Goal: Task Accomplishment & Management: Manage account settings

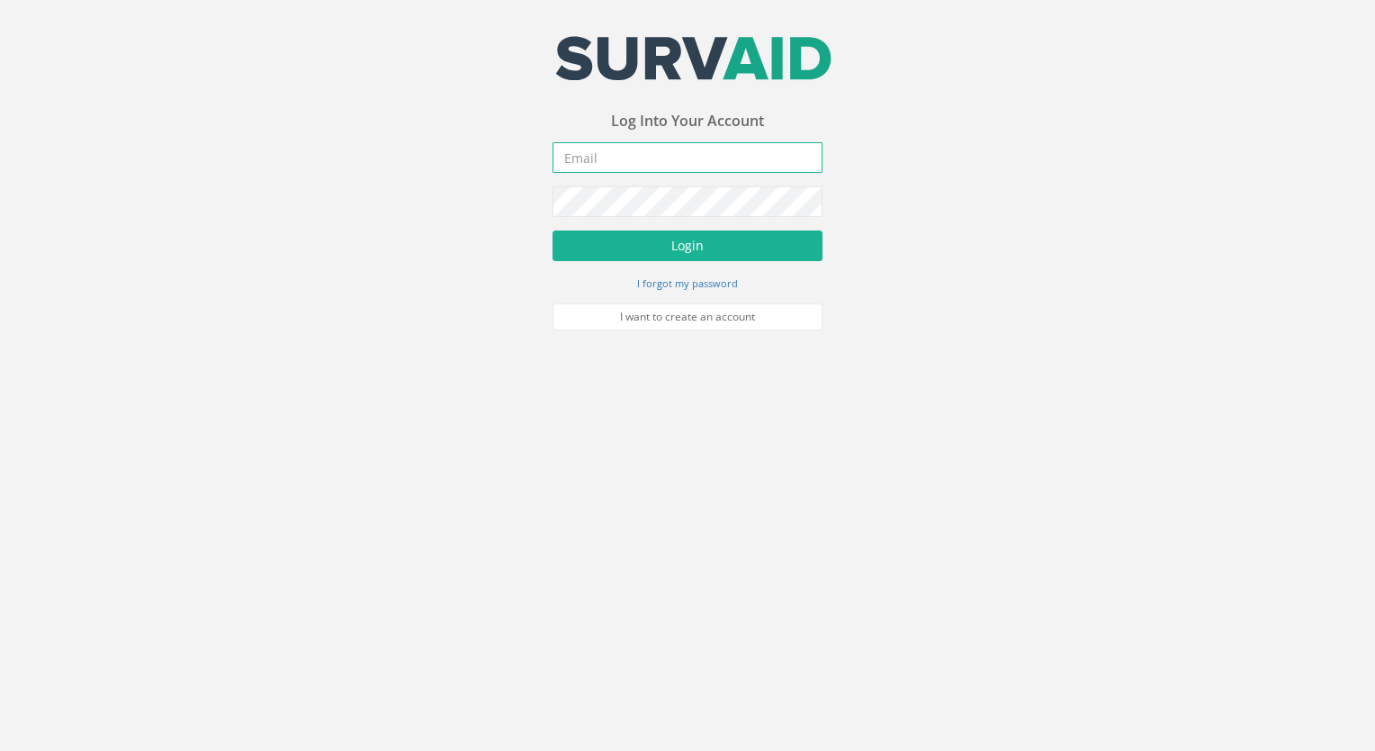
click at [625, 166] on input "email" at bounding box center [688, 157] width 270 height 31
type input "[EMAIL_ADDRESS][DOMAIN_NAME]"
click at [553, 230] on button "Login" at bounding box center [688, 245] width 270 height 31
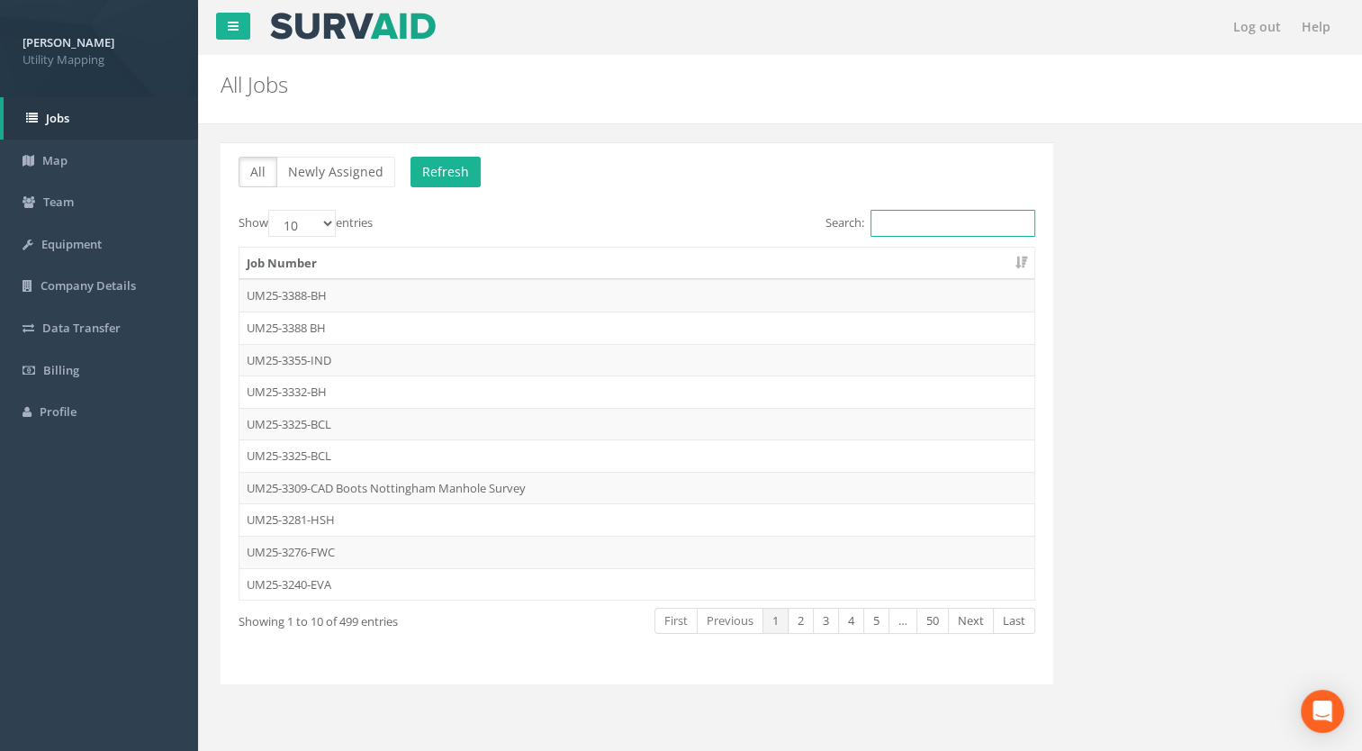
click at [927, 226] on input "Search:" at bounding box center [952, 223] width 165 height 27
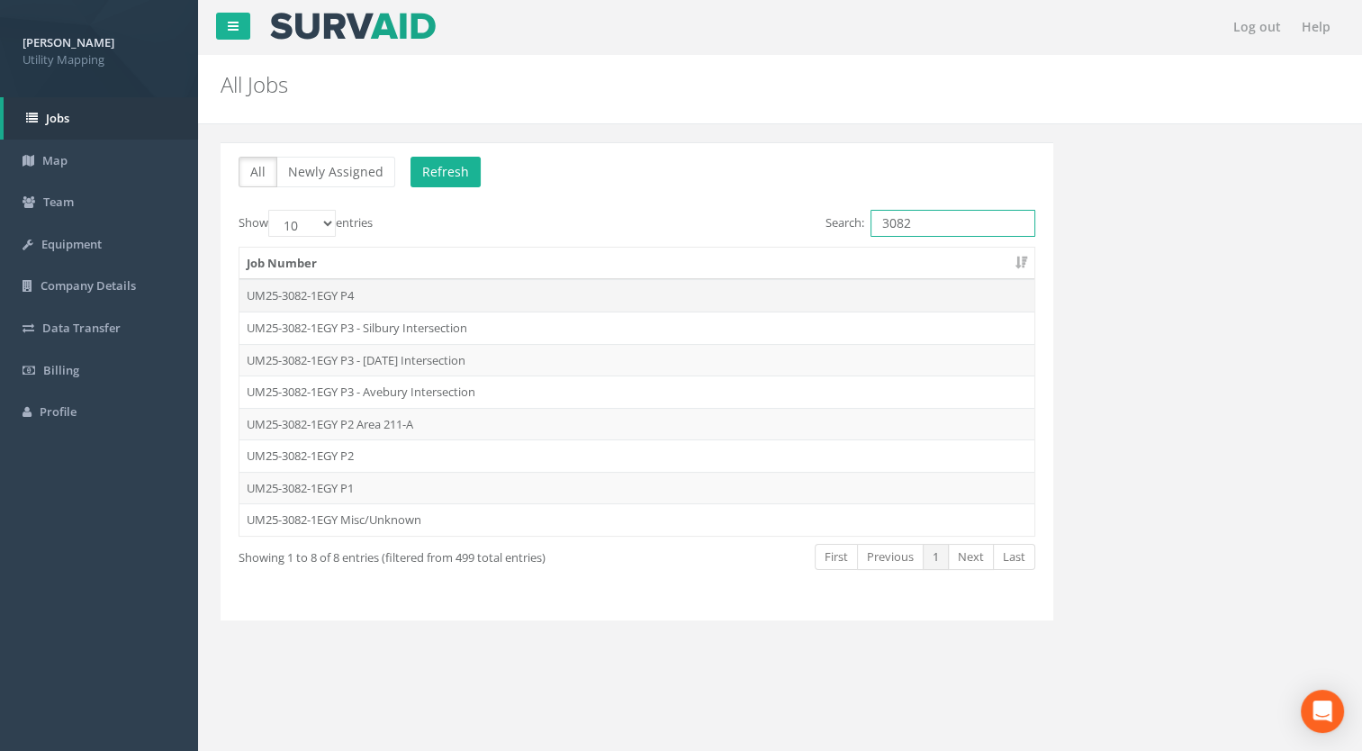
type input "3082"
click at [353, 293] on td "UM25-3082-1EGY P4" at bounding box center [636, 295] width 795 height 32
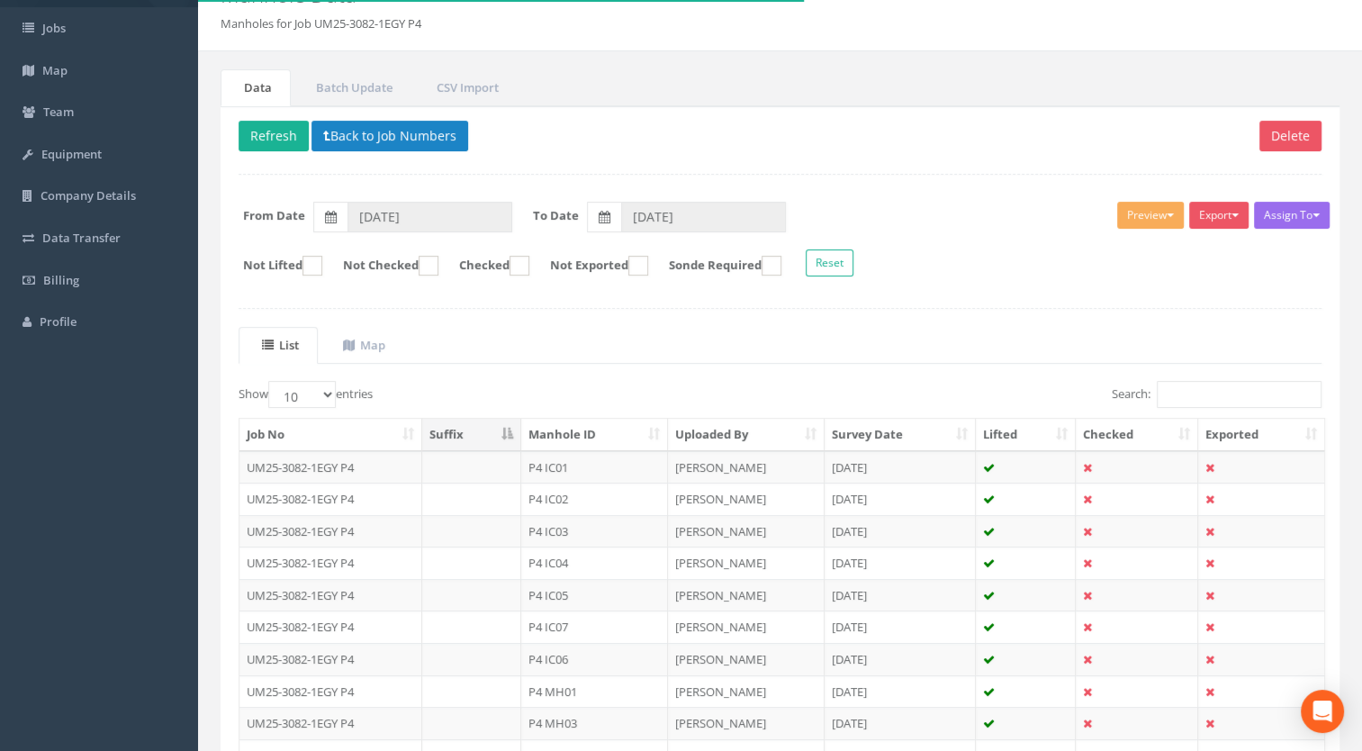
scroll to position [180, 0]
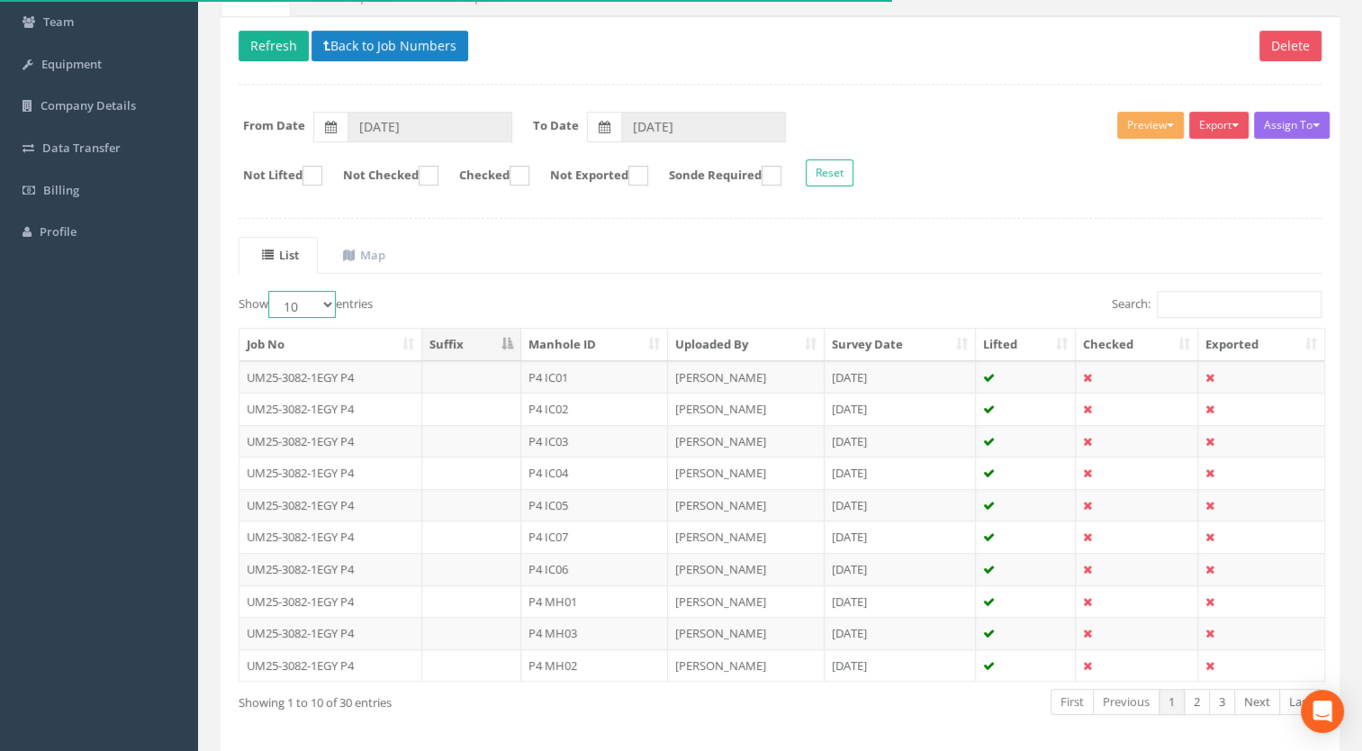
drag, startPoint x: 313, startPoint y: 301, endPoint x: 315, endPoint y: 317, distance: 16.3
click at [313, 301] on select "10 25 50 100" at bounding box center [302, 304] width 68 height 27
select select "100"
click at [271, 291] on select "10 25 50 100" at bounding box center [302, 304] width 68 height 27
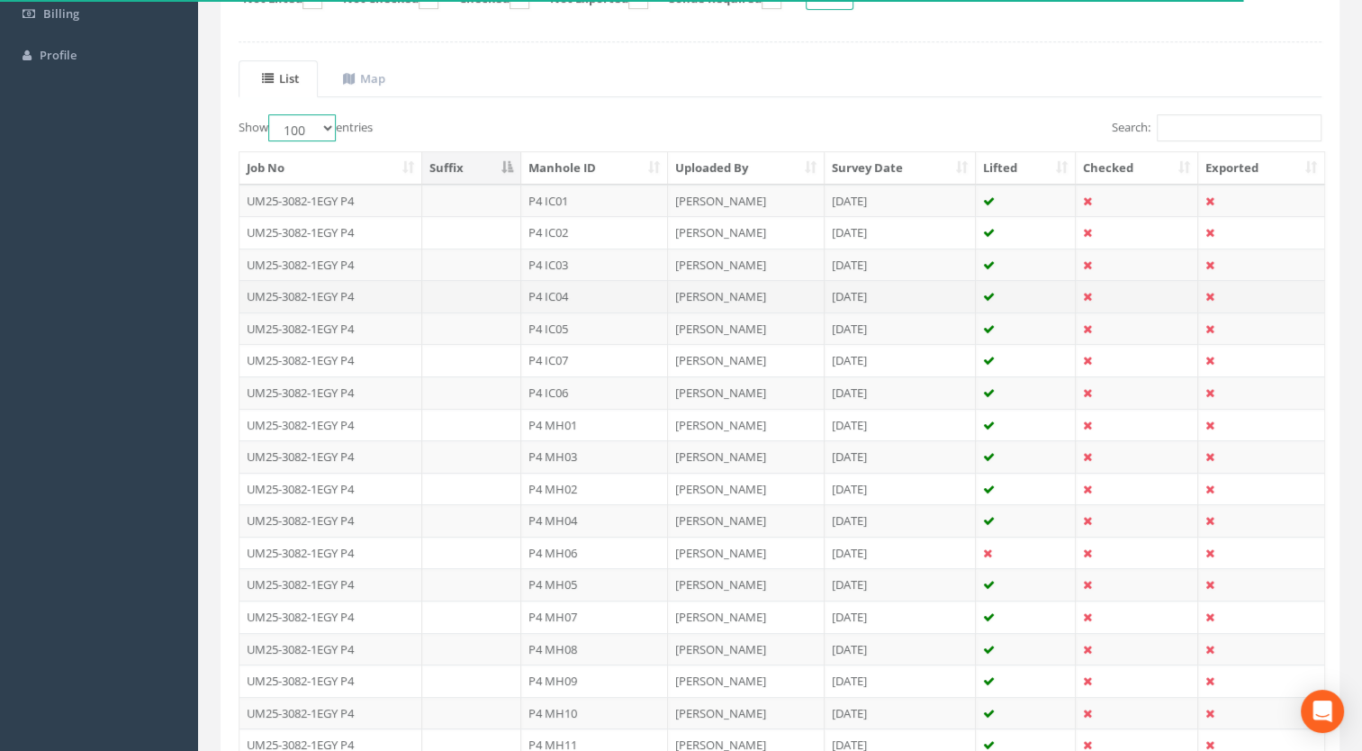
scroll to position [345, 0]
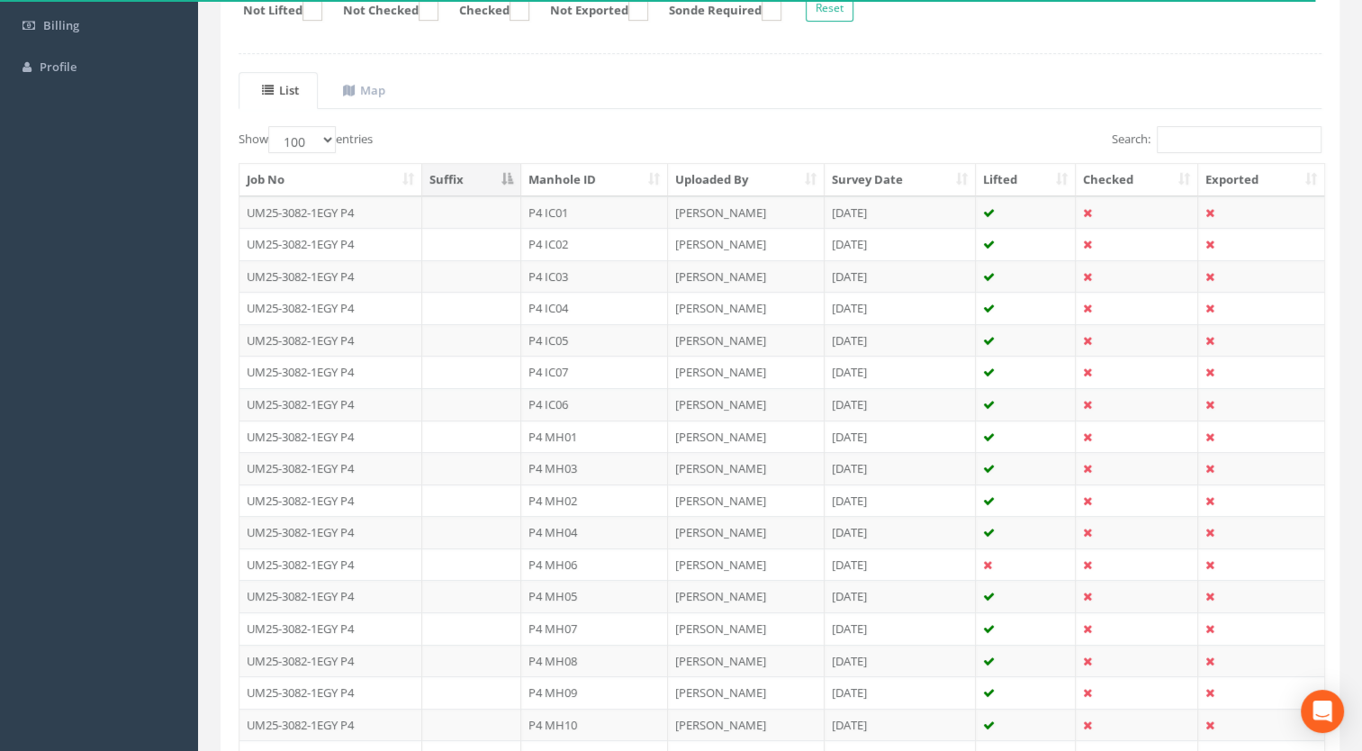
click at [608, 174] on th "Manhole ID" at bounding box center [594, 180] width 147 height 32
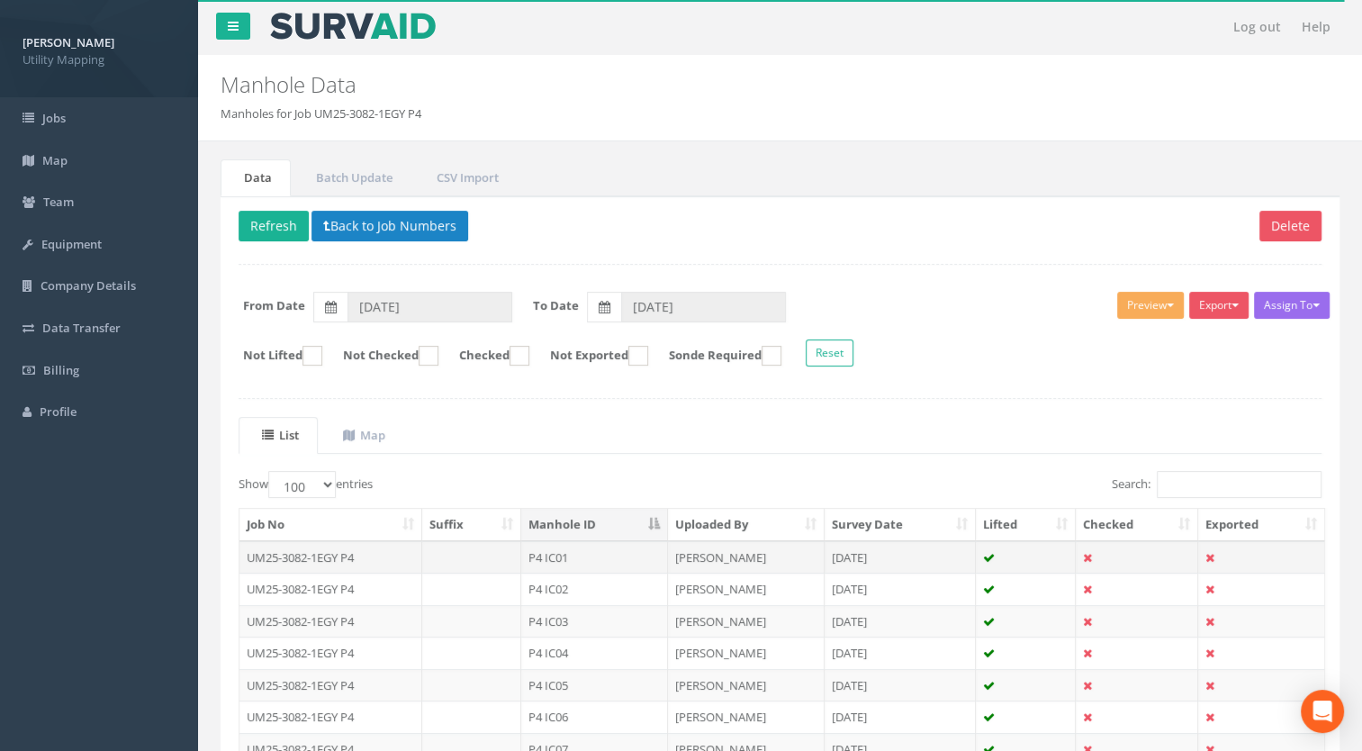
click at [563, 549] on td "P4 IC01" at bounding box center [594, 557] width 147 height 32
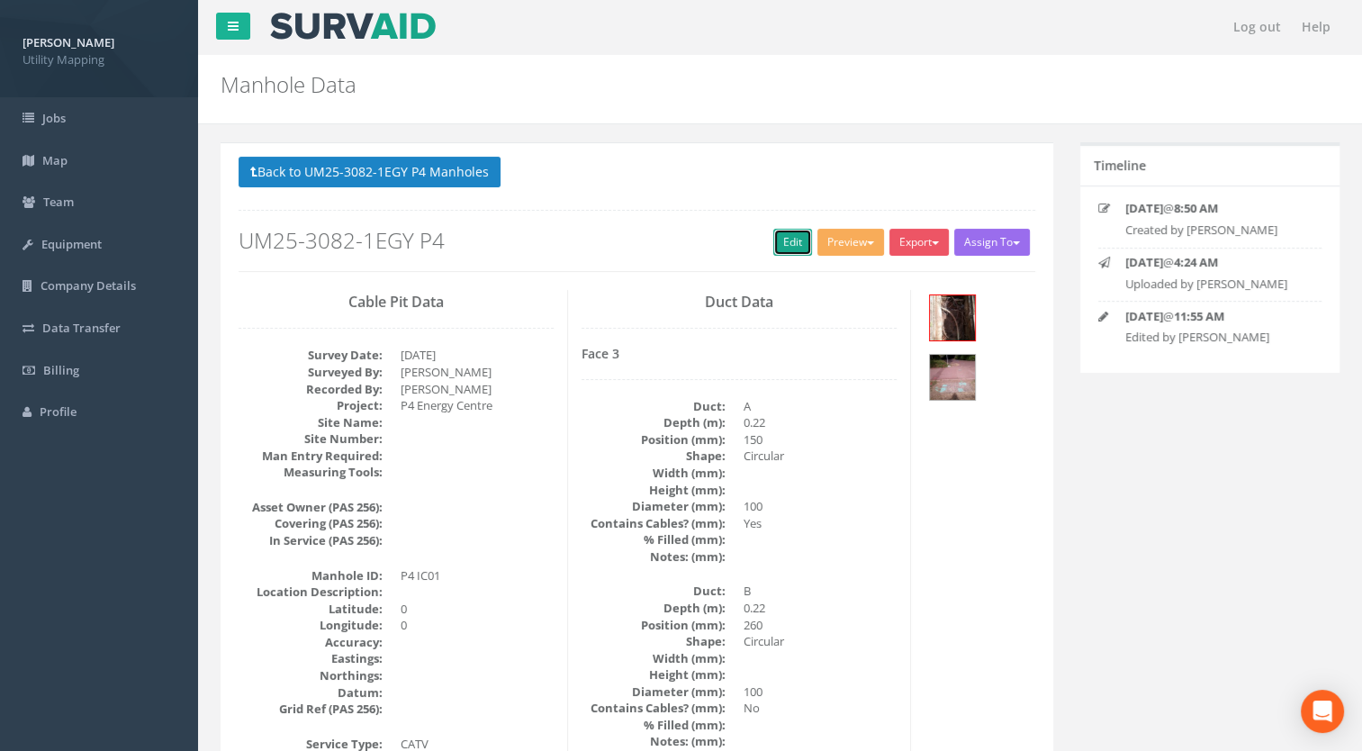
click at [773, 239] on link "Edit" at bounding box center [792, 242] width 39 height 27
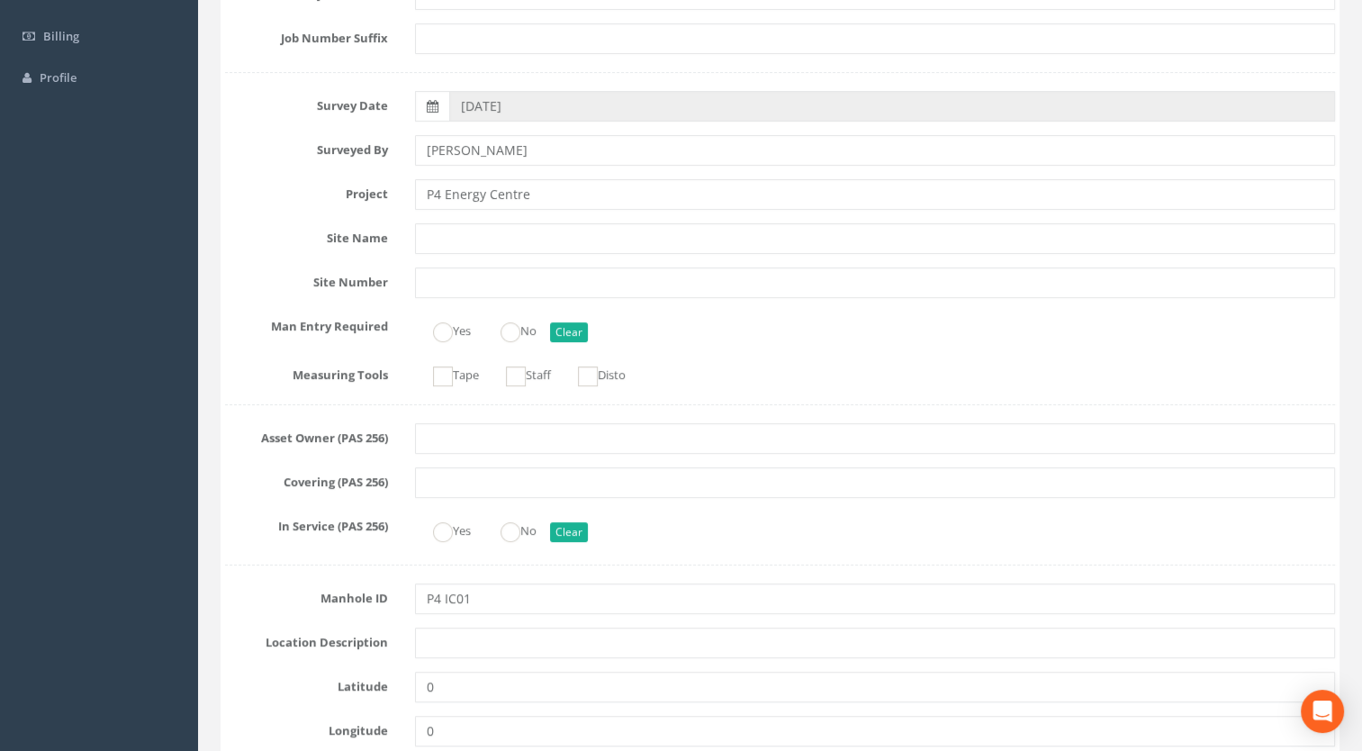
scroll to position [360, 0]
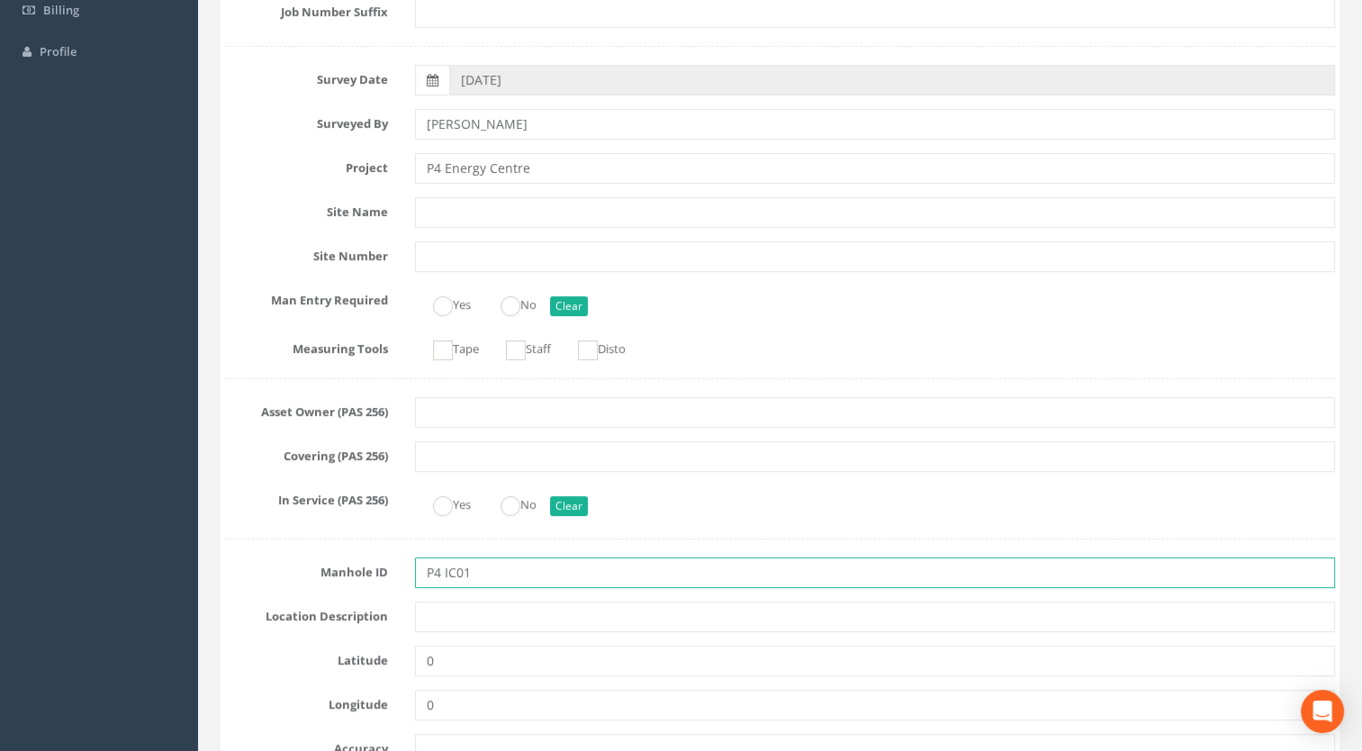
click at [443, 572] on input "P4 IC01" at bounding box center [875, 572] width 921 height 31
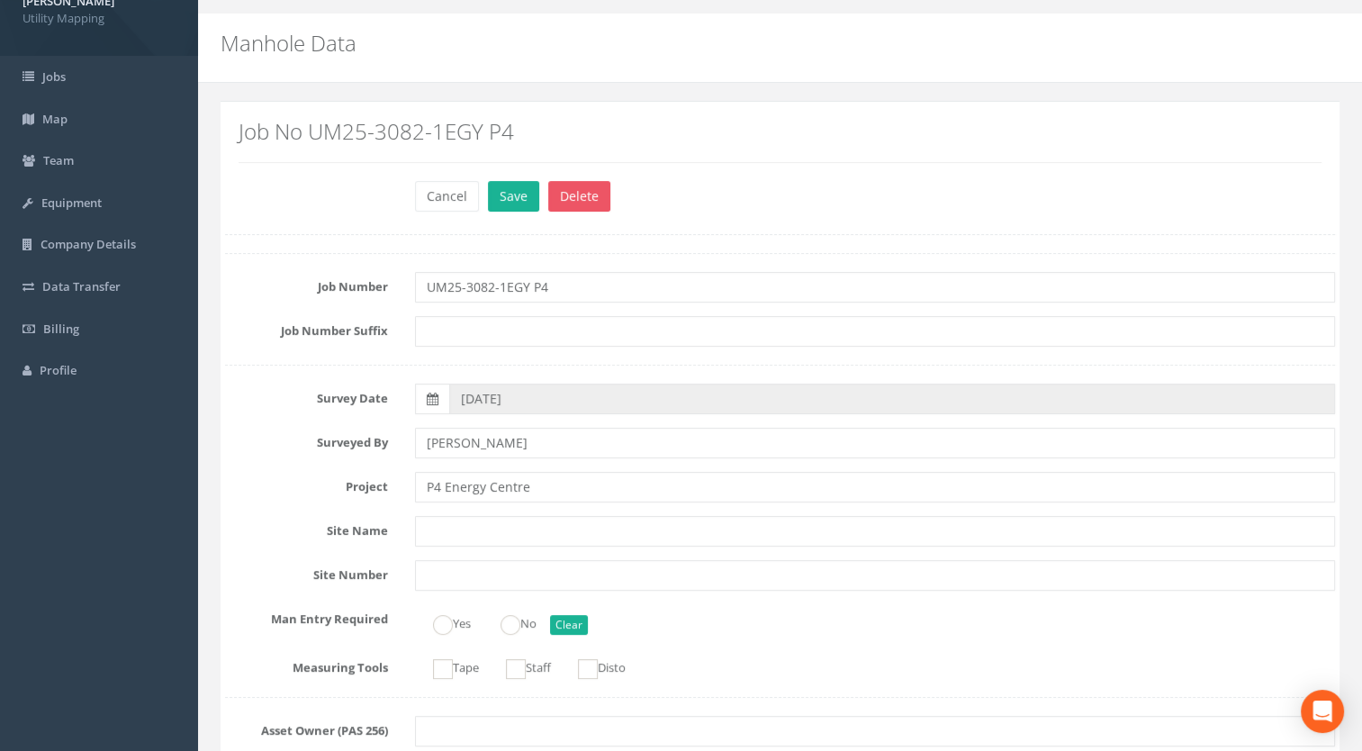
scroll to position [0, 0]
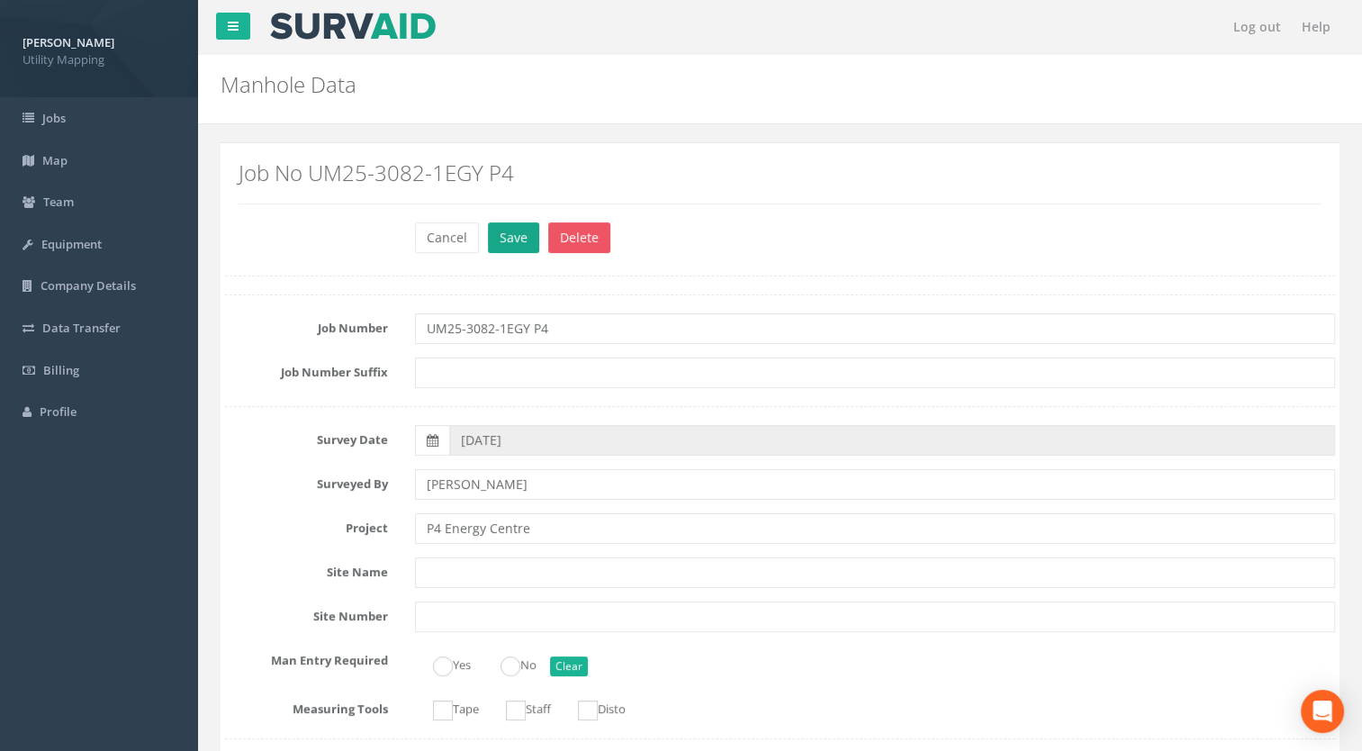
type input "IC01"
click at [503, 227] on button "Save" at bounding box center [513, 237] width 51 height 31
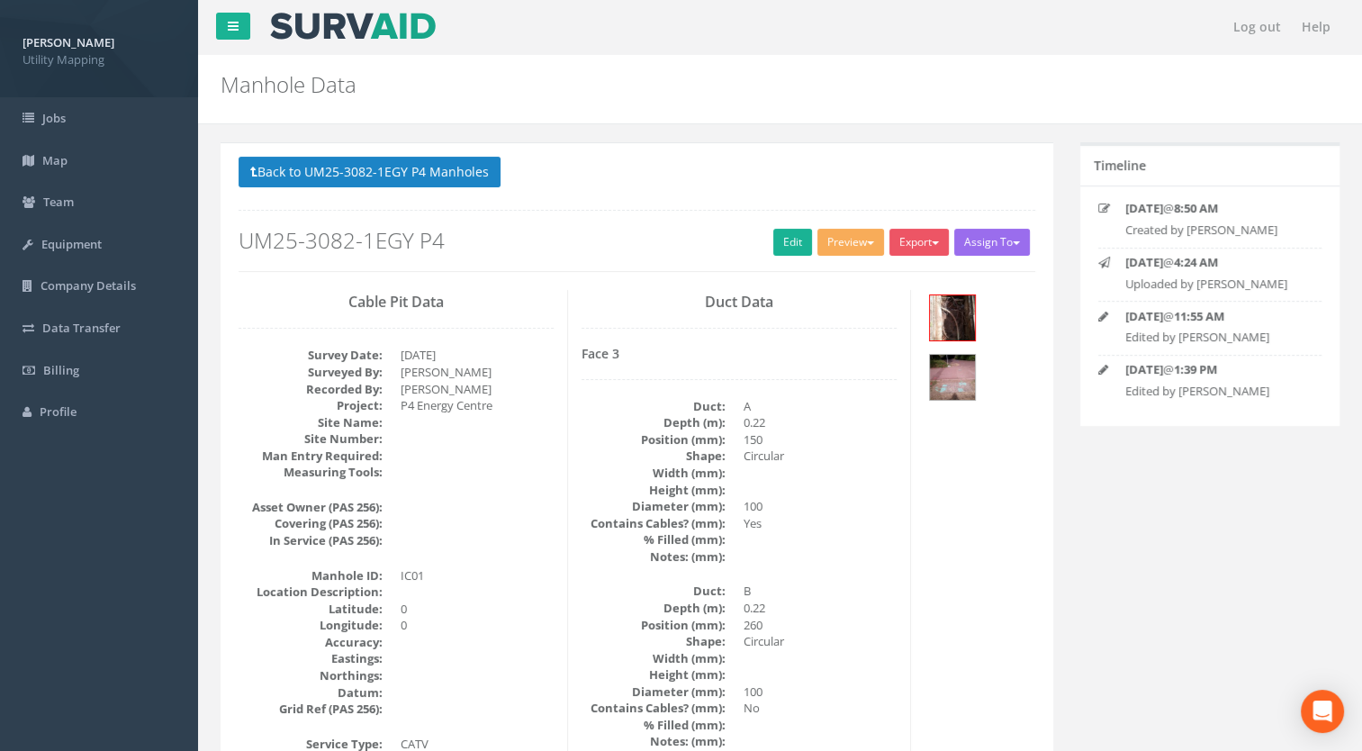
click at [328, 189] on p "Back to UM25-3082-1EGY P4 Manholes Back to Map" at bounding box center [637, 174] width 797 height 35
click at [338, 176] on button "Back to UM25-3082-1EGY P4 Manholes" at bounding box center [370, 172] width 262 height 31
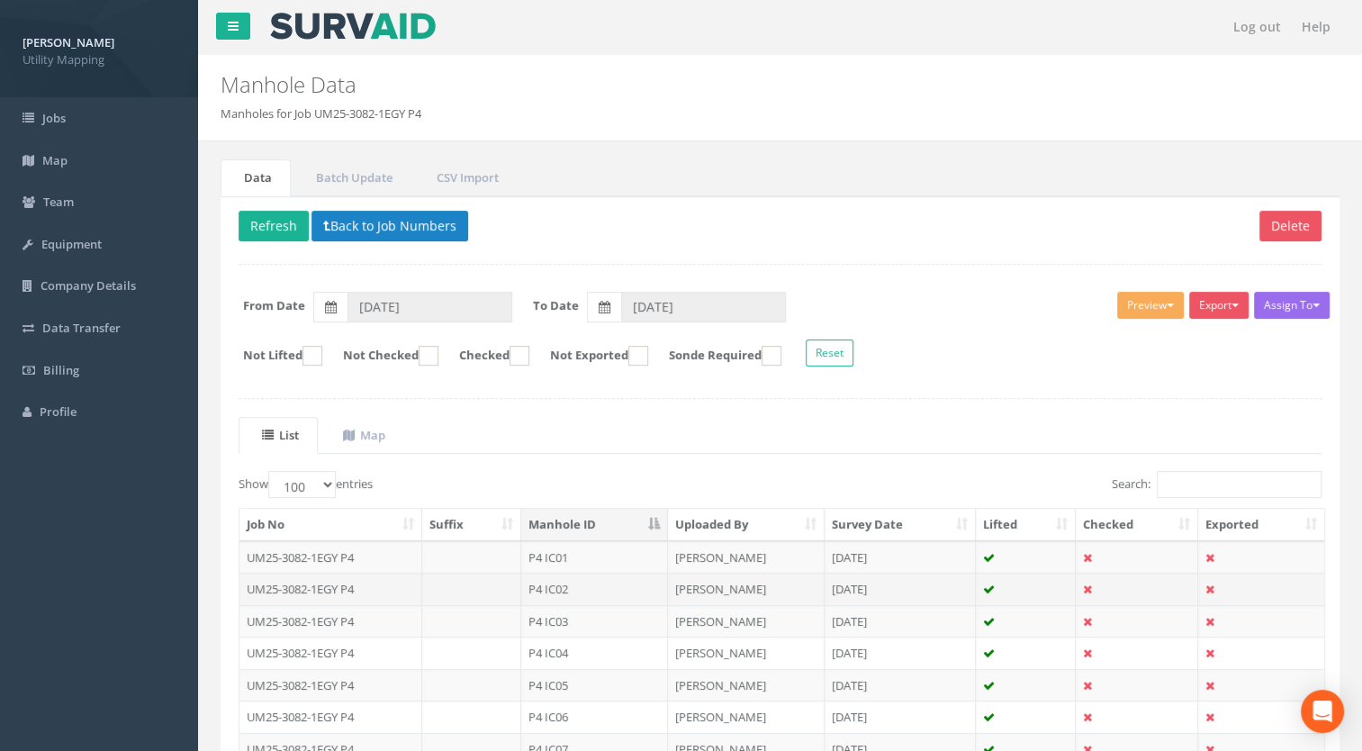
click at [571, 583] on td "P4 IC02" at bounding box center [594, 588] width 147 height 32
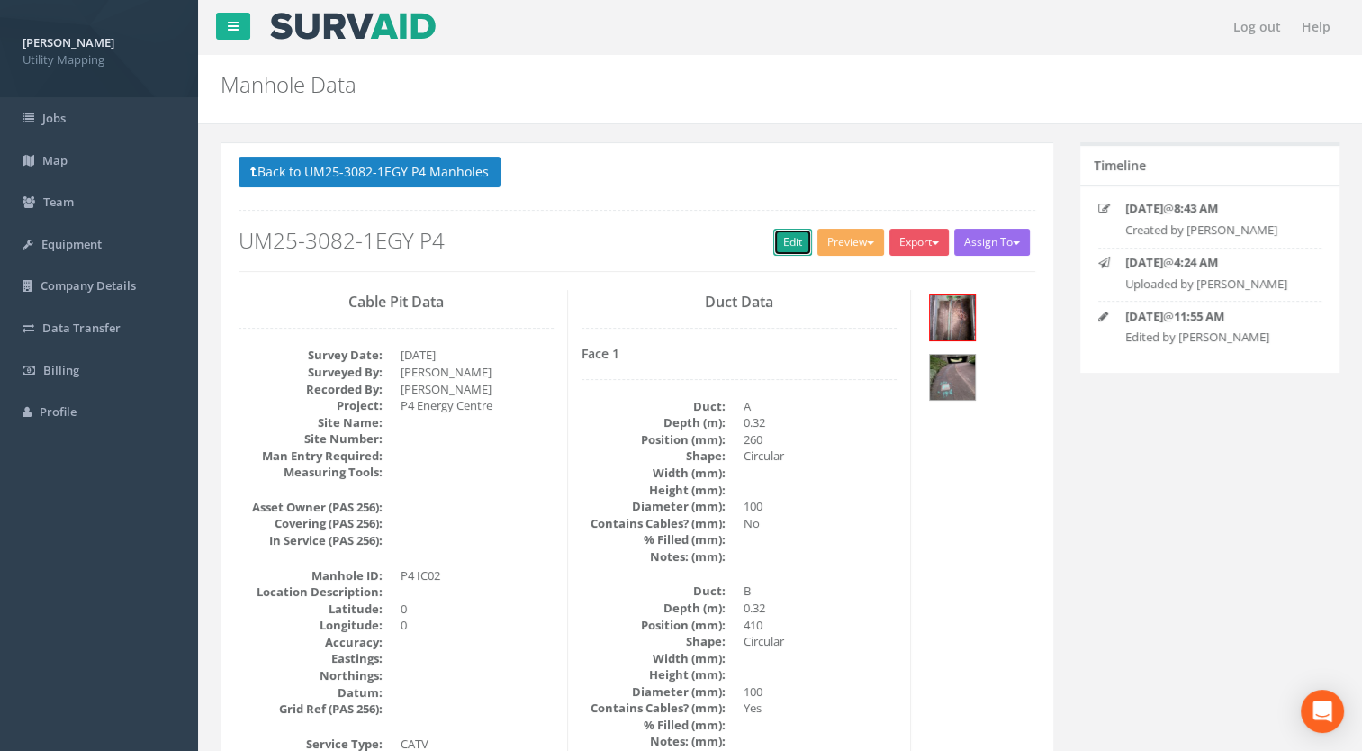
click at [778, 239] on link "Edit" at bounding box center [792, 242] width 39 height 27
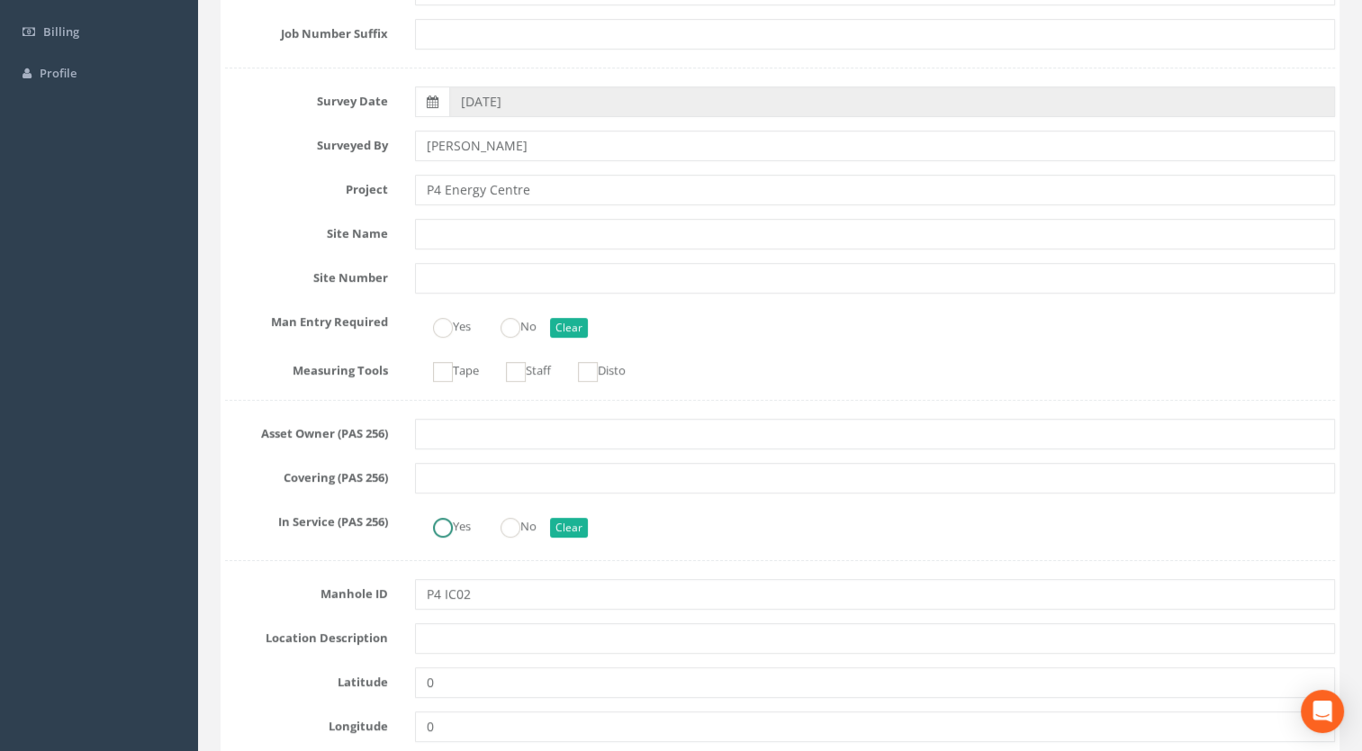
scroll to position [360, 0]
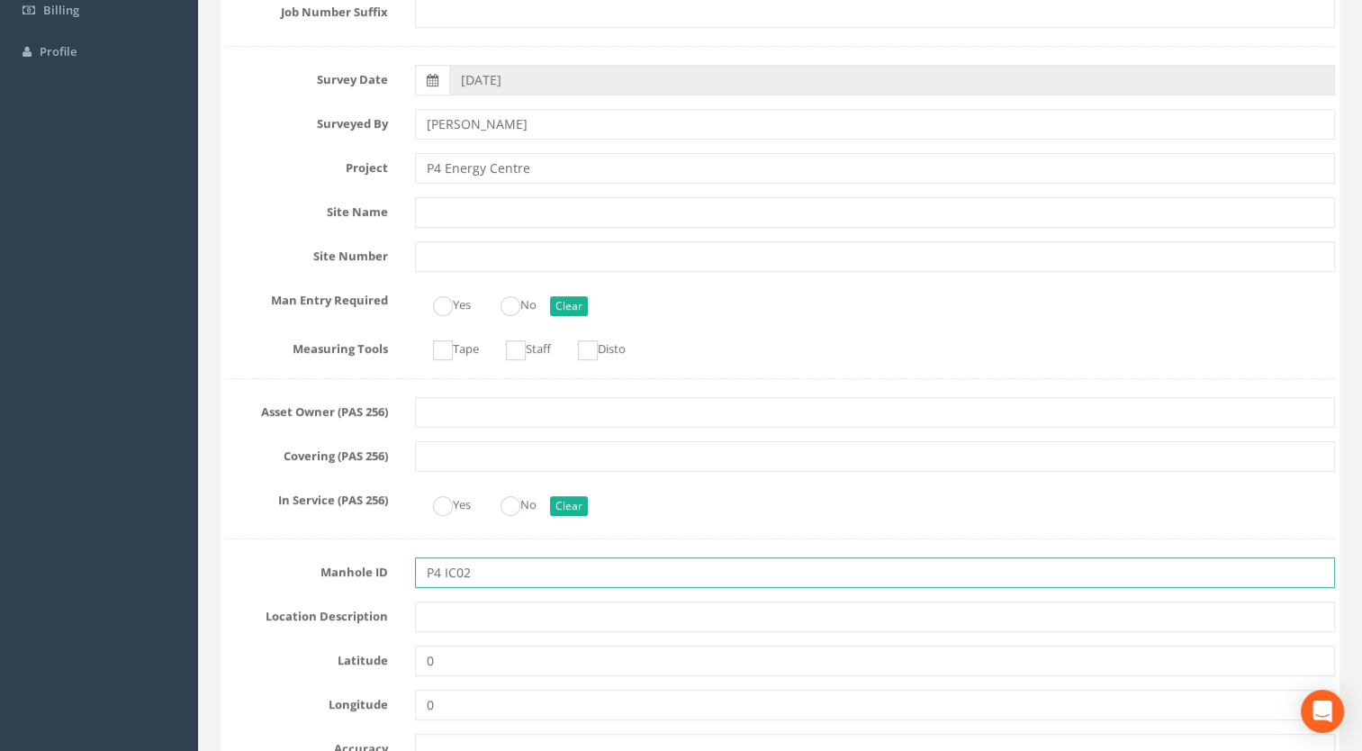
click at [443, 577] on input "P4 IC02" at bounding box center [875, 572] width 921 height 31
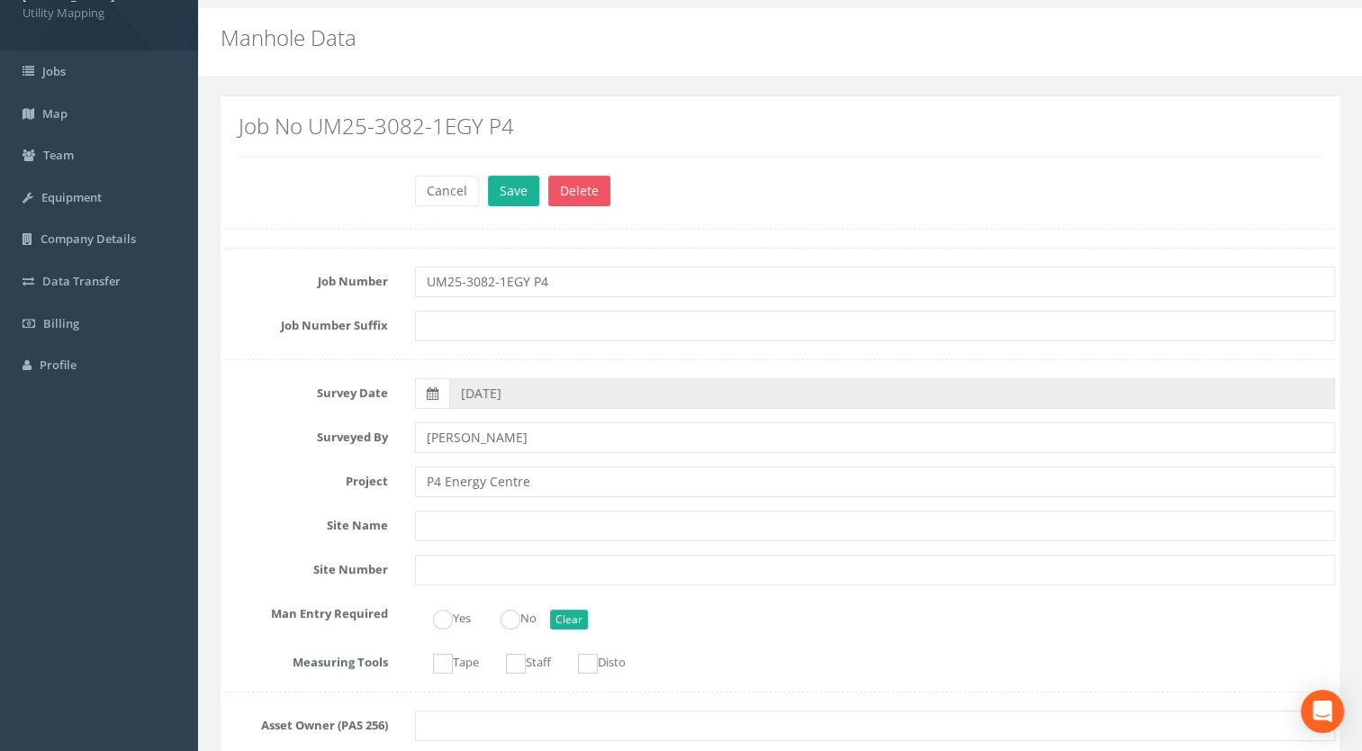
scroll to position [0, 0]
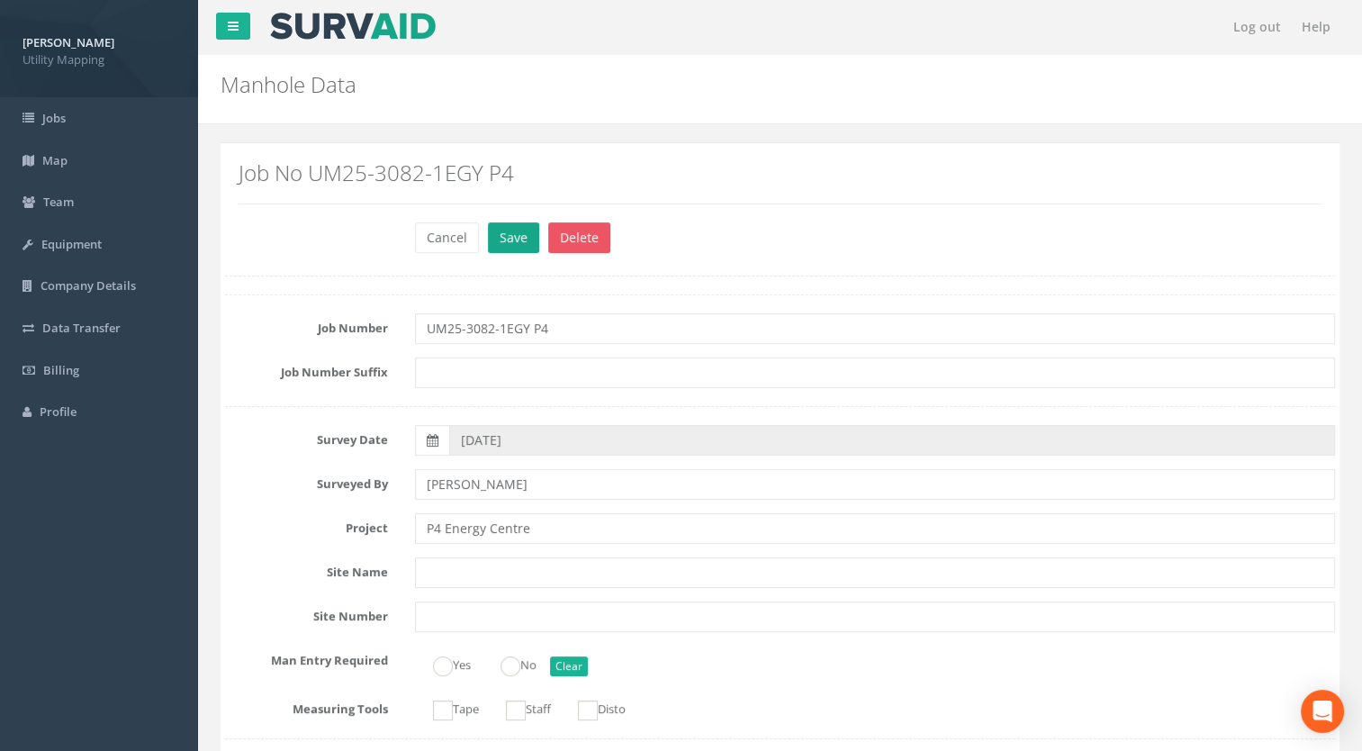
type input "IC02"
click at [500, 231] on button "Save" at bounding box center [513, 237] width 51 height 31
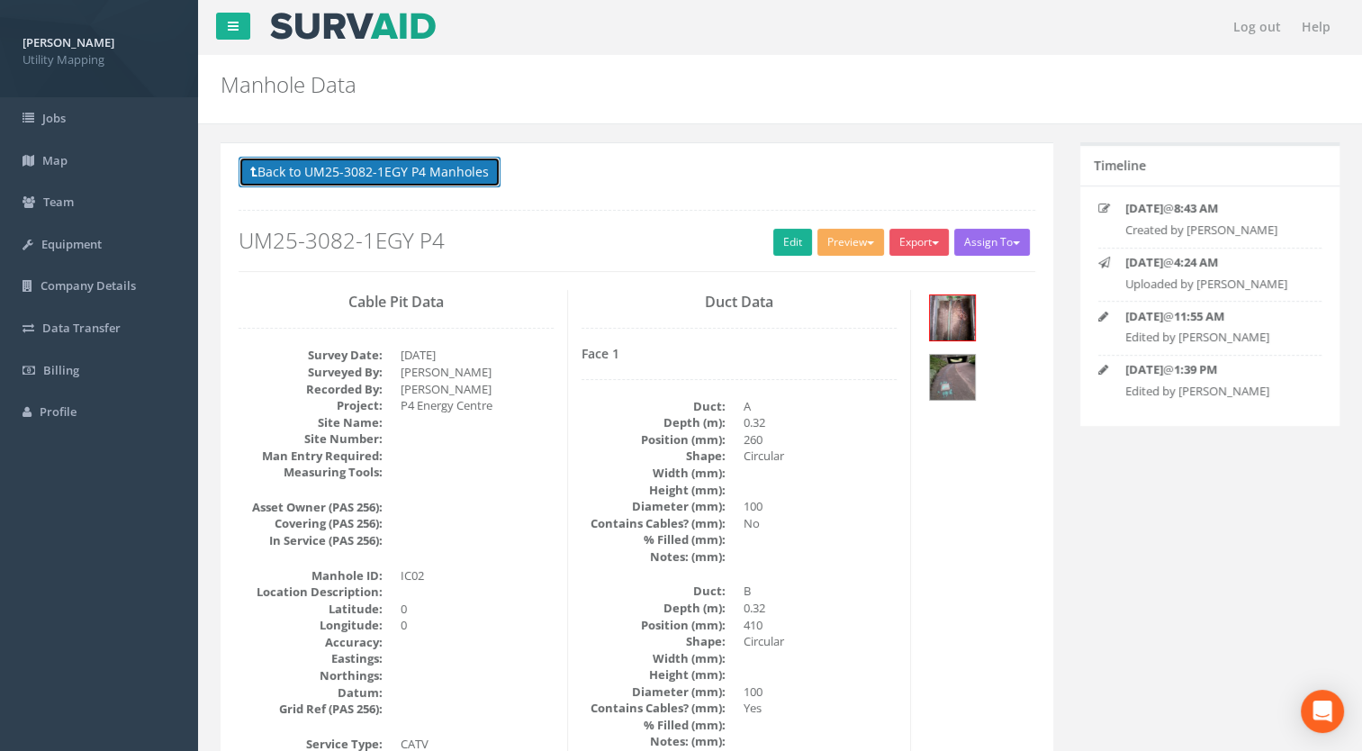
click at [392, 176] on button "Back to UM25-3082-1EGY P4 Manholes" at bounding box center [370, 172] width 262 height 31
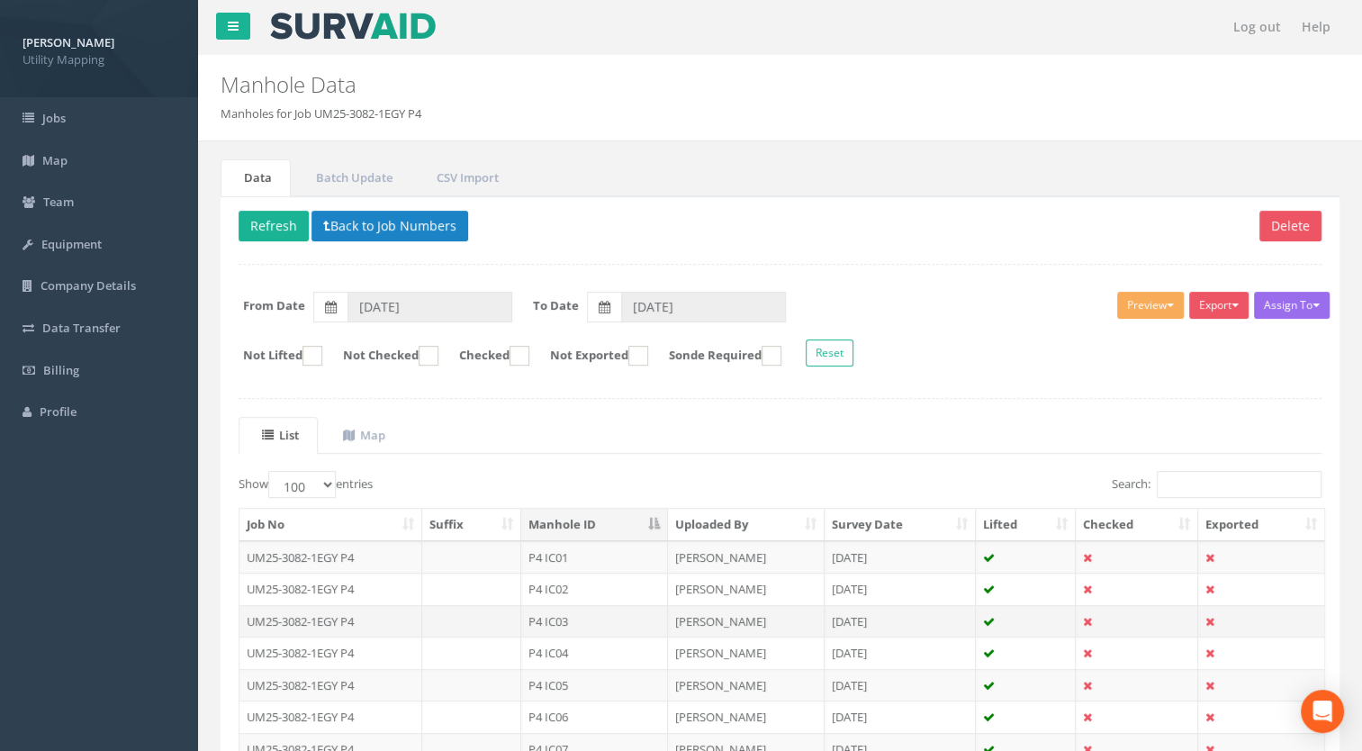
click at [554, 625] on td "P4 IC03" at bounding box center [594, 621] width 147 height 32
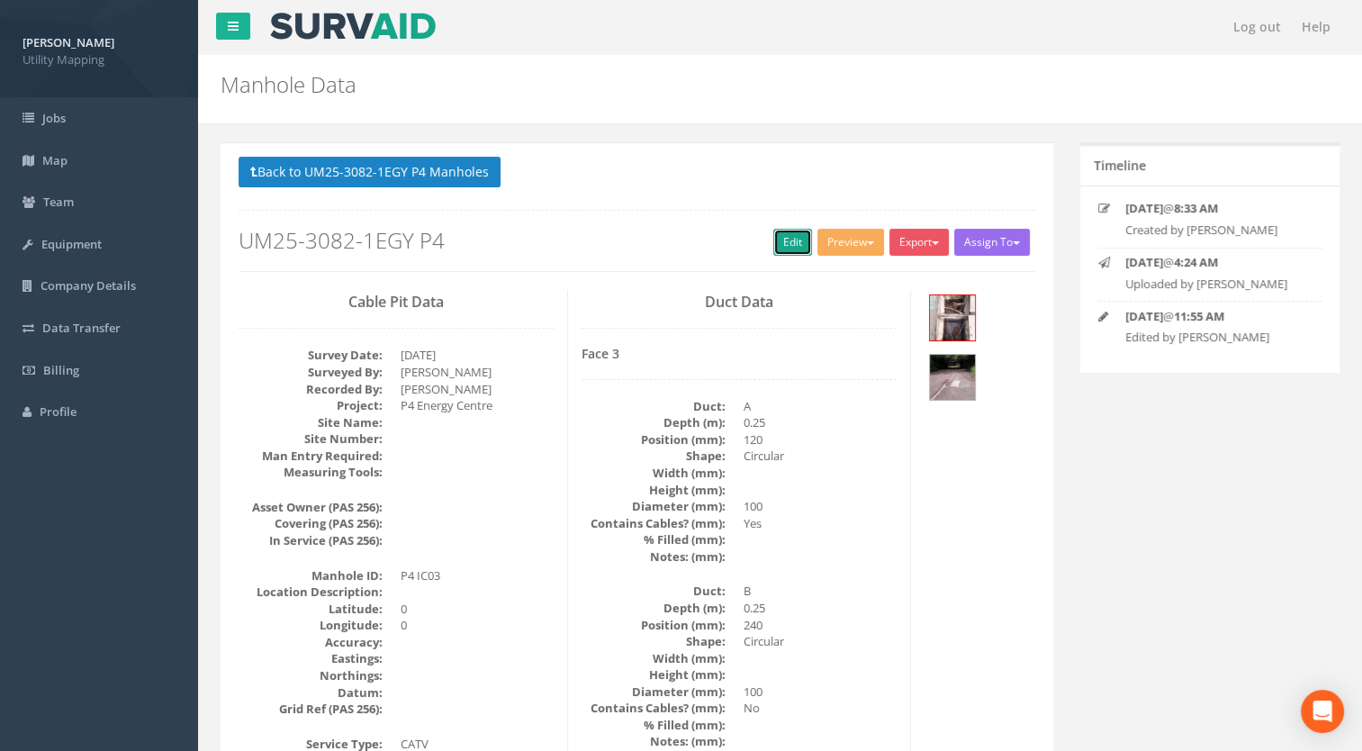
click at [778, 230] on link "Edit" at bounding box center [792, 242] width 39 height 27
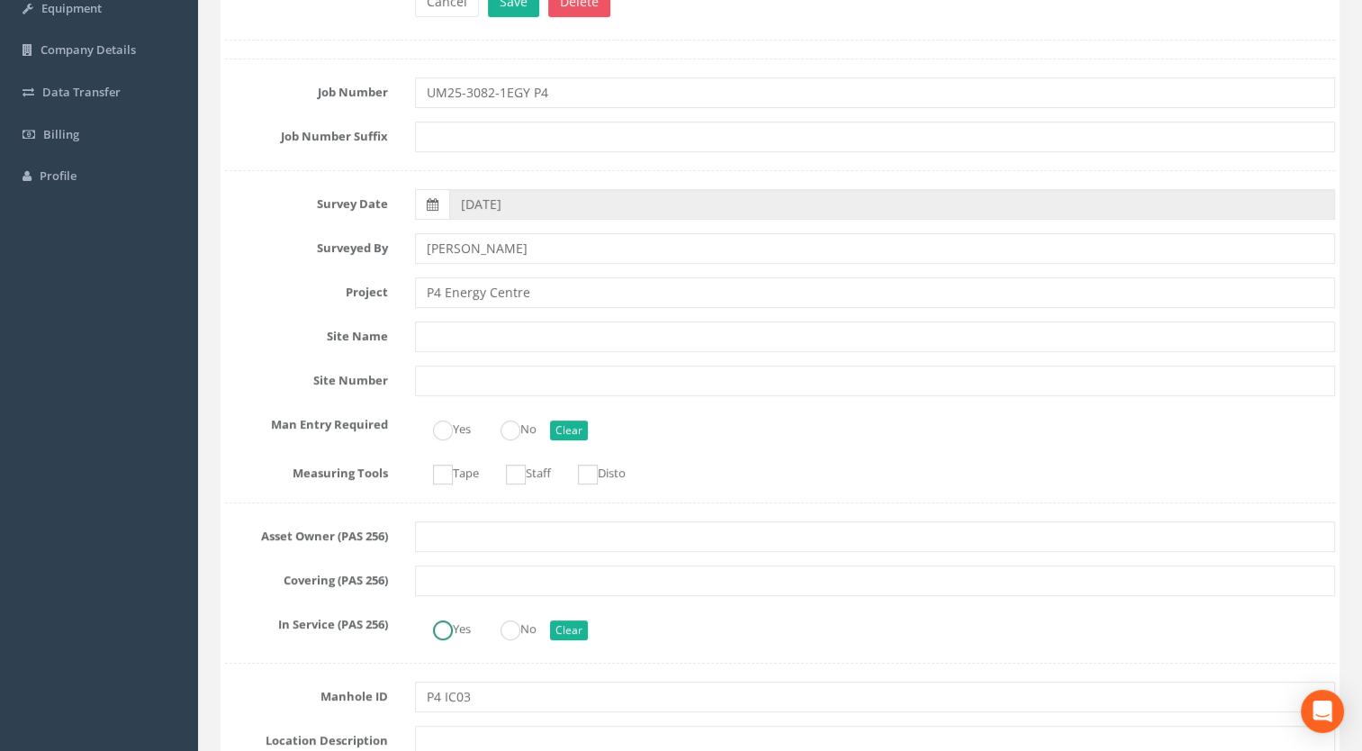
scroll to position [450, 0]
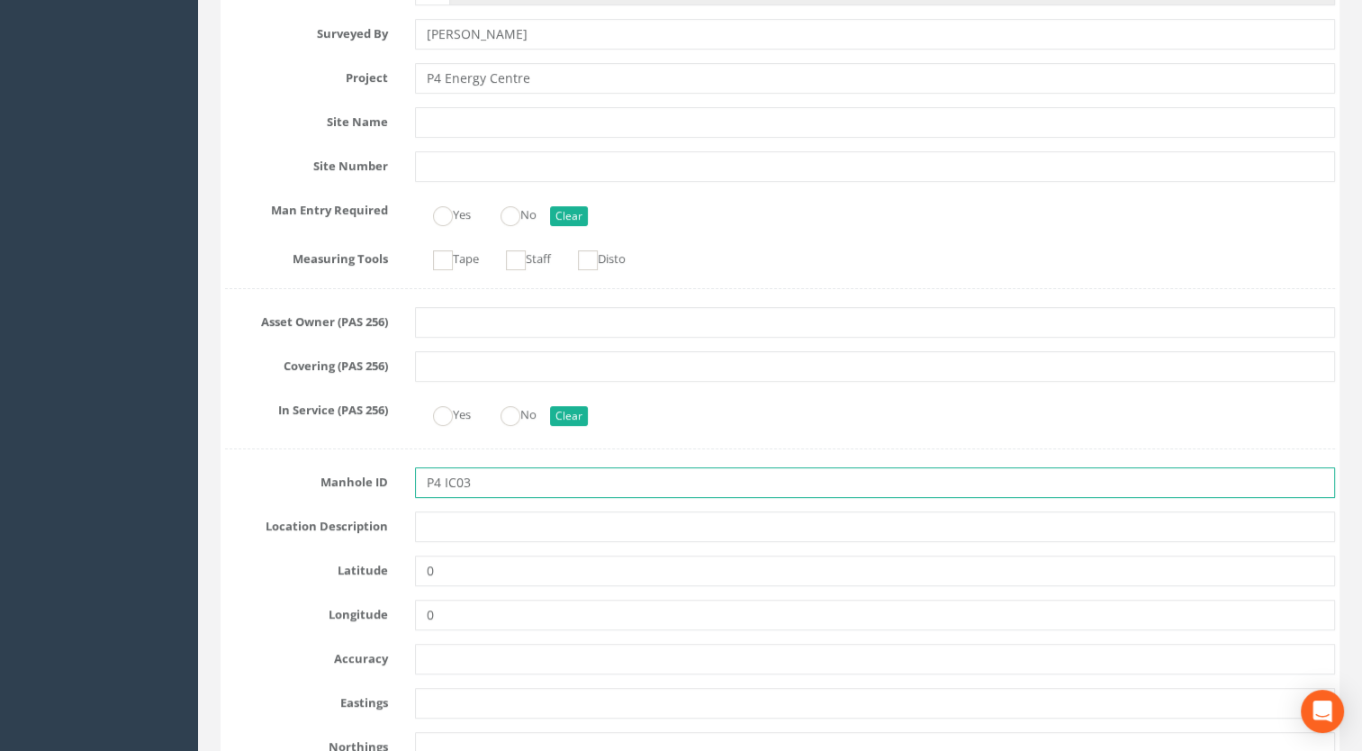
click at [441, 477] on input "P4 IC03" at bounding box center [875, 482] width 921 height 31
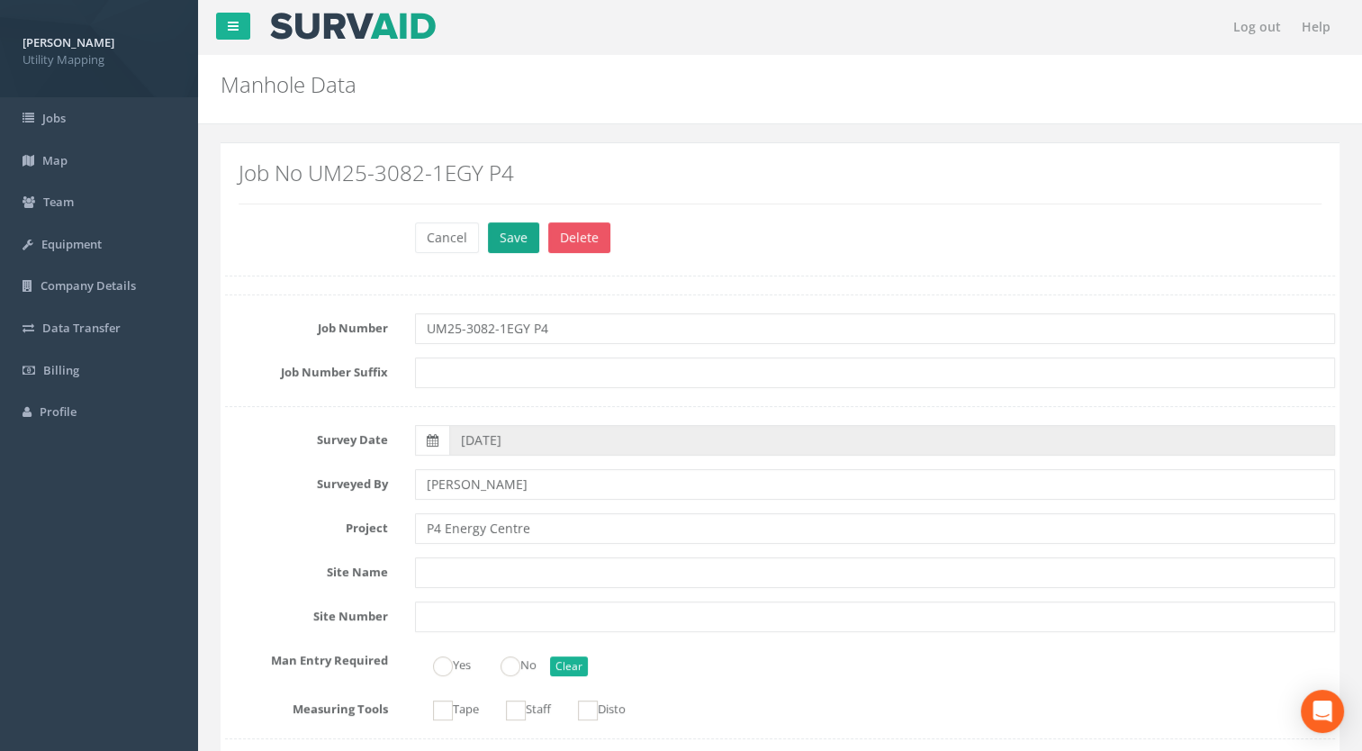
type input "IC03"
click at [517, 239] on button "Save" at bounding box center [513, 237] width 51 height 31
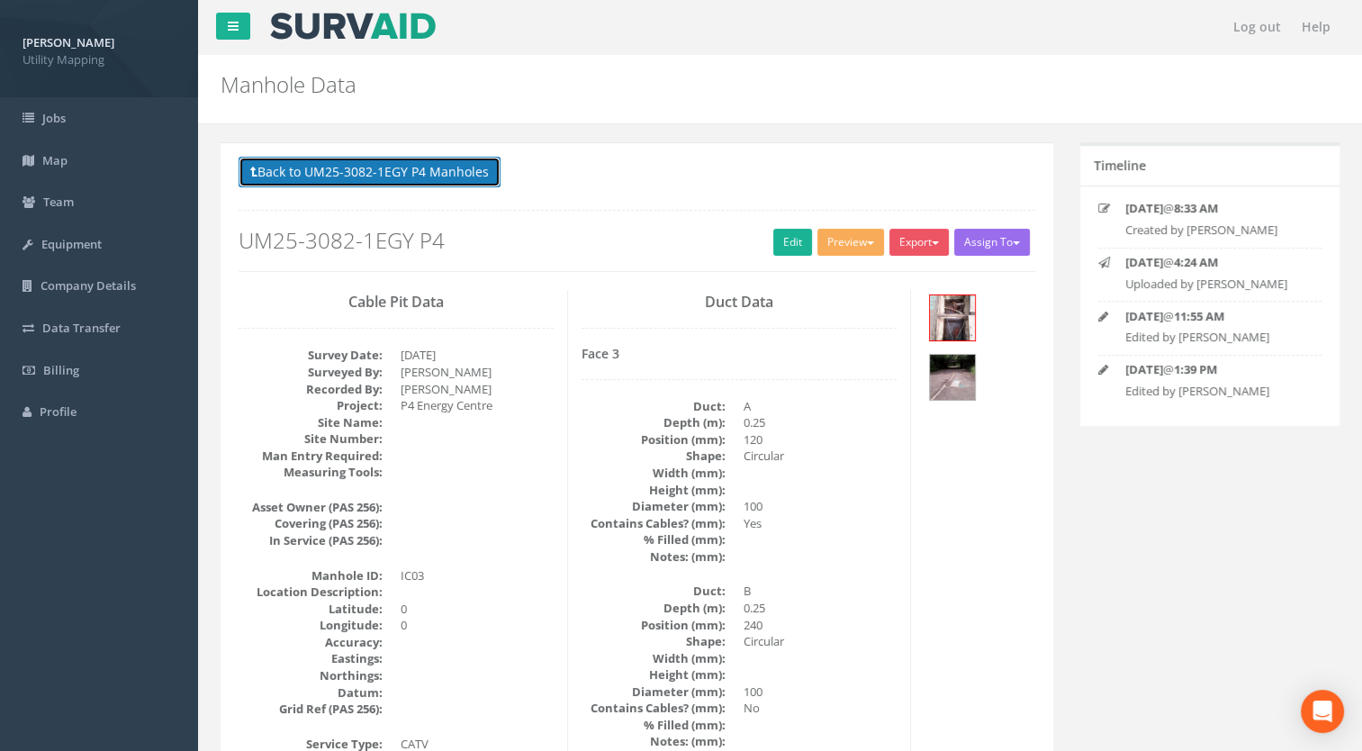
click at [464, 170] on button "Back to UM25-3082-1EGY P4 Manholes" at bounding box center [370, 172] width 262 height 31
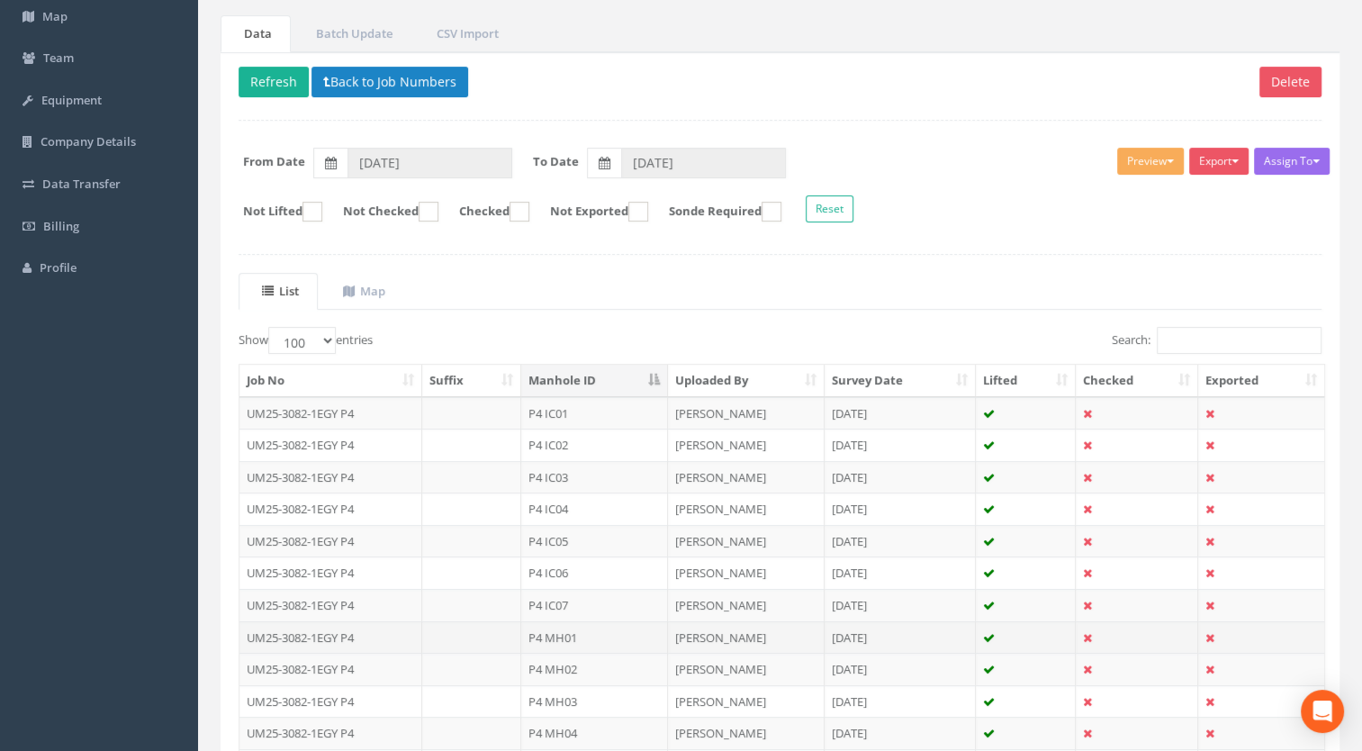
scroll to position [180, 0]
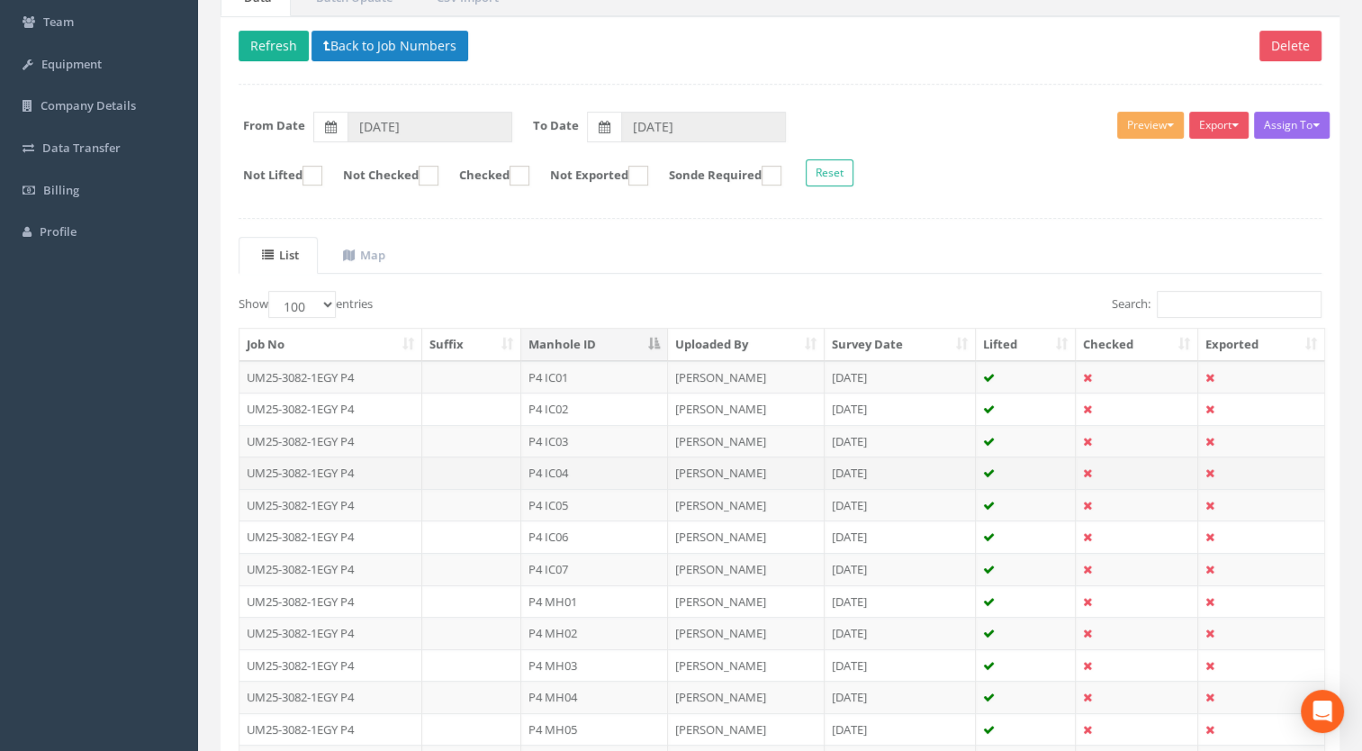
click at [571, 464] on td "P4 IC04" at bounding box center [594, 472] width 147 height 32
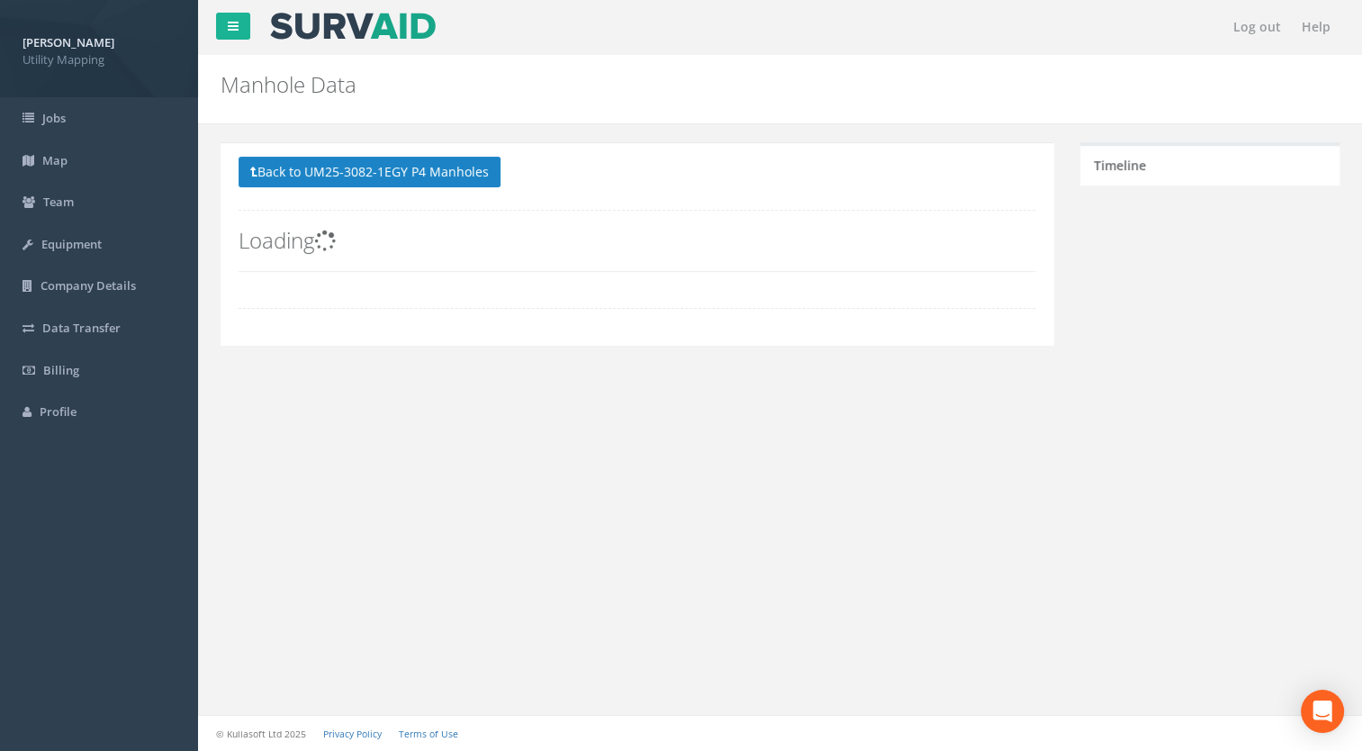
scroll to position [0, 0]
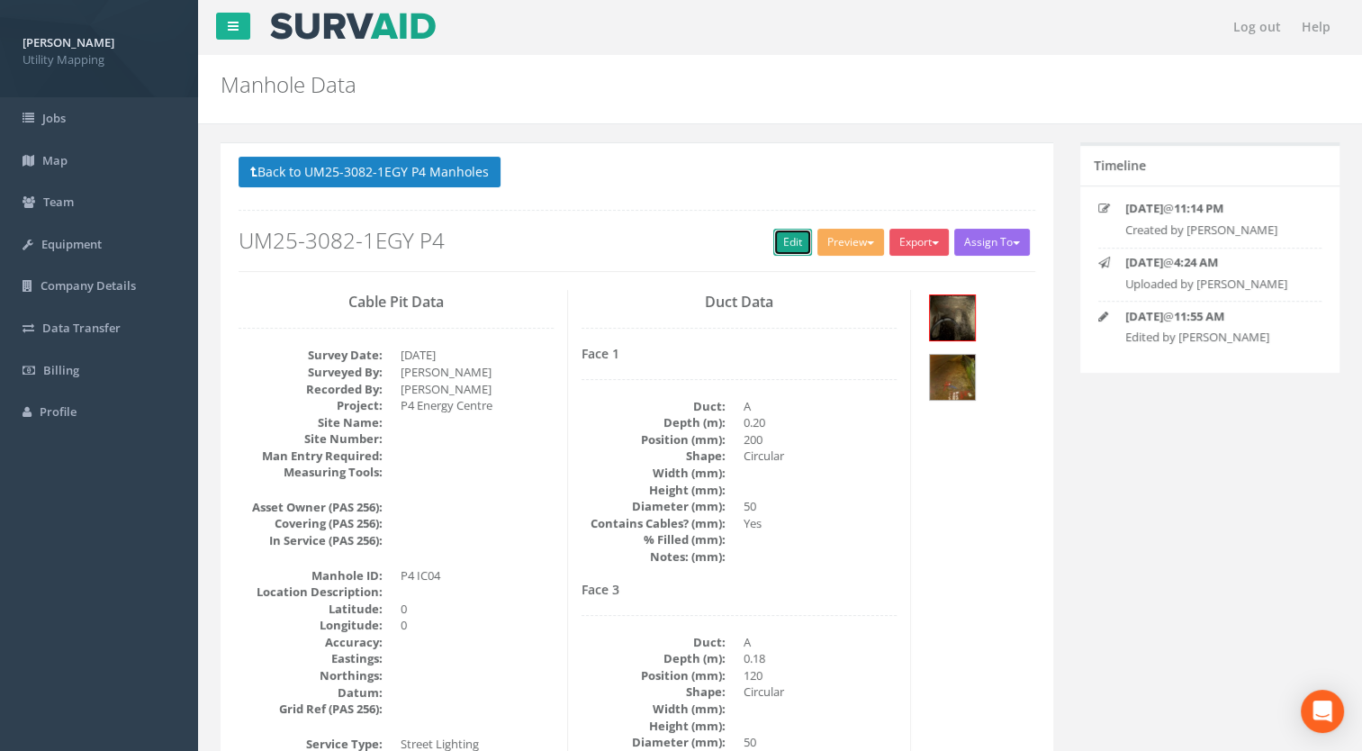
click at [778, 242] on link "Edit" at bounding box center [792, 242] width 39 height 27
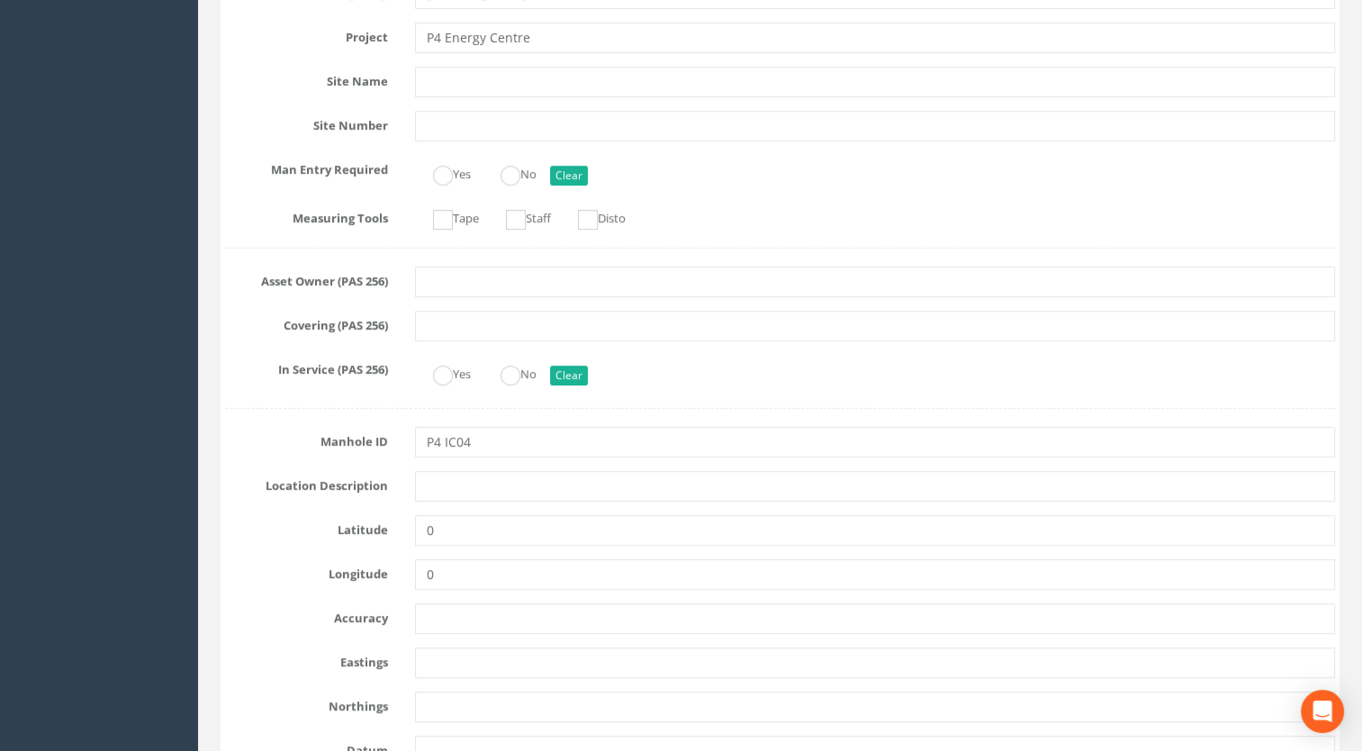
scroll to position [540, 0]
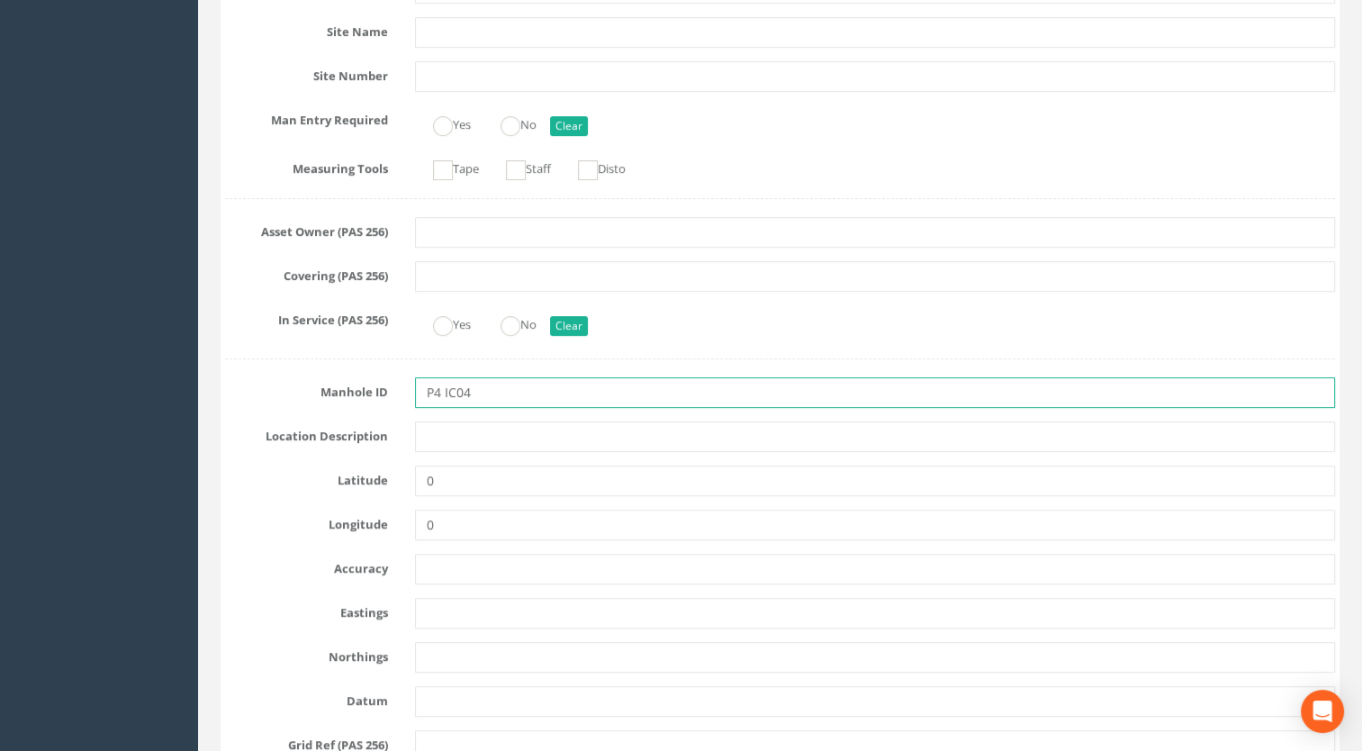
click at [446, 387] on input "P4 IC04" at bounding box center [875, 392] width 921 height 31
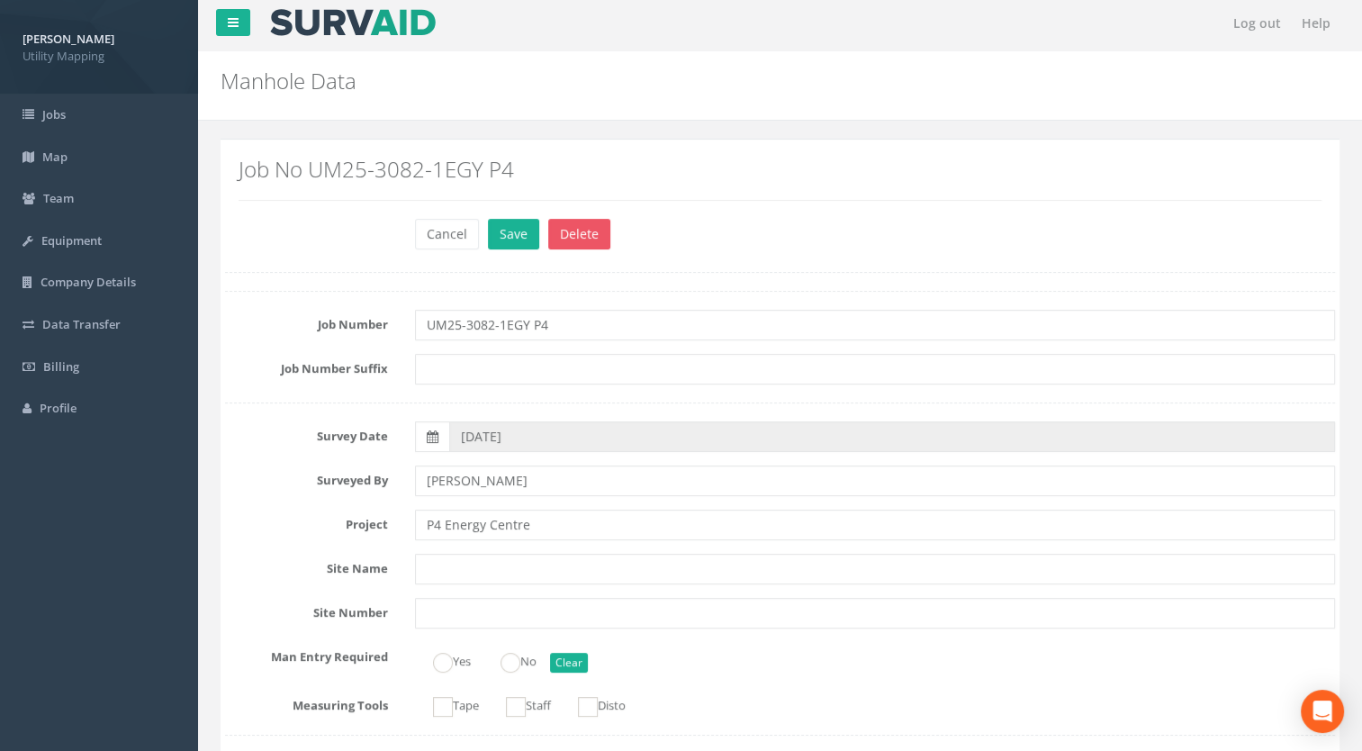
scroll to position [0, 0]
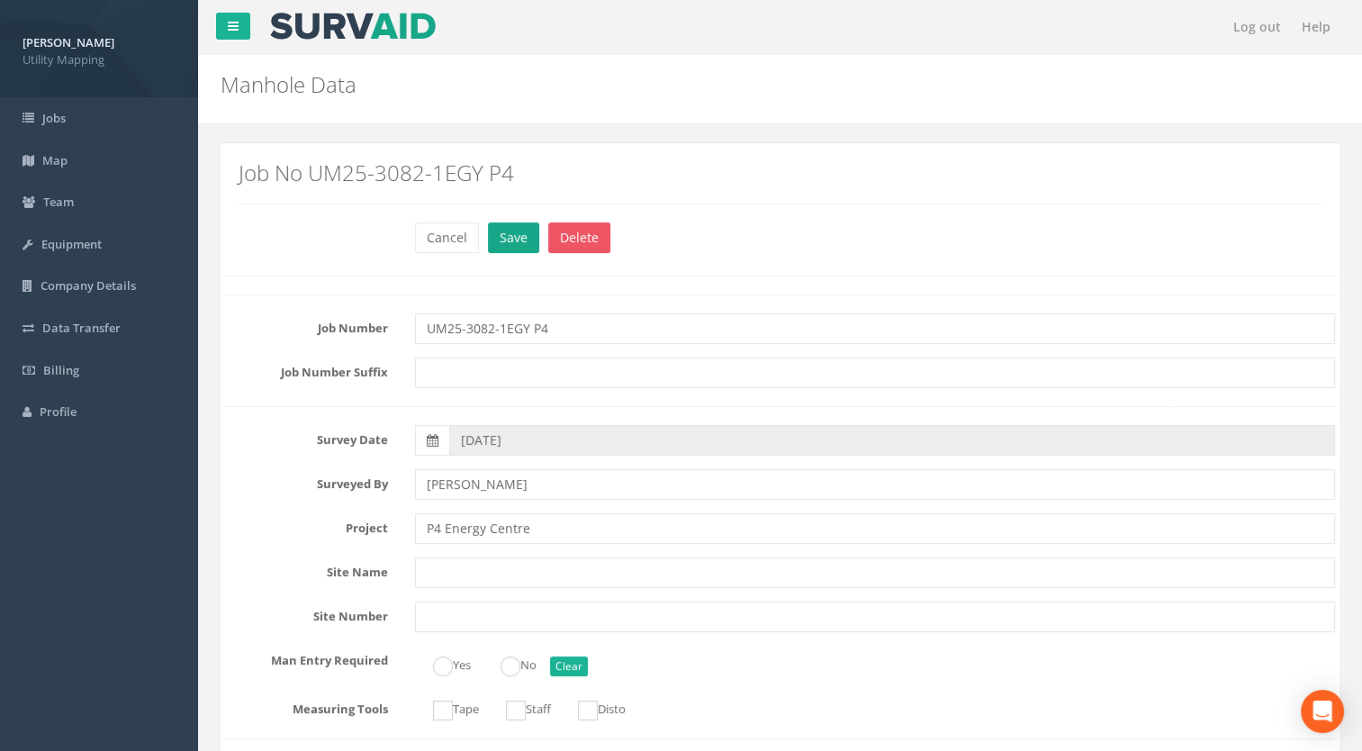
type input "IC04"
click at [519, 231] on button "Save" at bounding box center [513, 237] width 51 height 31
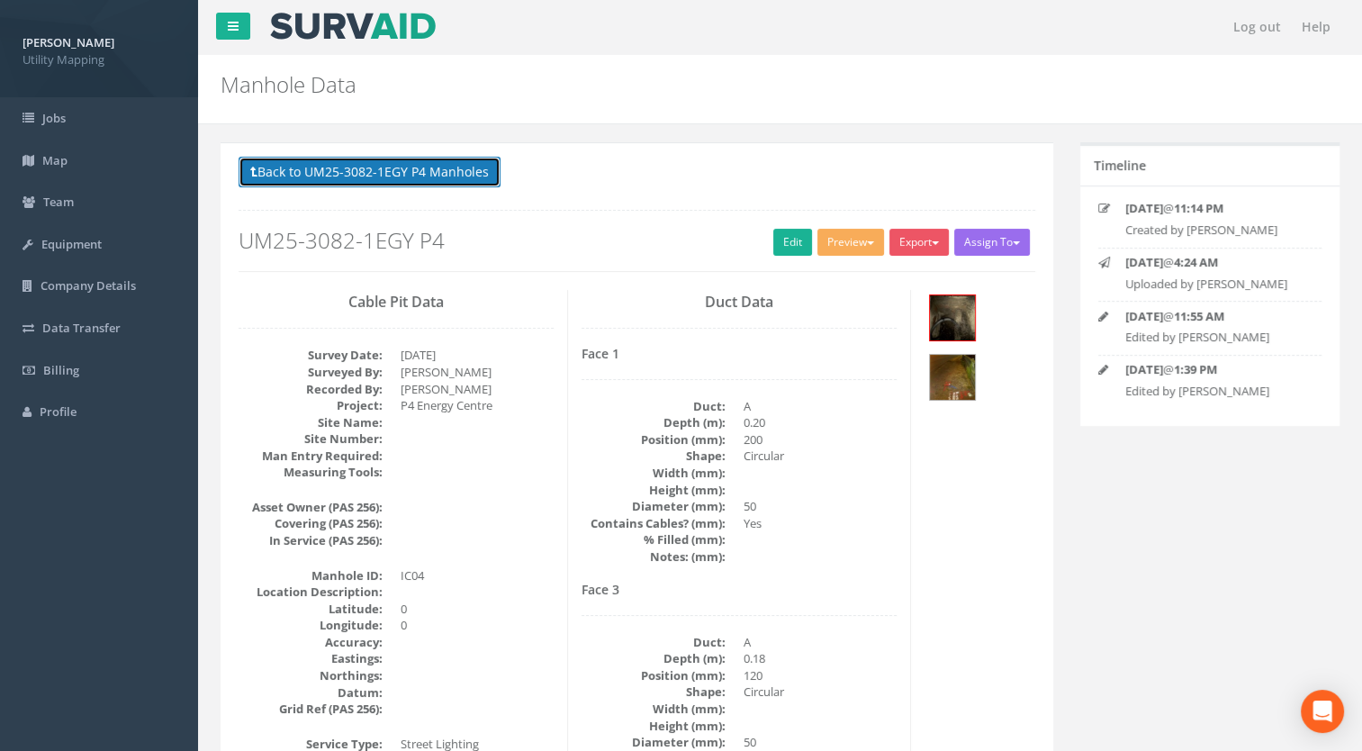
click at [486, 176] on button "Back to UM25-3082-1EGY P4 Manholes" at bounding box center [370, 172] width 262 height 31
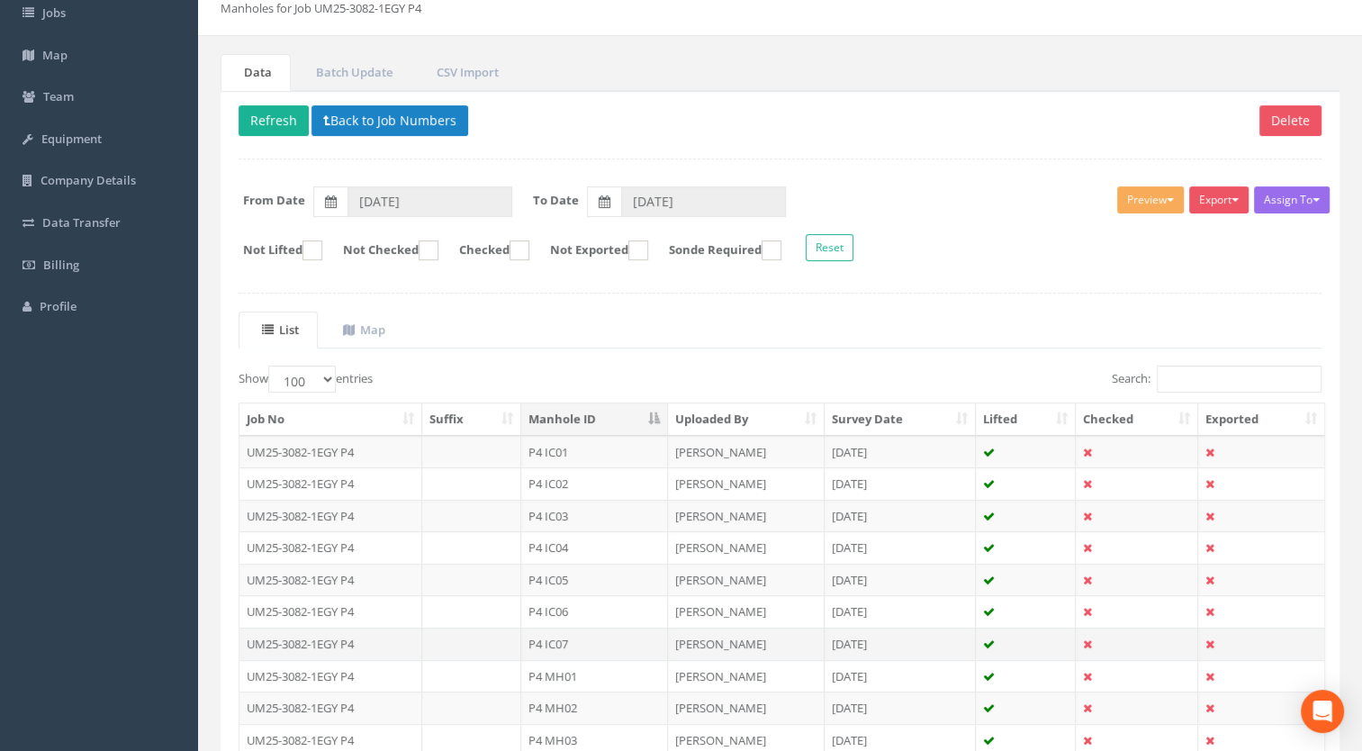
scroll to position [180, 0]
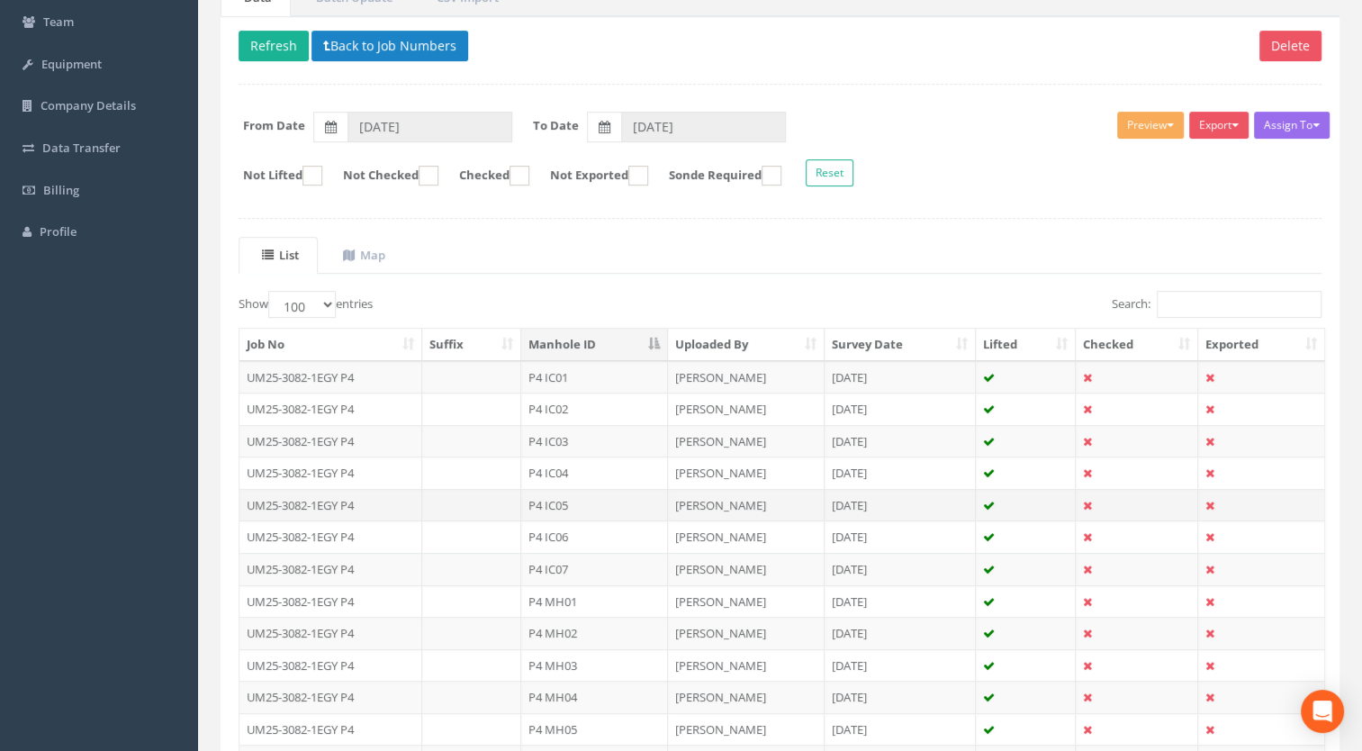
click at [554, 500] on td "P4 IC05" at bounding box center [594, 505] width 147 height 32
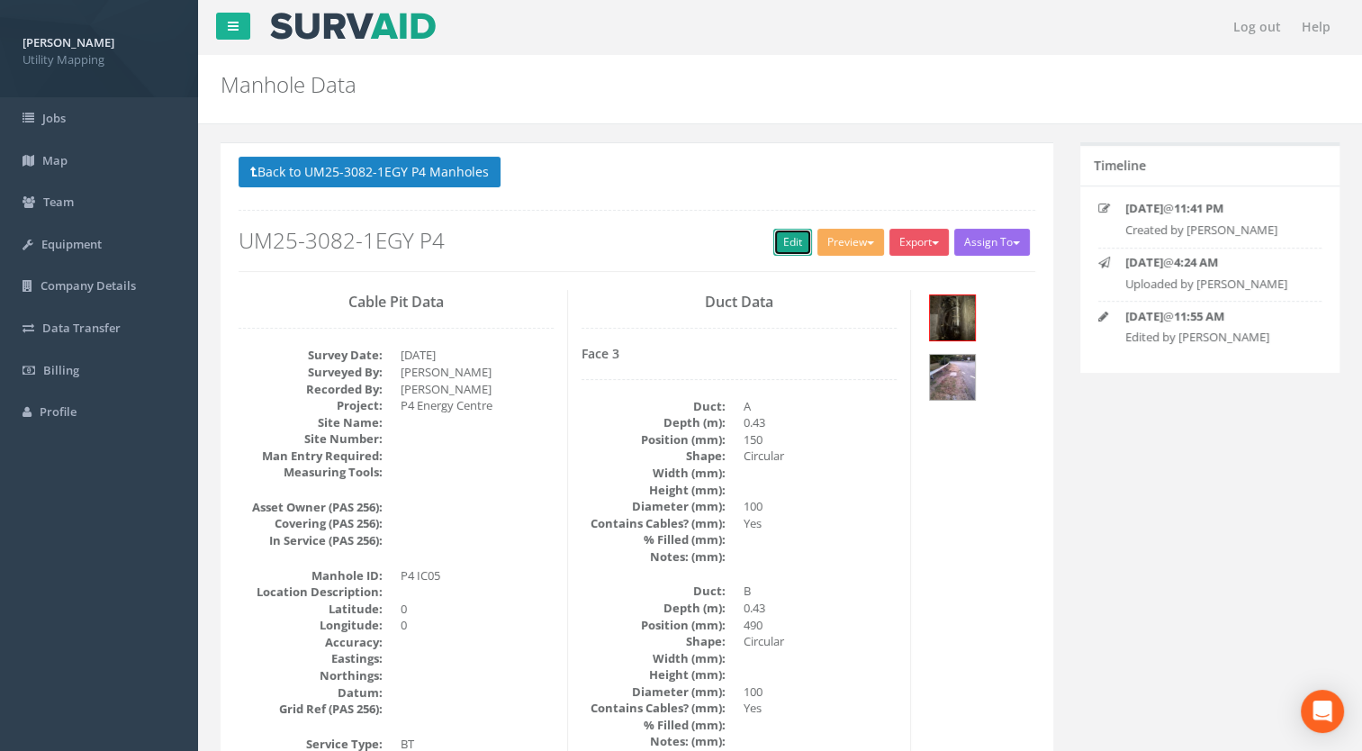
click at [780, 238] on link "Edit" at bounding box center [792, 242] width 39 height 27
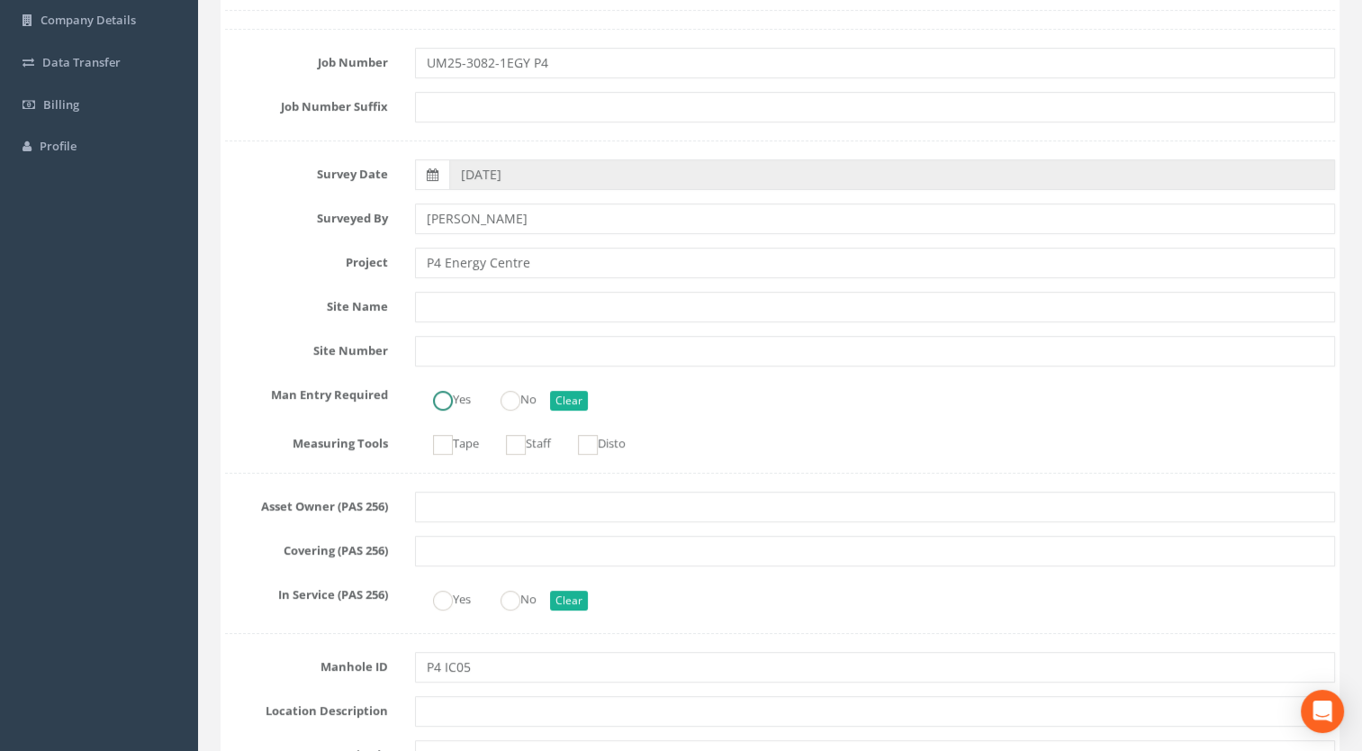
scroll to position [450, 0]
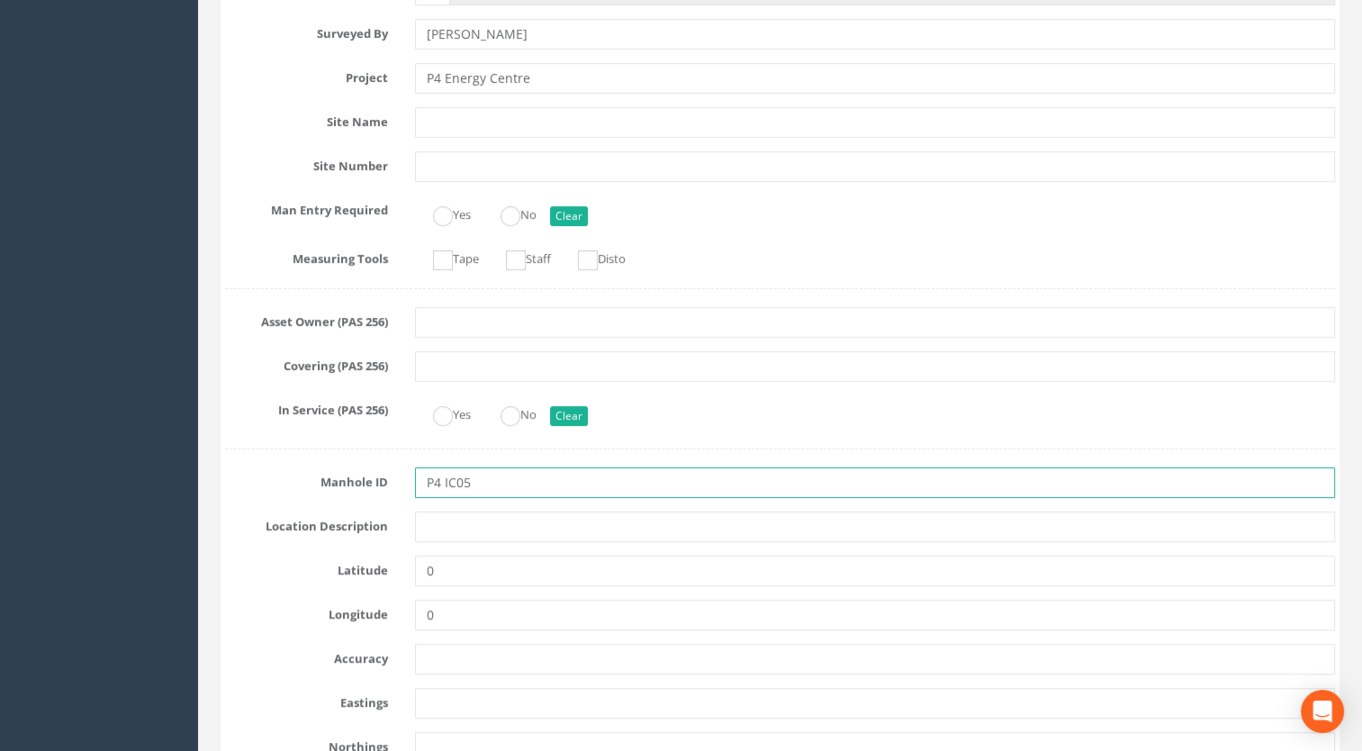
click at [448, 481] on input "P4 IC05" at bounding box center [875, 482] width 921 height 31
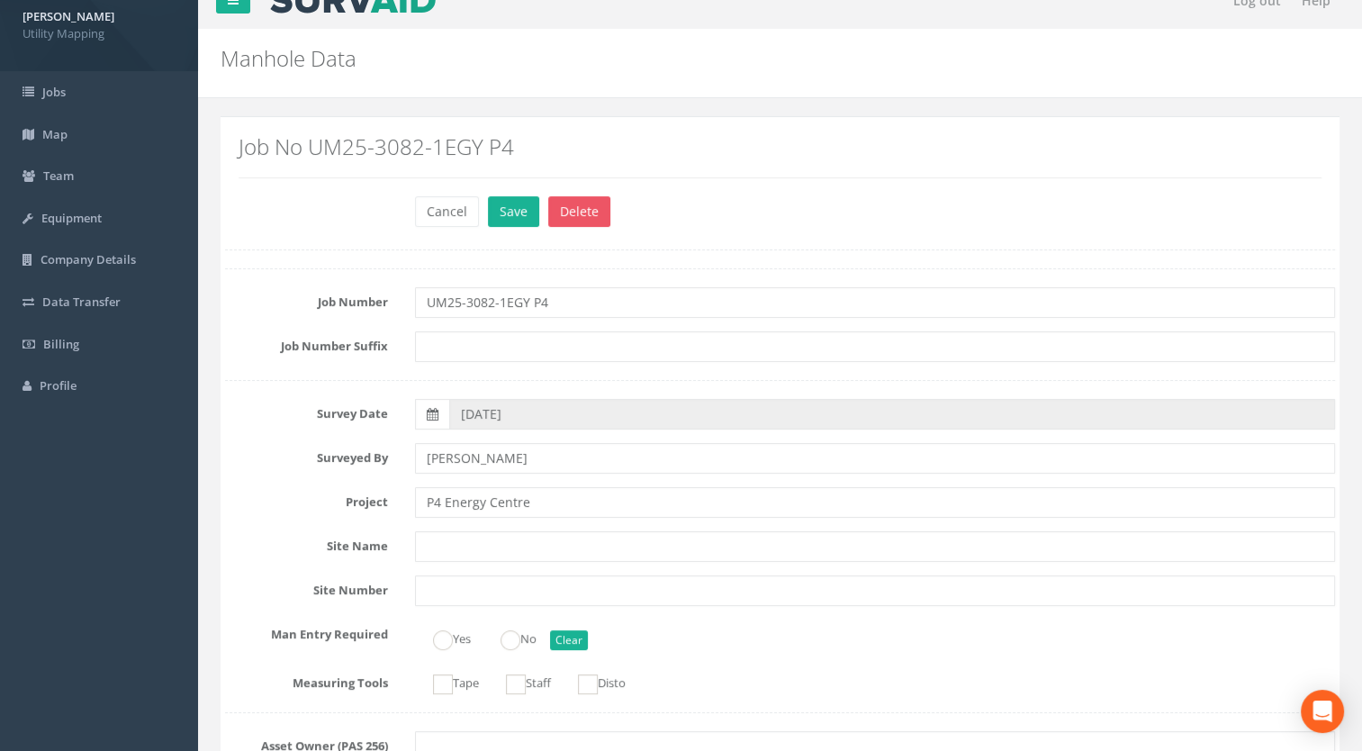
scroll to position [0, 0]
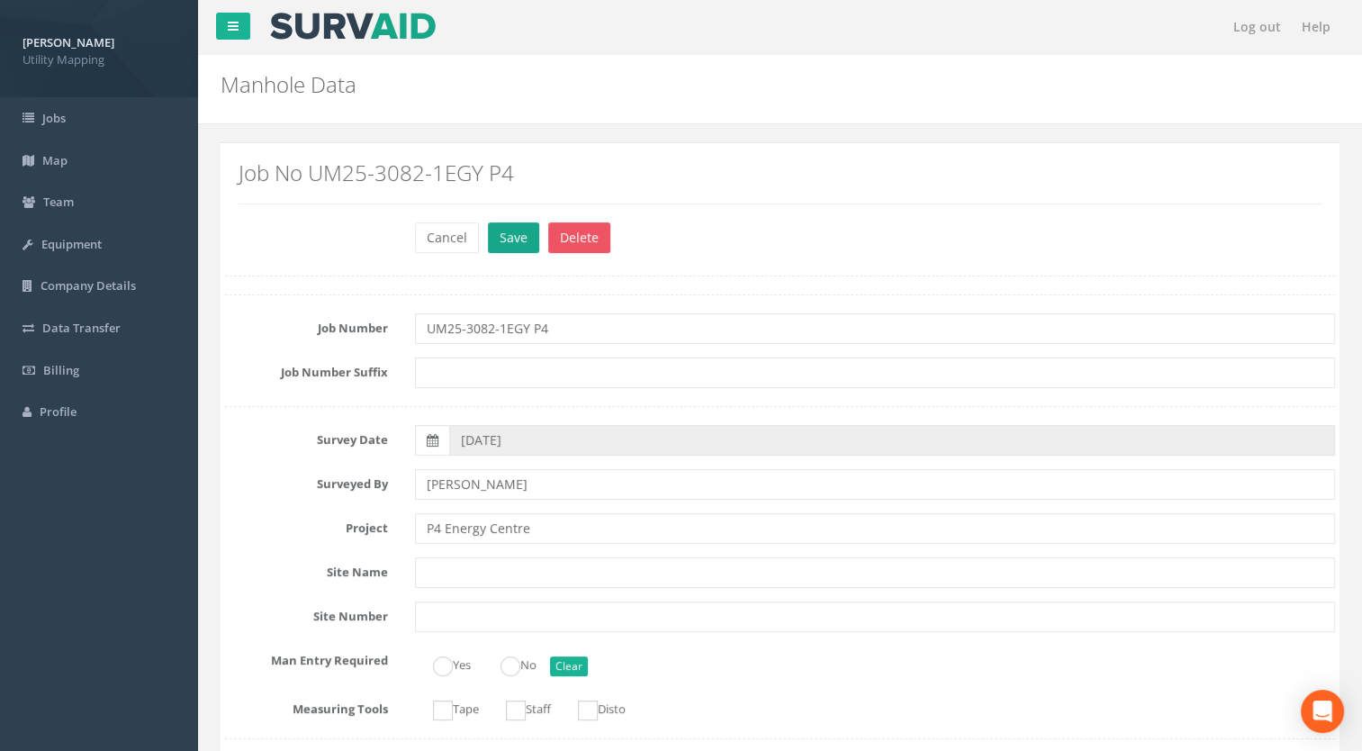
type input "IC05"
click at [517, 244] on button "Save" at bounding box center [513, 237] width 51 height 31
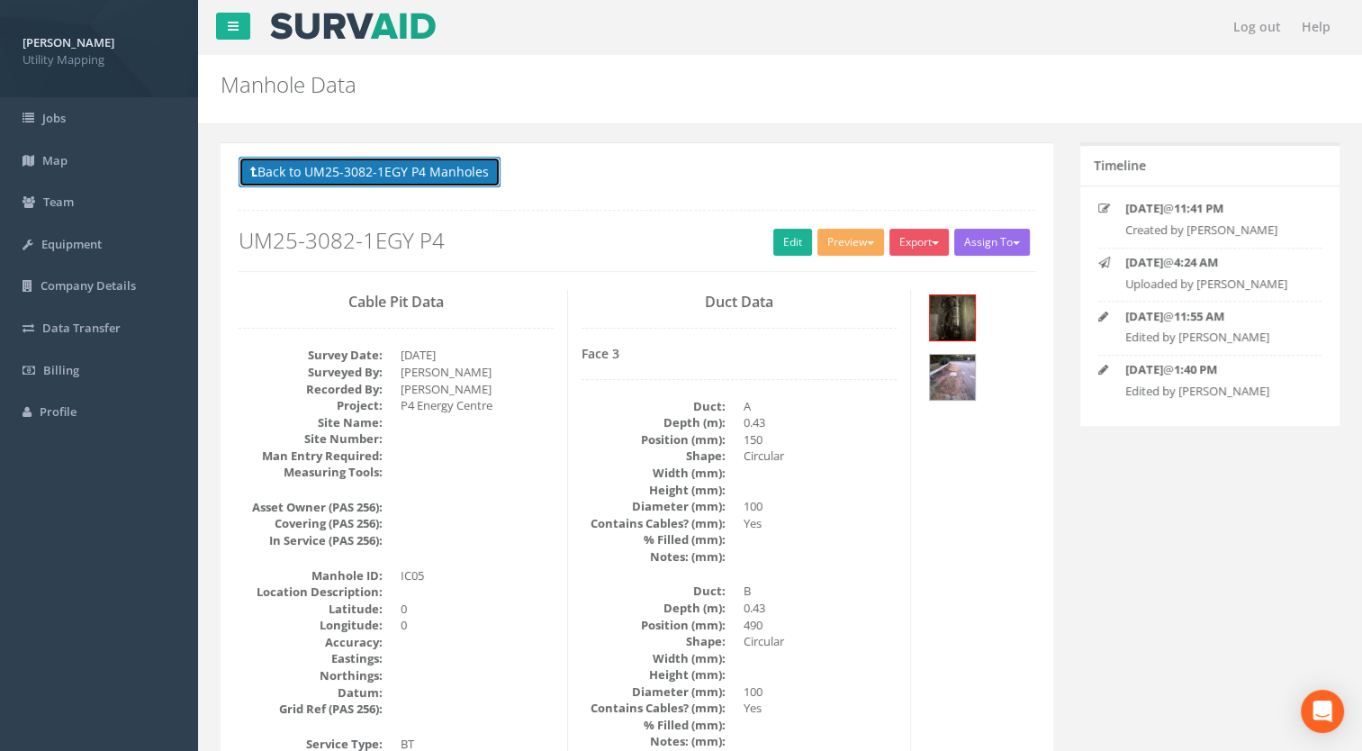
click at [430, 175] on button "Back to UM25-3082-1EGY P4 Manholes" at bounding box center [370, 172] width 262 height 31
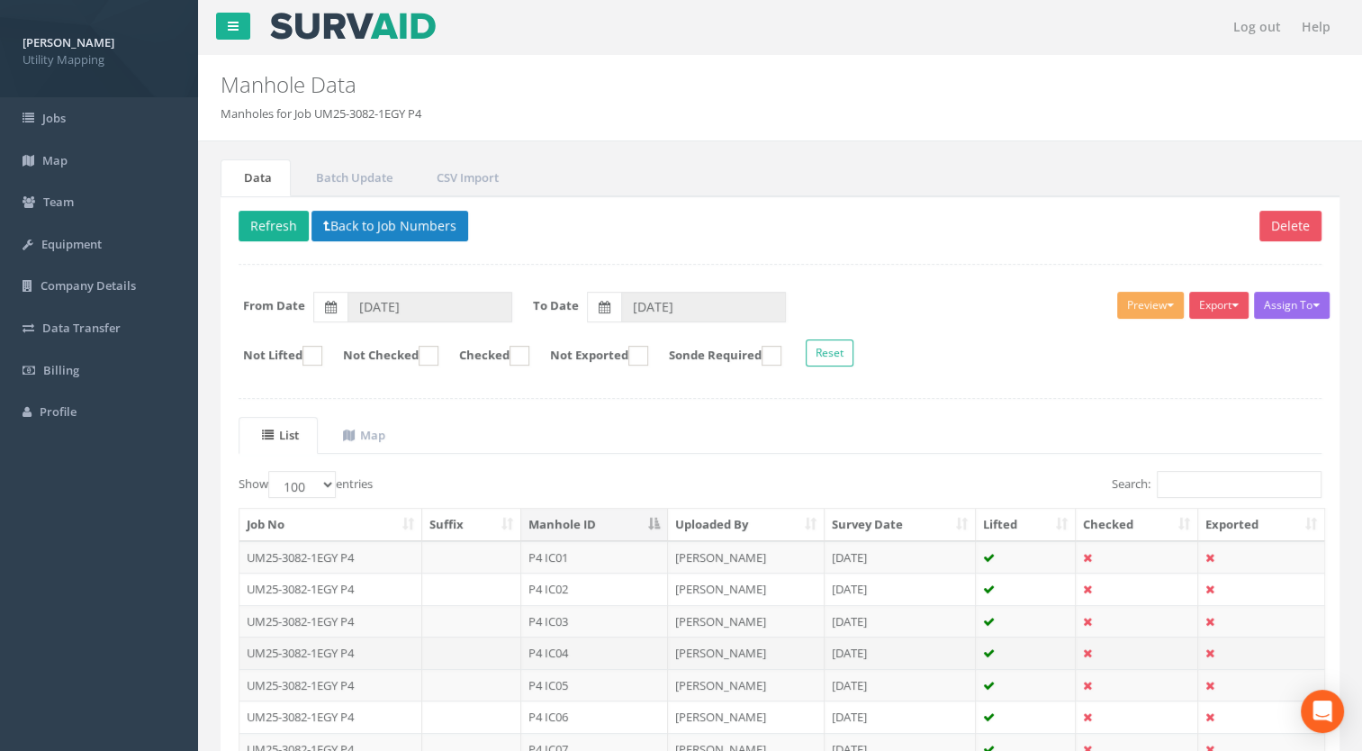
scroll to position [360, 0]
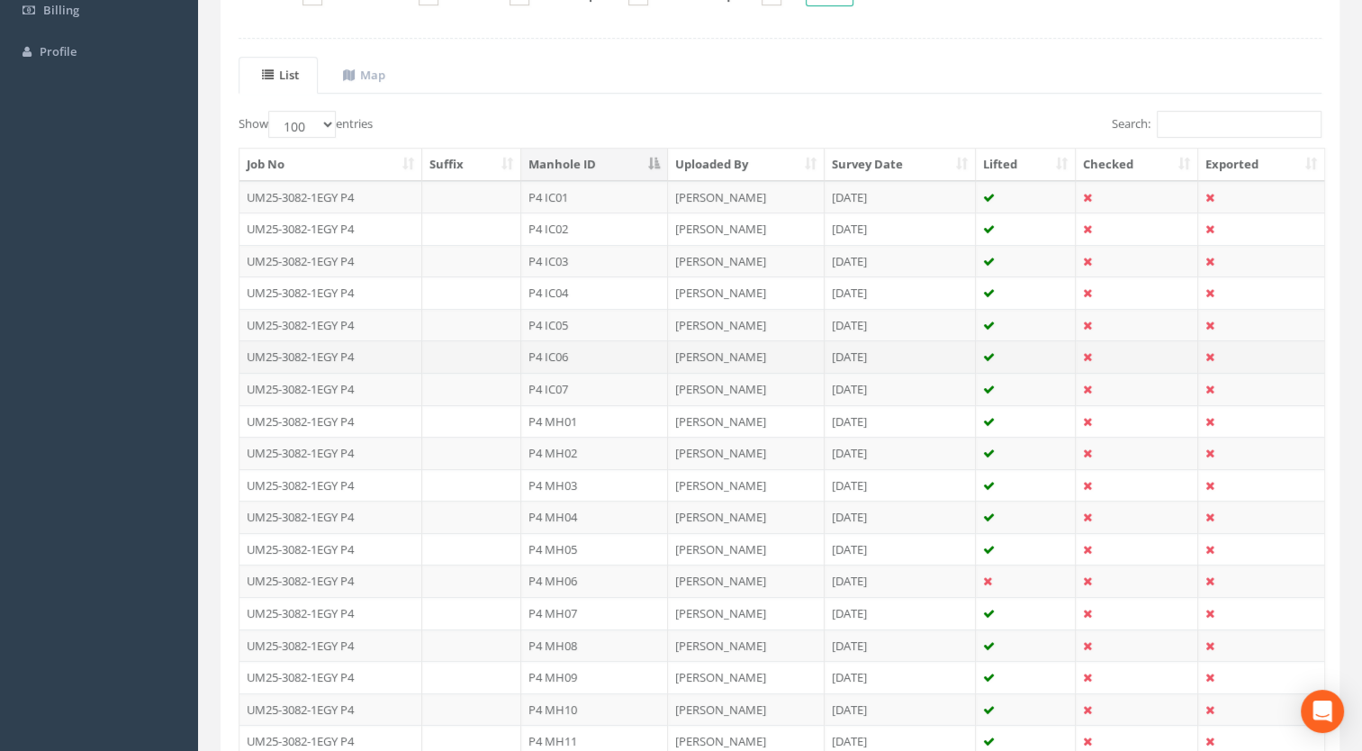
click at [570, 350] on td "P4 IC06" at bounding box center [594, 356] width 147 height 32
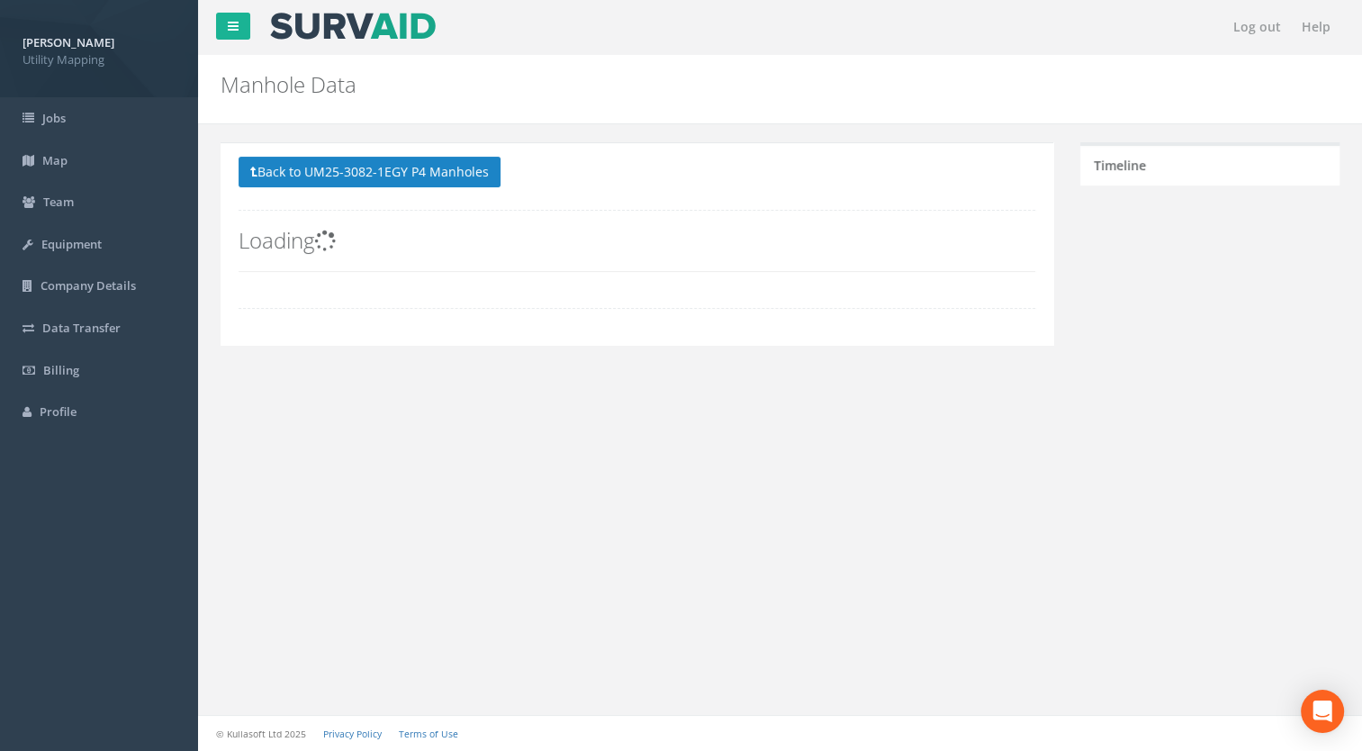
scroll to position [0, 0]
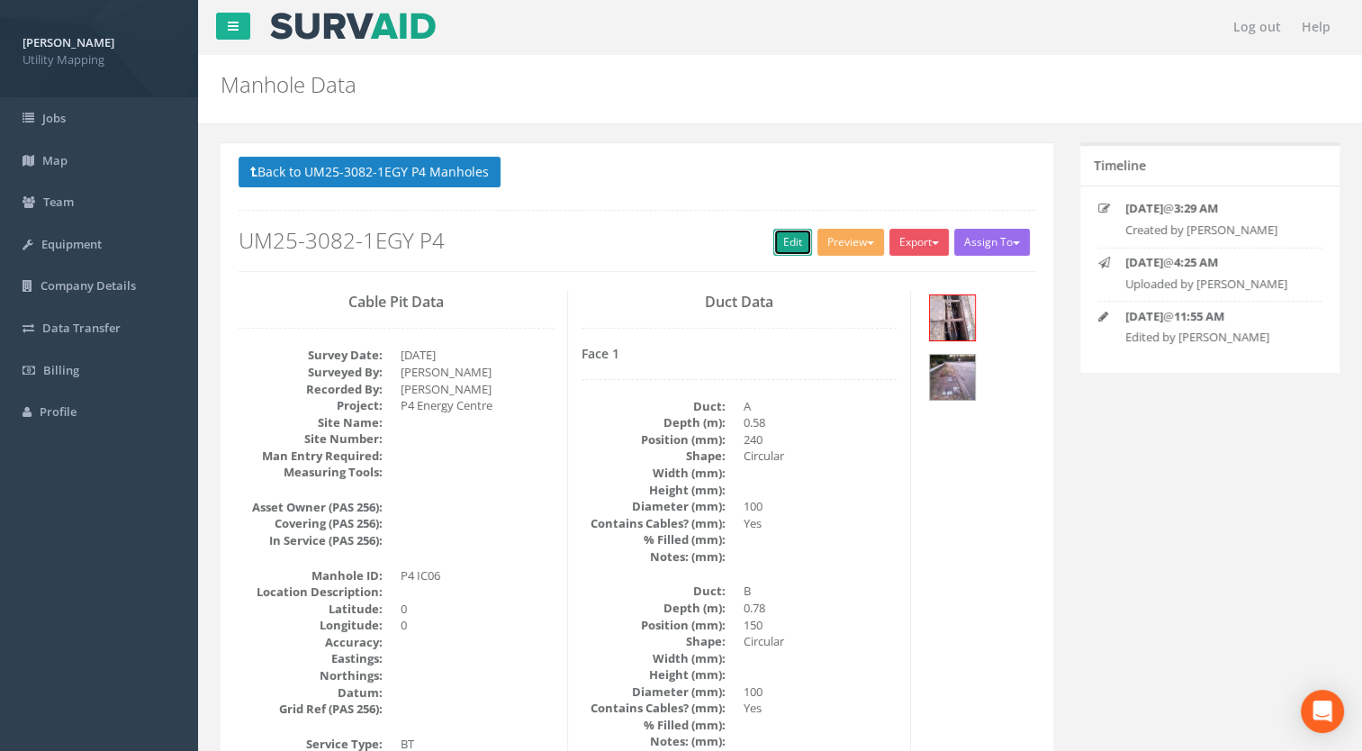
click at [783, 239] on link "Edit" at bounding box center [792, 242] width 39 height 27
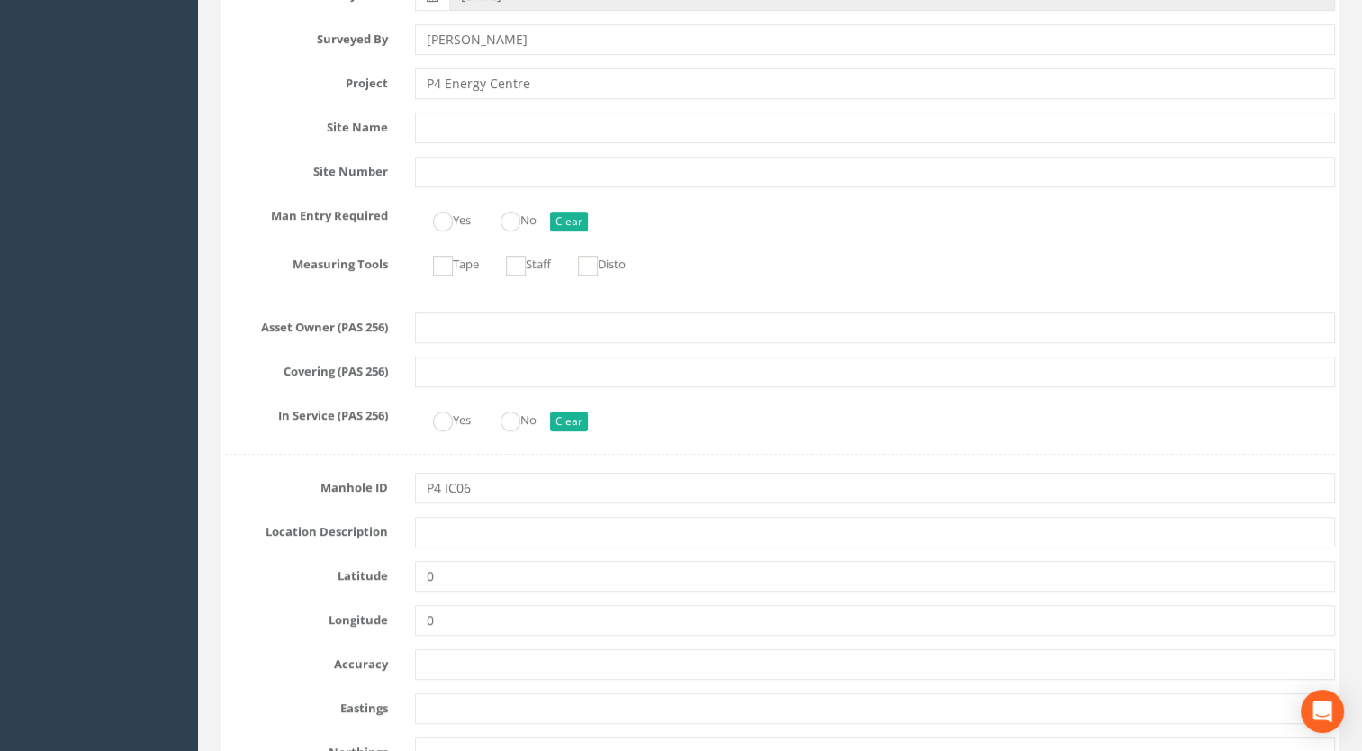
scroll to position [540, 0]
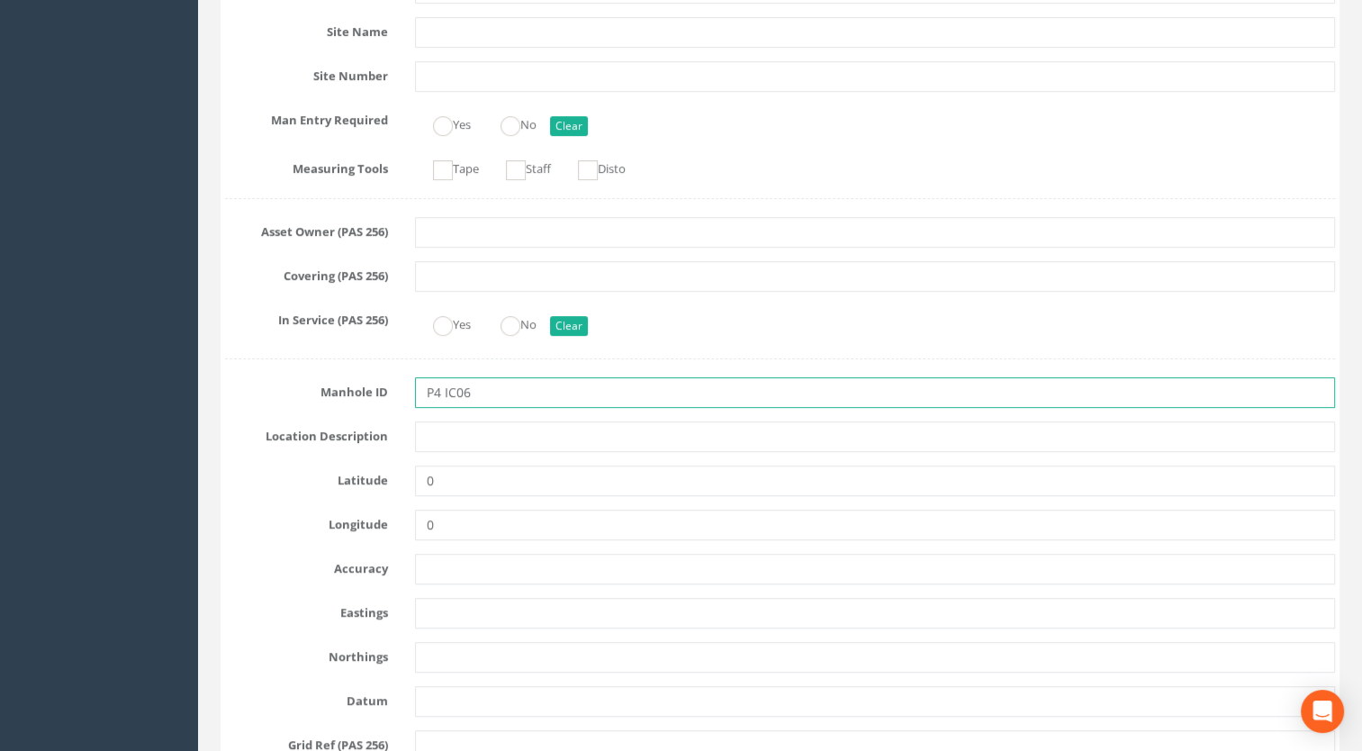
click at [446, 388] on input "P4 IC06" at bounding box center [875, 392] width 921 height 31
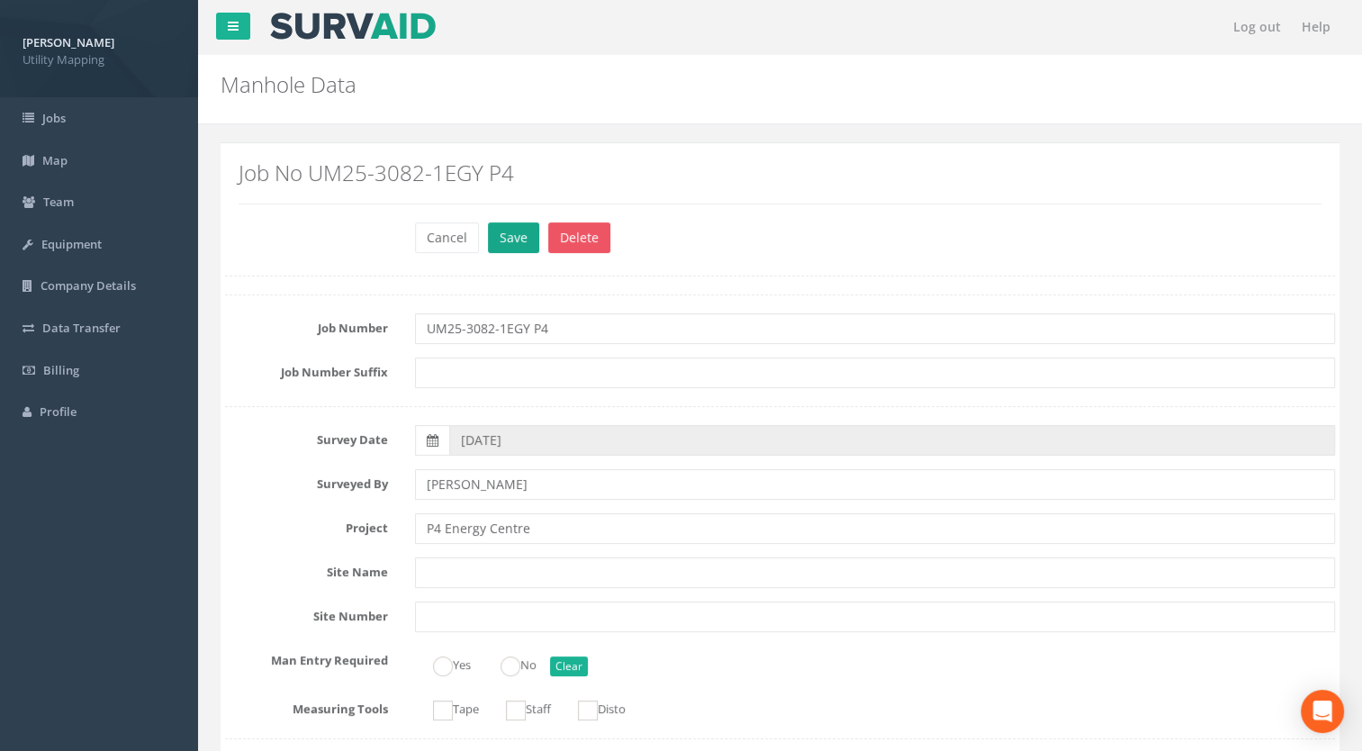
type input "IC06"
click at [500, 234] on button "Save" at bounding box center [513, 237] width 51 height 31
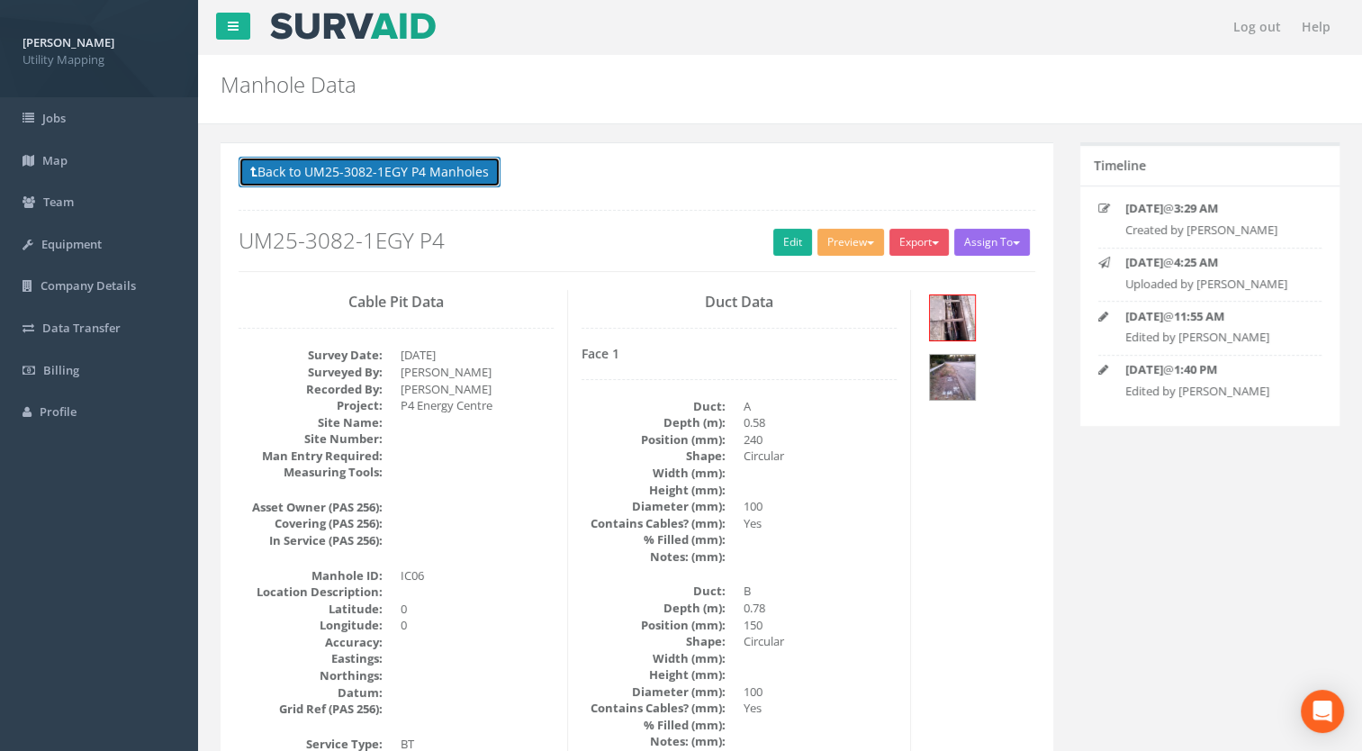
click at [437, 166] on button "Back to UM25-3082-1EGY P4 Manholes" at bounding box center [370, 172] width 262 height 31
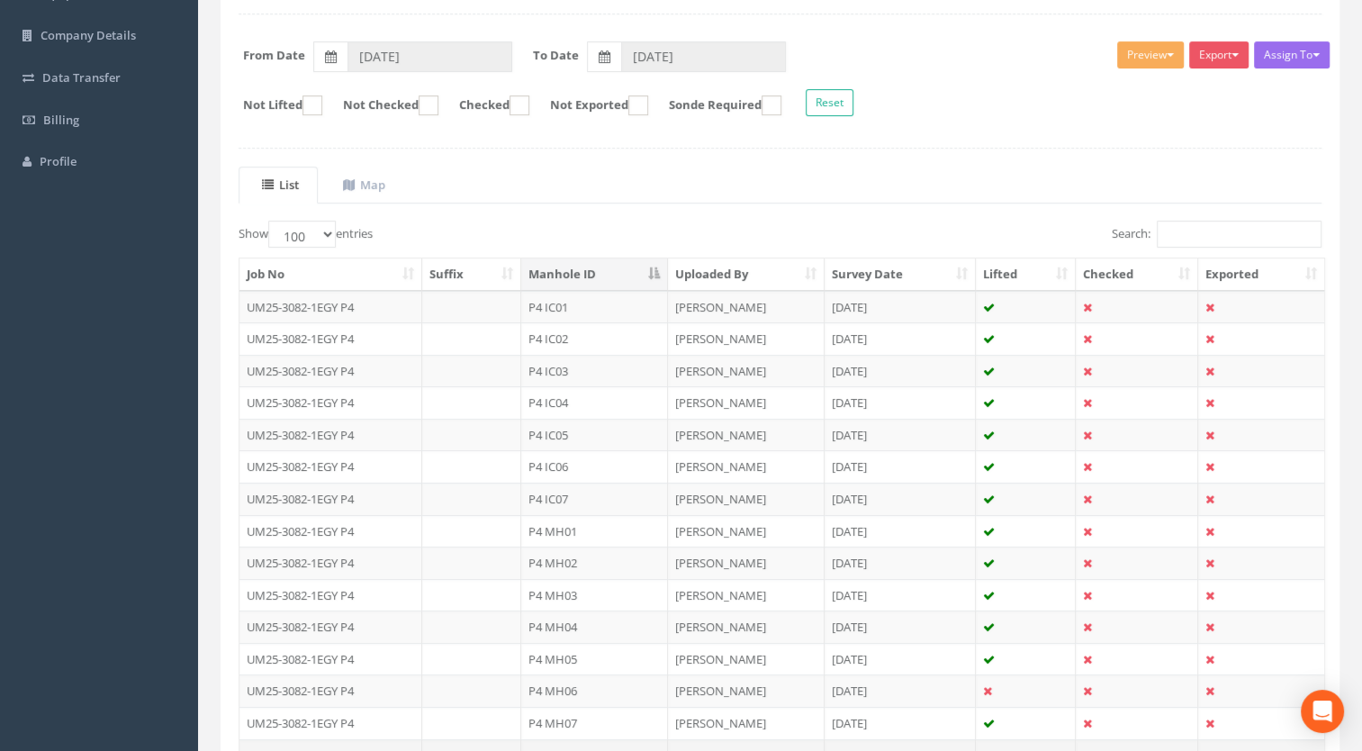
scroll to position [450, 0]
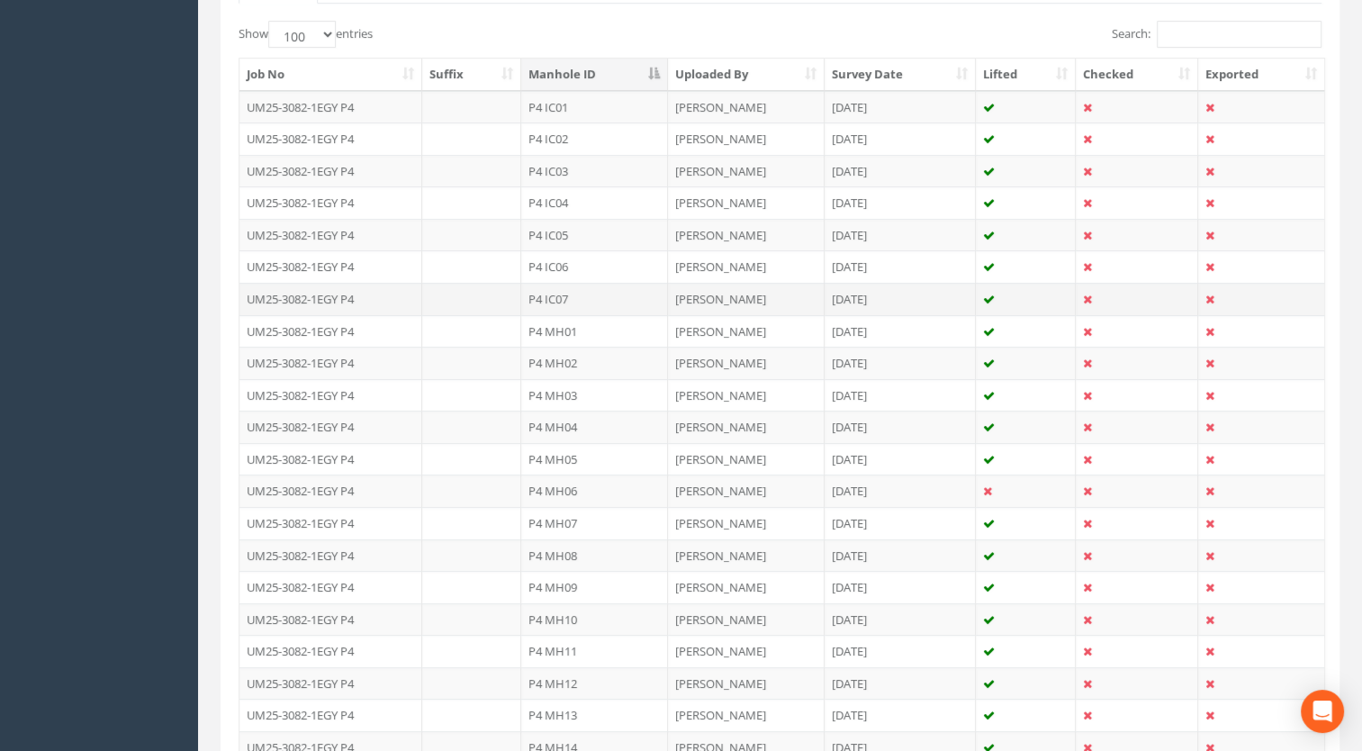
click at [558, 287] on td "P4 IC07" at bounding box center [594, 299] width 147 height 32
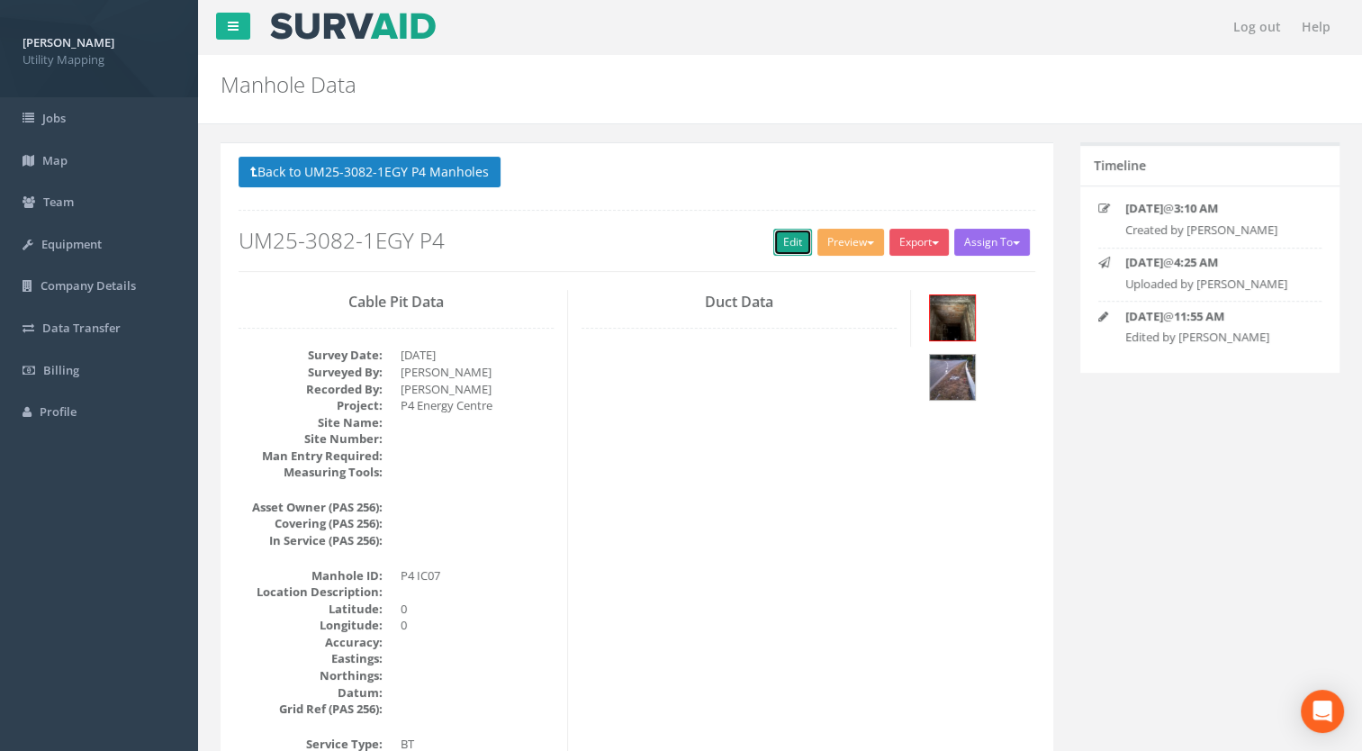
click at [779, 241] on link "Edit" at bounding box center [792, 242] width 39 height 27
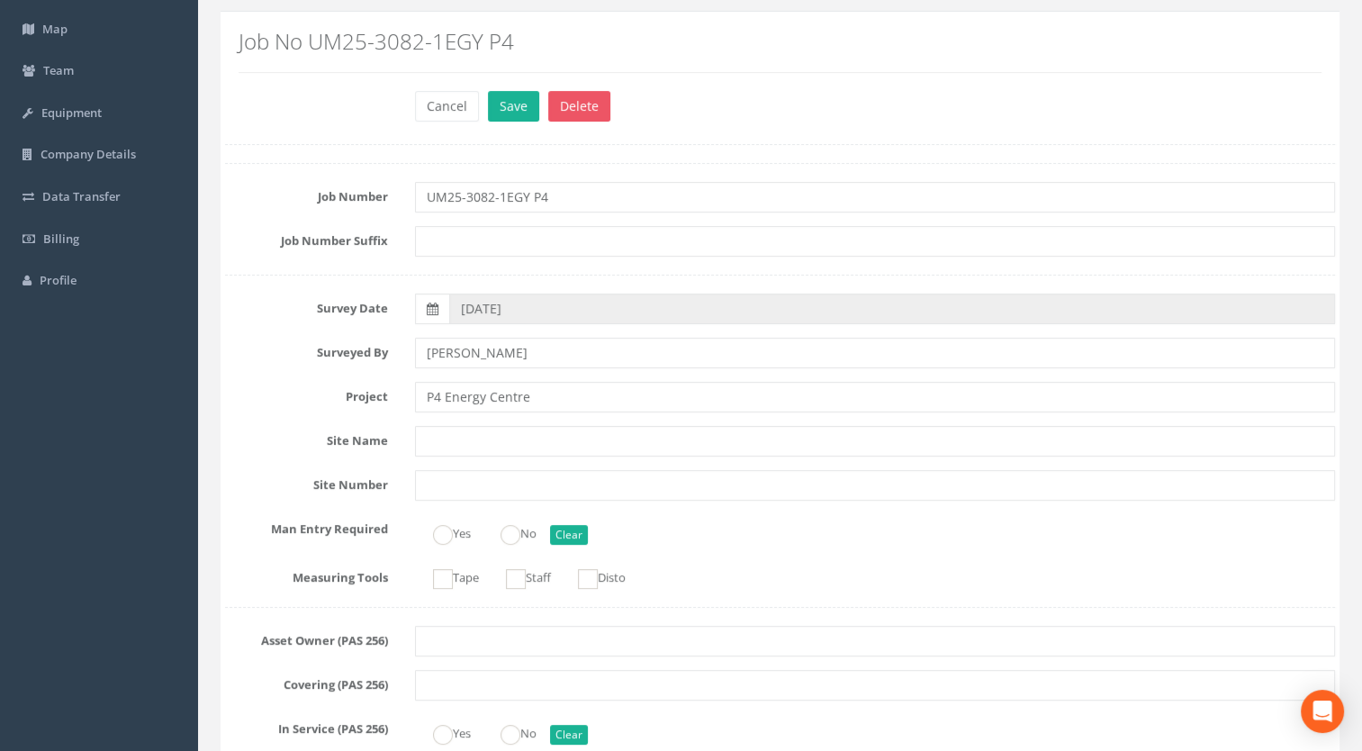
scroll to position [270, 0]
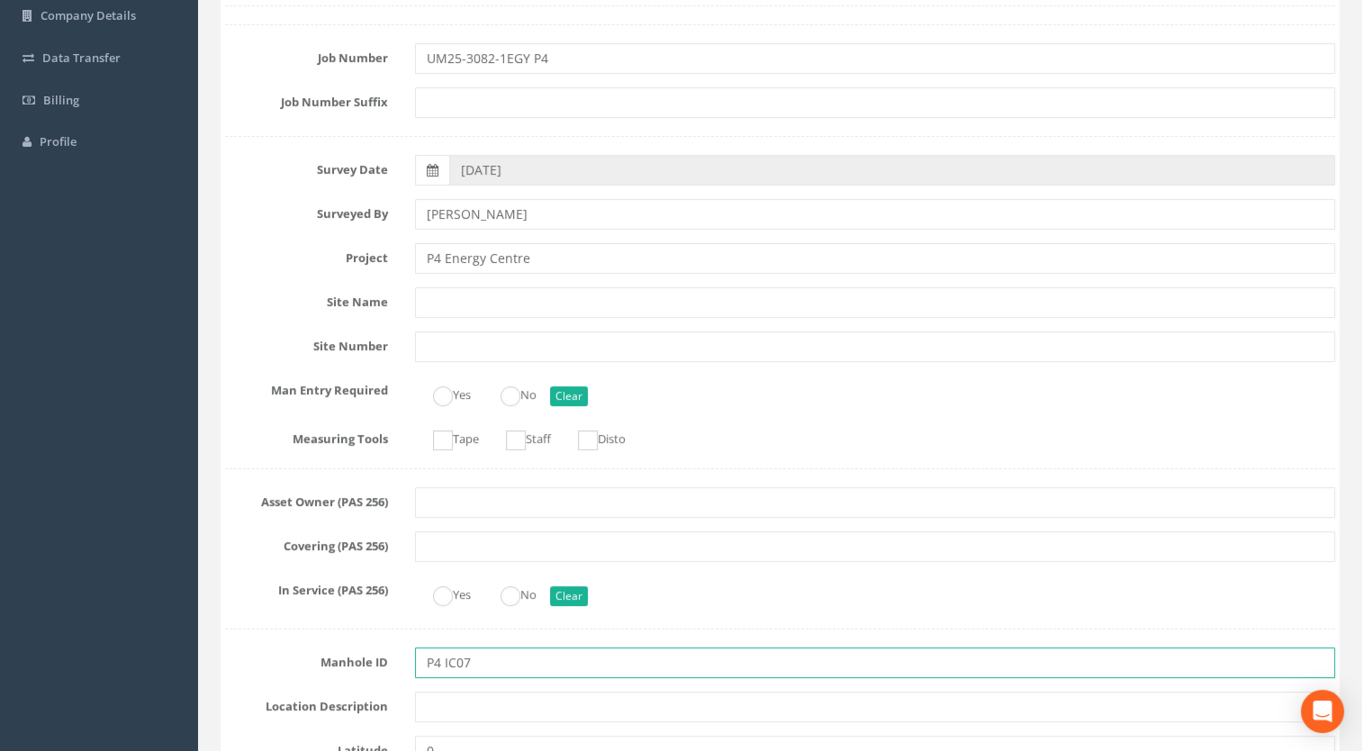
click at [443, 670] on input "P4 IC07" at bounding box center [875, 662] width 921 height 31
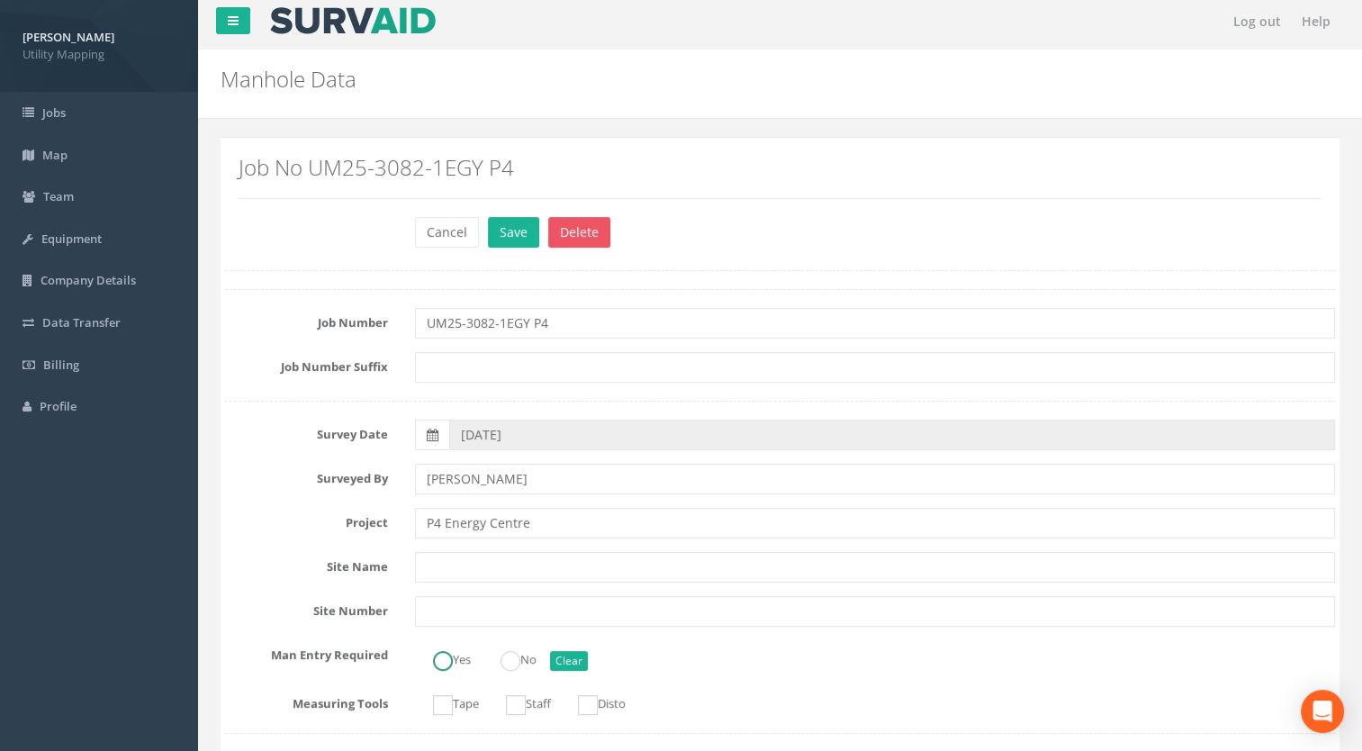
scroll to position [0, 0]
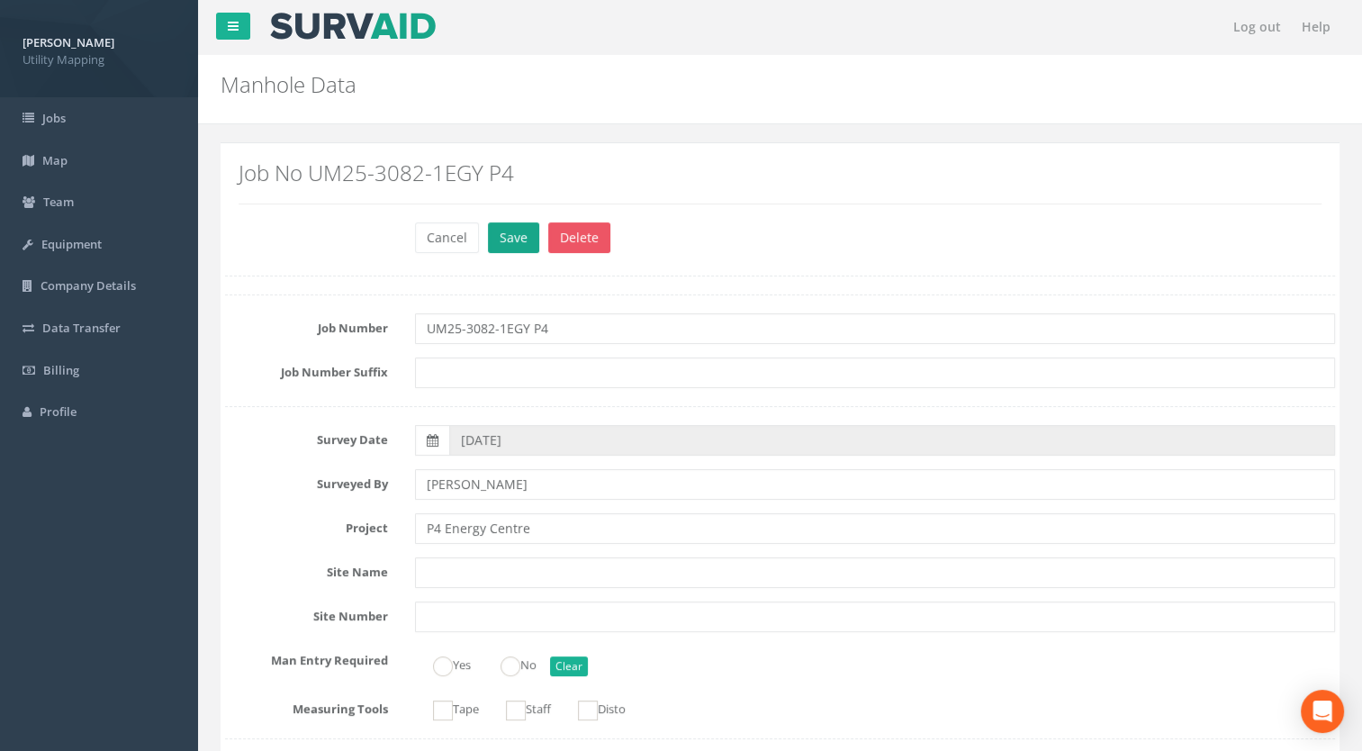
type input "IC07"
click at [506, 231] on button "Save" at bounding box center [513, 237] width 51 height 31
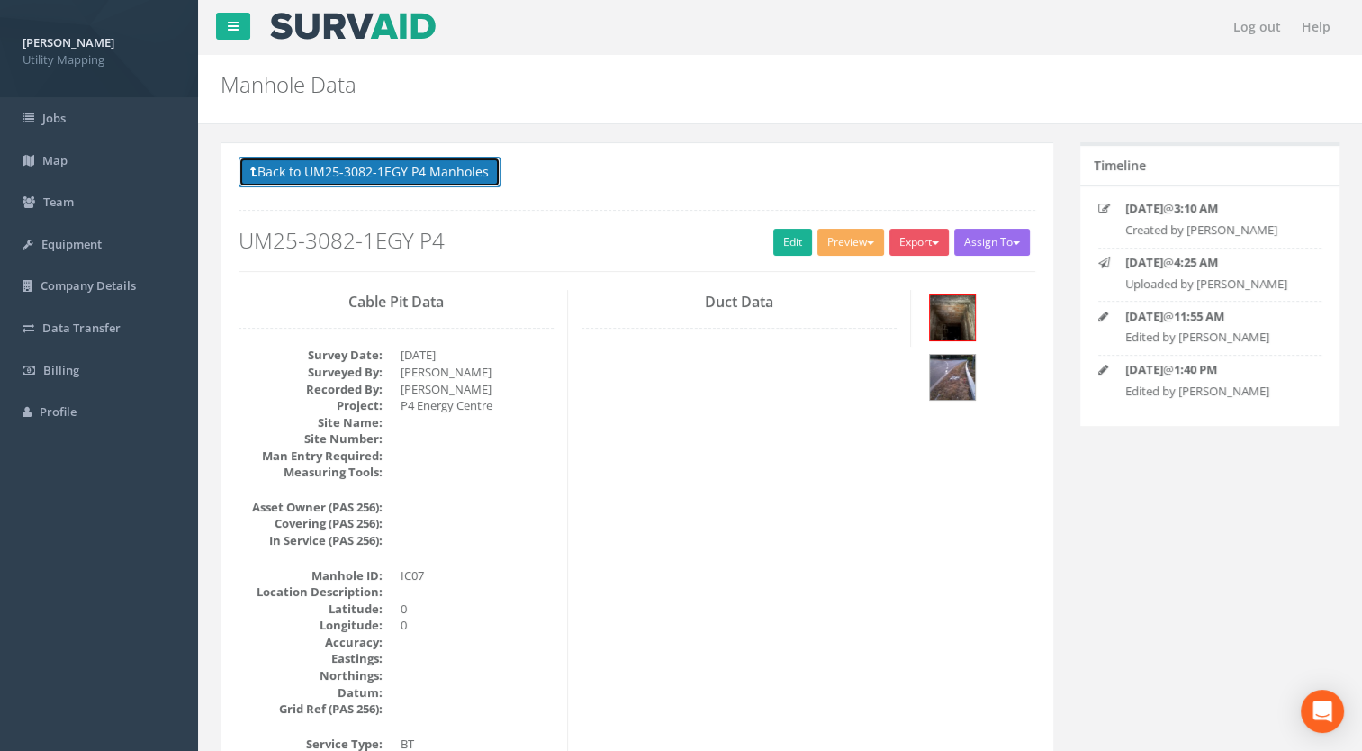
click at [437, 167] on button "Back to UM25-3082-1EGY P4 Manholes" at bounding box center [370, 172] width 262 height 31
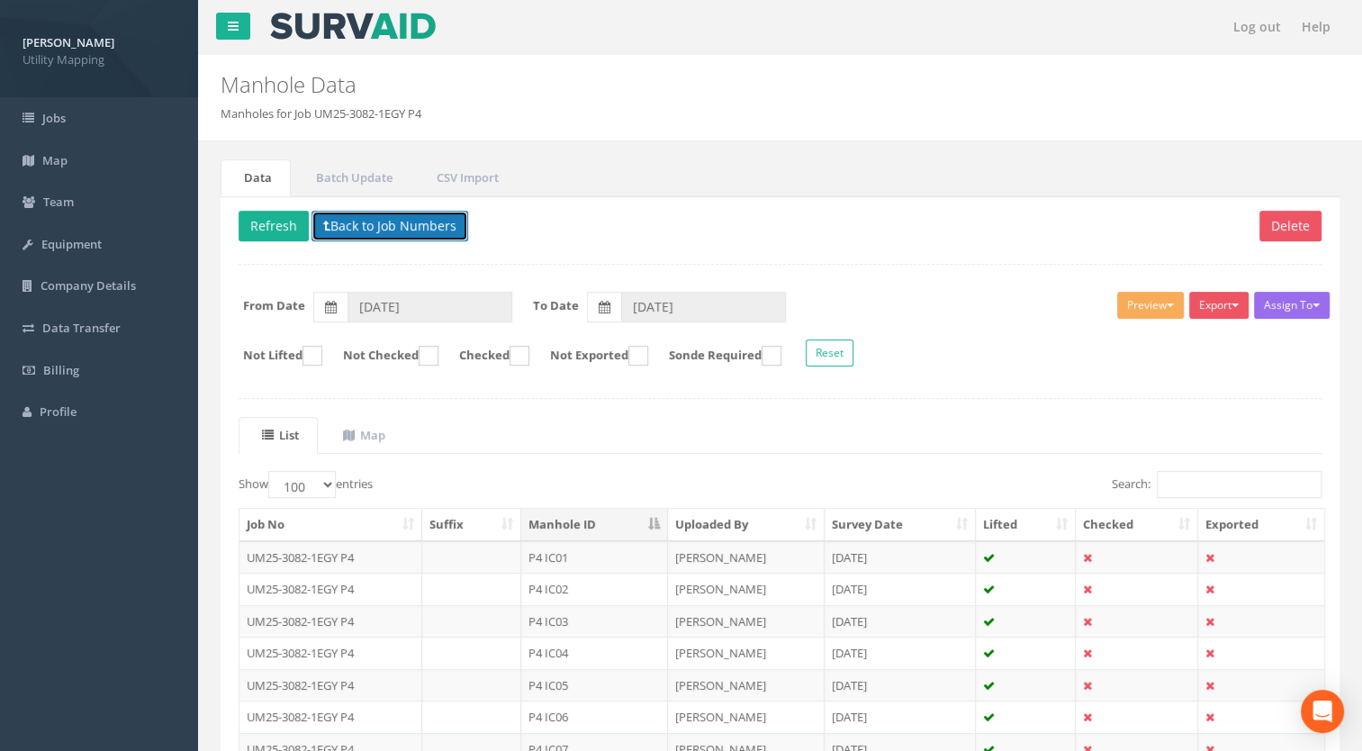
click at [419, 228] on button "Back to Job Numbers" at bounding box center [389, 226] width 157 height 31
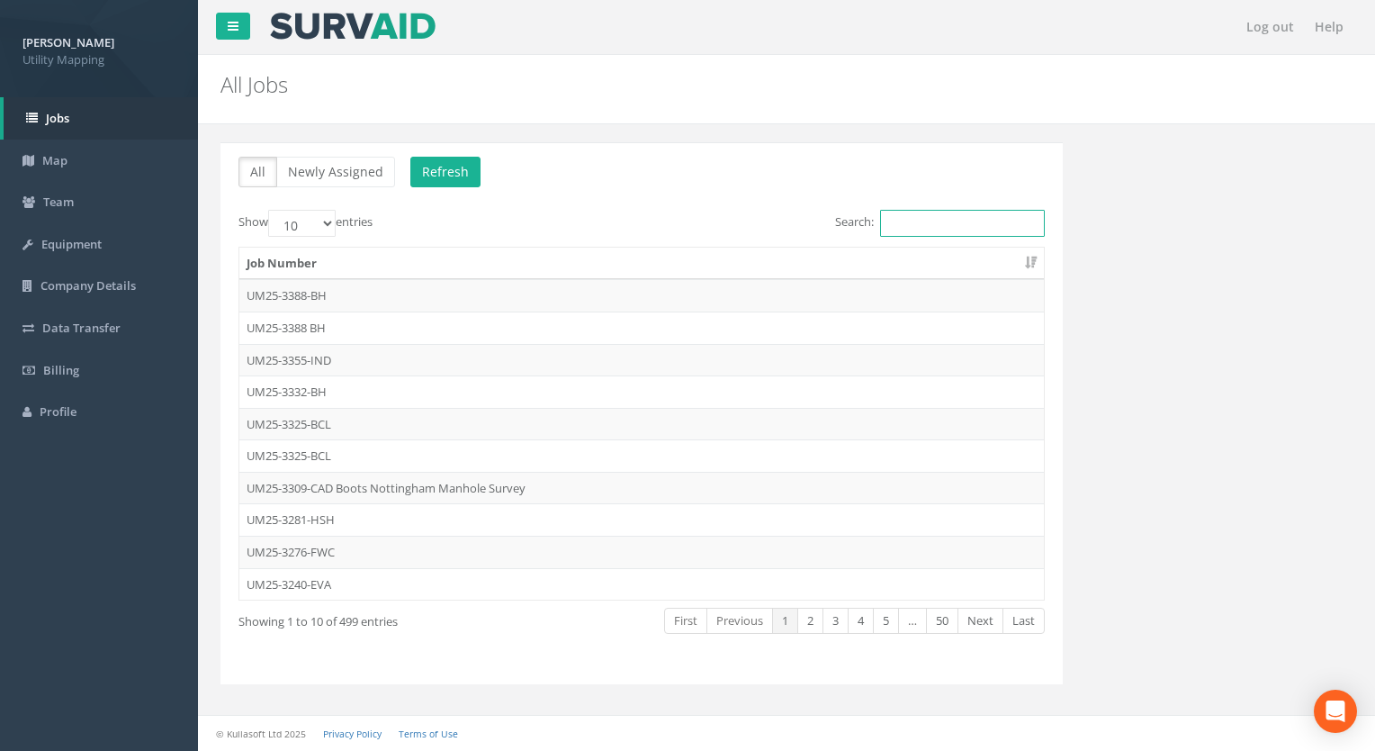
click at [893, 223] on input "Search:" at bounding box center [962, 223] width 165 height 27
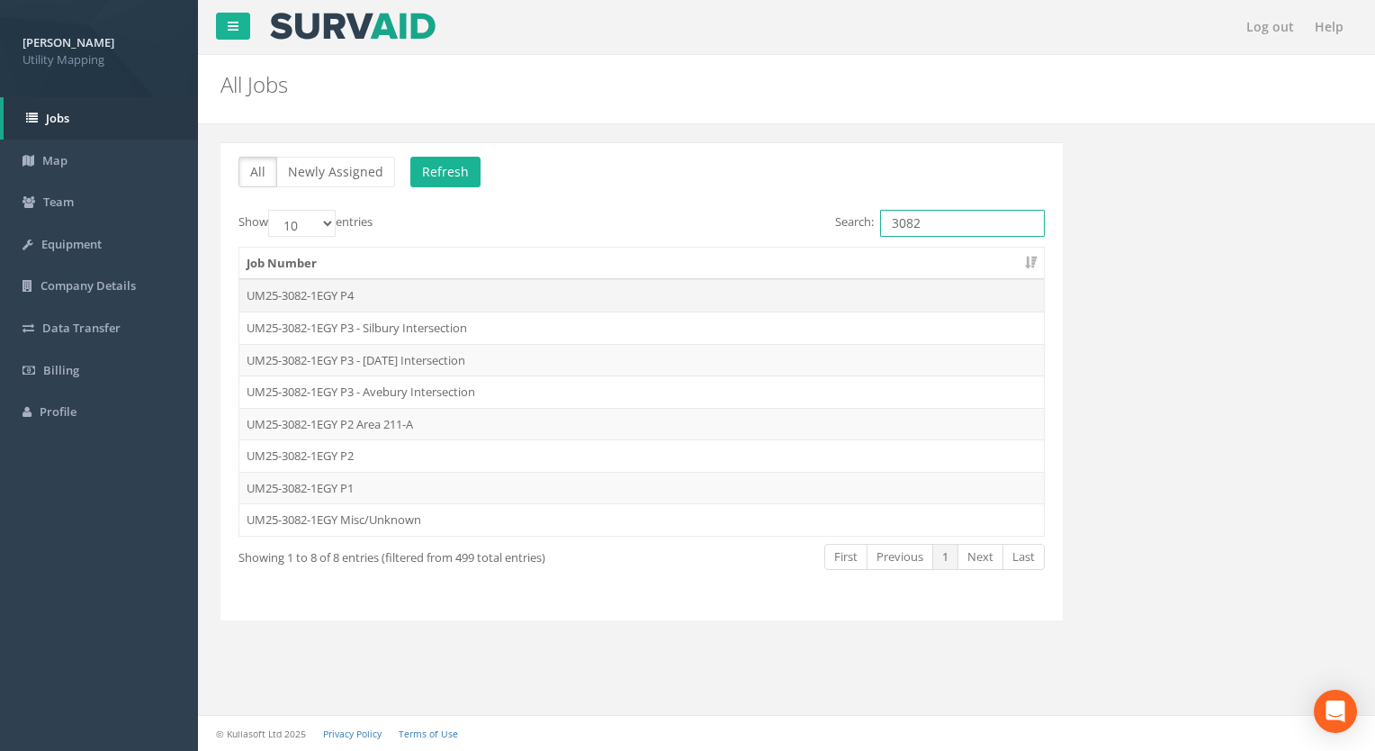
type input "3082"
click at [357, 295] on td "UM25-3082-1EGY P4" at bounding box center [641, 295] width 805 height 32
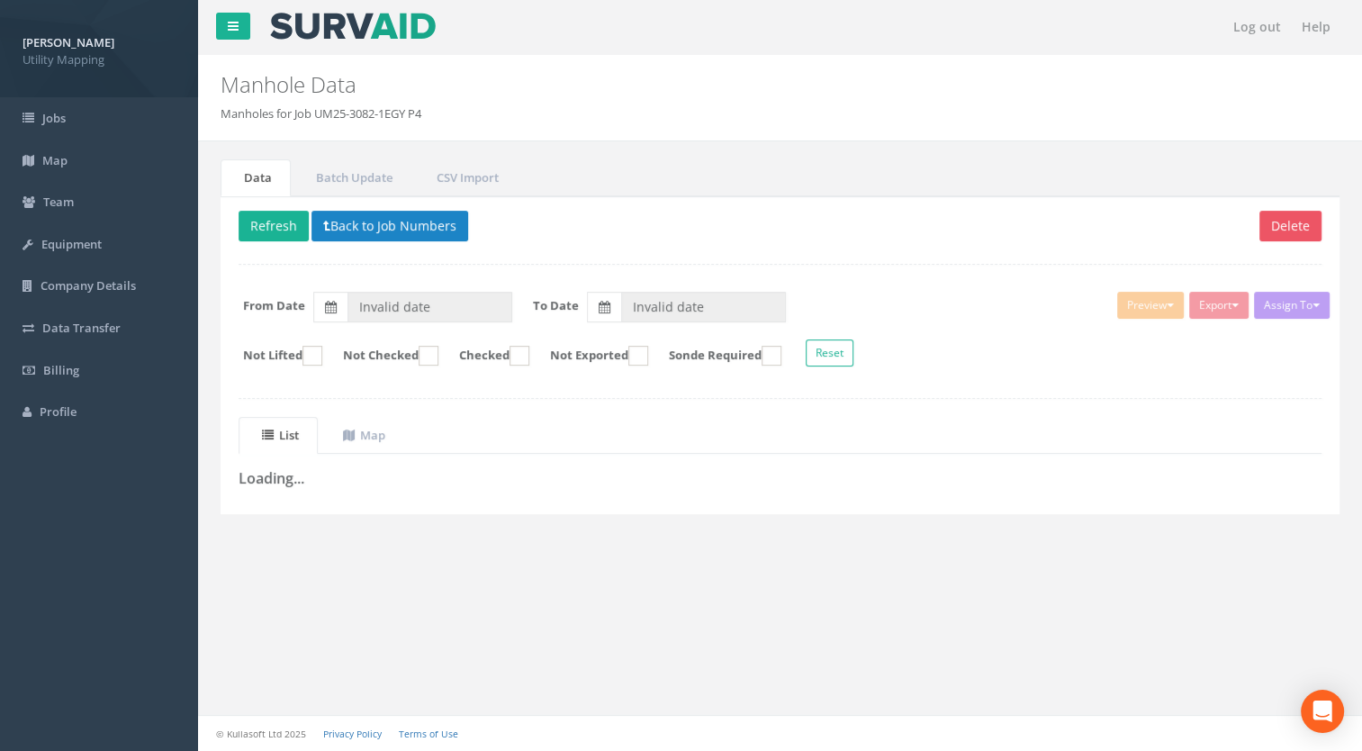
type input "[DATE]"
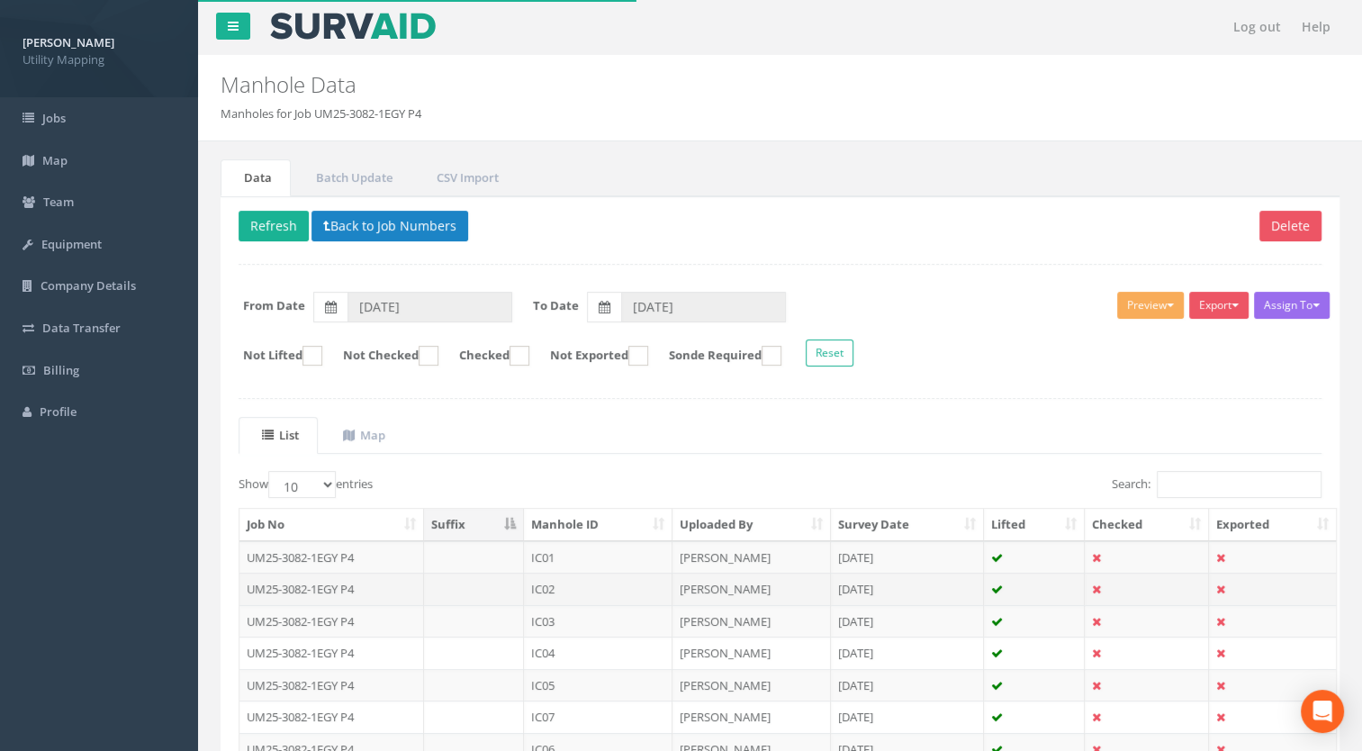
scroll to position [248, 0]
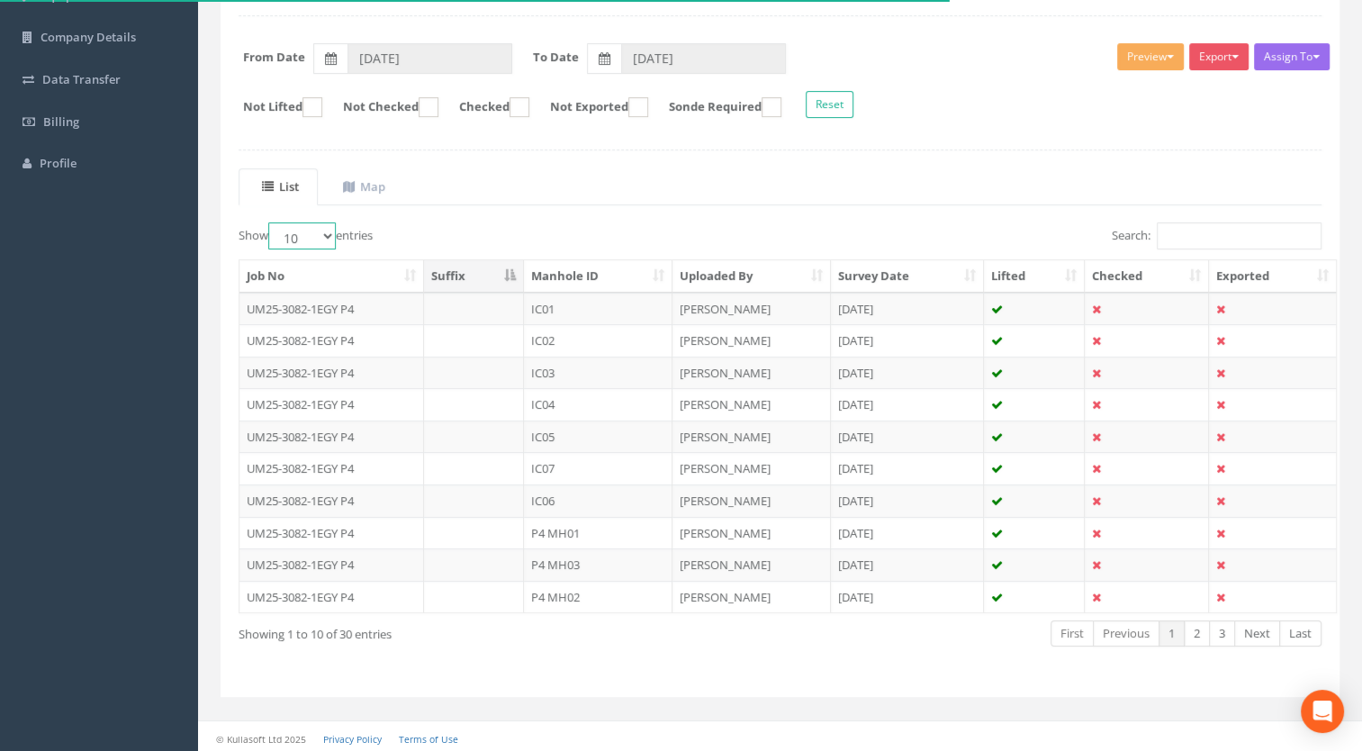
click at [293, 237] on select "10 25 50 100" at bounding box center [302, 235] width 68 height 27
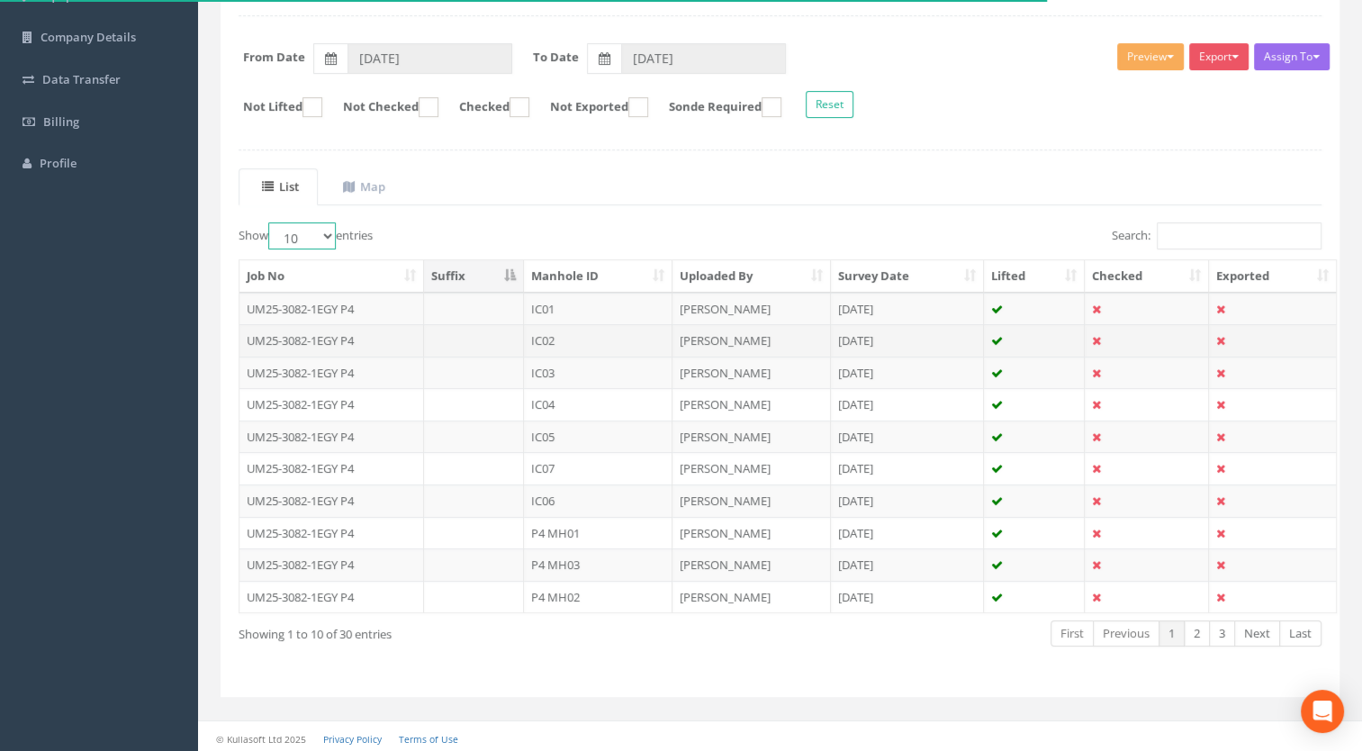
select select "100"
click at [271, 222] on select "10 25 50 100" at bounding box center [302, 235] width 68 height 27
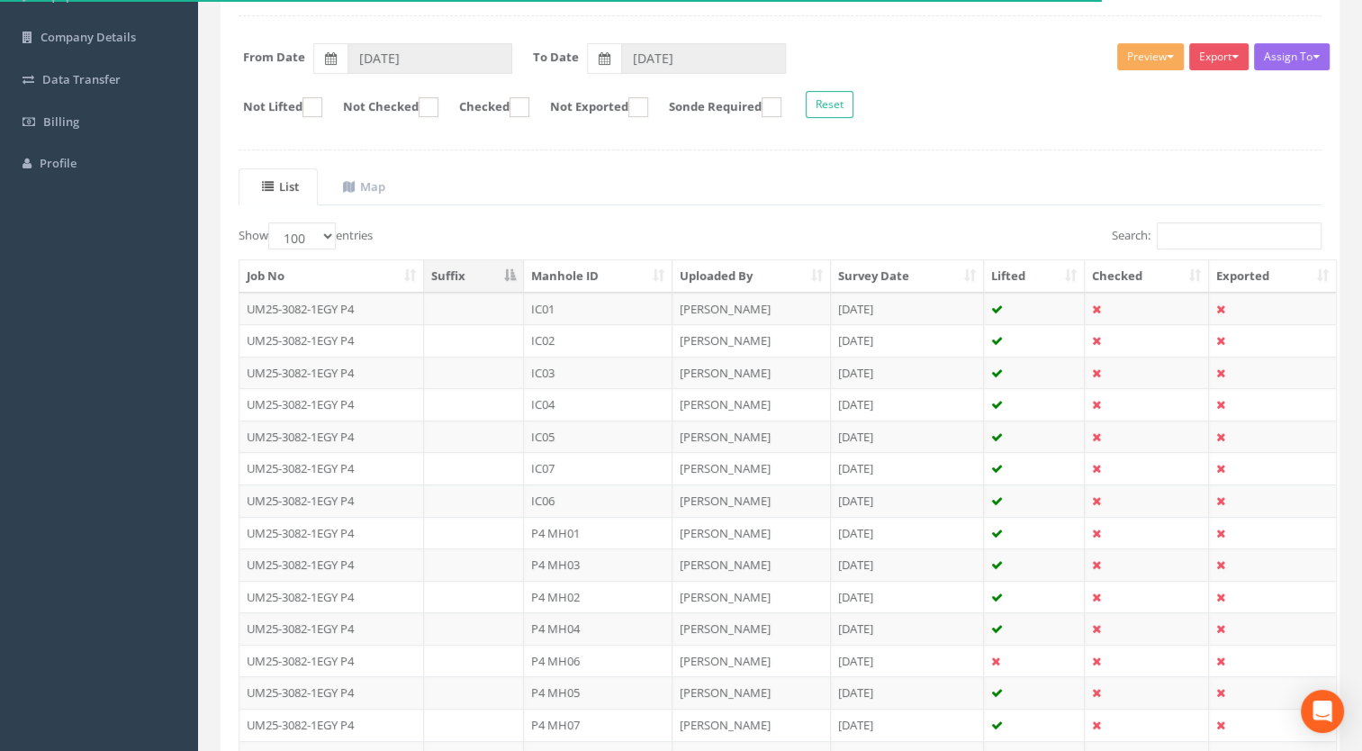
click at [583, 274] on th "Manhole ID" at bounding box center [598, 276] width 149 height 32
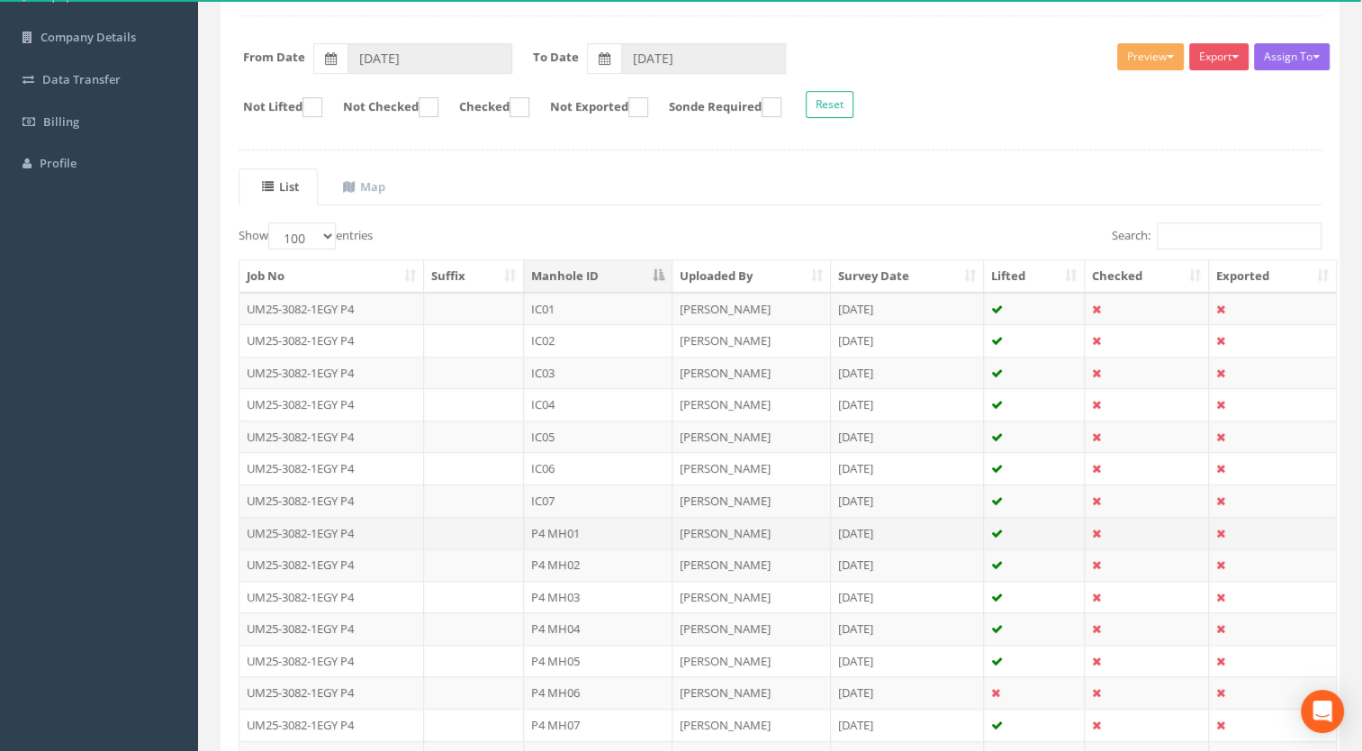
click at [561, 527] on td "P4 MH01" at bounding box center [598, 533] width 149 height 32
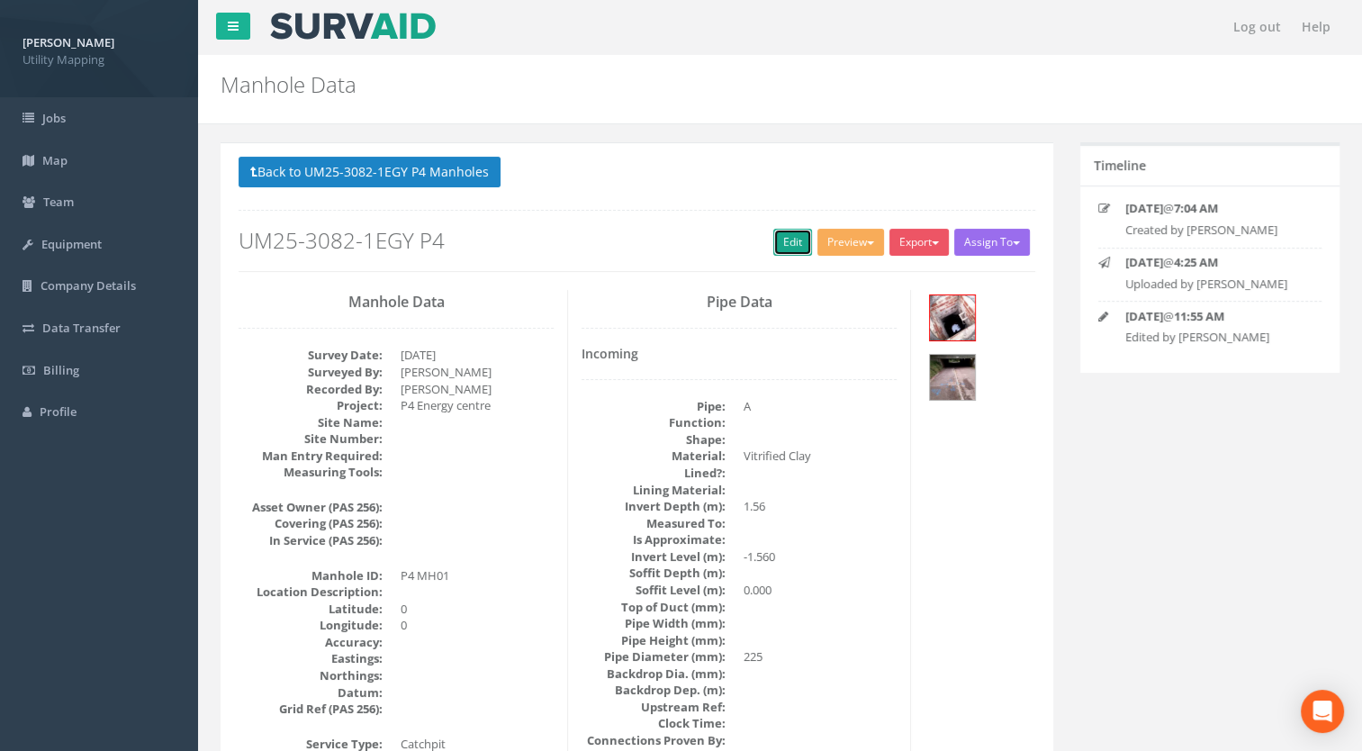
click at [785, 230] on link "Edit" at bounding box center [792, 242] width 39 height 27
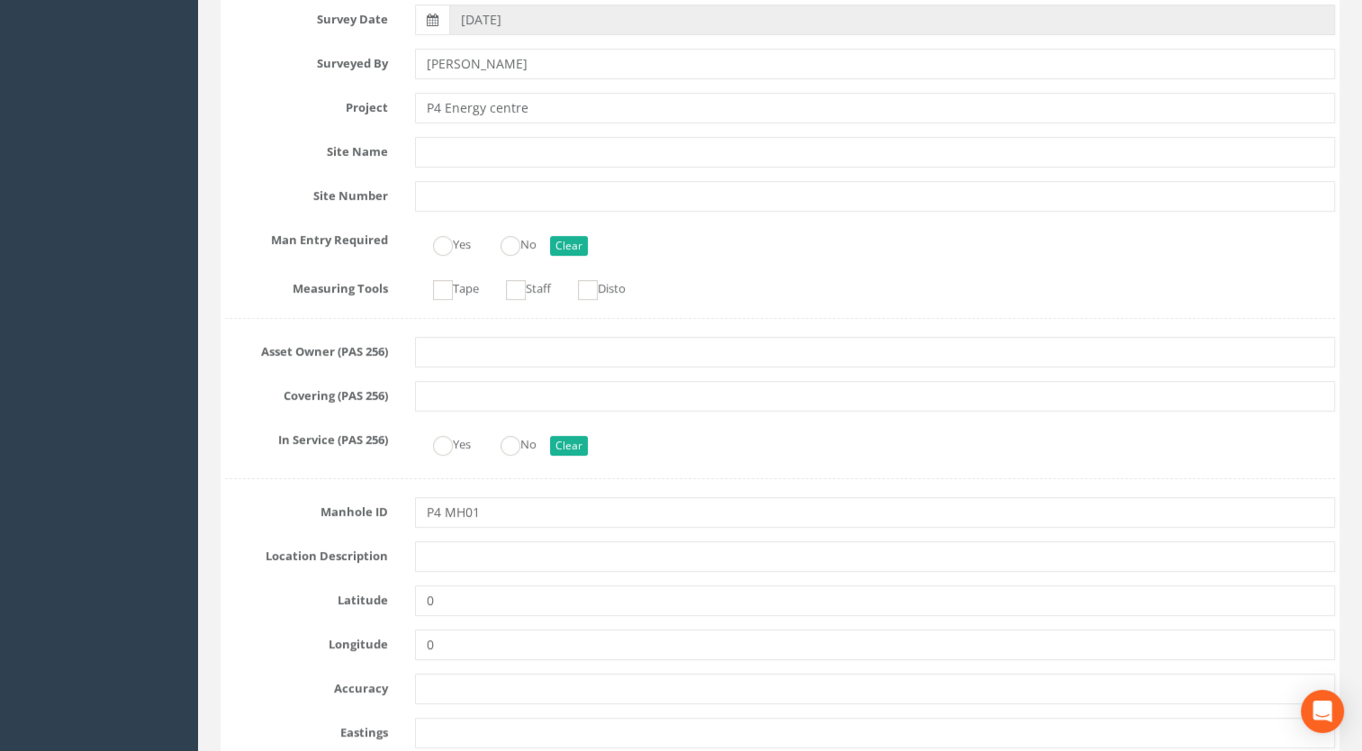
scroll to position [450, 0]
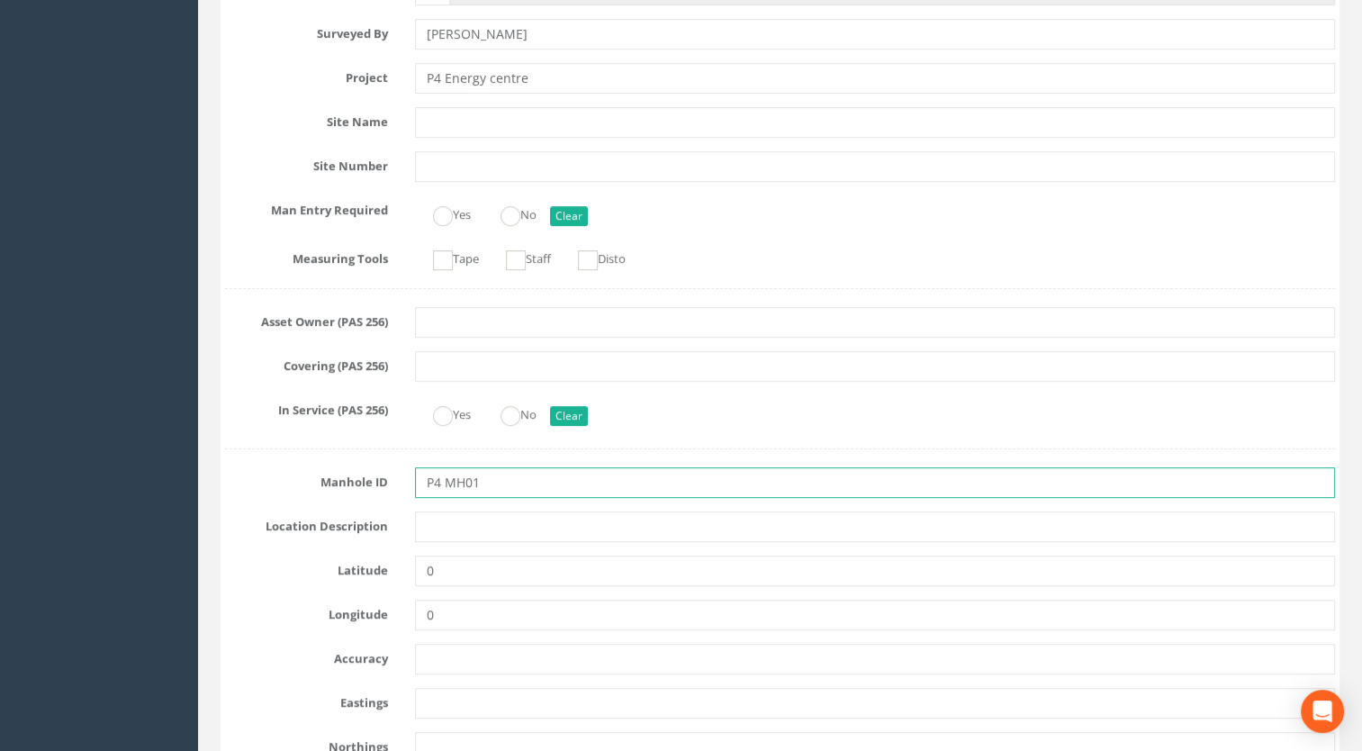
click at [452, 486] on input "P4 MH01" at bounding box center [875, 482] width 921 height 31
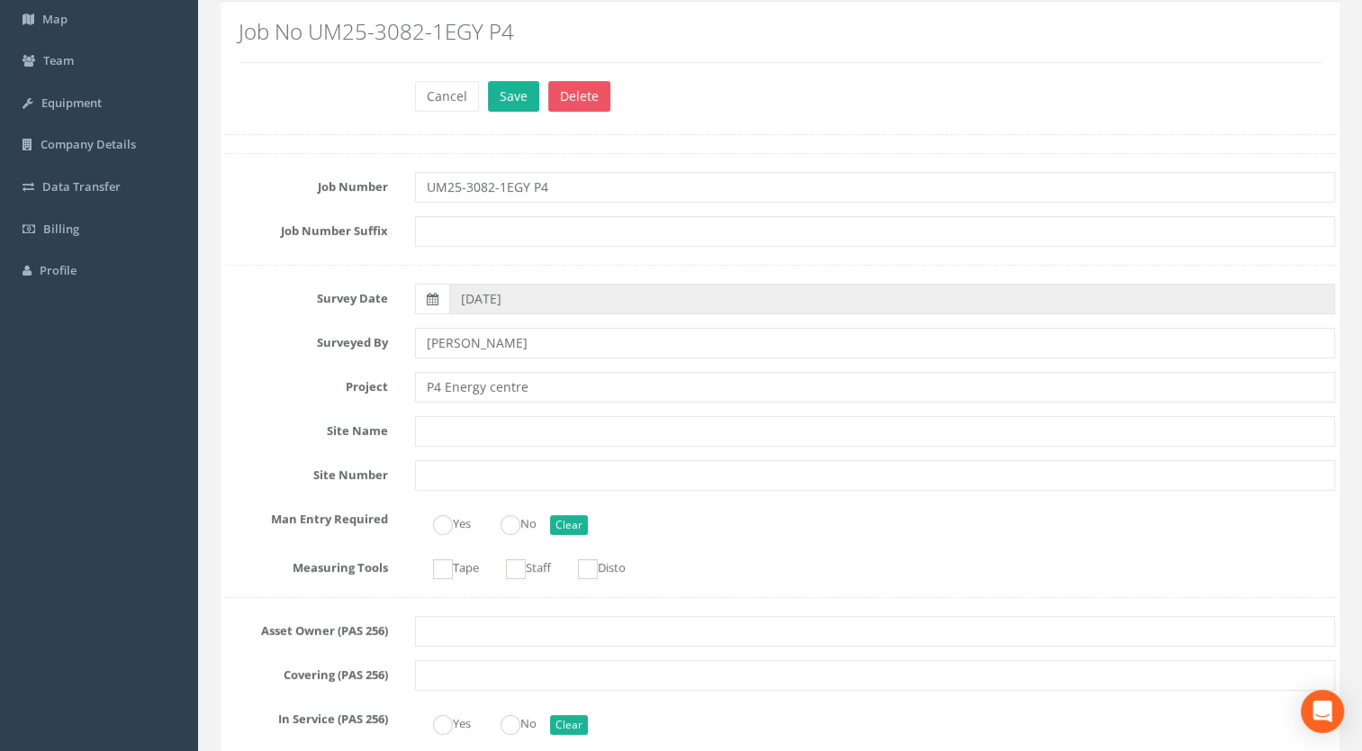
scroll to position [0, 0]
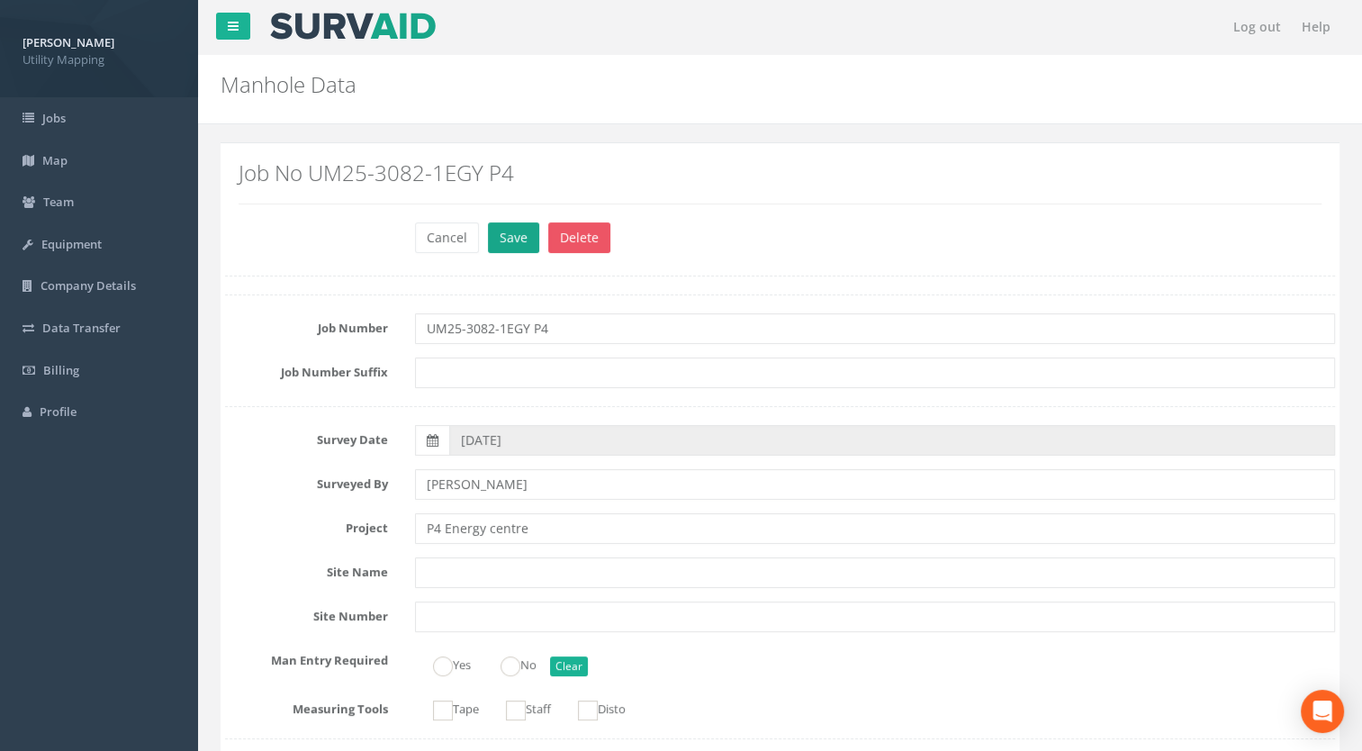
type input "MH01"
click at [498, 238] on button "Save" at bounding box center [513, 237] width 51 height 31
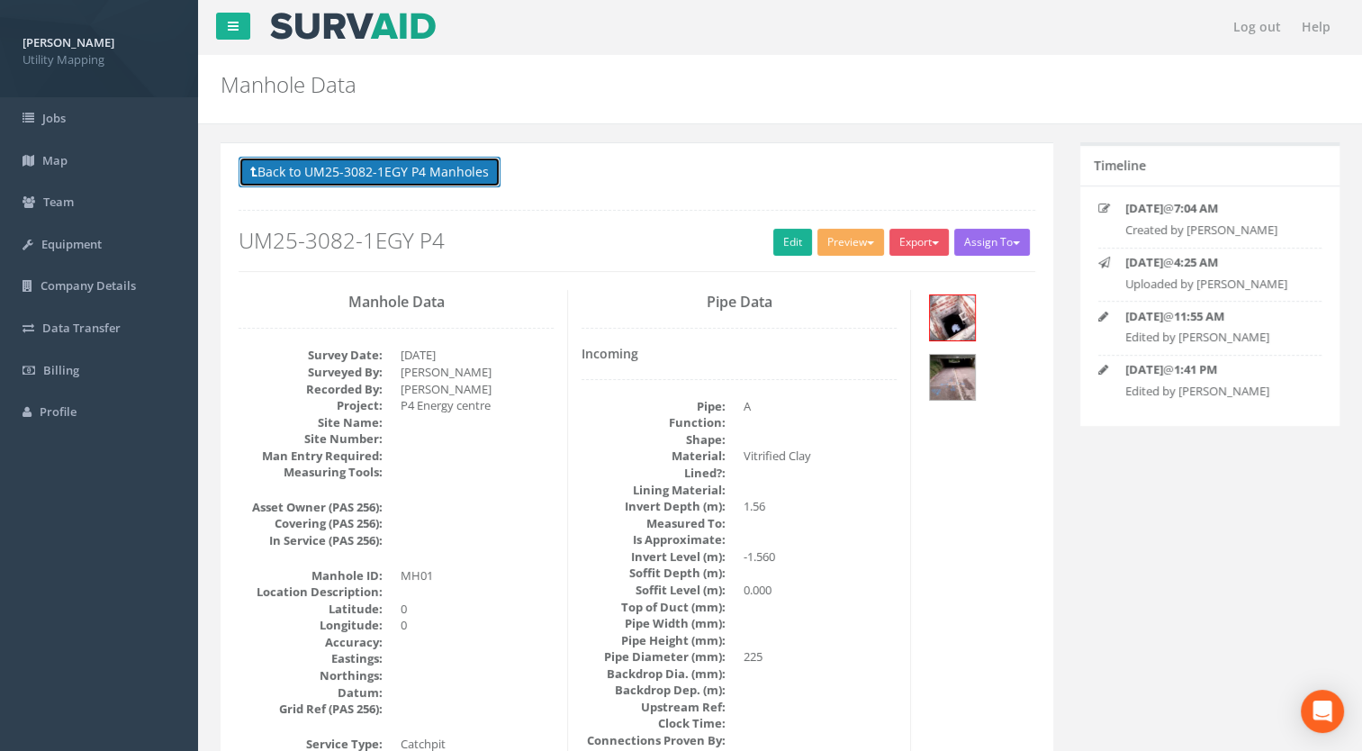
click at [476, 181] on button "Back to UM25-3082-1EGY P4 Manholes" at bounding box center [370, 172] width 262 height 31
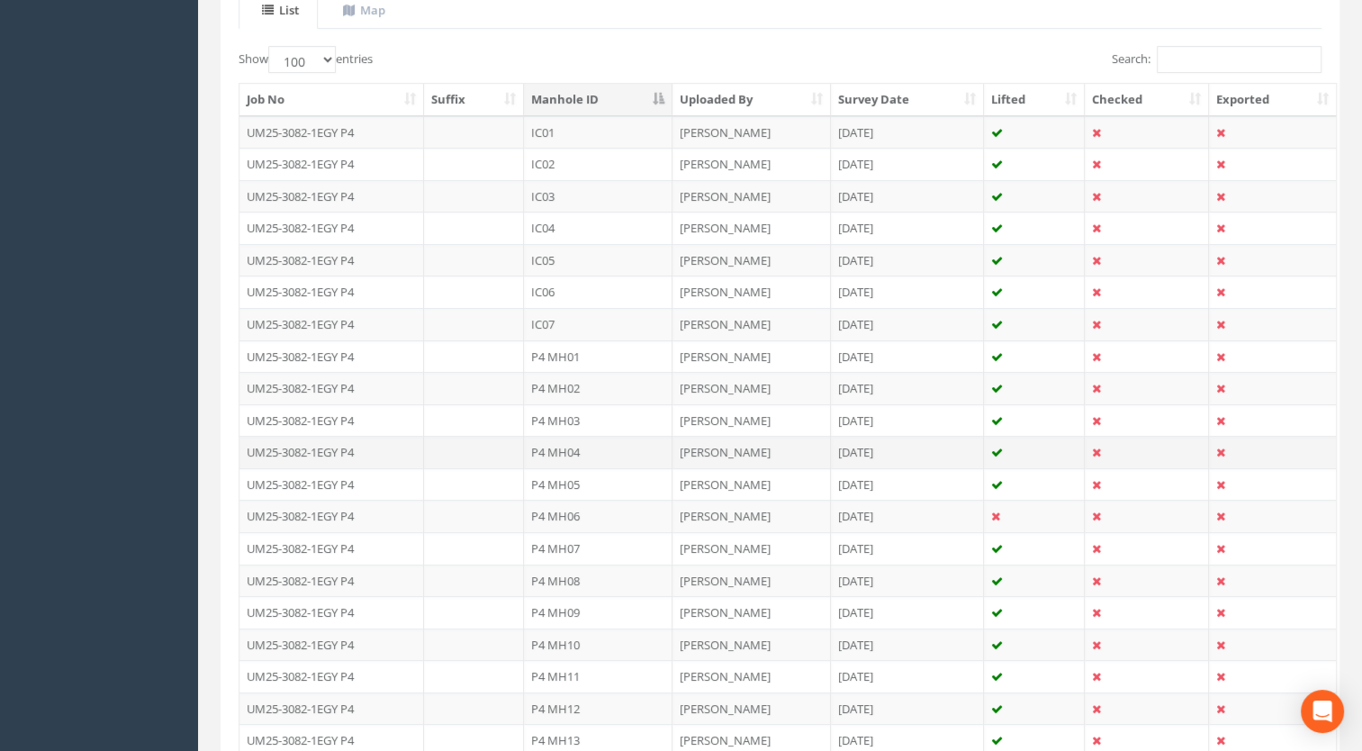
scroll to position [450, 0]
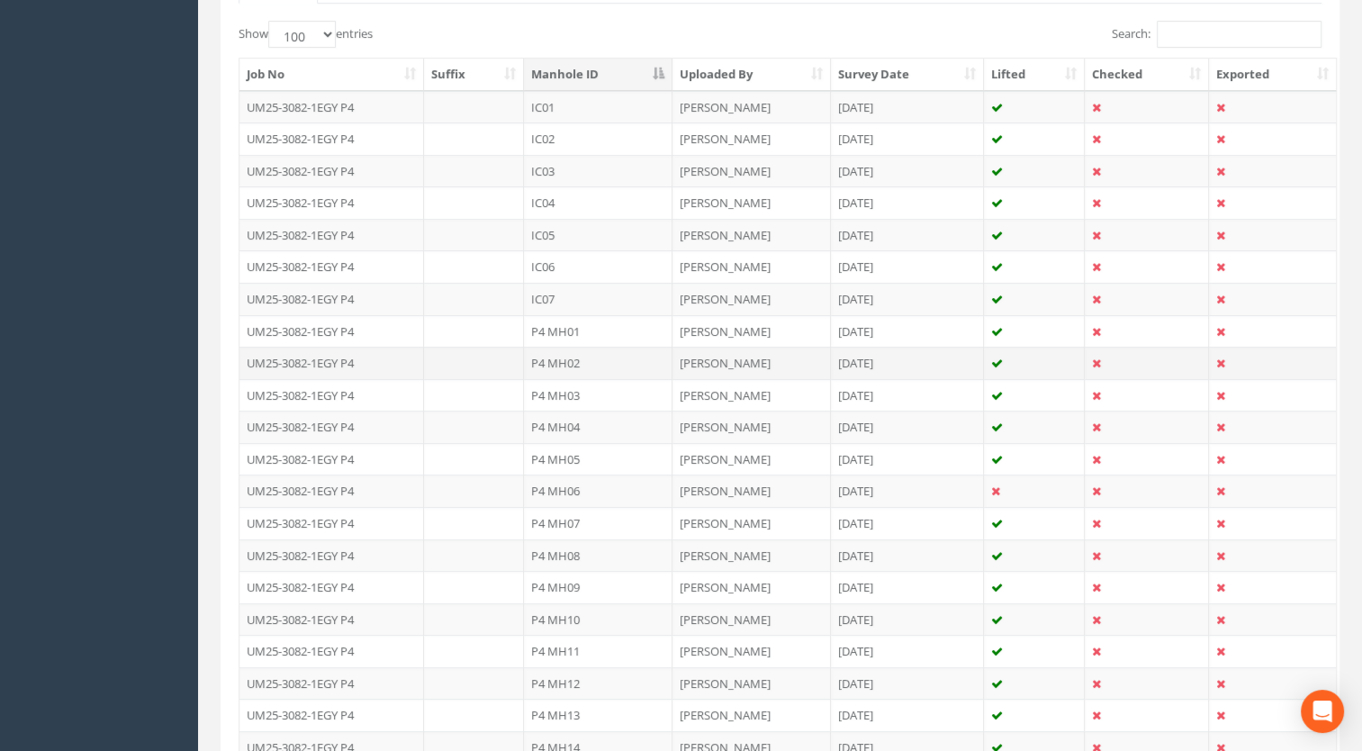
click at [570, 358] on td "P4 MH02" at bounding box center [598, 363] width 149 height 32
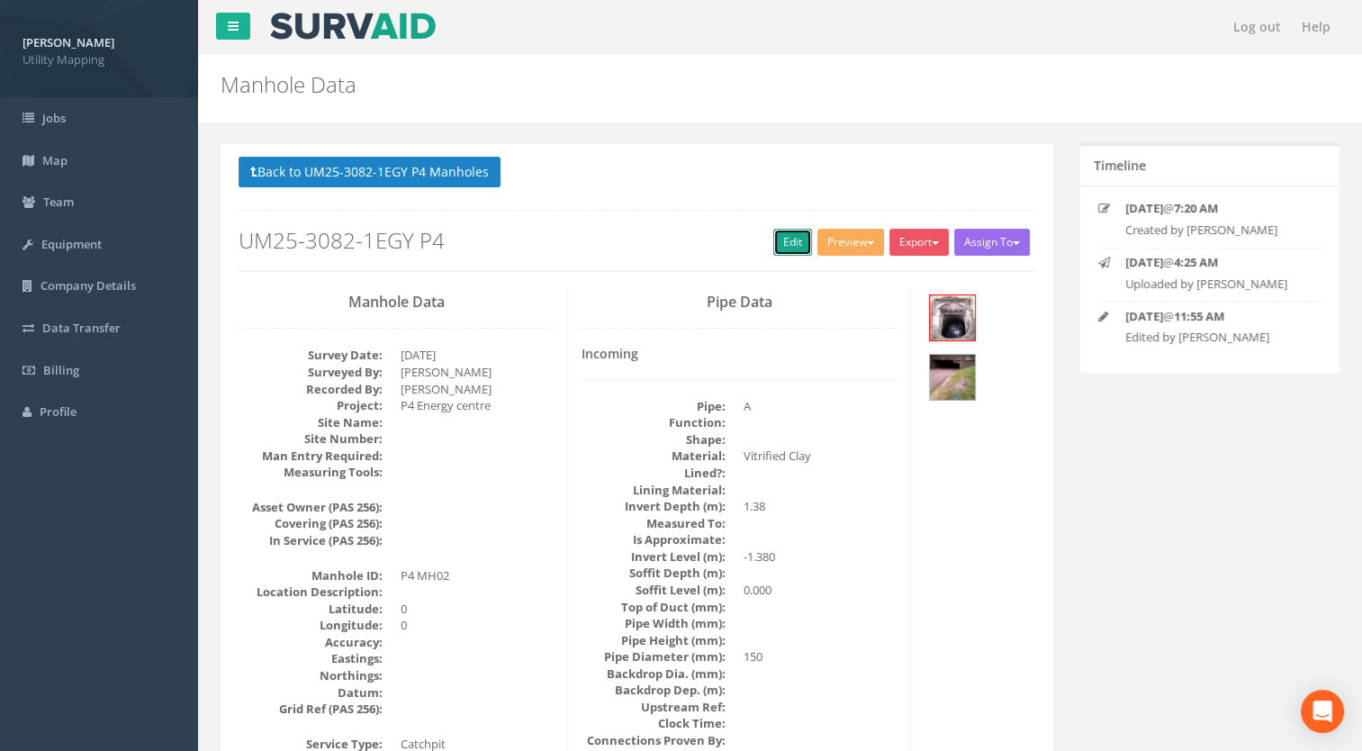
click at [783, 240] on link "Edit" at bounding box center [792, 242] width 39 height 27
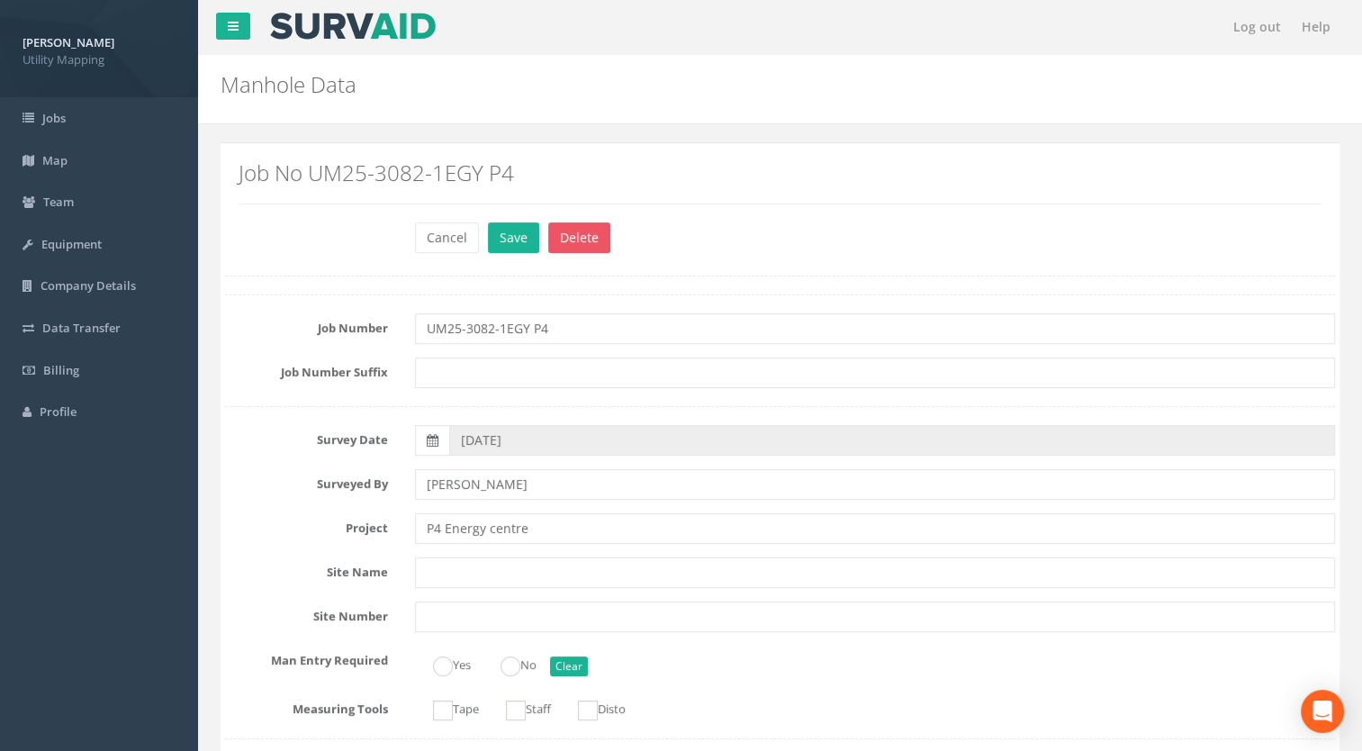
scroll to position [450, 0]
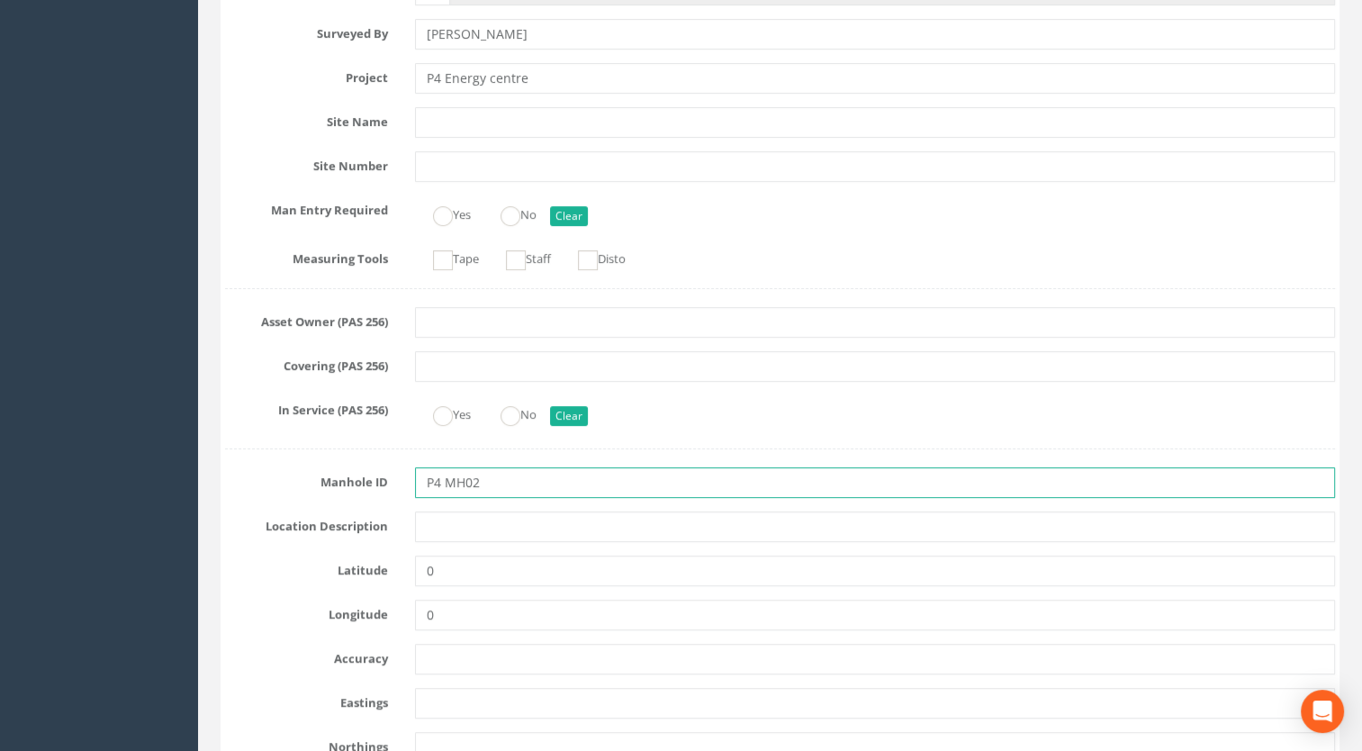
click at [445, 469] on input "P4 MH02" at bounding box center [875, 482] width 921 height 31
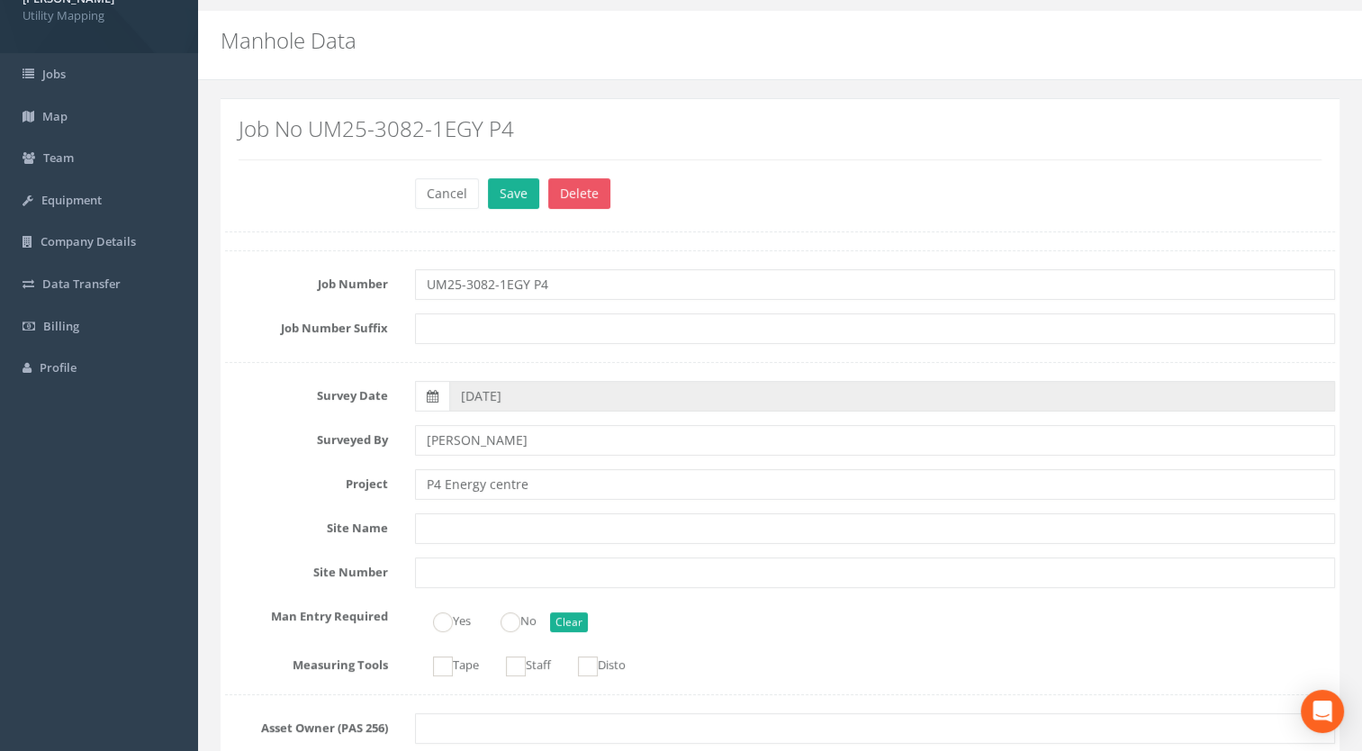
scroll to position [0, 0]
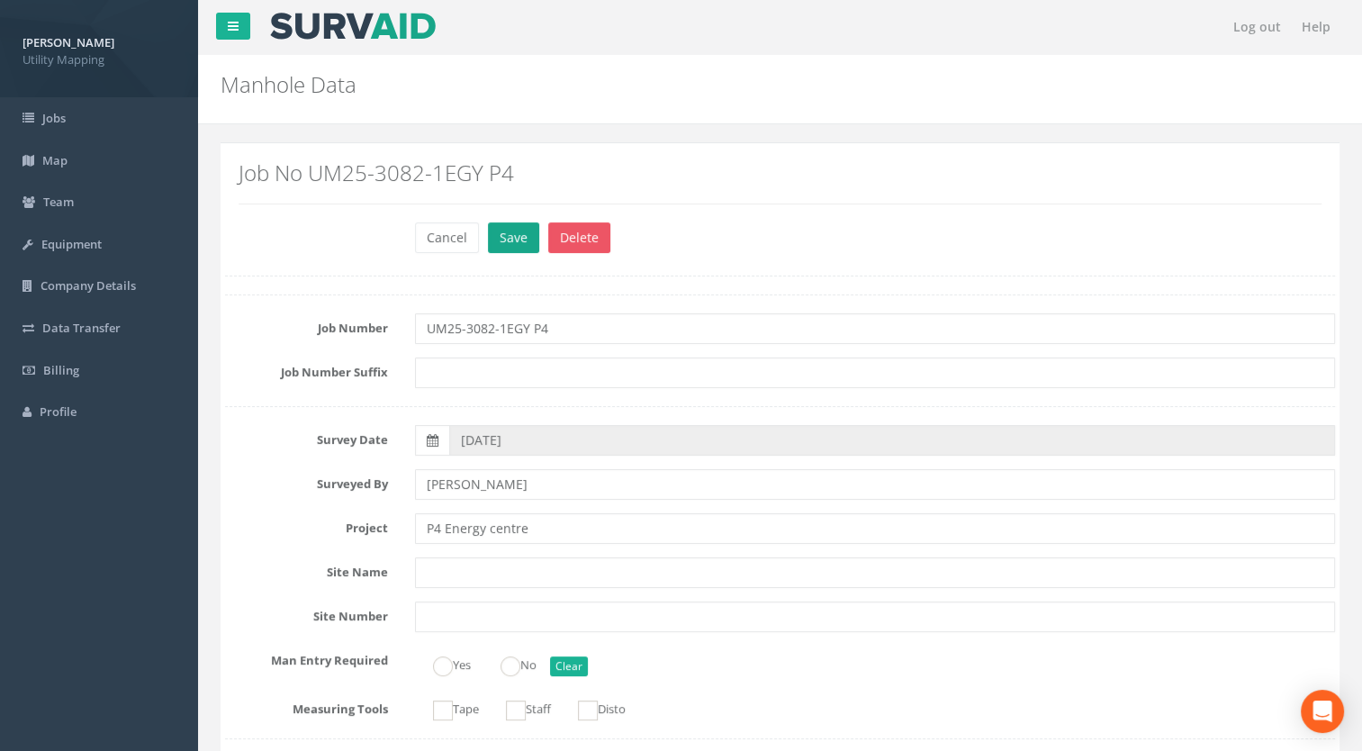
type input "MH02"
click at [513, 245] on button "Save" at bounding box center [513, 237] width 51 height 31
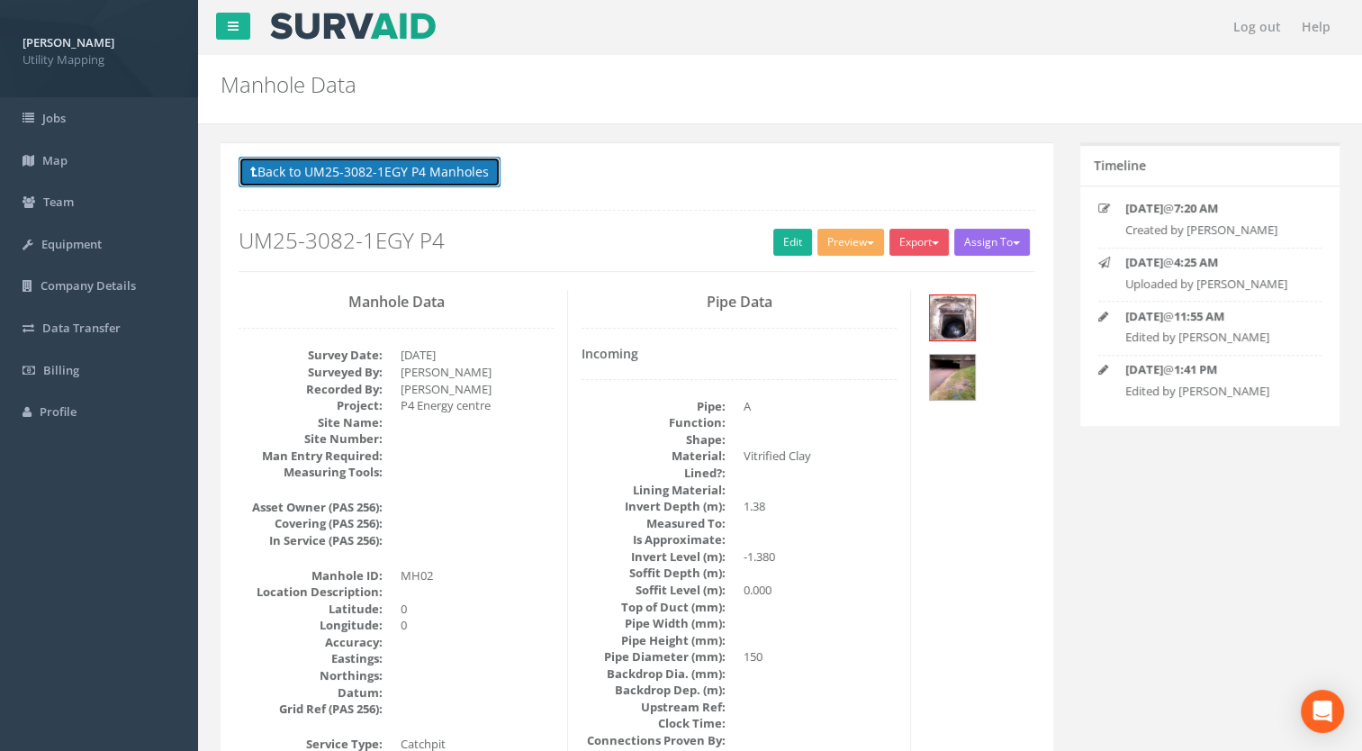
click at [449, 168] on button "Back to UM25-3082-1EGY P4 Manholes" at bounding box center [370, 172] width 262 height 31
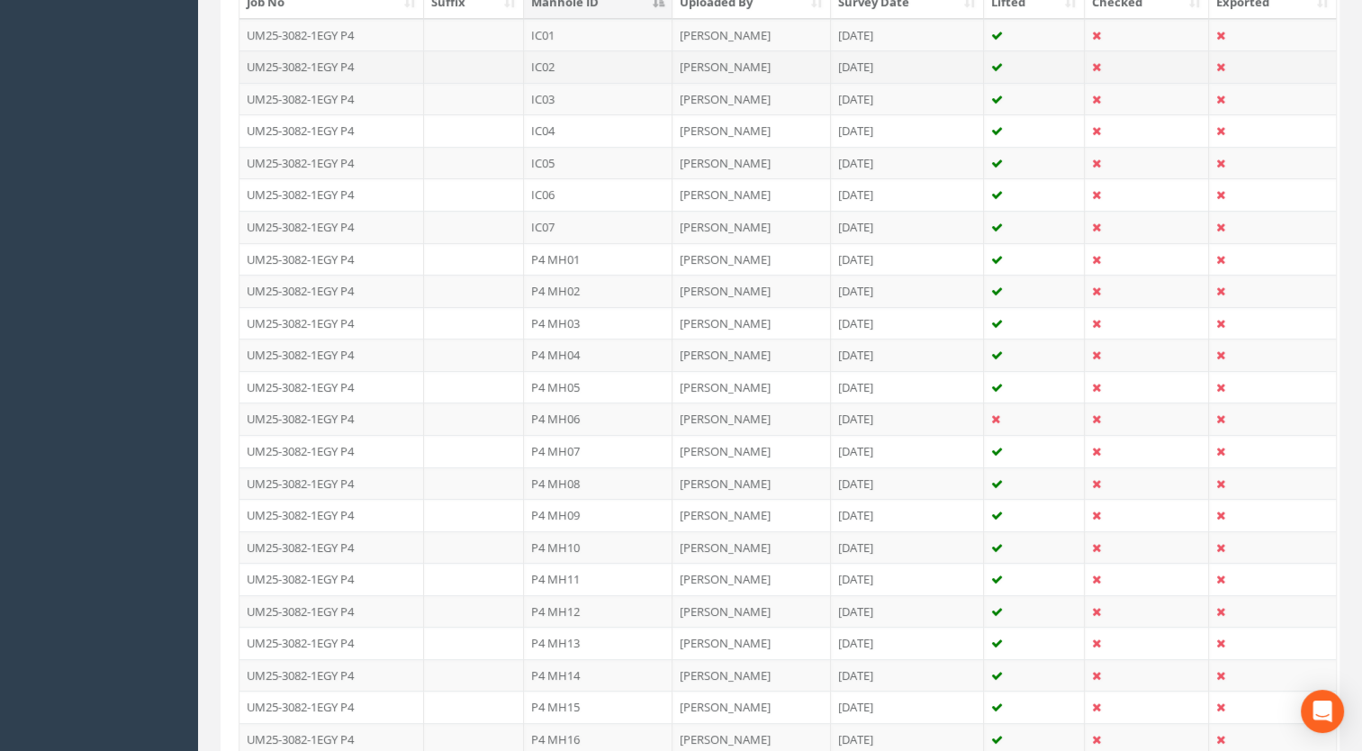
scroll to position [540, 0]
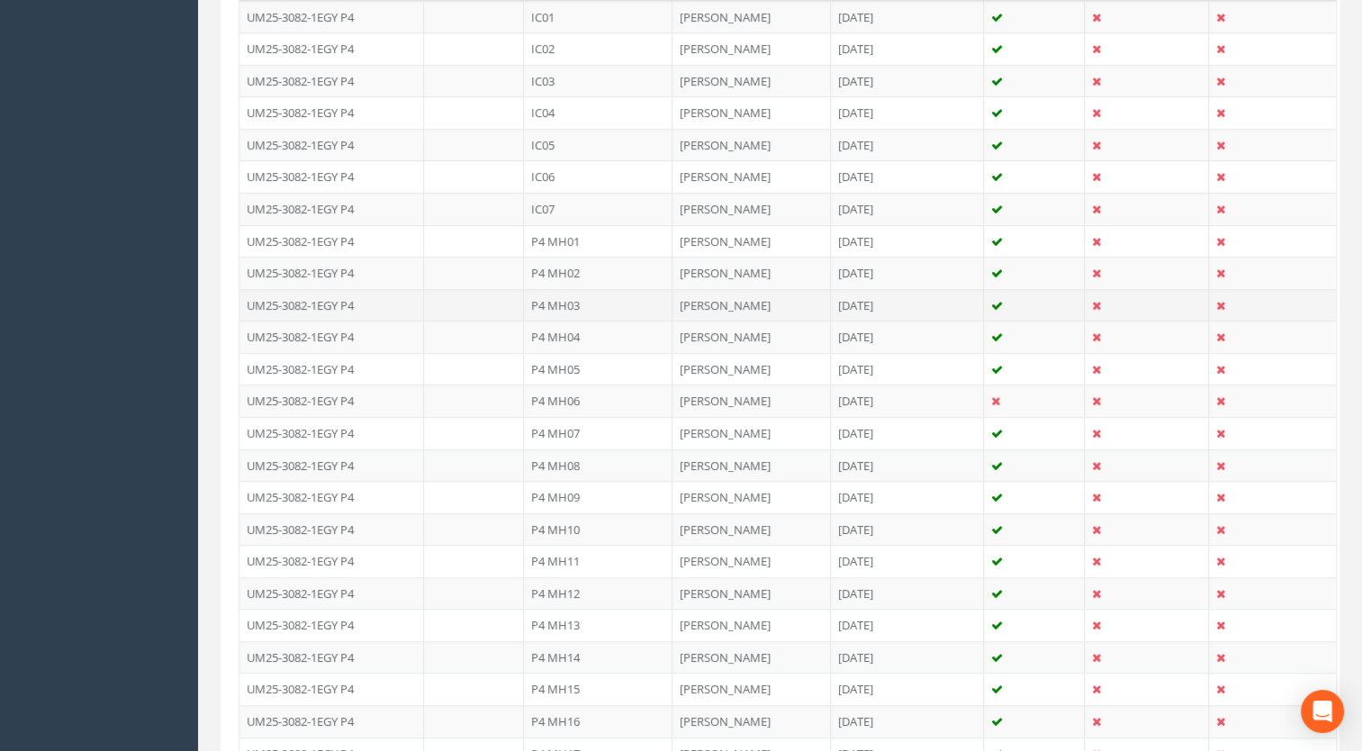
click at [593, 301] on td "P4 MH03" at bounding box center [598, 305] width 149 height 32
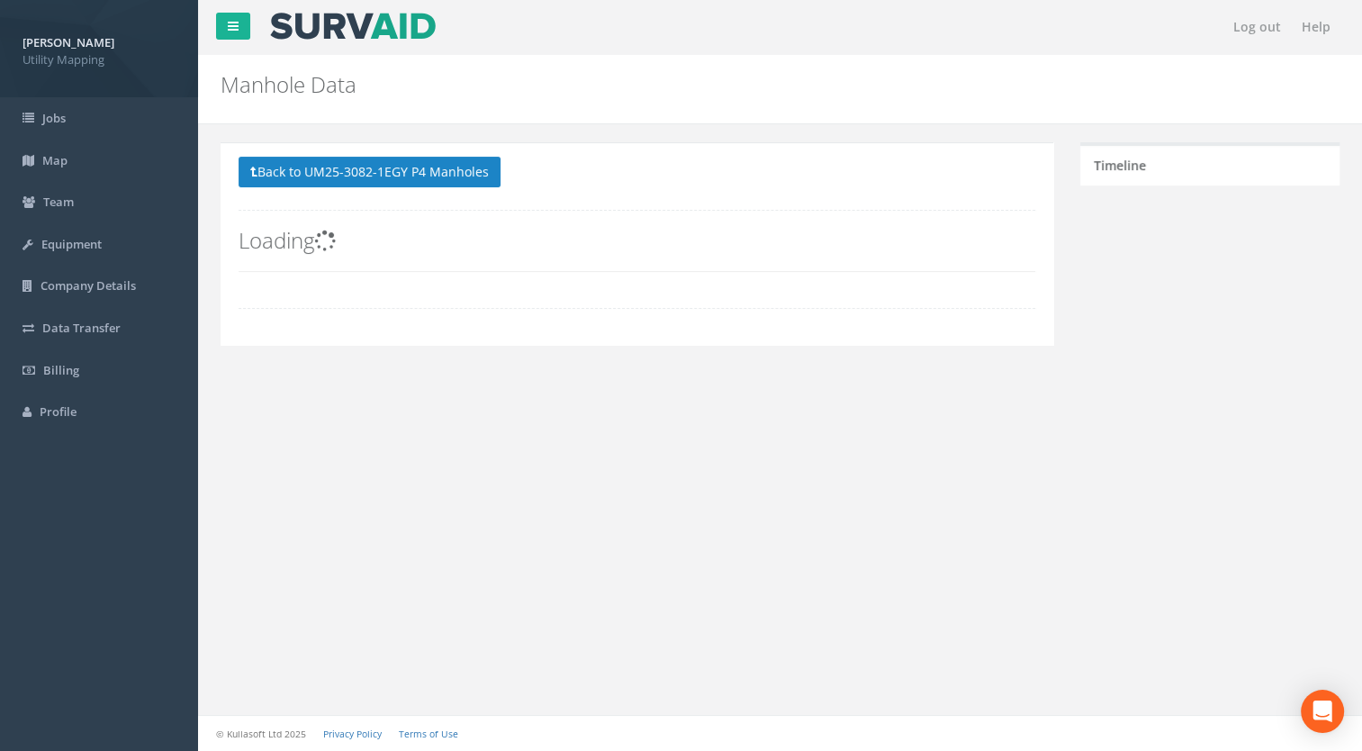
scroll to position [0, 0]
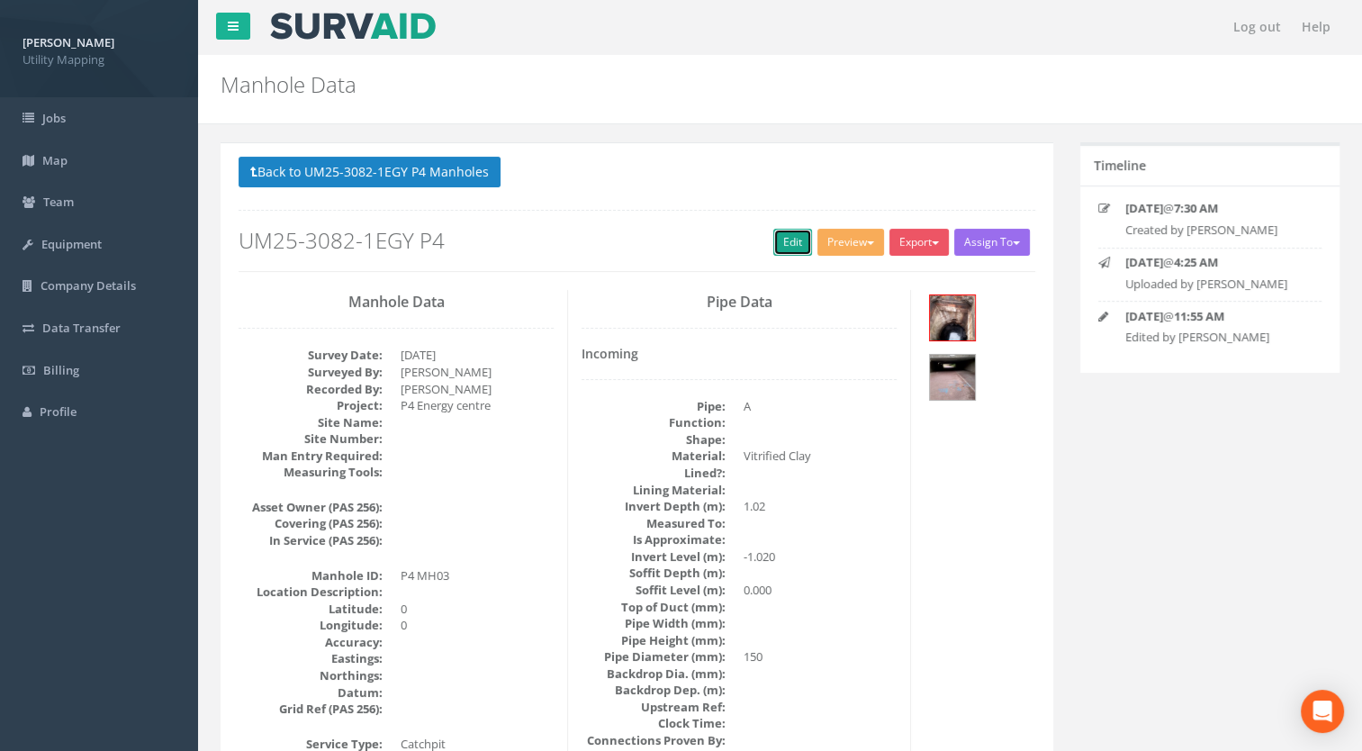
click at [780, 239] on link "Edit" at bounding box center [792, 242] width 39 height 27
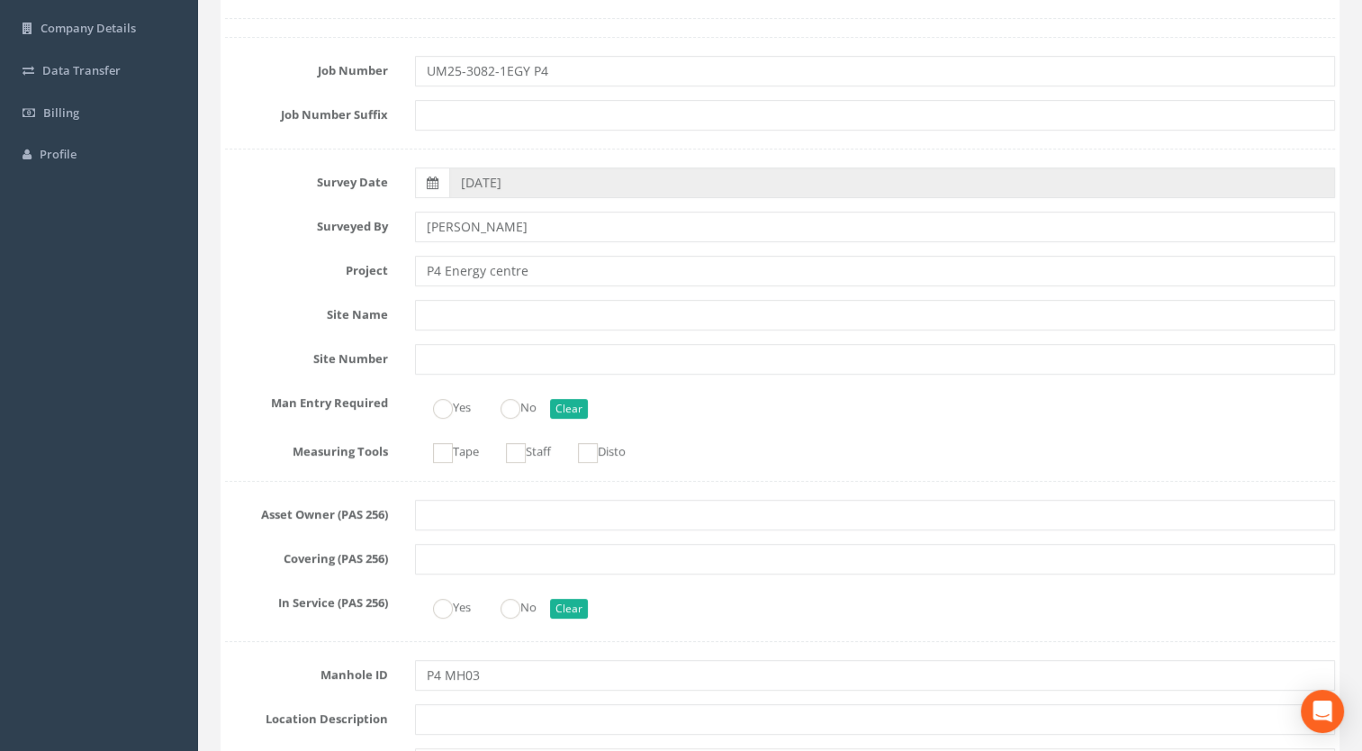
scroll to position [360, 0]
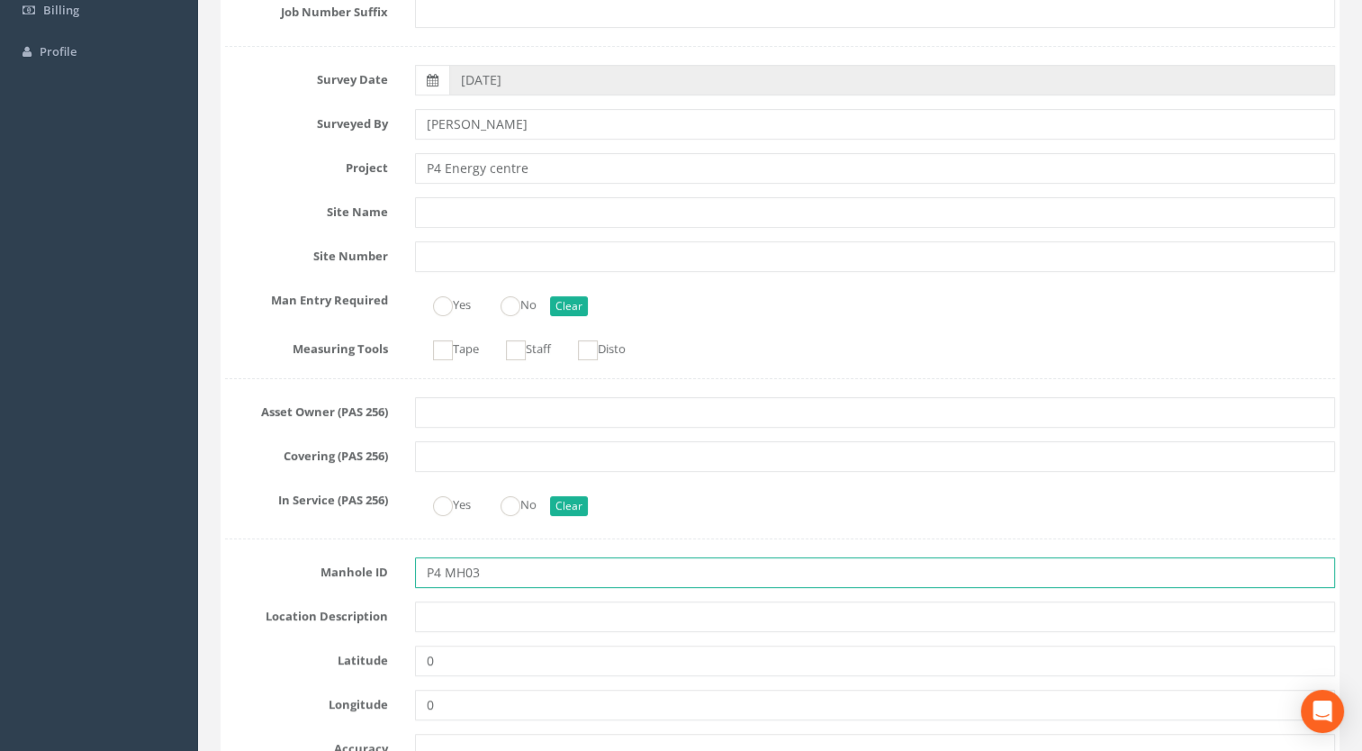
click at [445, 575] on input "P4 MH03" at bounding box center [875, 572] width 921 height 31
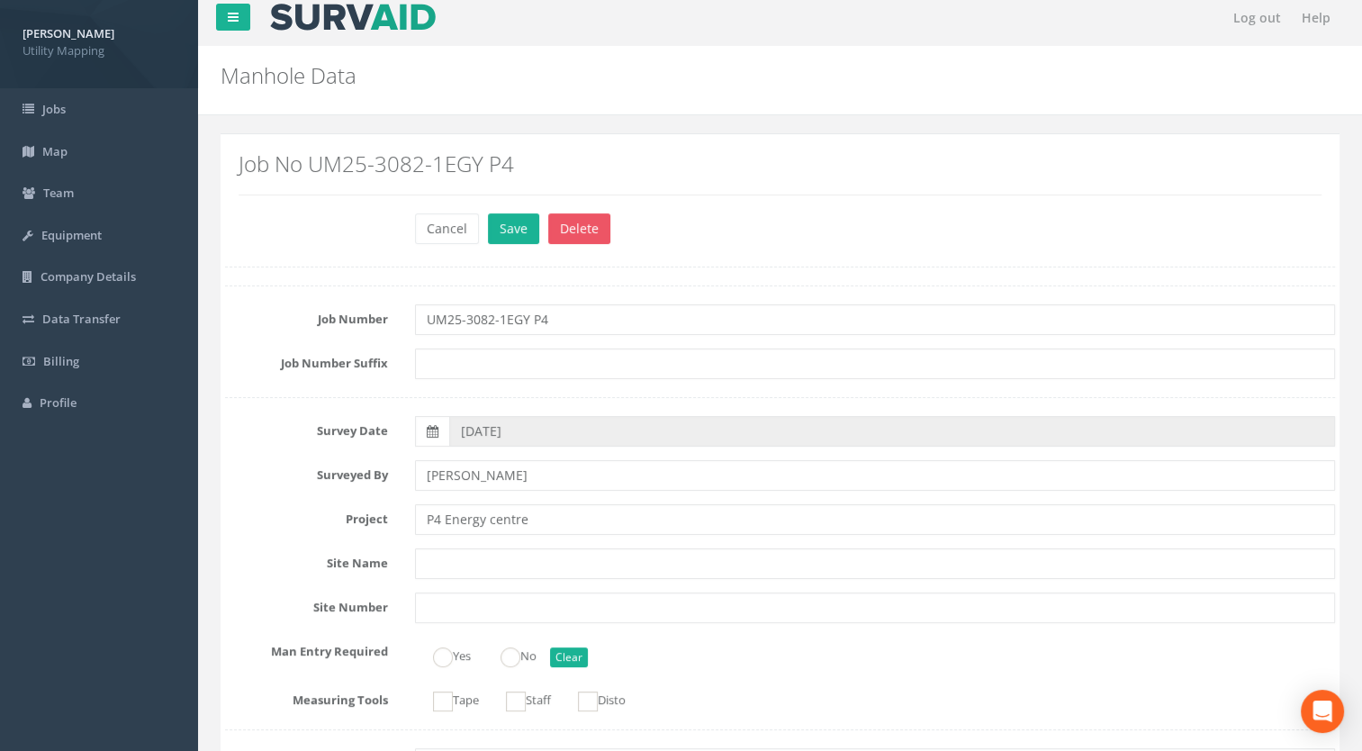
scroll to position [0, 0]
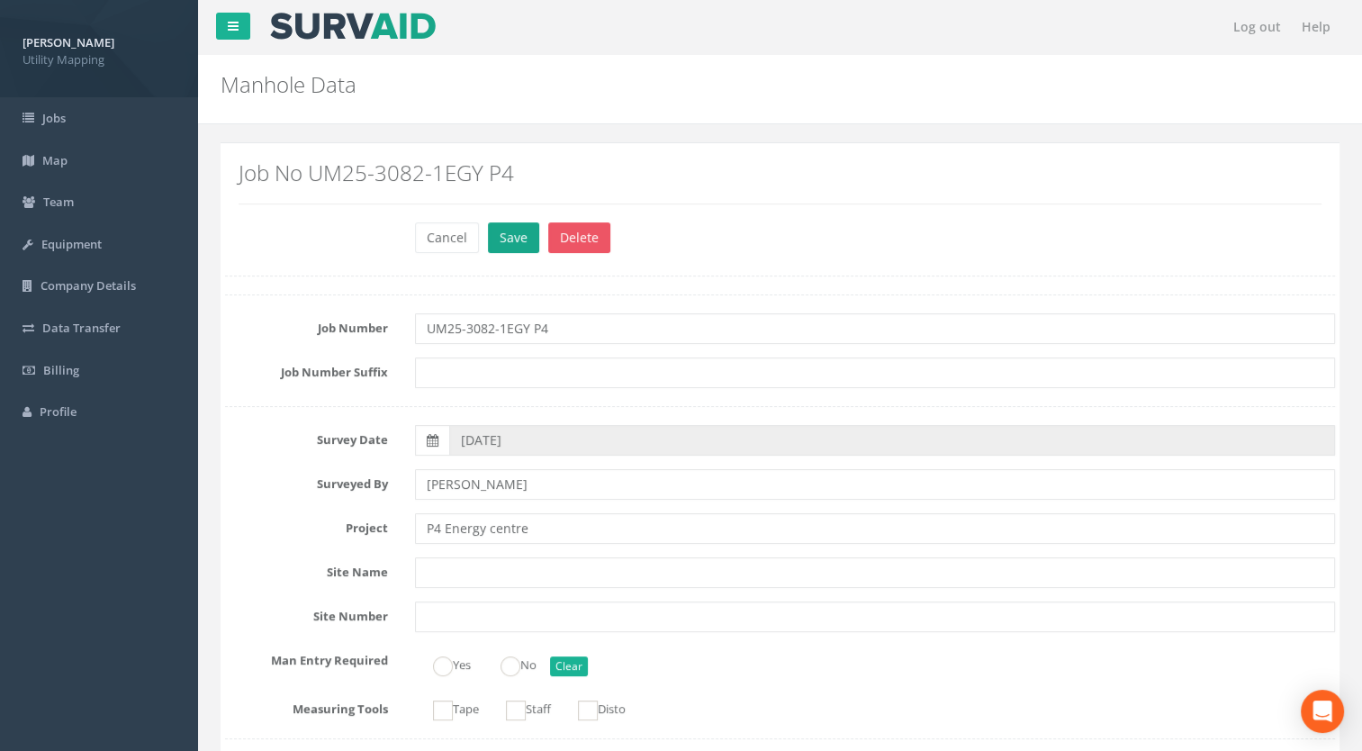
type input "MH03"
click at [502, 248] on button "Save" at bounding box center [513, 237] width 51 height 31
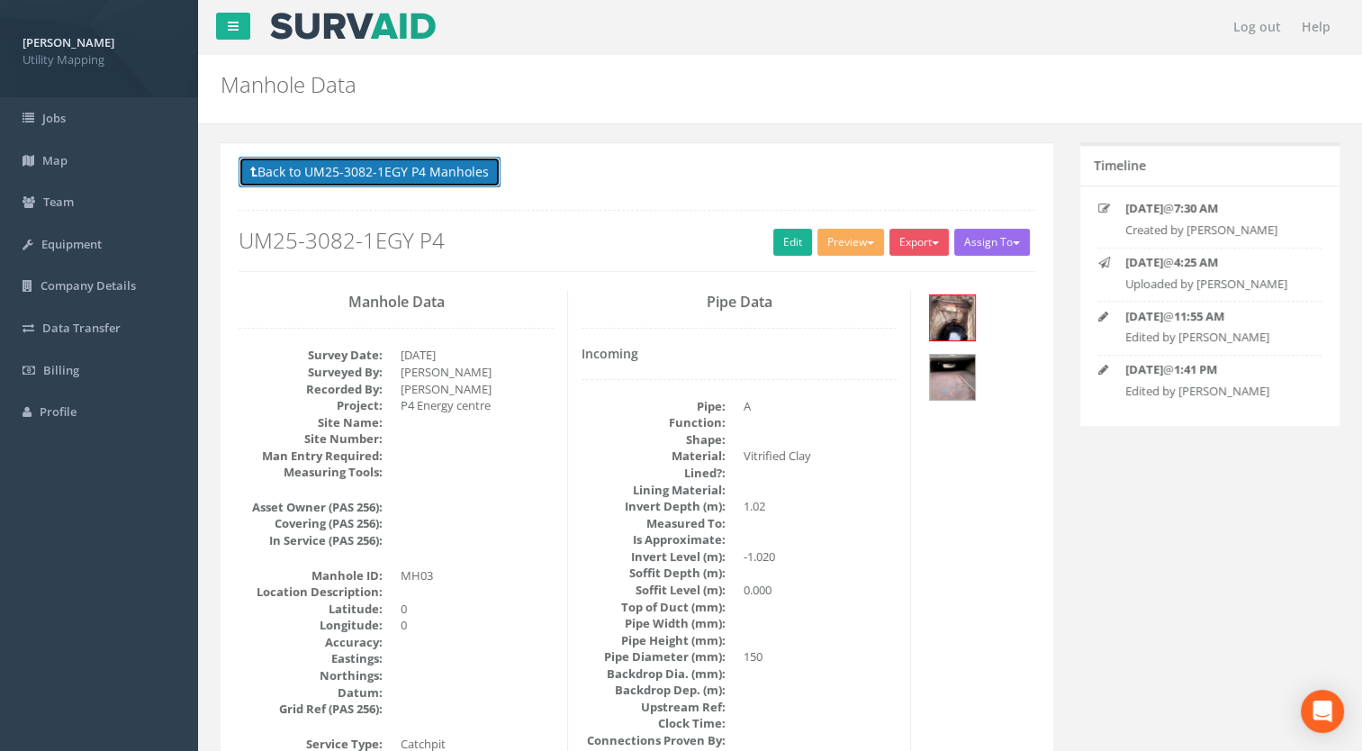
click at [454, 174] on button "Back to UM25-3082-1EGY P4 Manholes" at bounding box center [370, 172] width 262 height 31
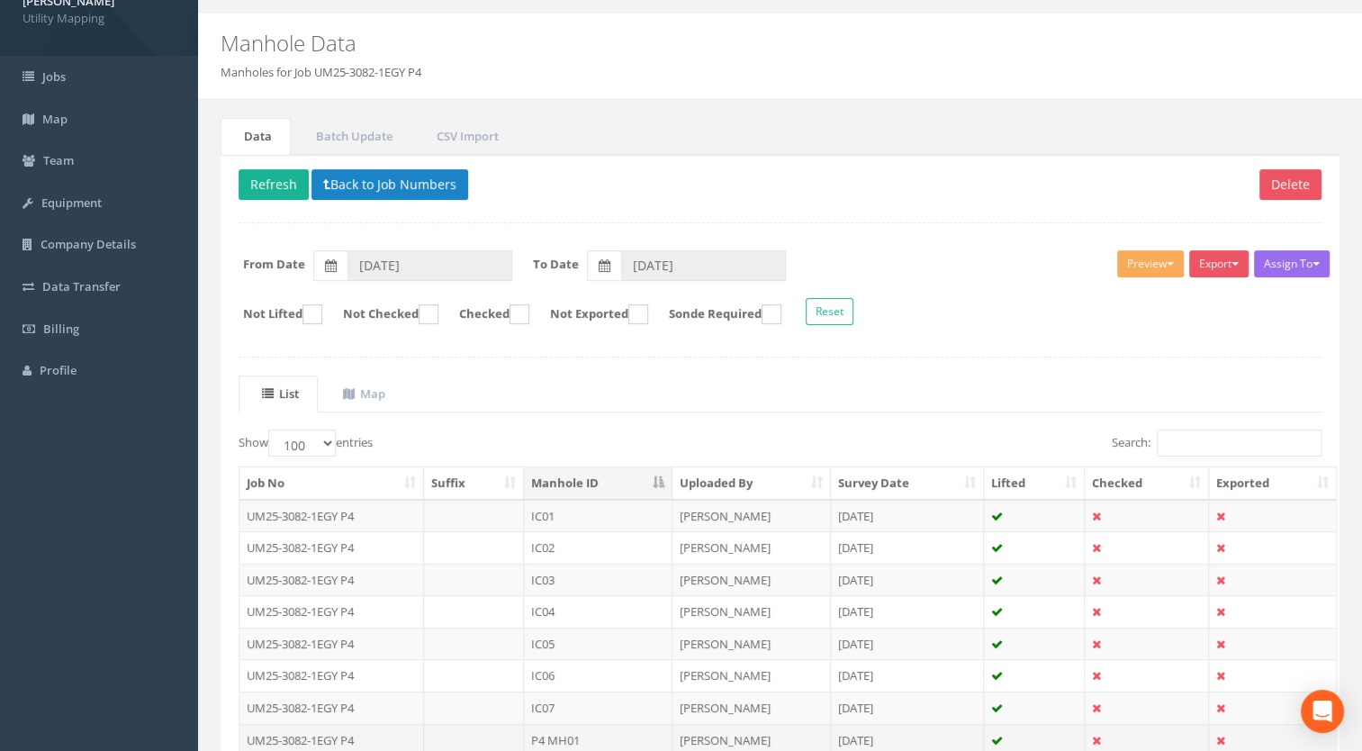
scroll to position [450, 0]
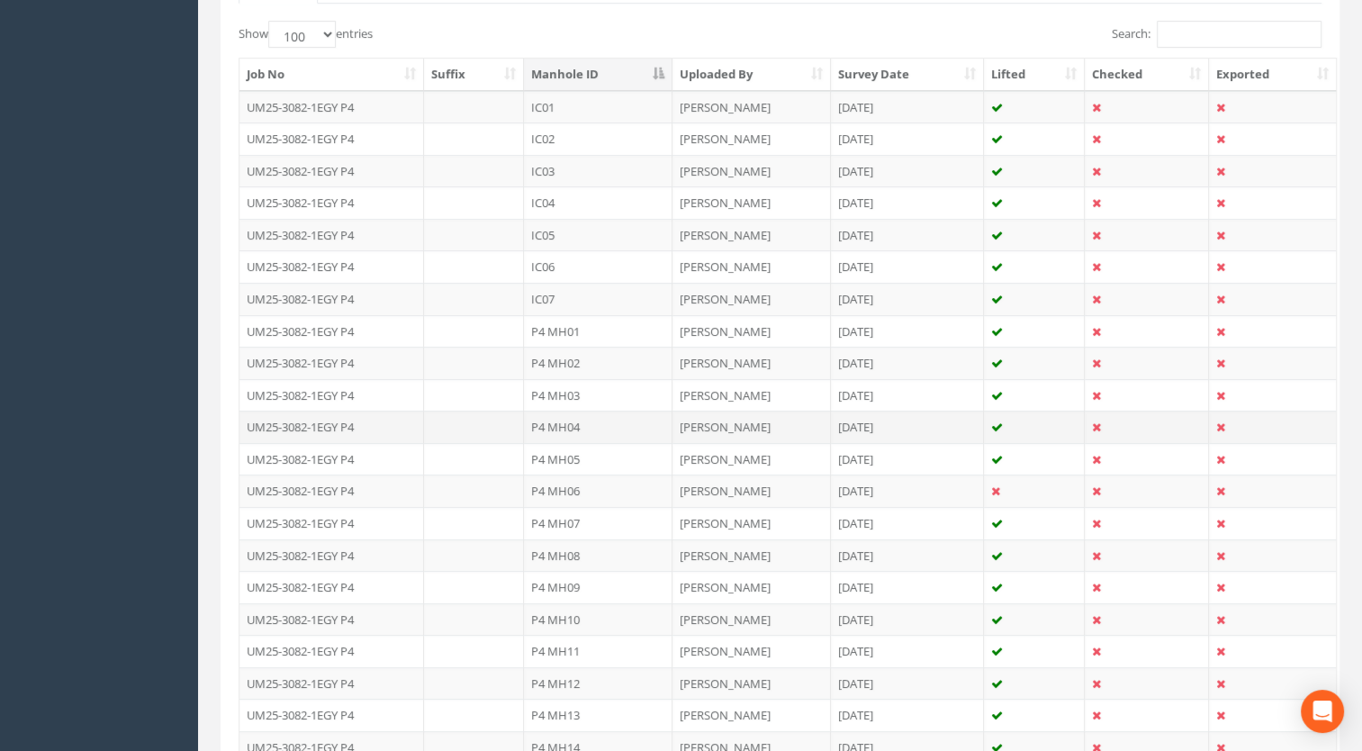
click at [578, 424] on td "P4 MH04" at bounding box center [598, 426] width 149 height 32
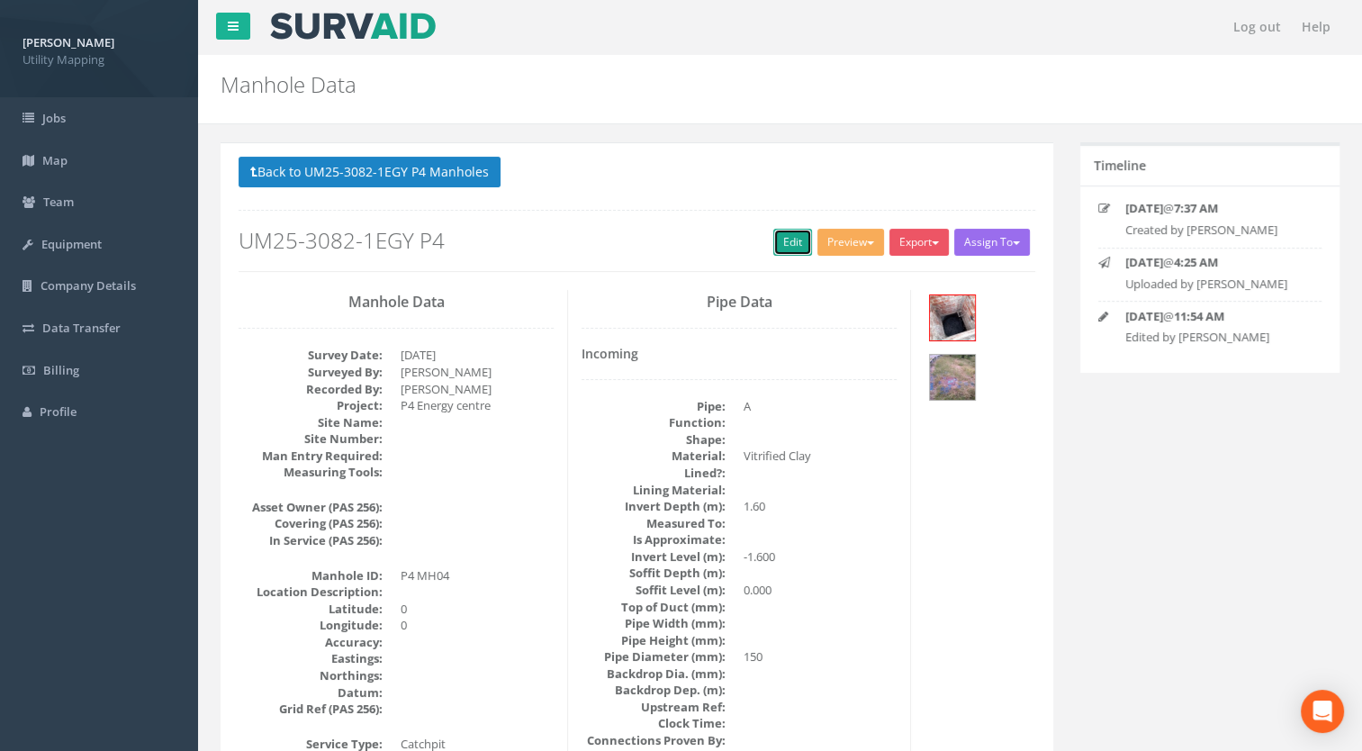
click at [787, 245] on link "Edit" at bounding box center [792, 242] width 39 height 27
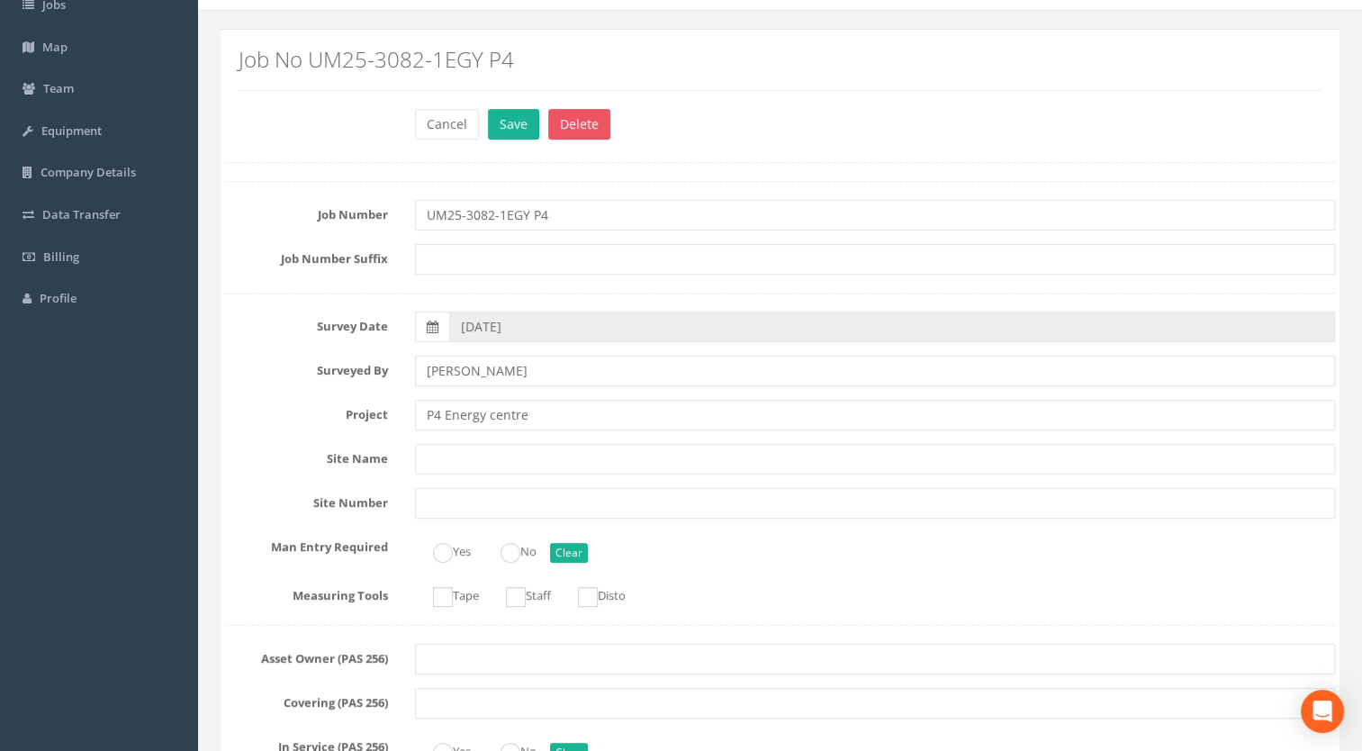
scroll to position [360, 0]
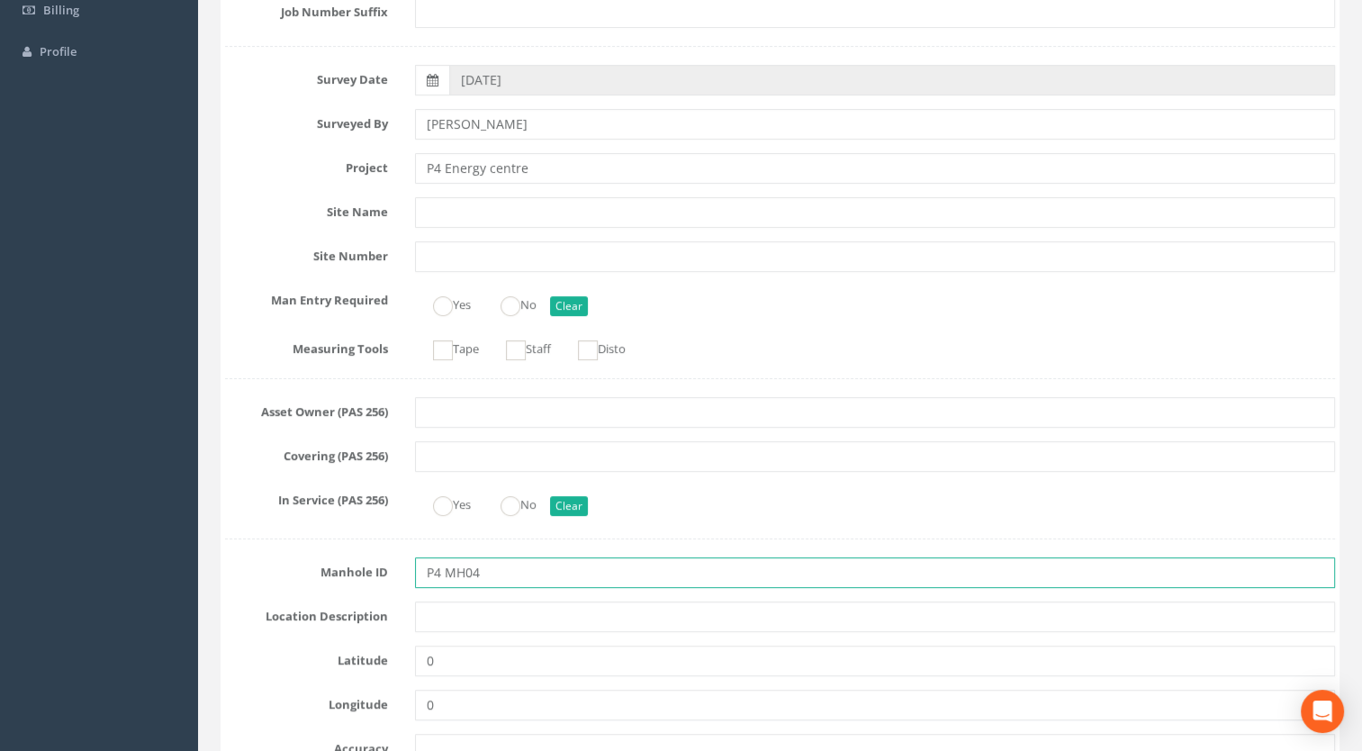
click at [451, 567] on input "P4 MH04" at bounding box center [875, 572] width 921 height 31
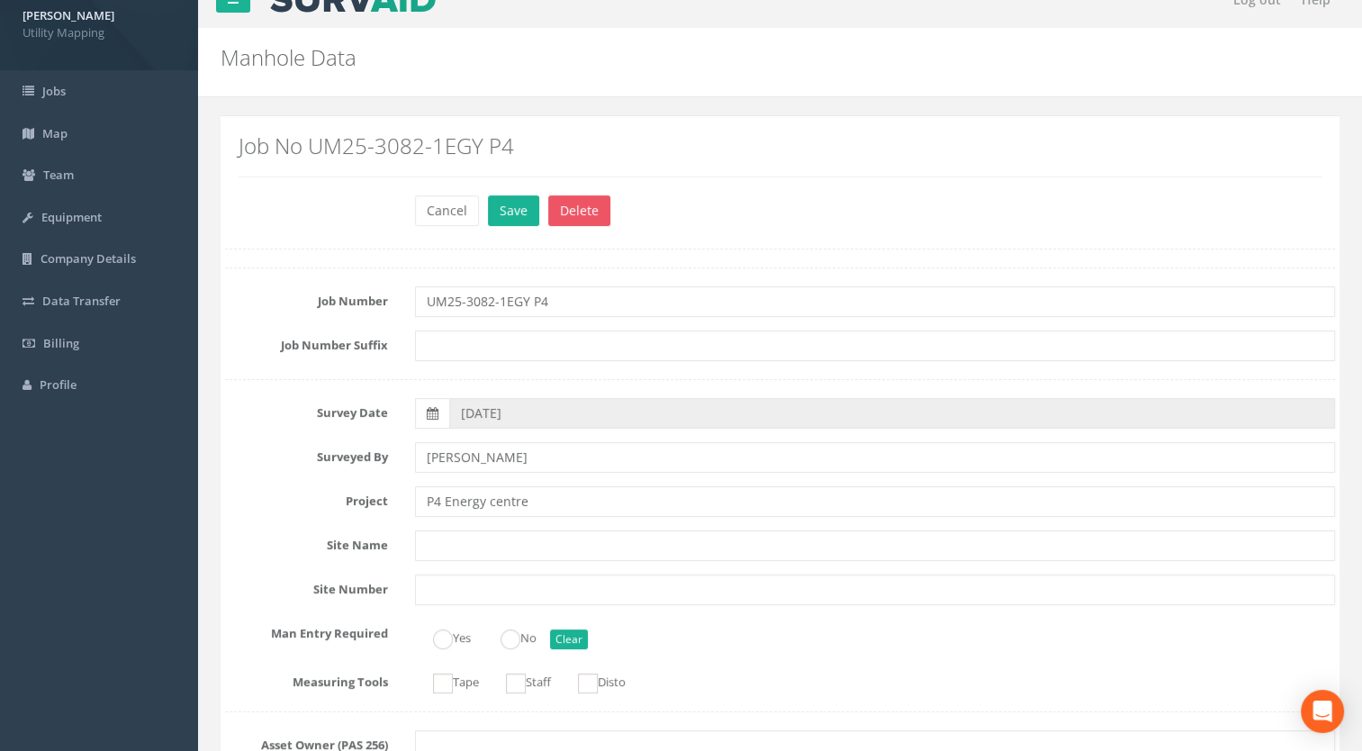
scroll to position [0, 0]
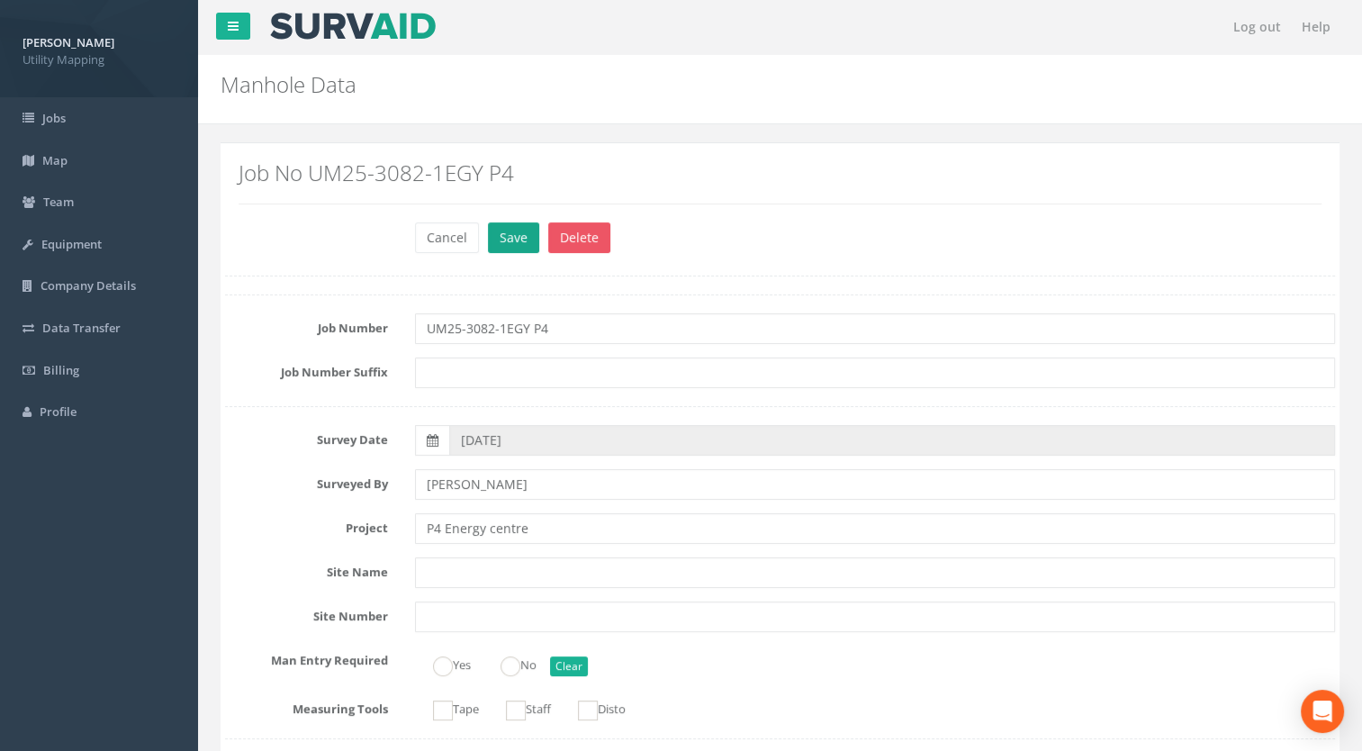
type input "MH04"
click at [500, 232] on button "Save" at bounding box center [513, 237] width 51 height 31
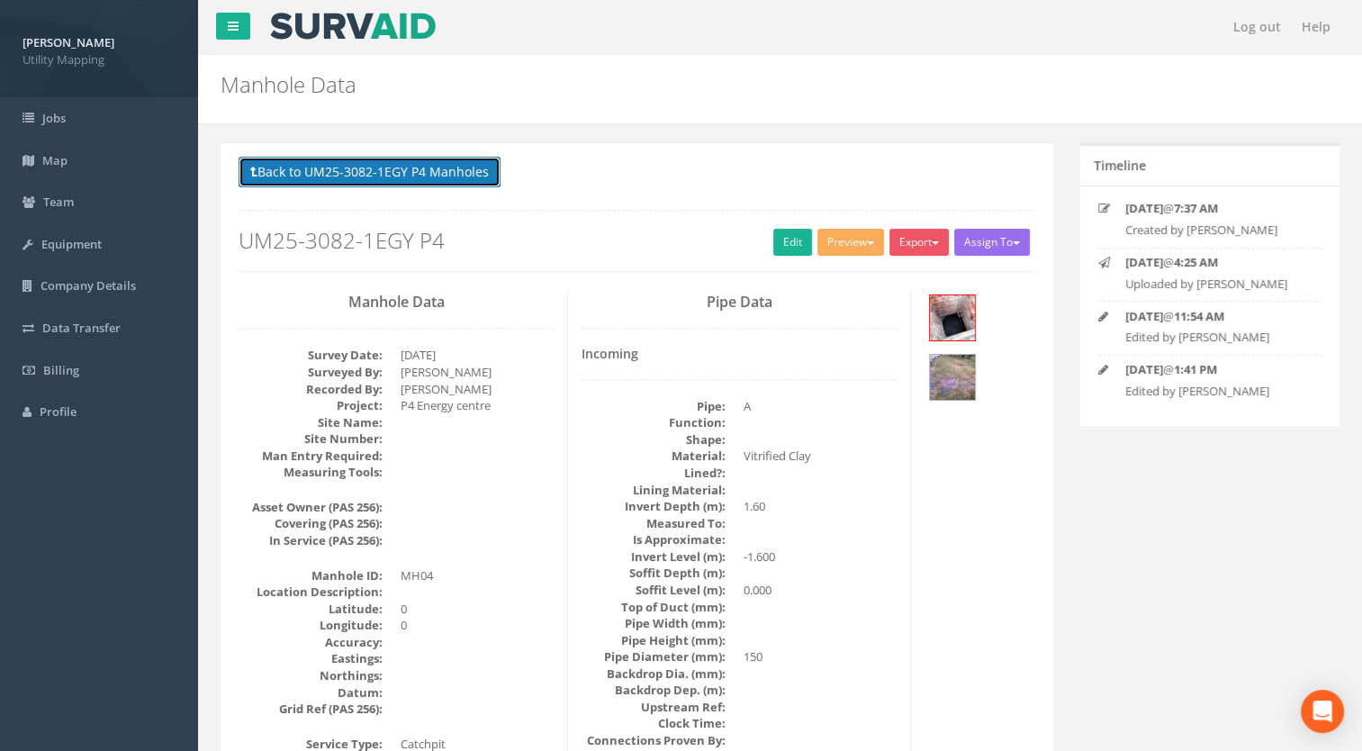
click at [356, 167] on button "Back to UM25-3082-1EGY P4 Manholes" at bounding box center [370, 172] width 262 height 31
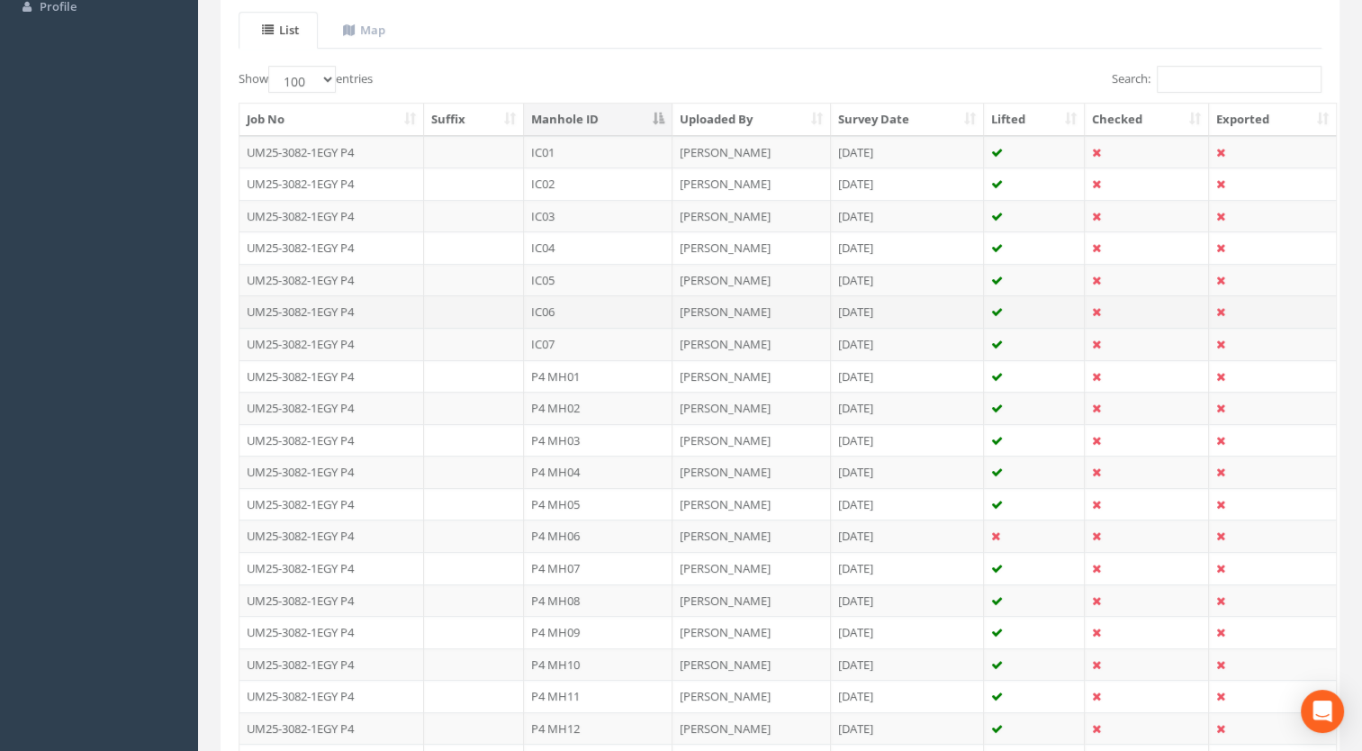
scroll to position [450, 0]
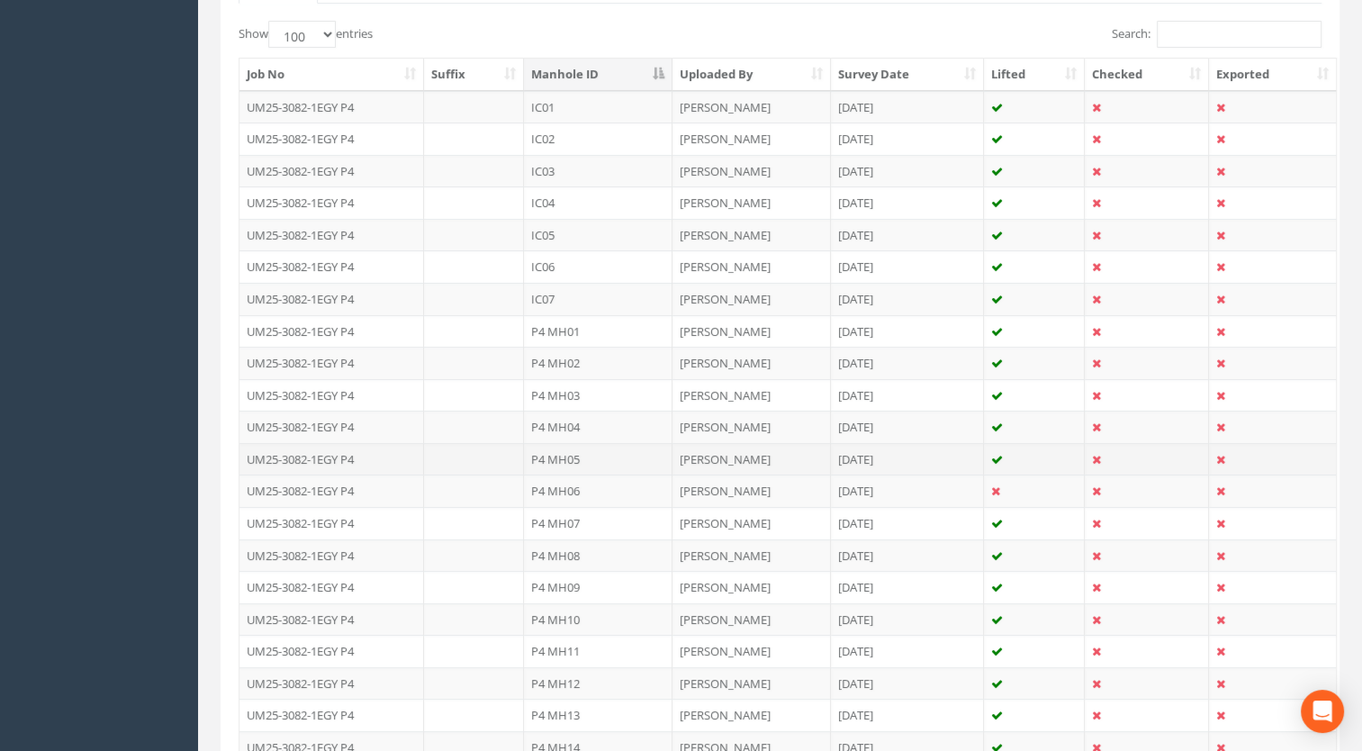
click at [578, 454] on td "P4 MH05" at bounding box center [598, 459] width 149 height 32
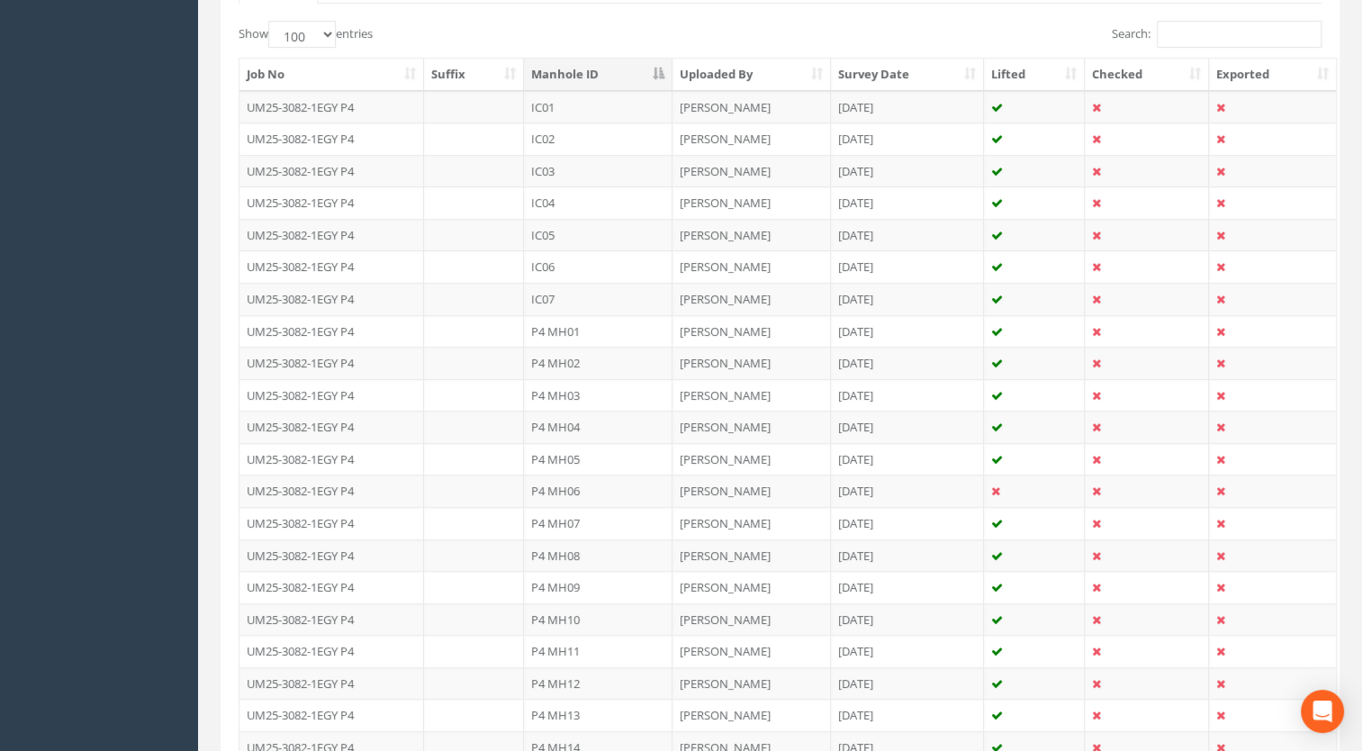
scroll to position [0, 0]
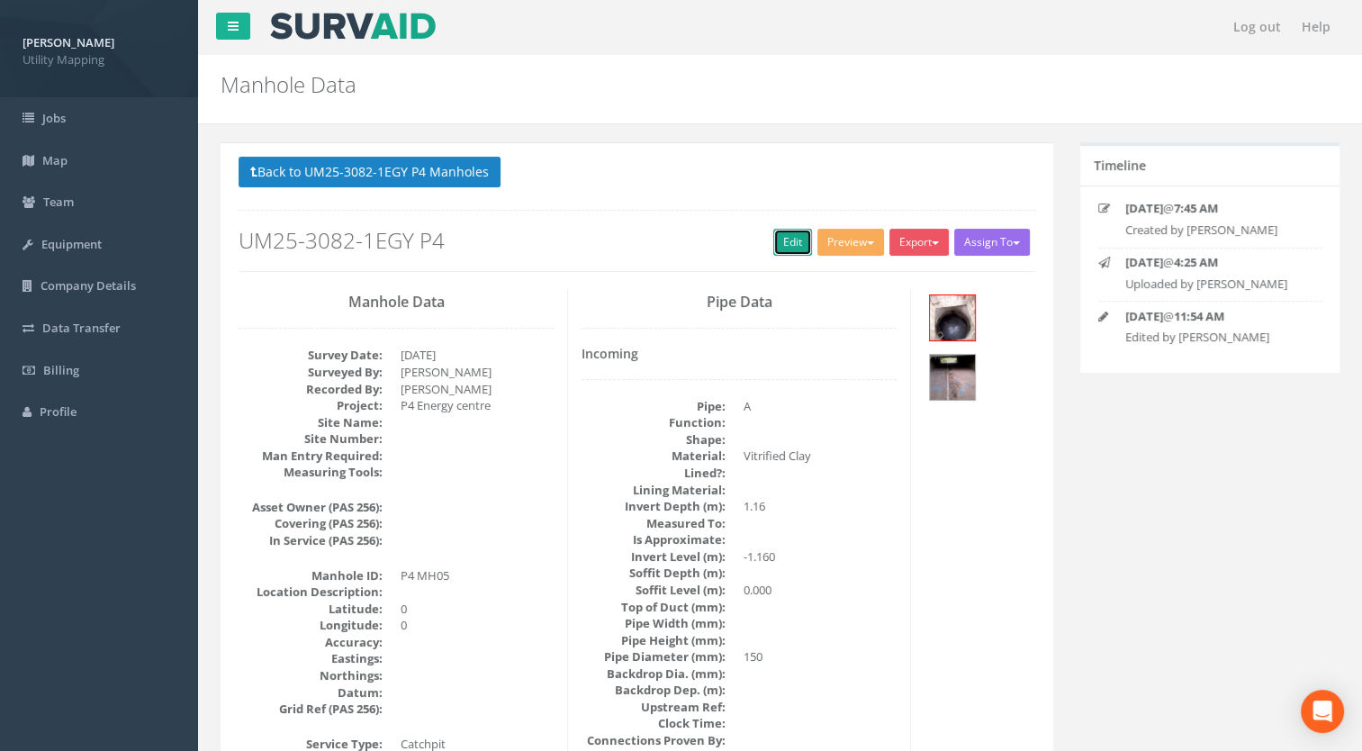
click at [778, 242] on link "Edit" at bounding box center [792, 242] width 39 height 27
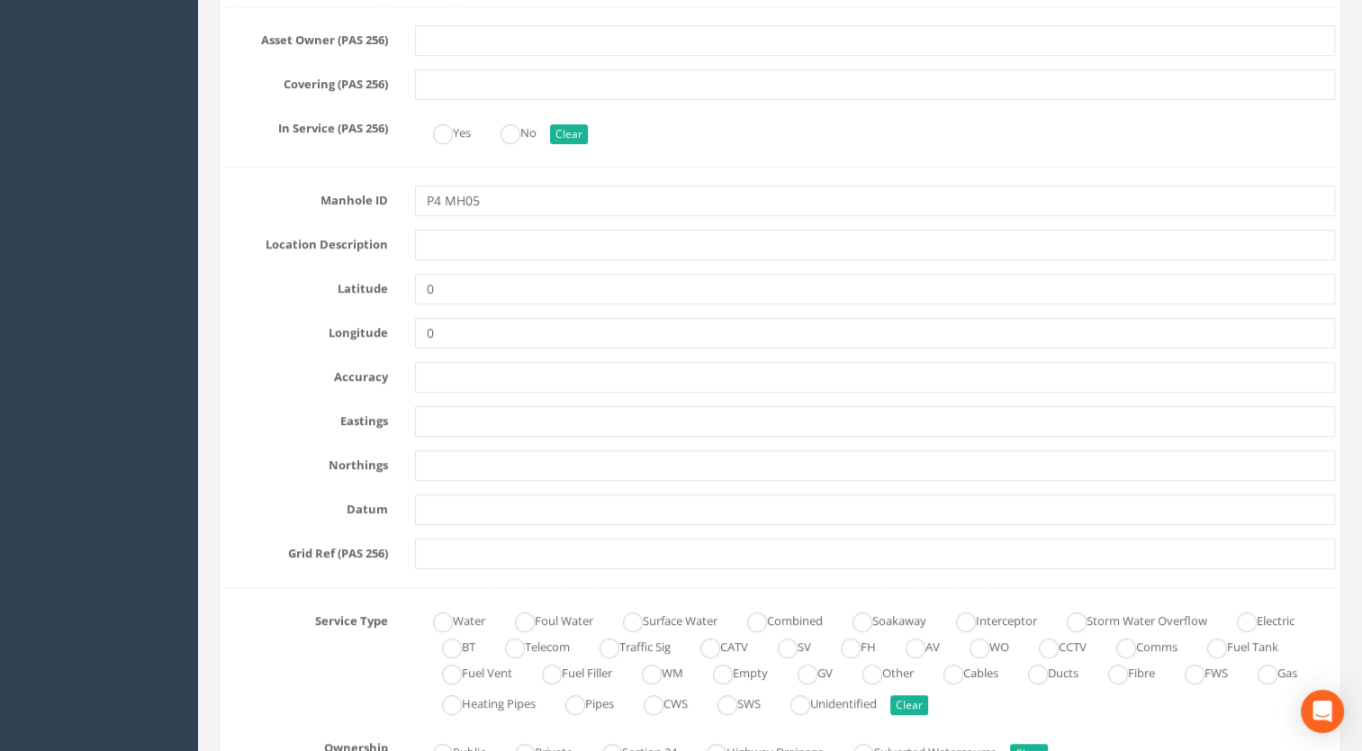
scroll to position [540, 0]
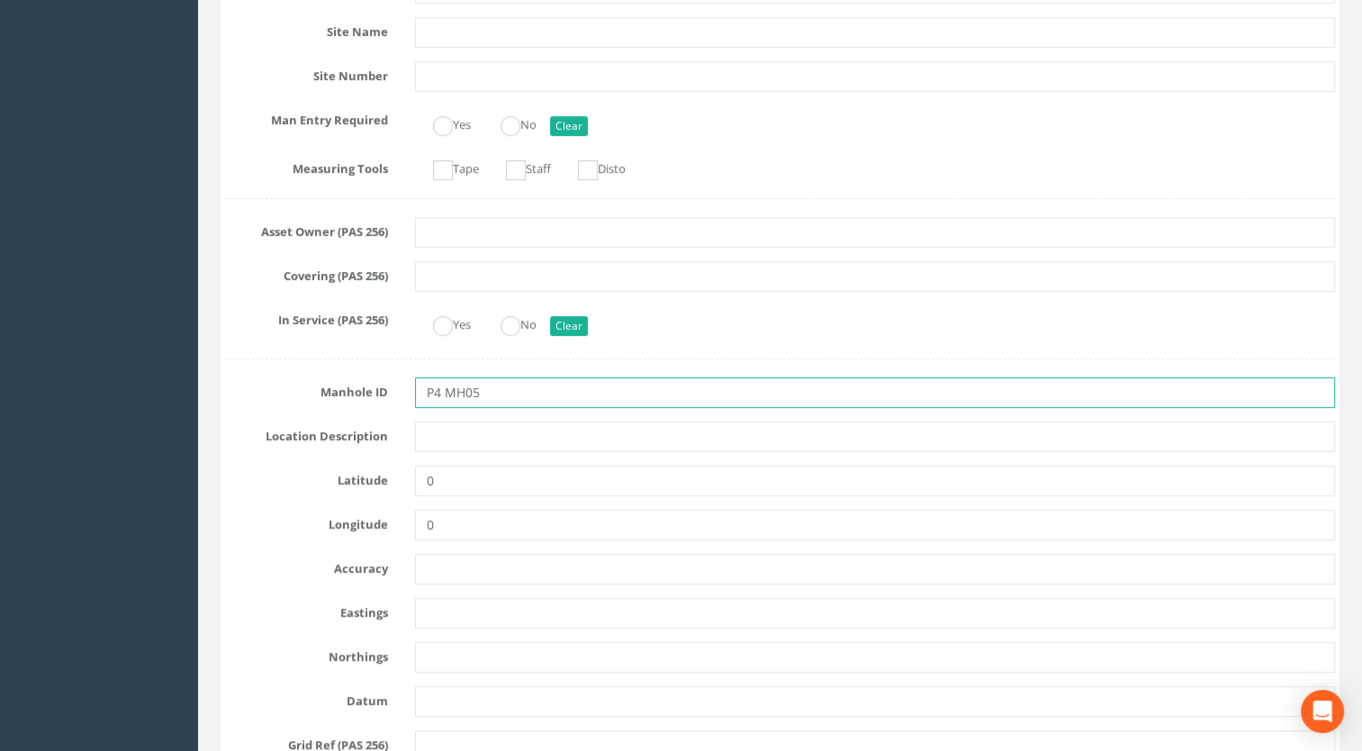
click at [455, 384] on input "P4 MH05" at bounding box center [875, 392] width 921 height 31
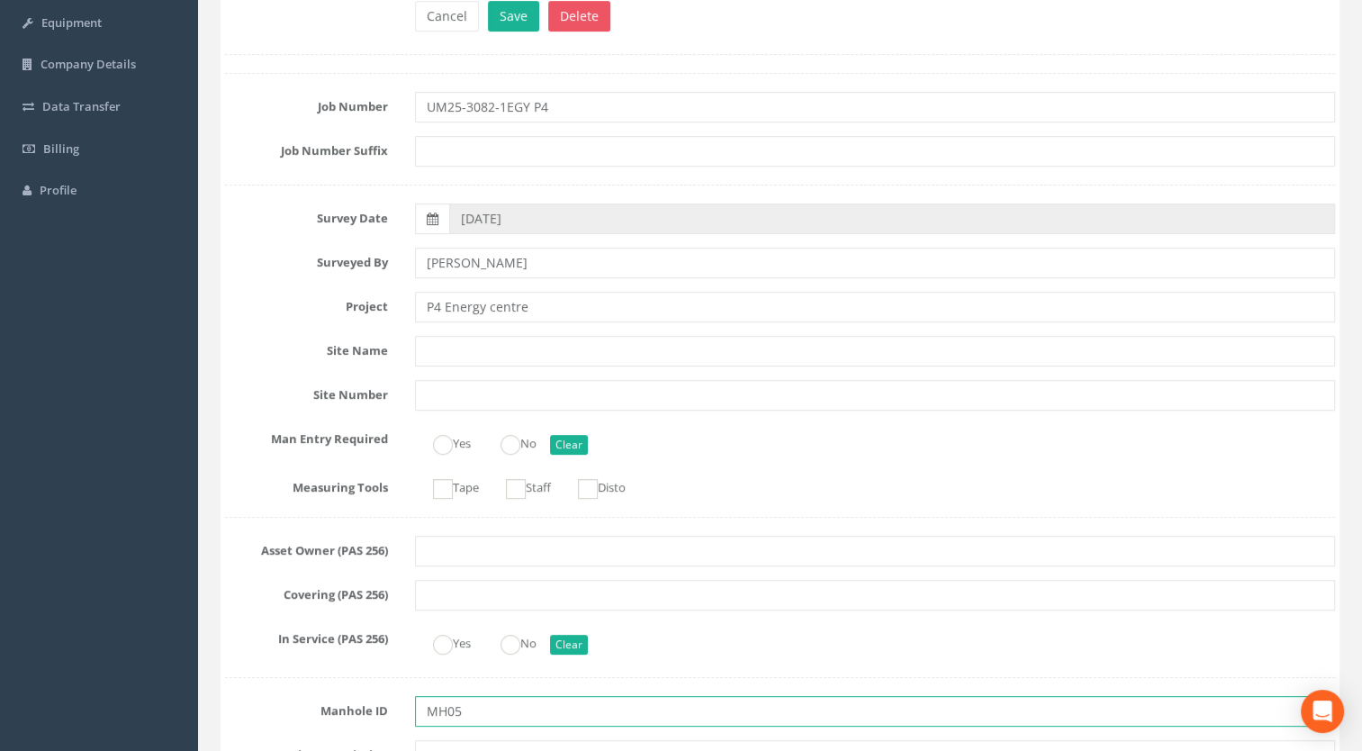
scroll to position [0, 0]
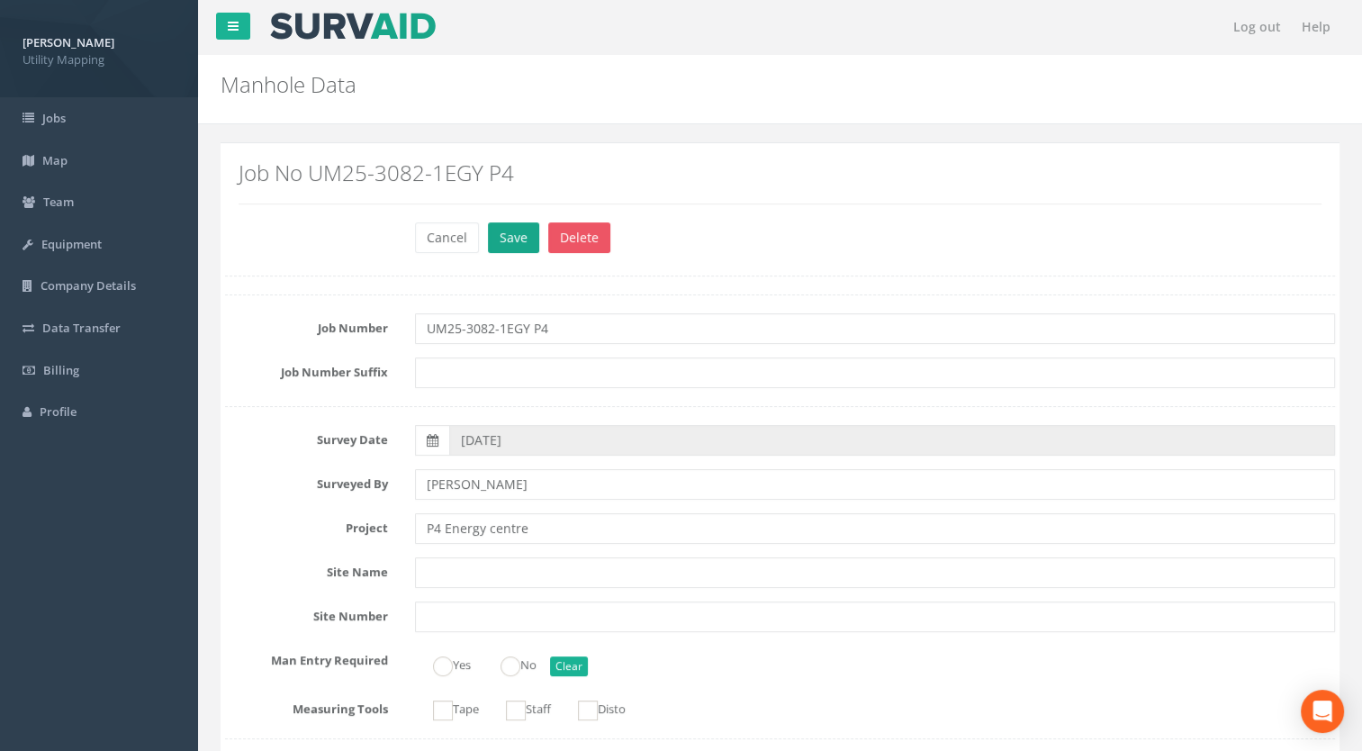
type input "MH05"
click at [504, 230] on button "Save" at bounding box center [513, 237] width 51 height 31
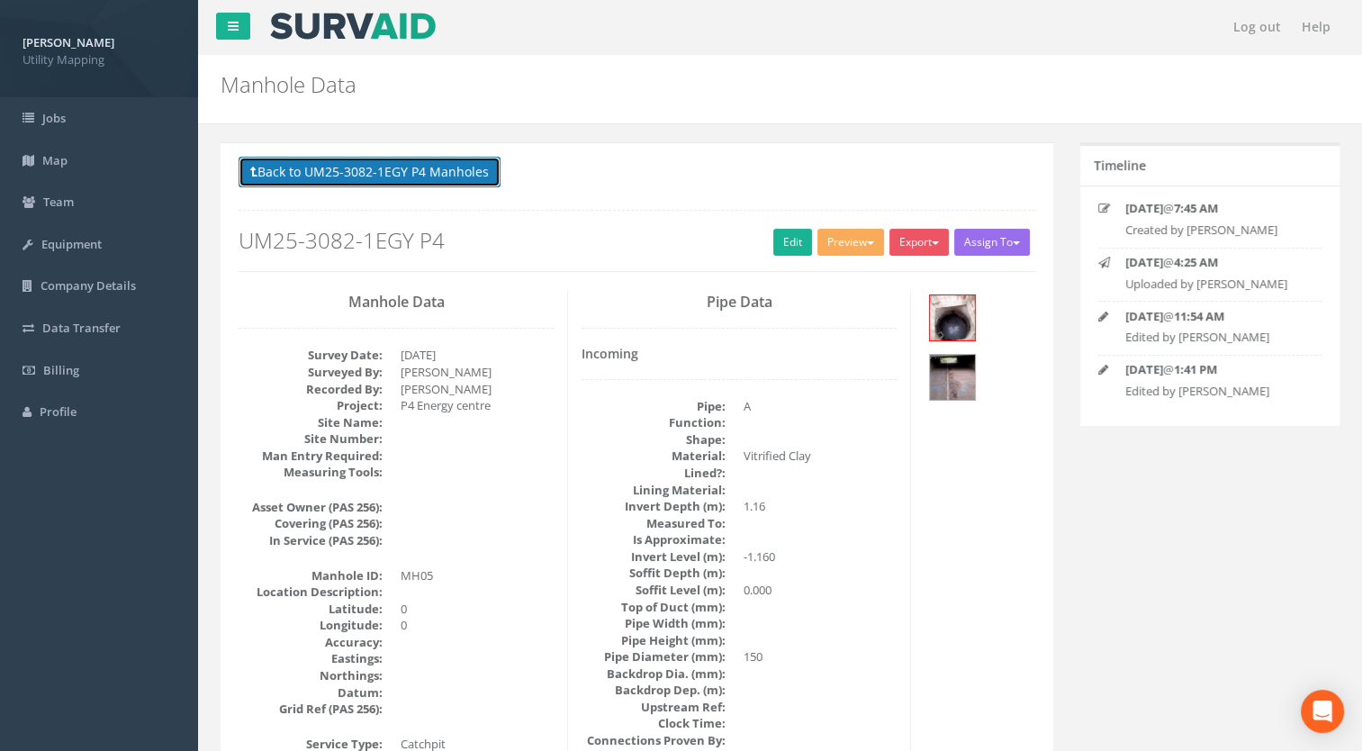
click at [453, 182] on button "Back to UM25-3082-1EGY P4 Manholes" at bounding box center [370, 172] width 262 height 31
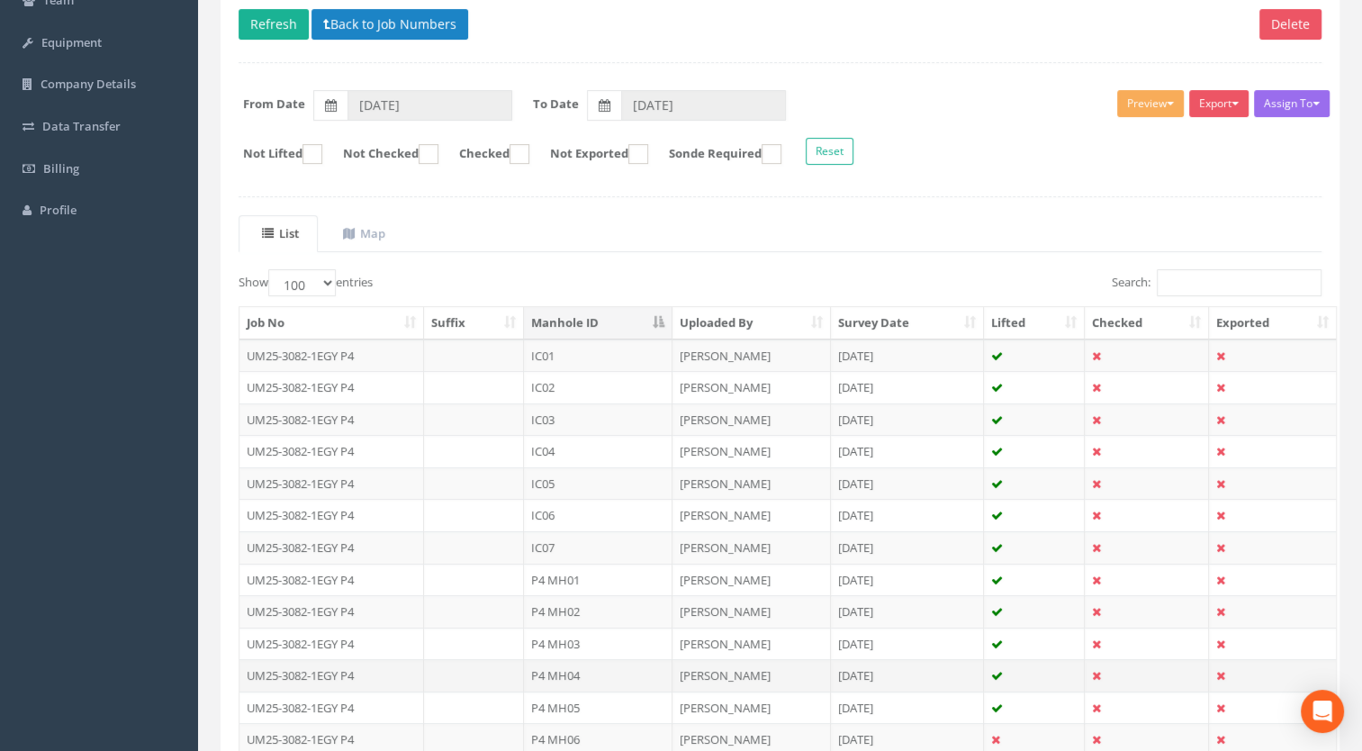
scroll to position [270, 0]
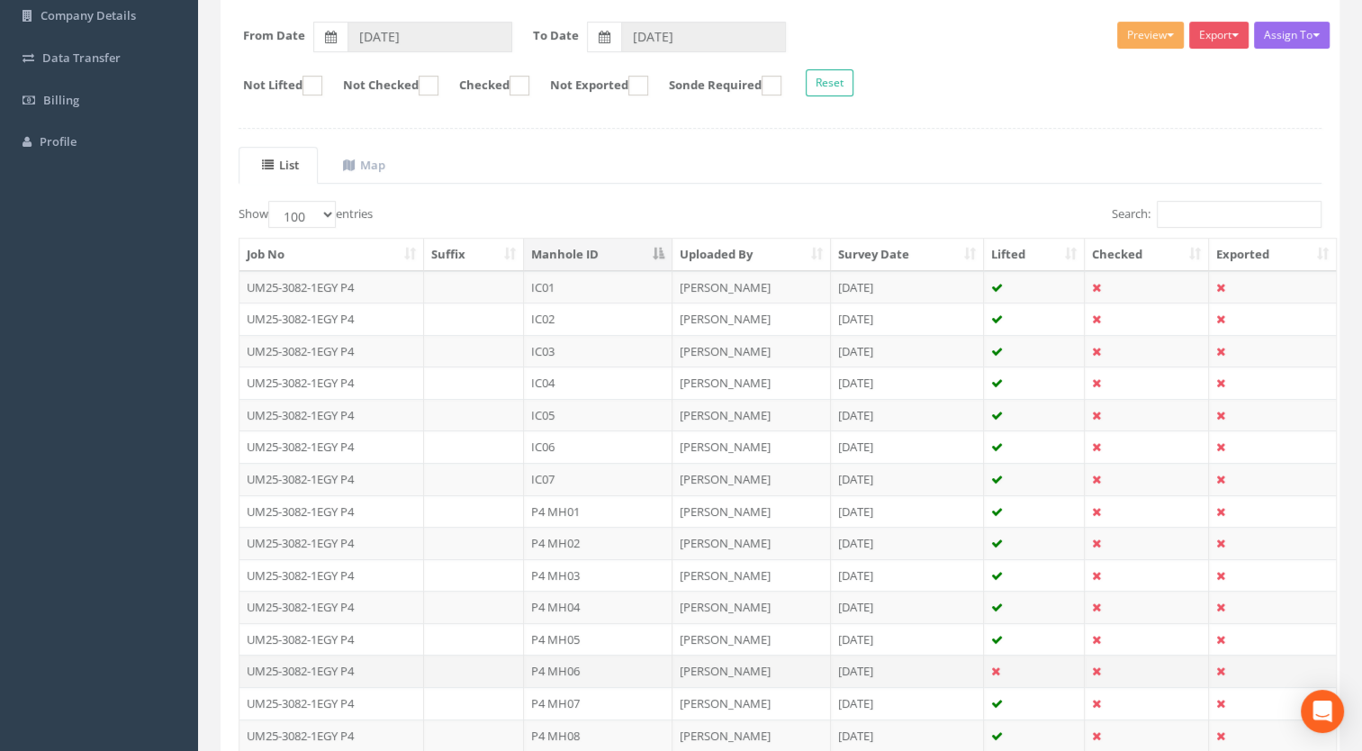
click at [563, 663] on td "P4 MH06" at bounding box center [598, 670] width 149 height 32
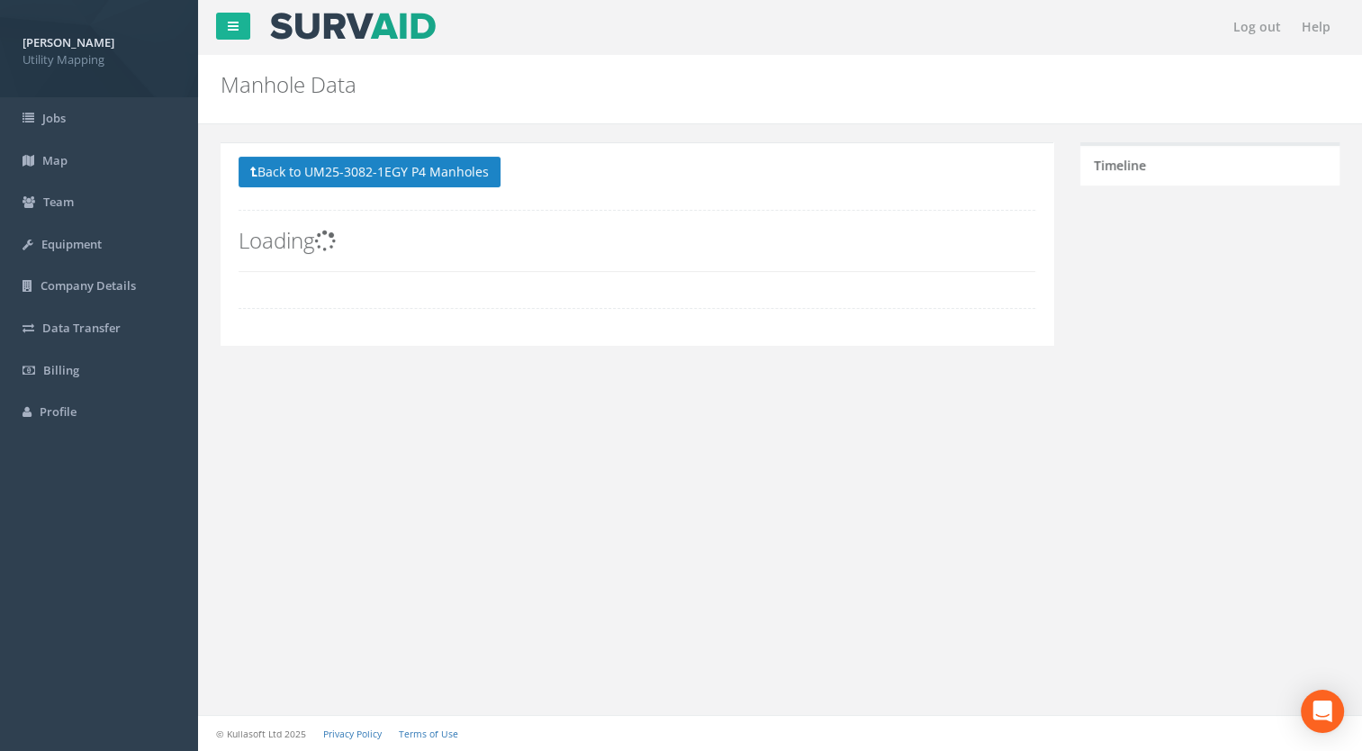
scroll to position [0, 0]
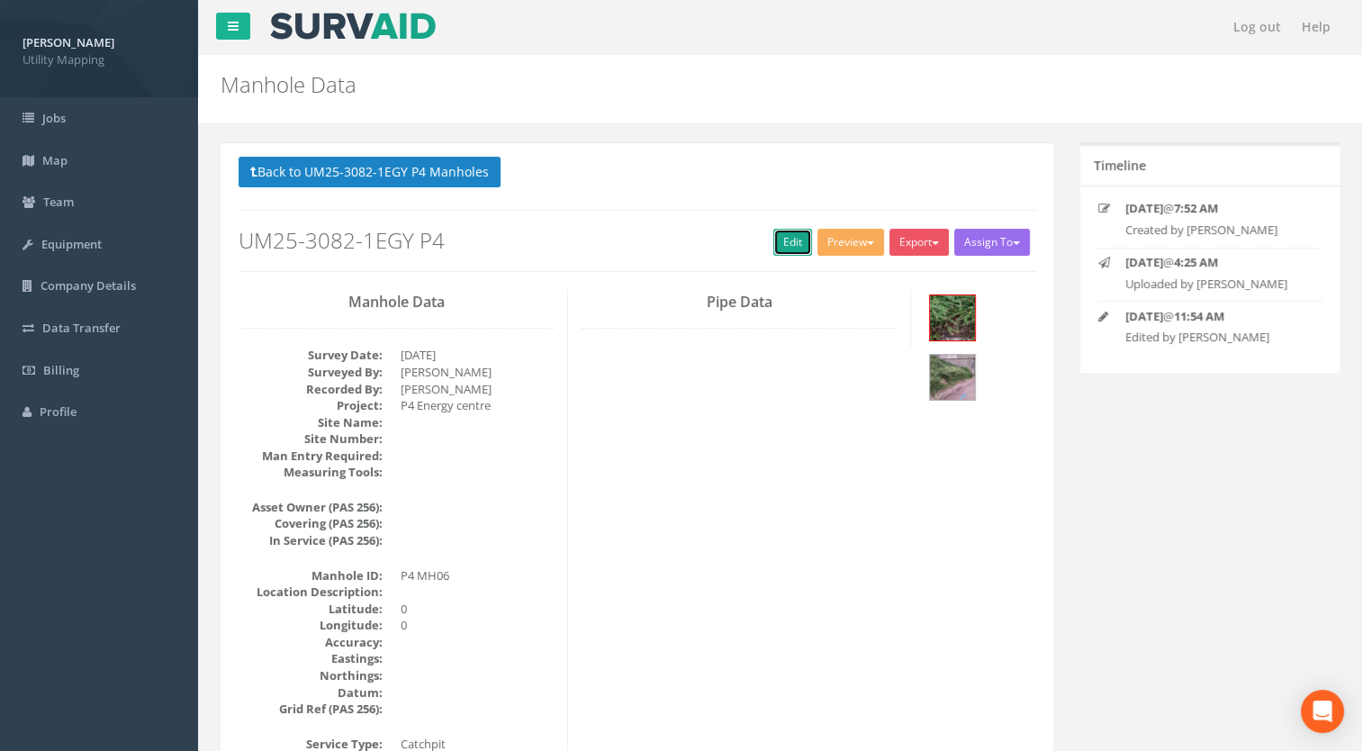
click at [785, 248] on link "Edit" at bounding box center [792, 242] width 39 height 27
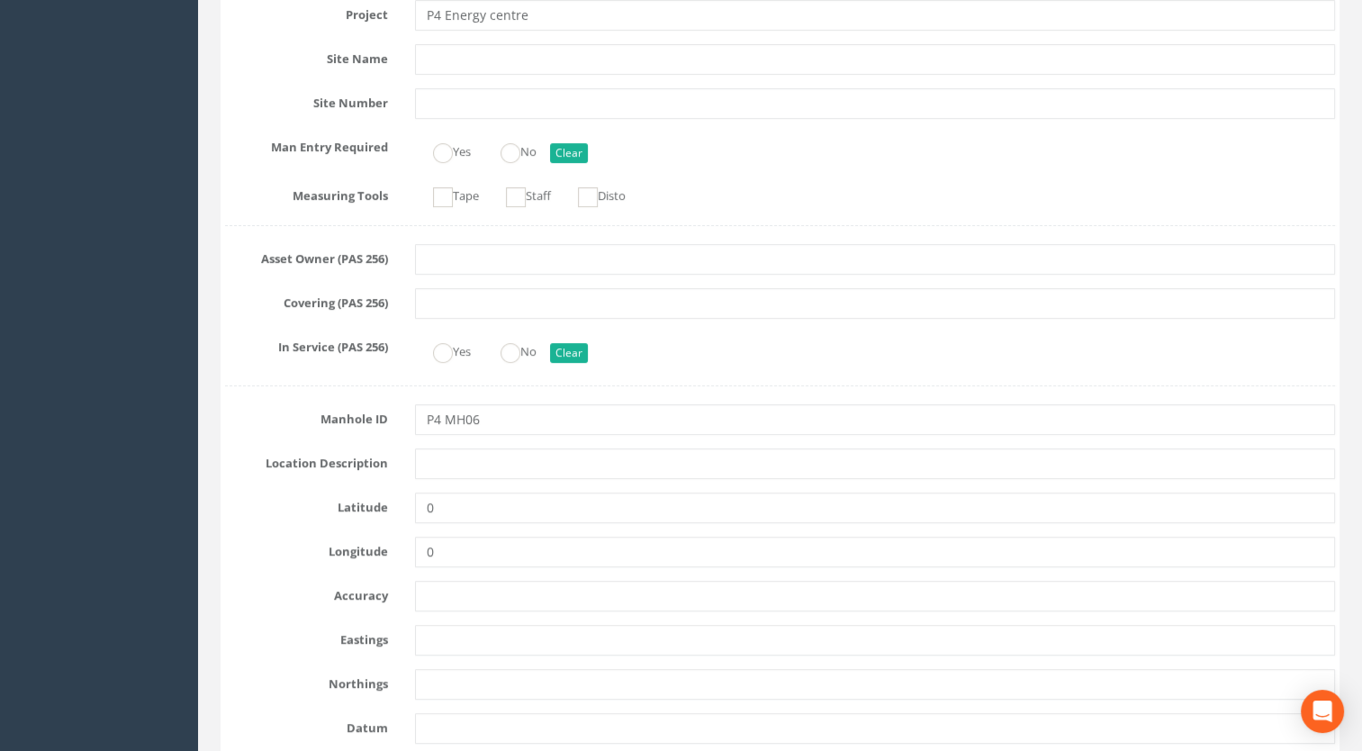
scroll to position [270, 0]
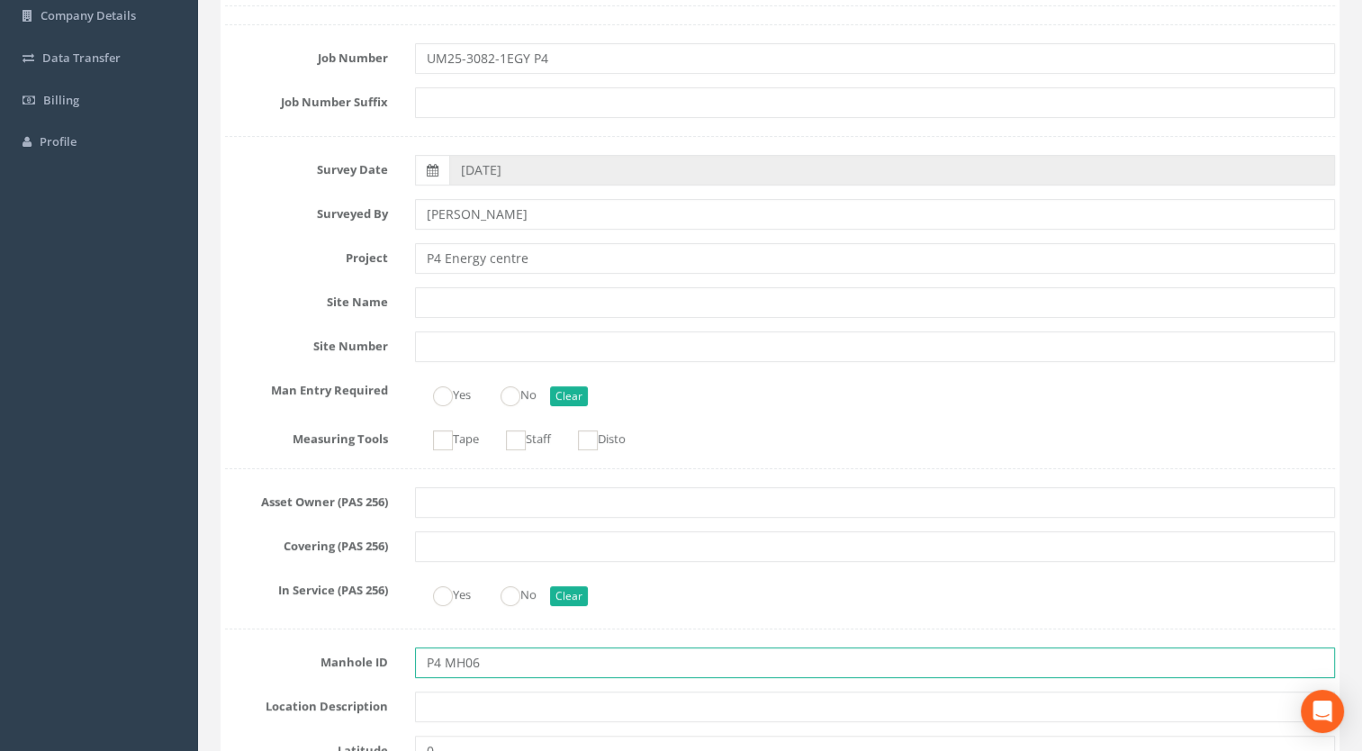
click at [442, 666] on input "P4 MH06" at bounding box center [875, 662] width 921 height 31
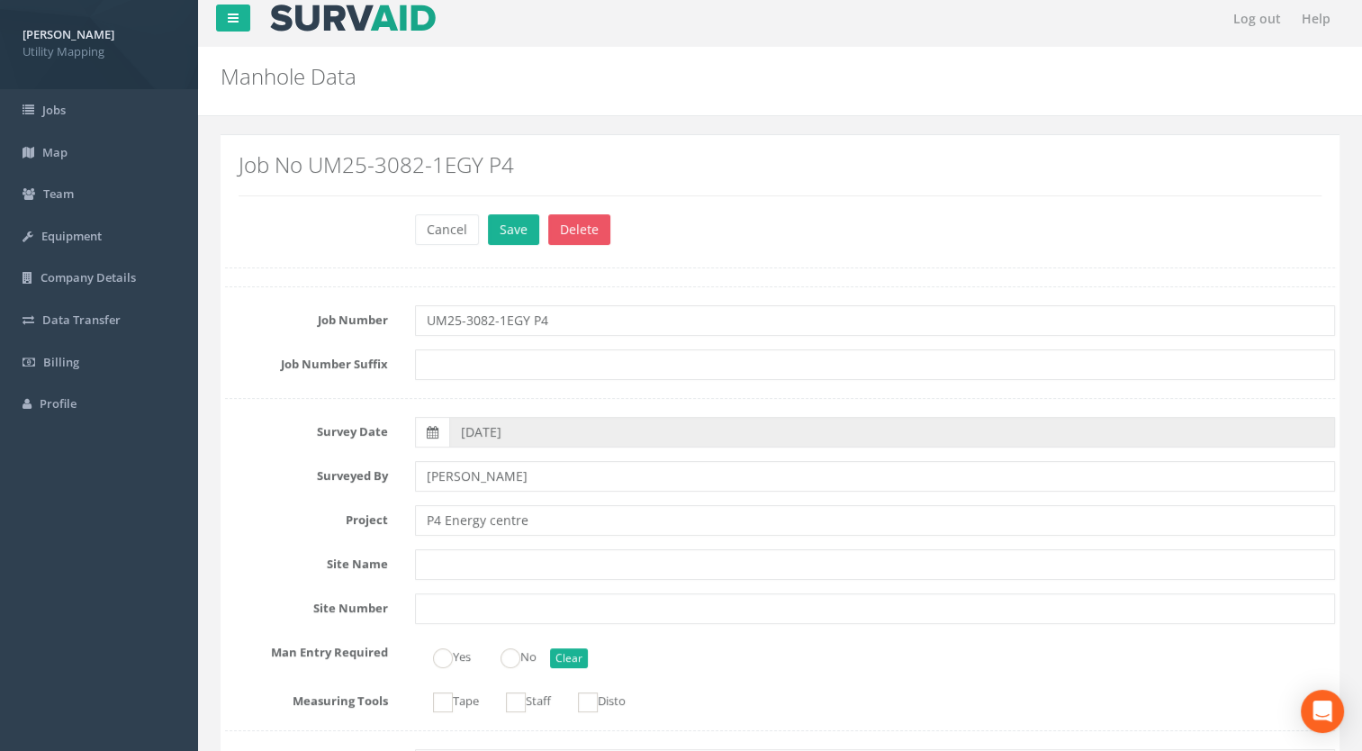
scroll to position [0, 0]
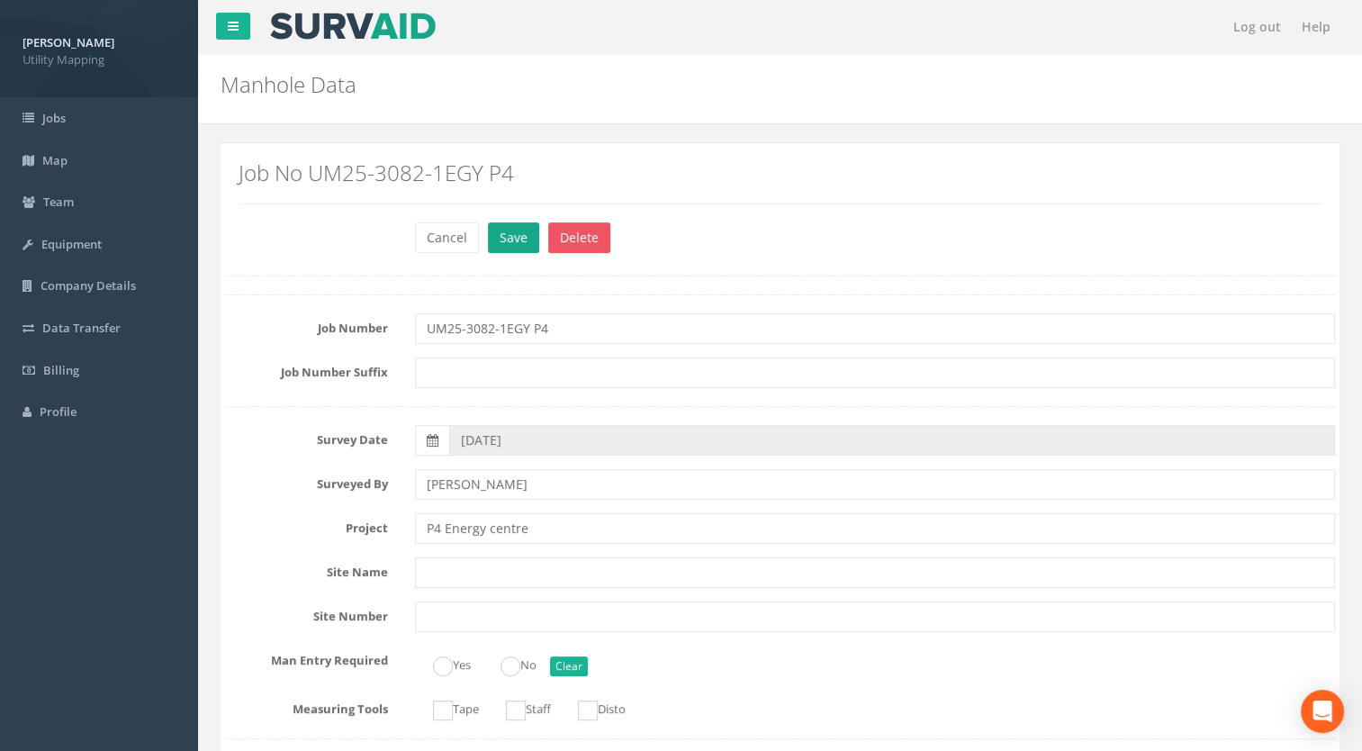
type input "MH06"
click at [493, 232] on button "Save" at bounding box center [513, 237] width 51 height 31
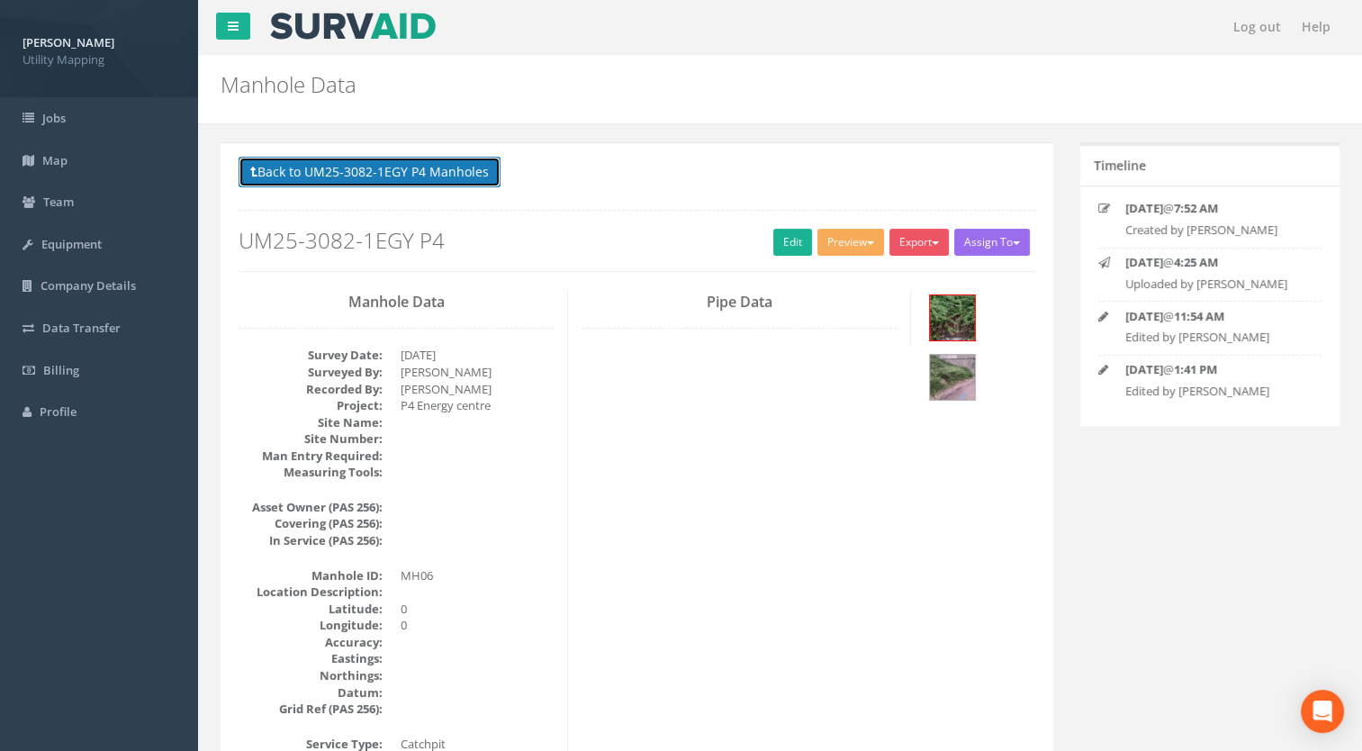
click at [494, 176] on button "Back to UM25-3082-1EGY P4 Manholes" at bounding box center [370, 172] width 262 height 31
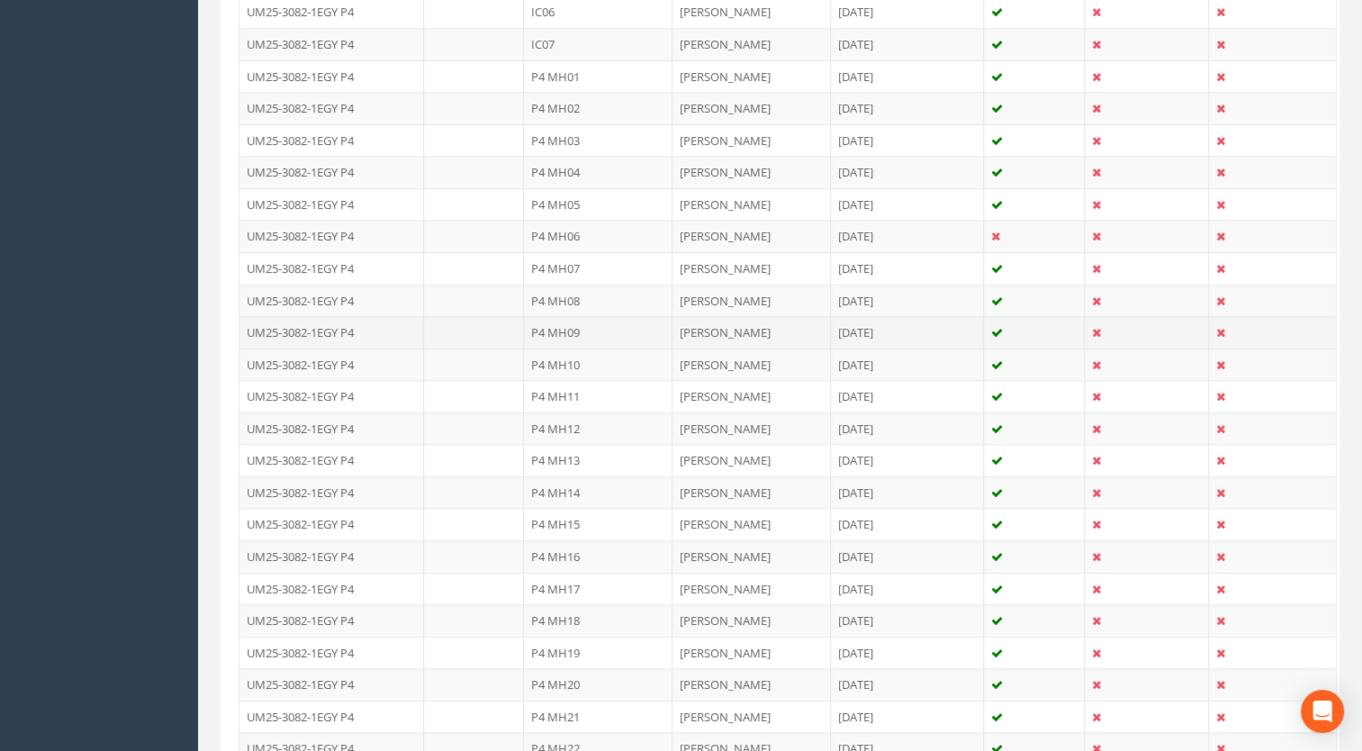
scroll to position [720, 0]
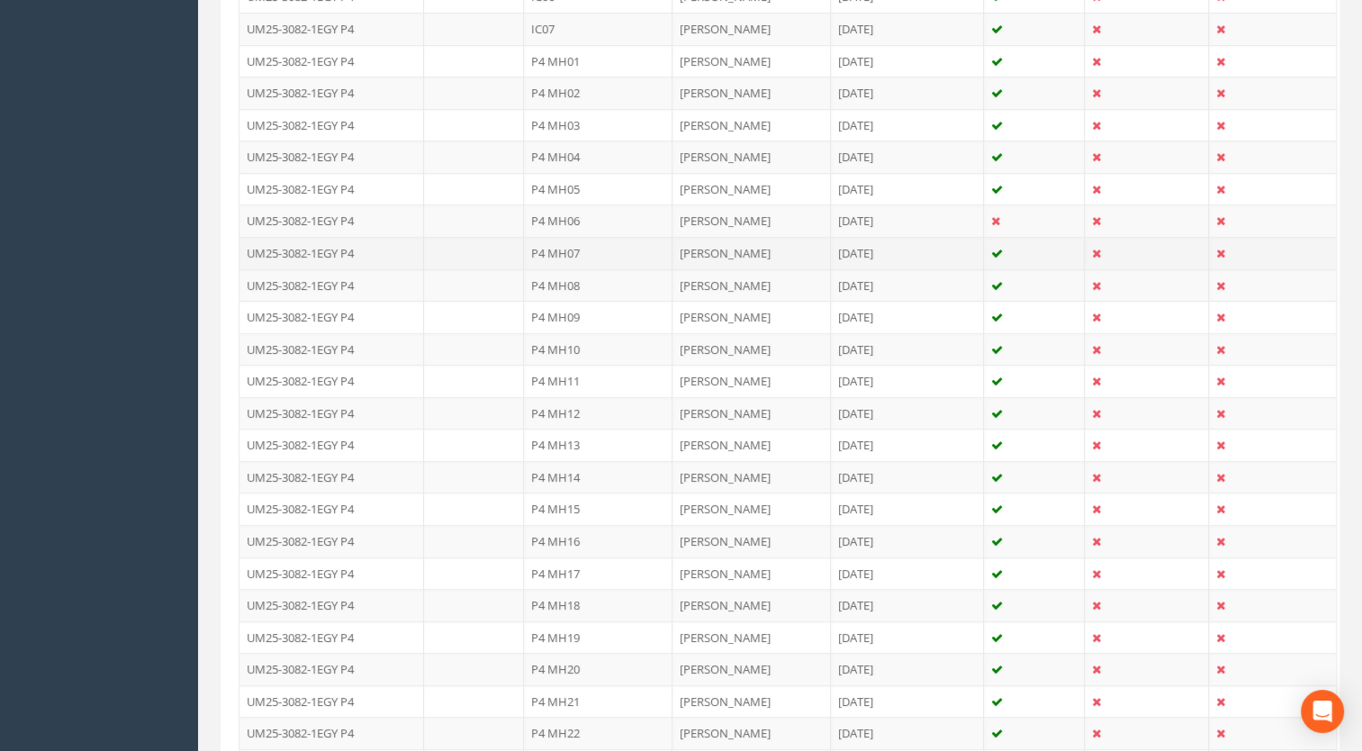
click at [578, 243] on td "P4 MH07" at bounding box center [598, 253] width 149 height 32
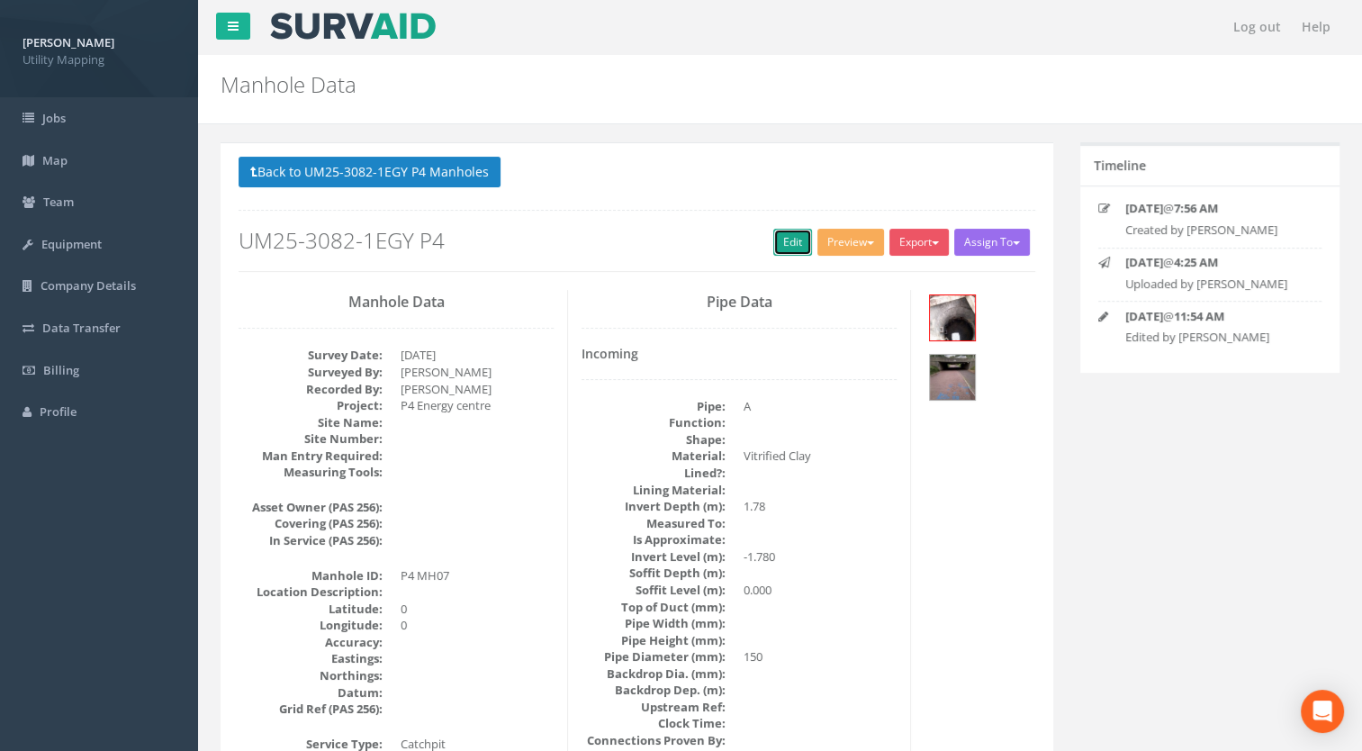
click at [783, 250] on link "Edit" at bounding box center [792, 242] width 39 height 27
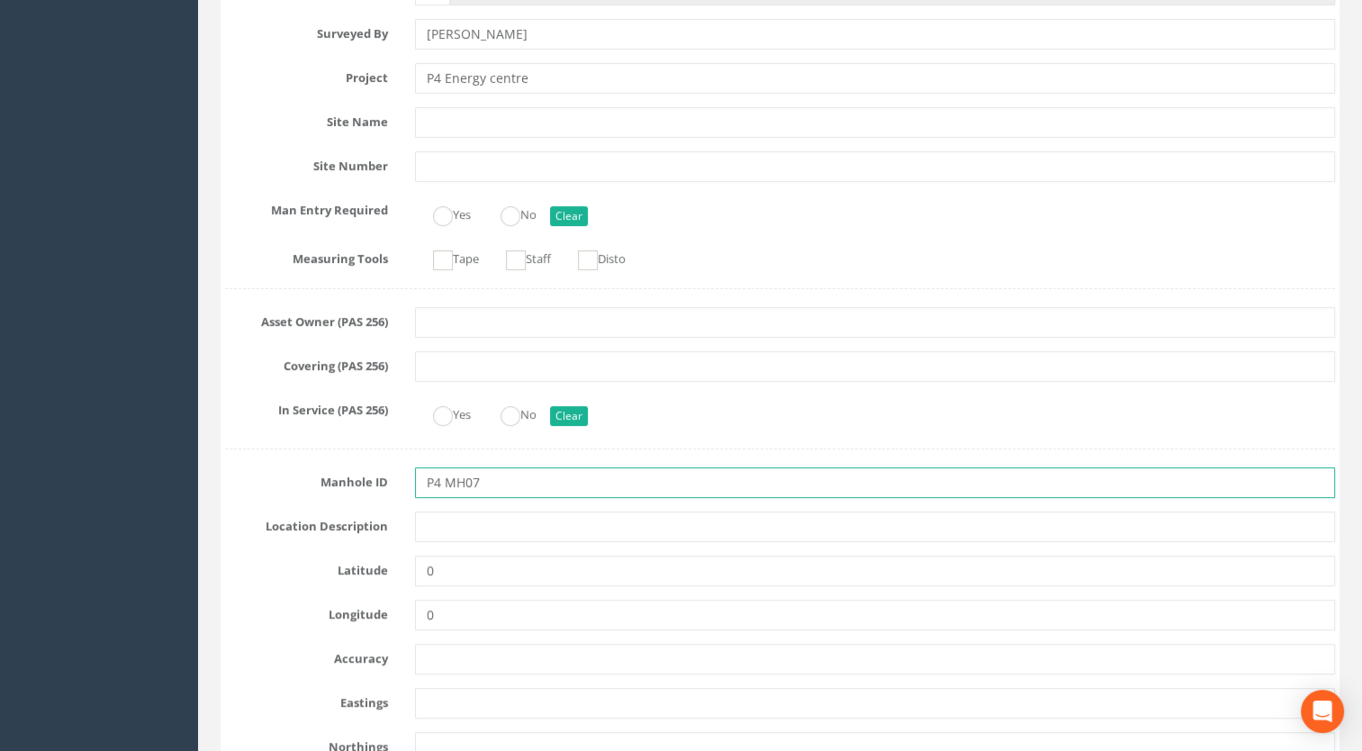
click at [440, 482] on input "P4 MH07" at bounding box center [875, 482] width 921 height 31
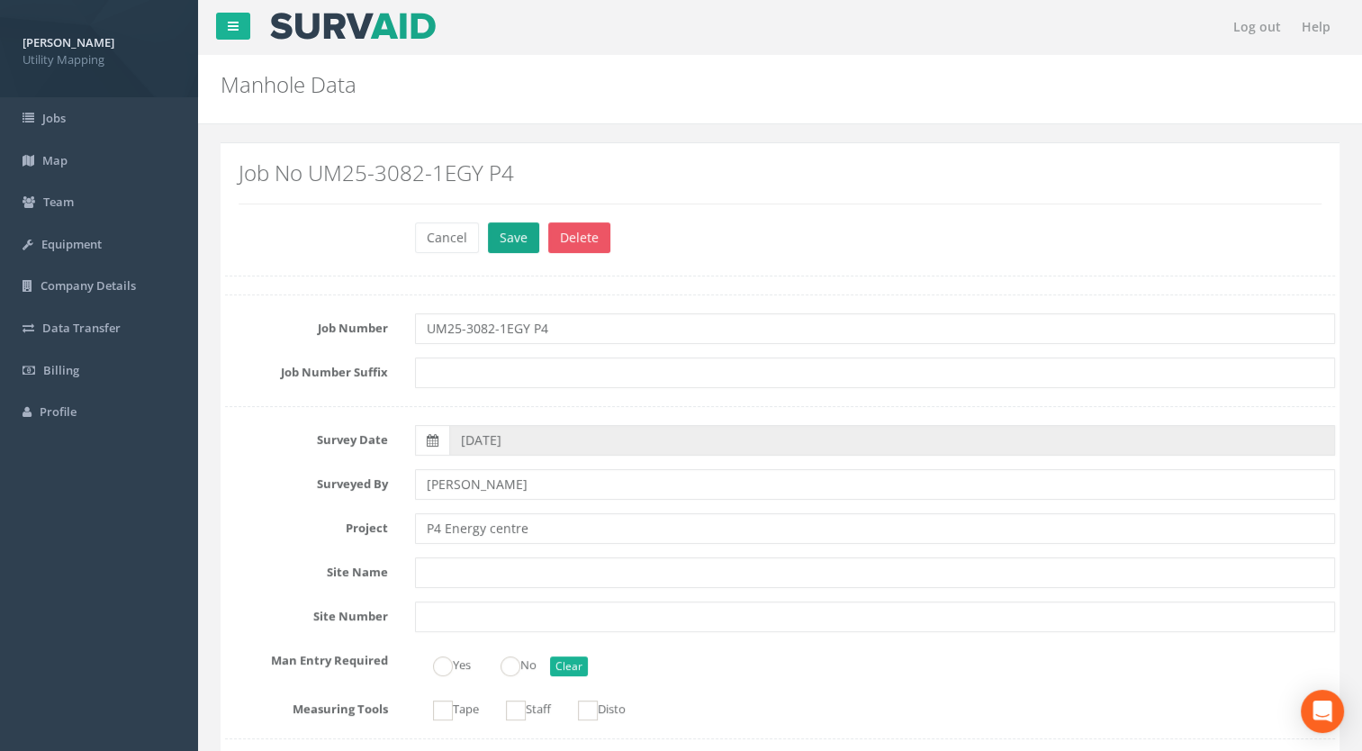
type input "MH07"
click at [509, 234] on button "Save" at bounding box center [513, 237] width 51 height 31
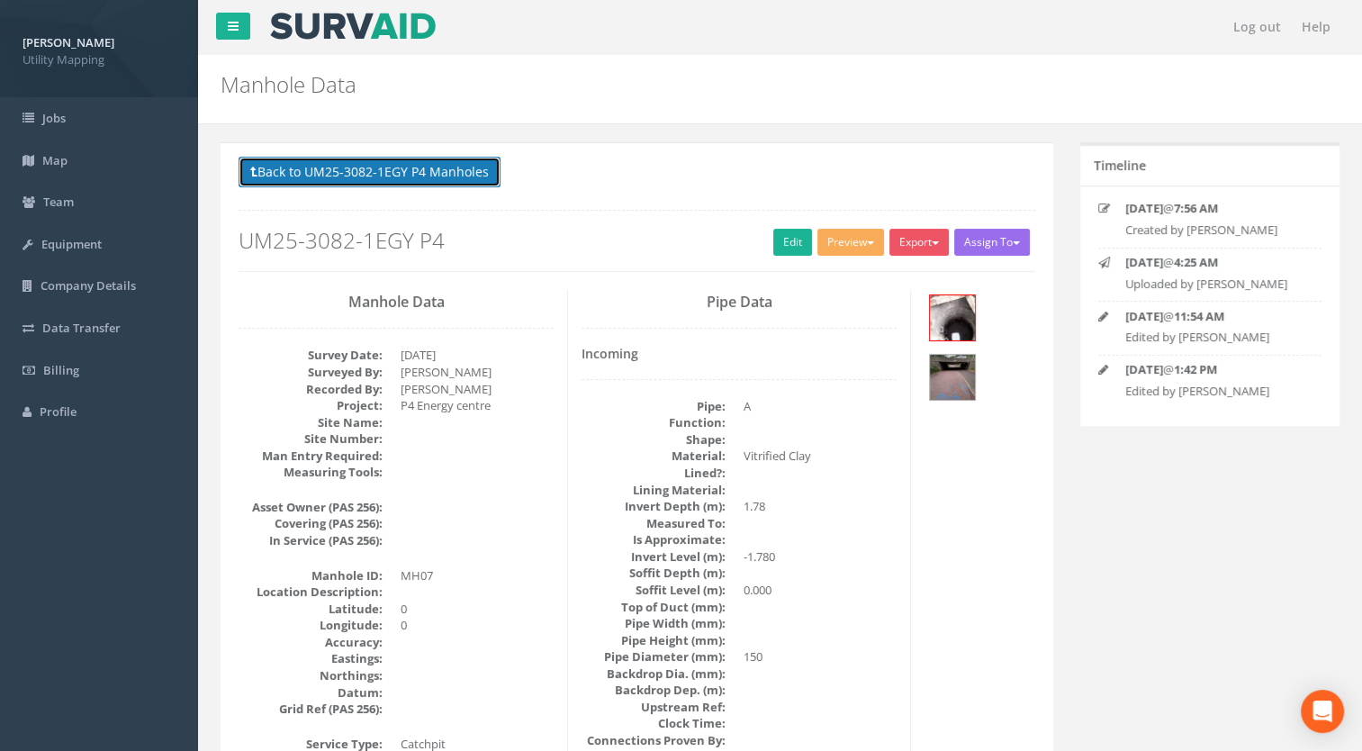
click at [452, 176] on button "Back to UM25-3082-1EGY P4 Manholes" at bounding box center [370, 172] width 262 height 31
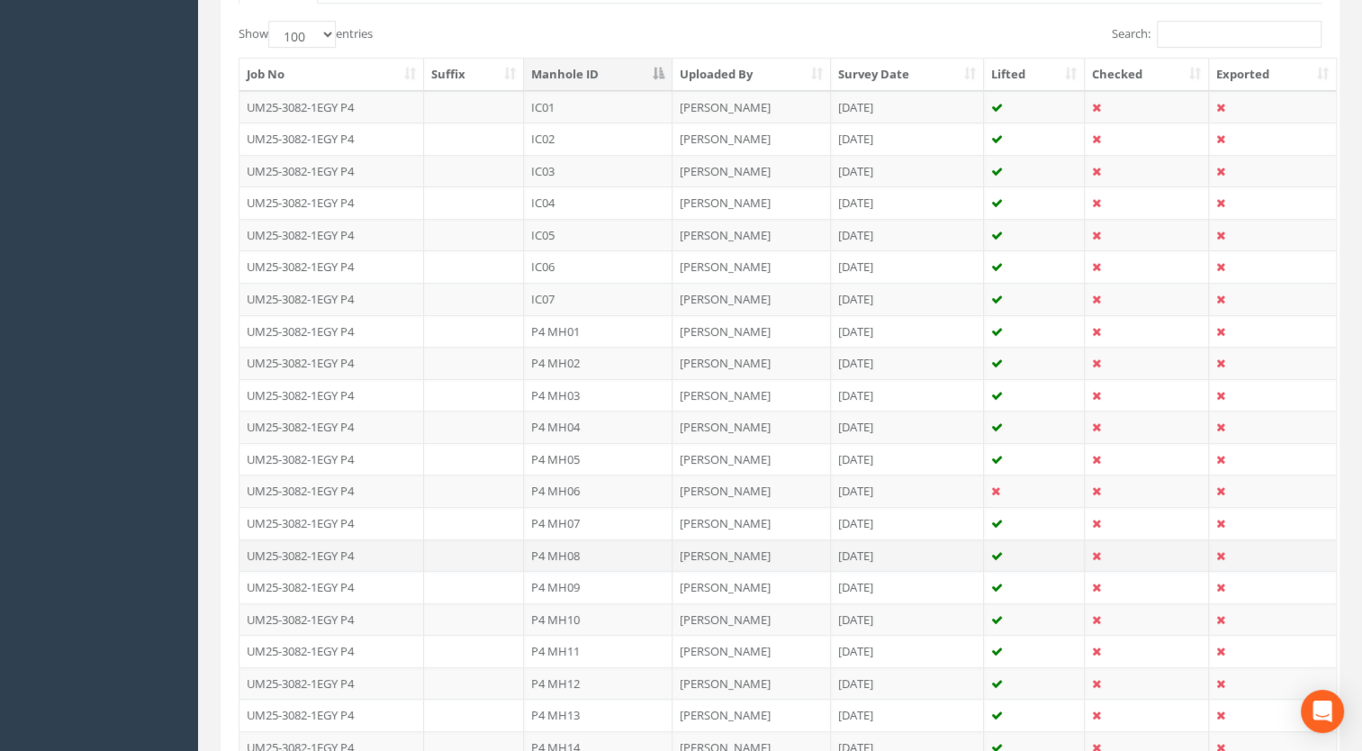
click at [590, 551] on td "P4 MH08" at bounding box center [598, 555] width 149 height 32
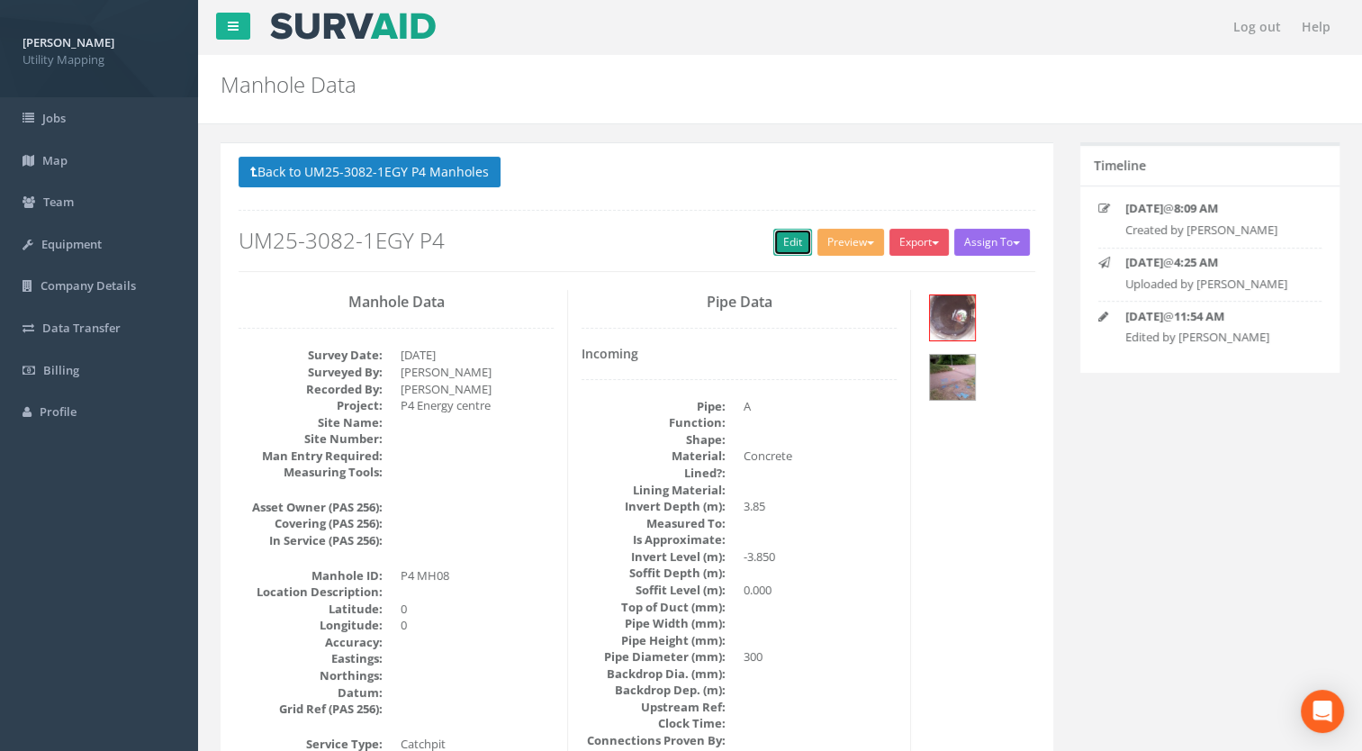
click at [773, 232] on link "Edit" at bounding box center [792, 242] width 39 height 27
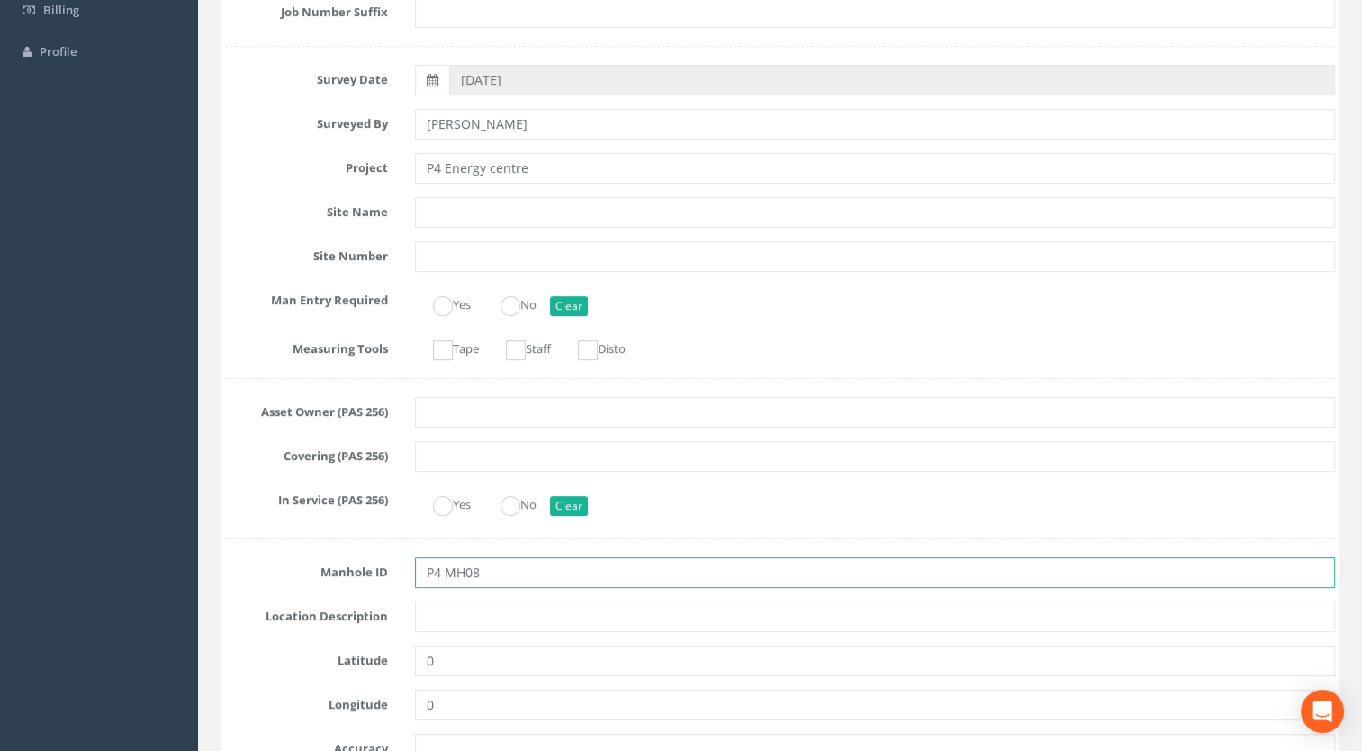
click at [443, 569] on input "P4 MH08" at bounding box center [875, 572] width 921 height 31
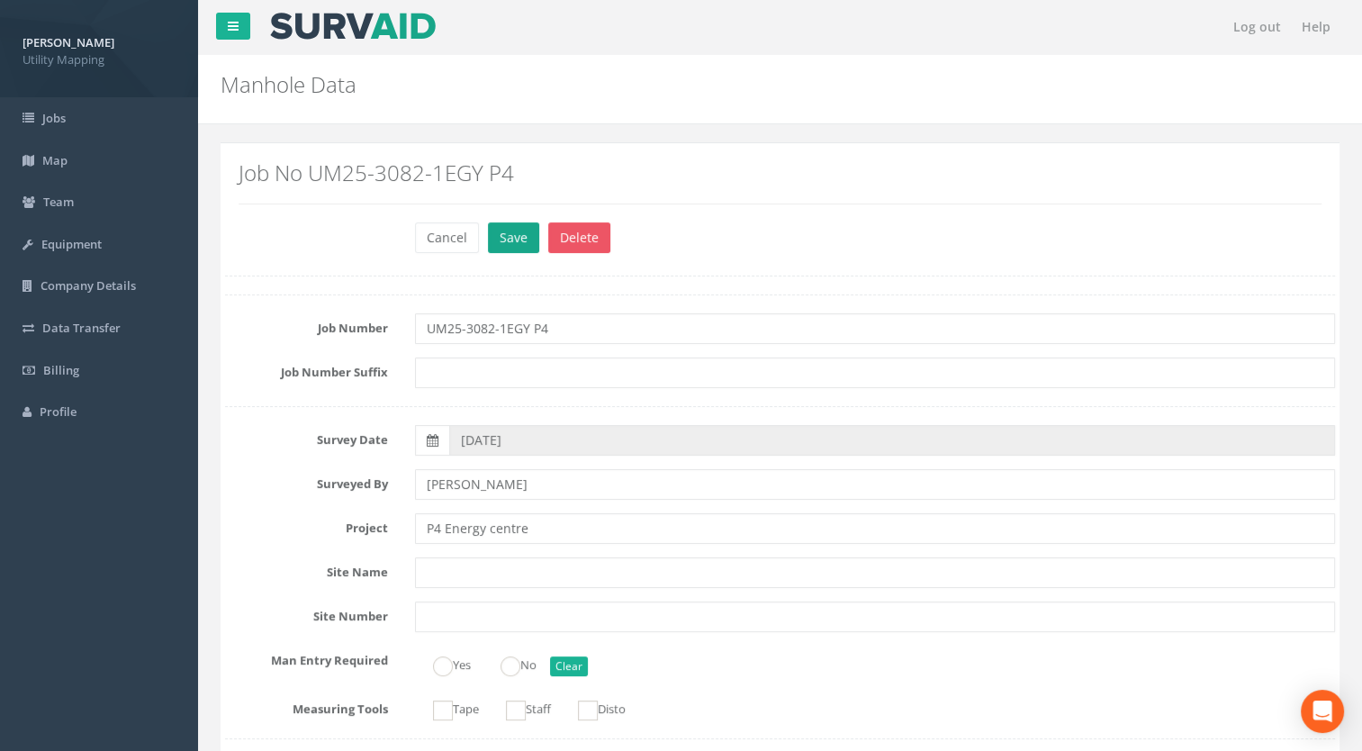
type input "MH08"
click at [523, 234] on button "Save" at bounding box center [513, 237] width 51 height 31
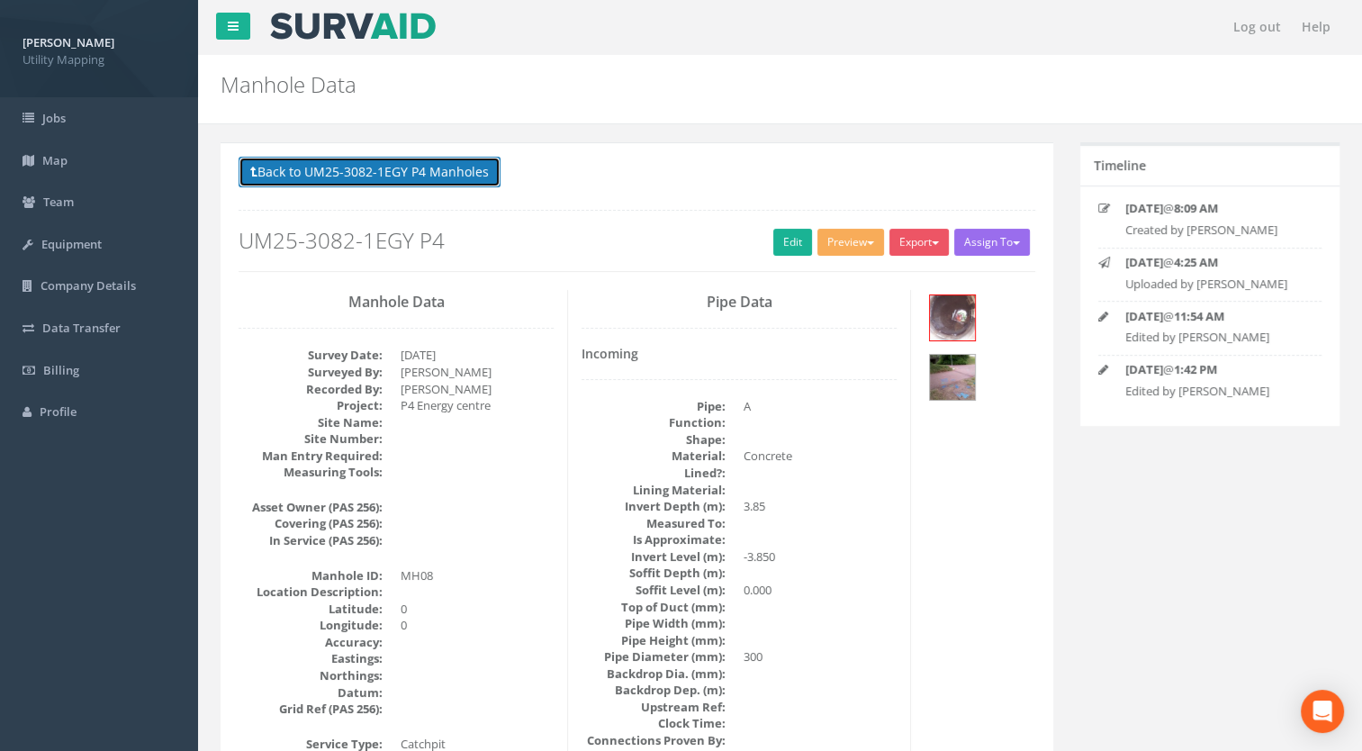
click at [450, 168] on button "Back to UM25-3082-1EGY P4 Manholes" at bounding box center [370, 172] width 262 height 31
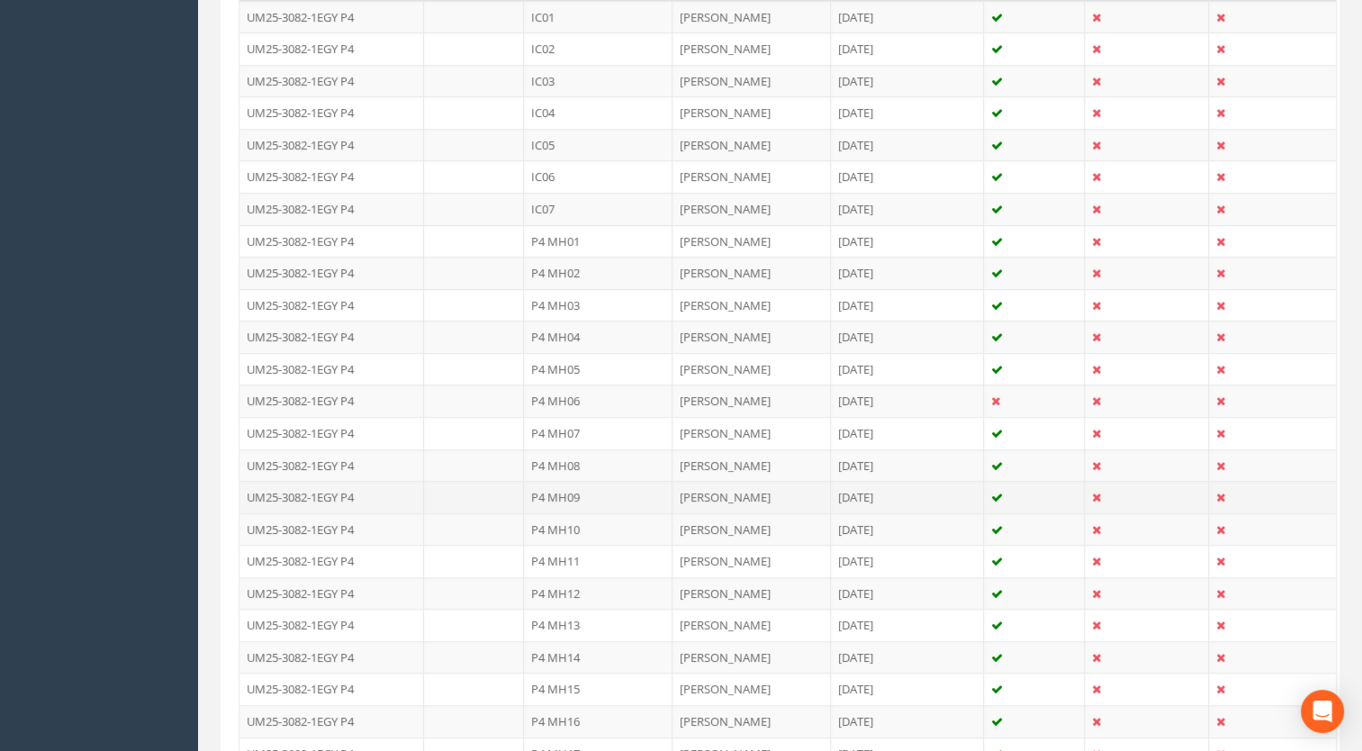
click at [569, 487] on td "P4 MH09" at bounding box center [598, 497] width 149 height 32
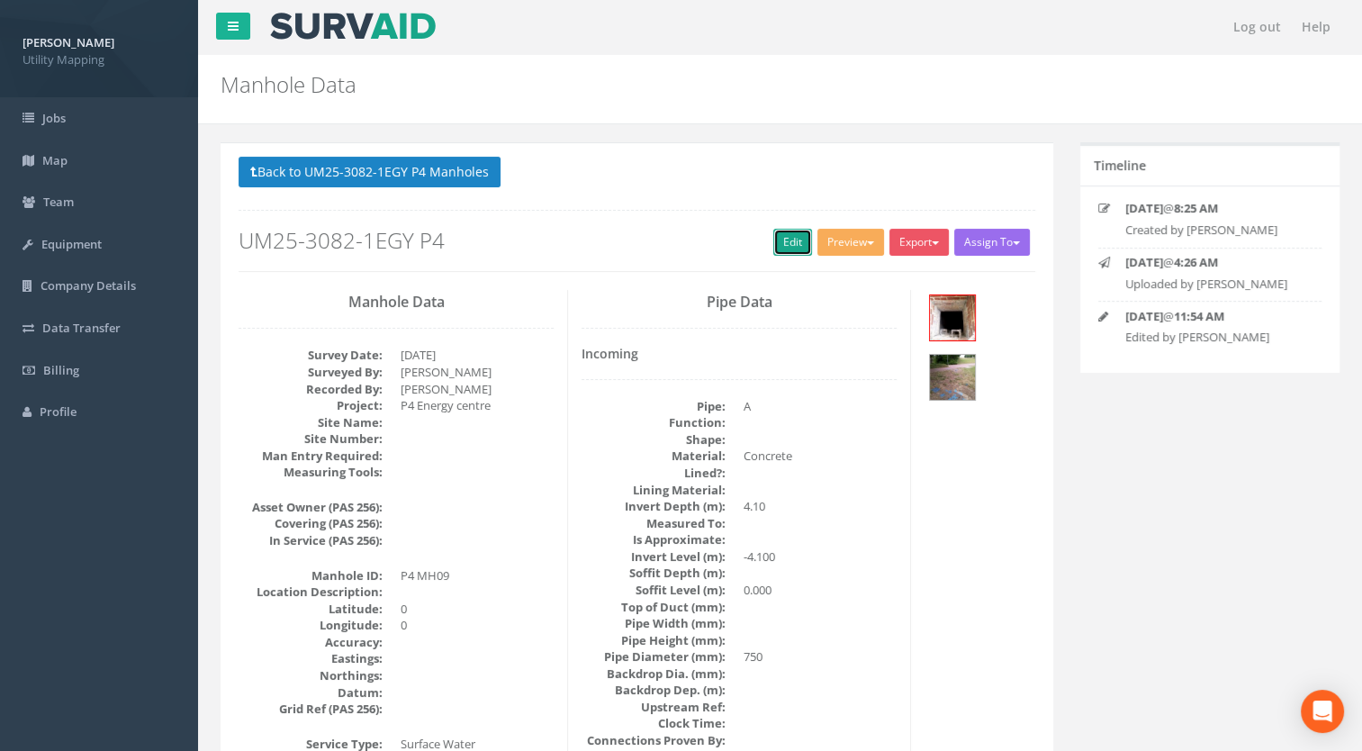
click at [787, 242] on link "Edit" at bounding box center [792, 242] width 39 height 27
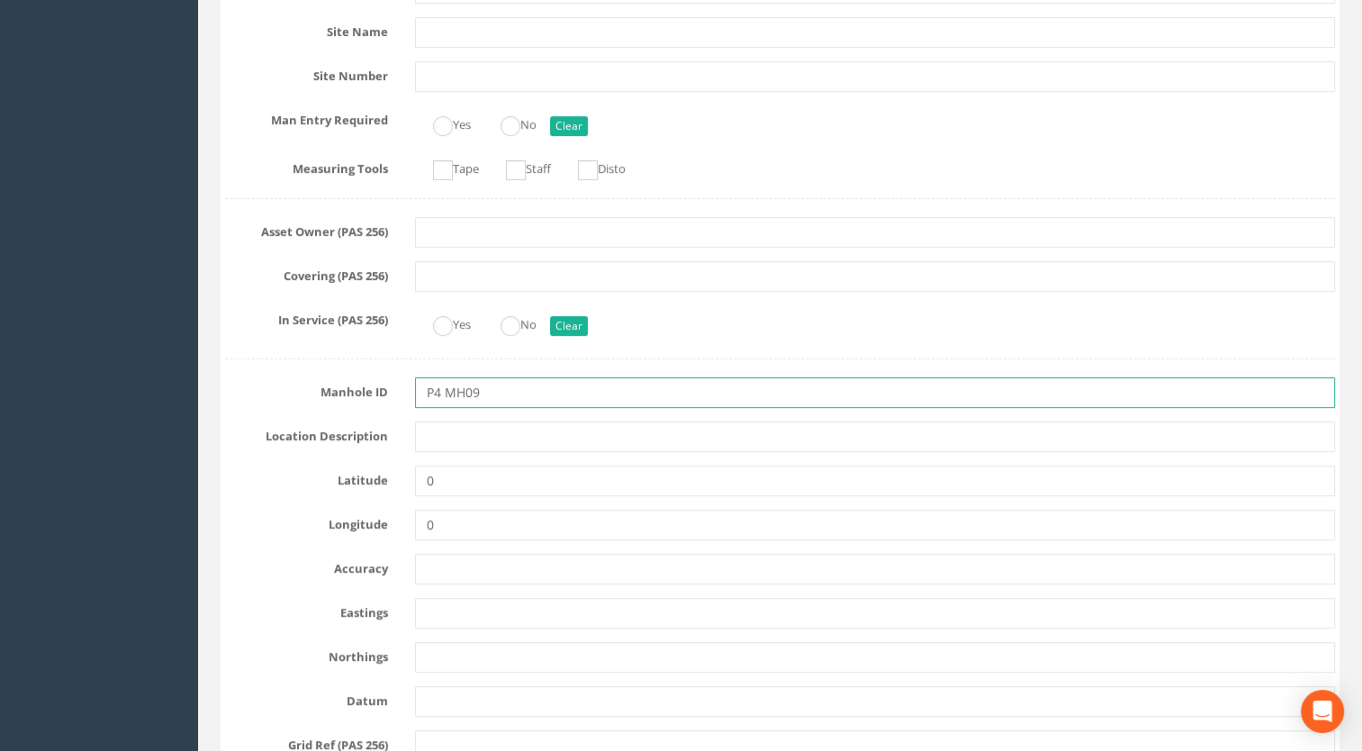
click at [446, 387] on input "P4 MH09" at bounding box center [875, 392] width 921 height 31
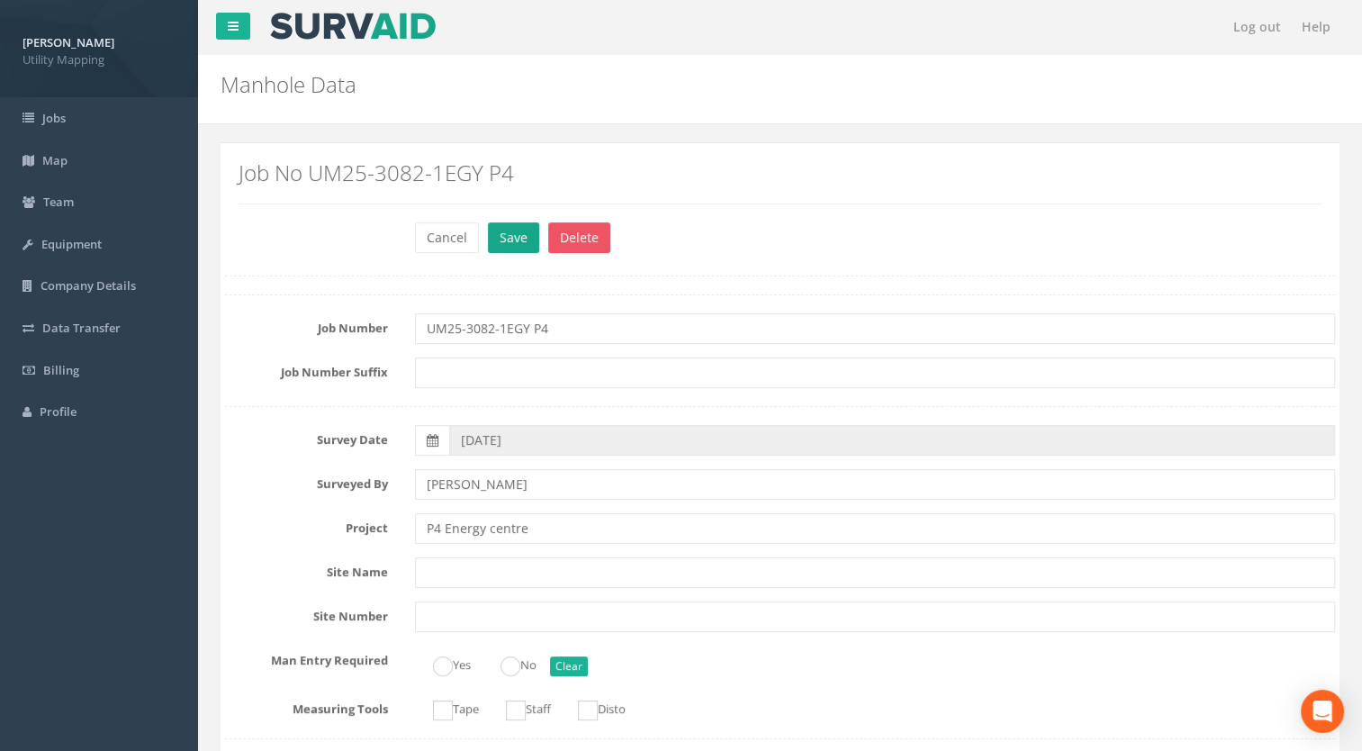
type input "MH09"
click at [500, 225] on button "Save" at bounding box center [513, 237] width 51 height 31
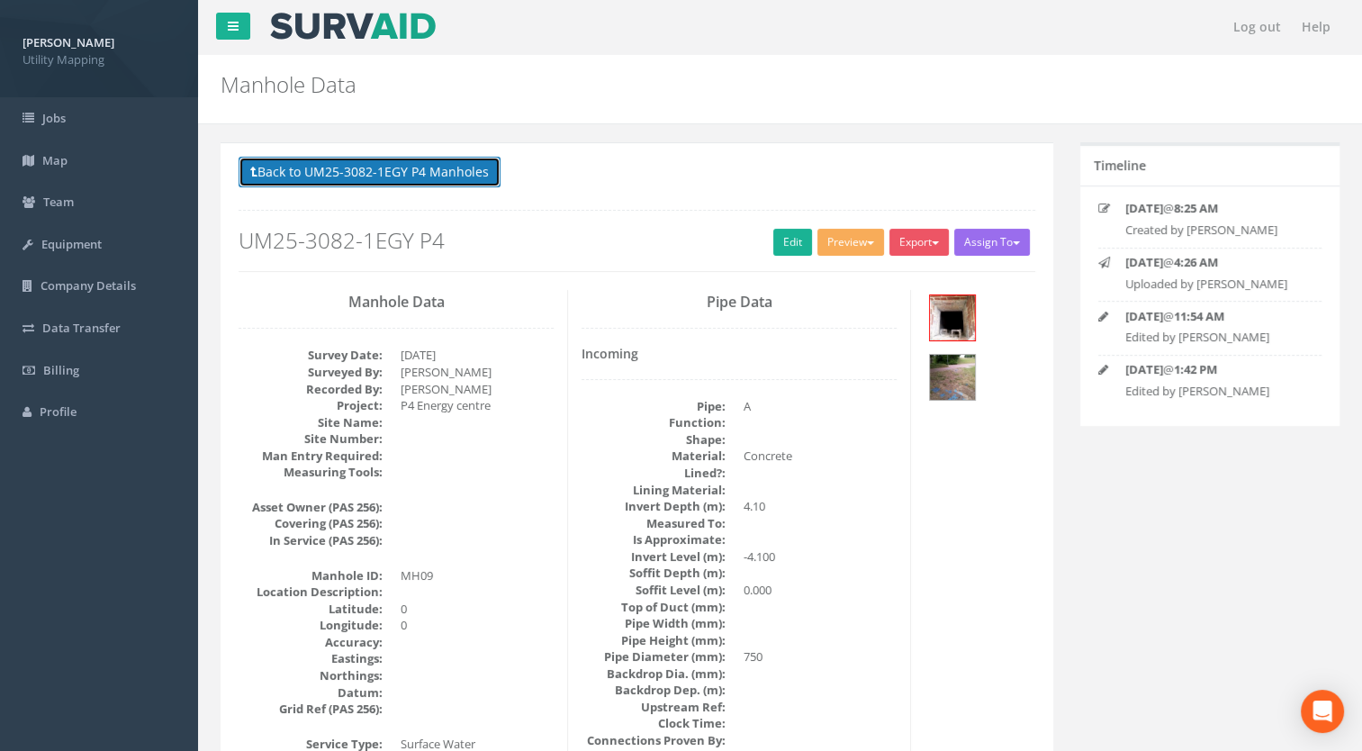
click at [457, 162] on button "Back to UM25-3082-1EGY P4 Manholes" at bounding box center [370, 172] width 262 height 31
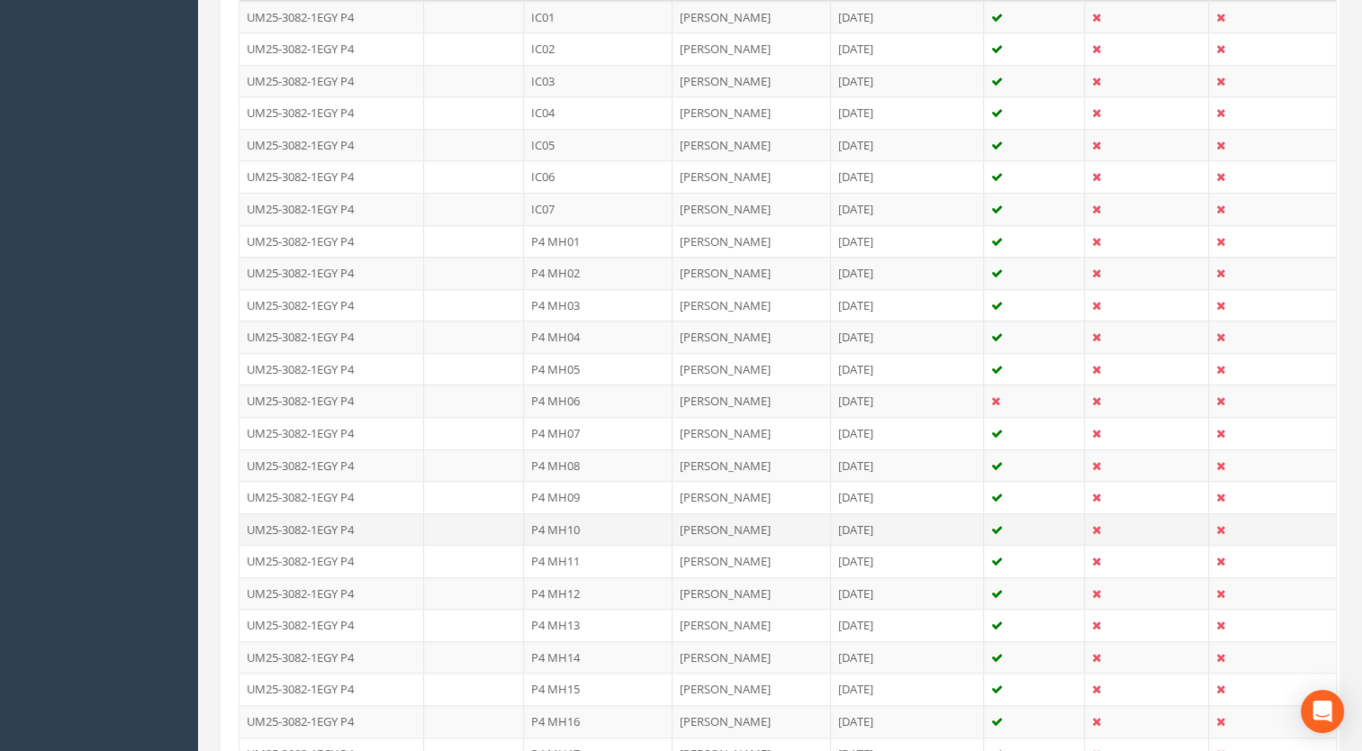
click at [583, 519] on td "P4 MH10" at bounding box center [598, 529] width 149 height 32
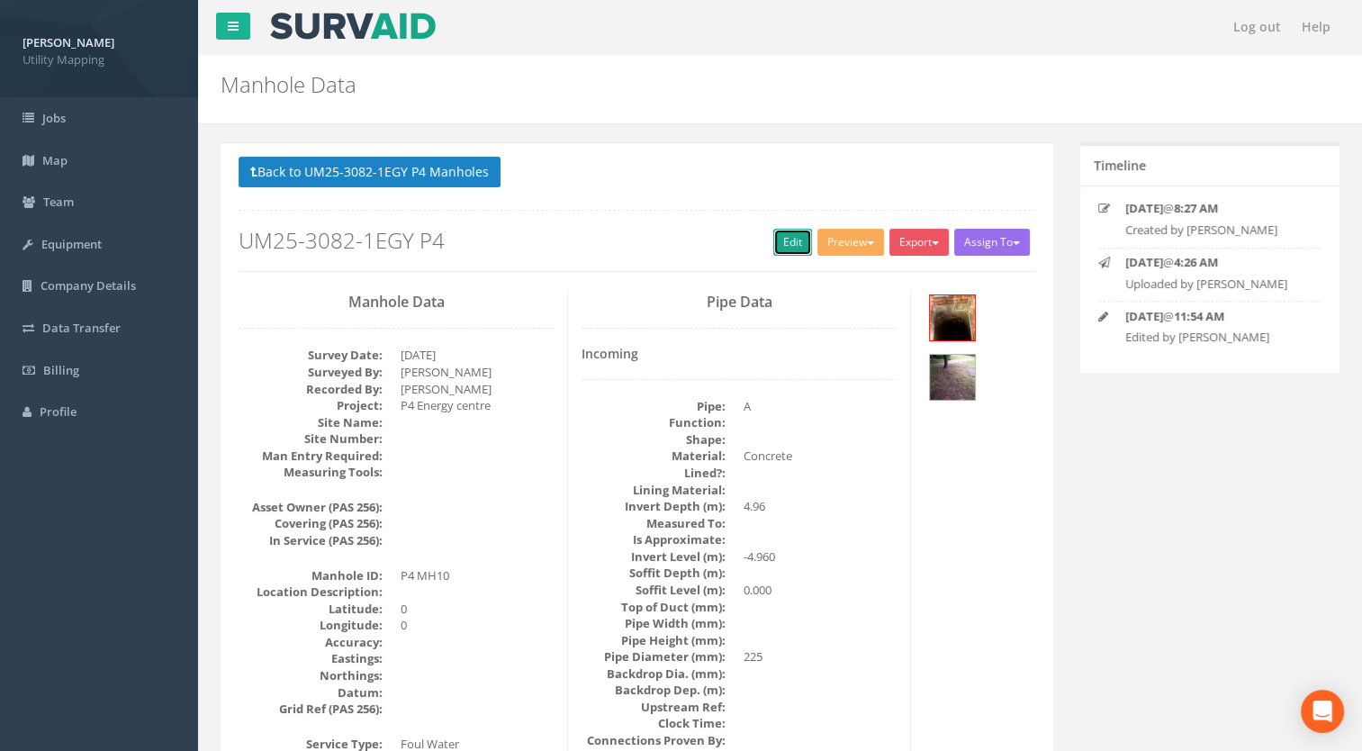
click at [781, 243] on link "Edit" at bounding box center [792, 242] width 39 height 27
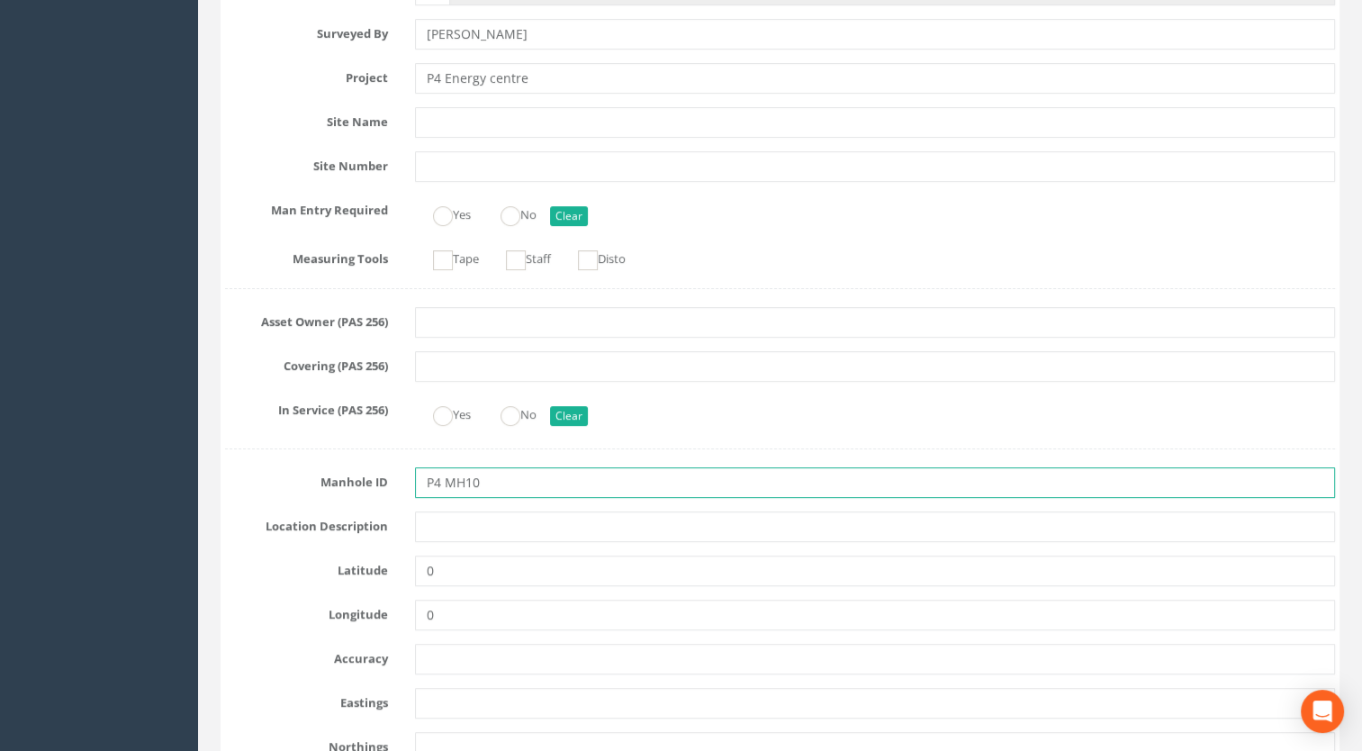
click at [442, 481] on input "P4 MH10" at bounding box center [875, 482] width 921 height 31
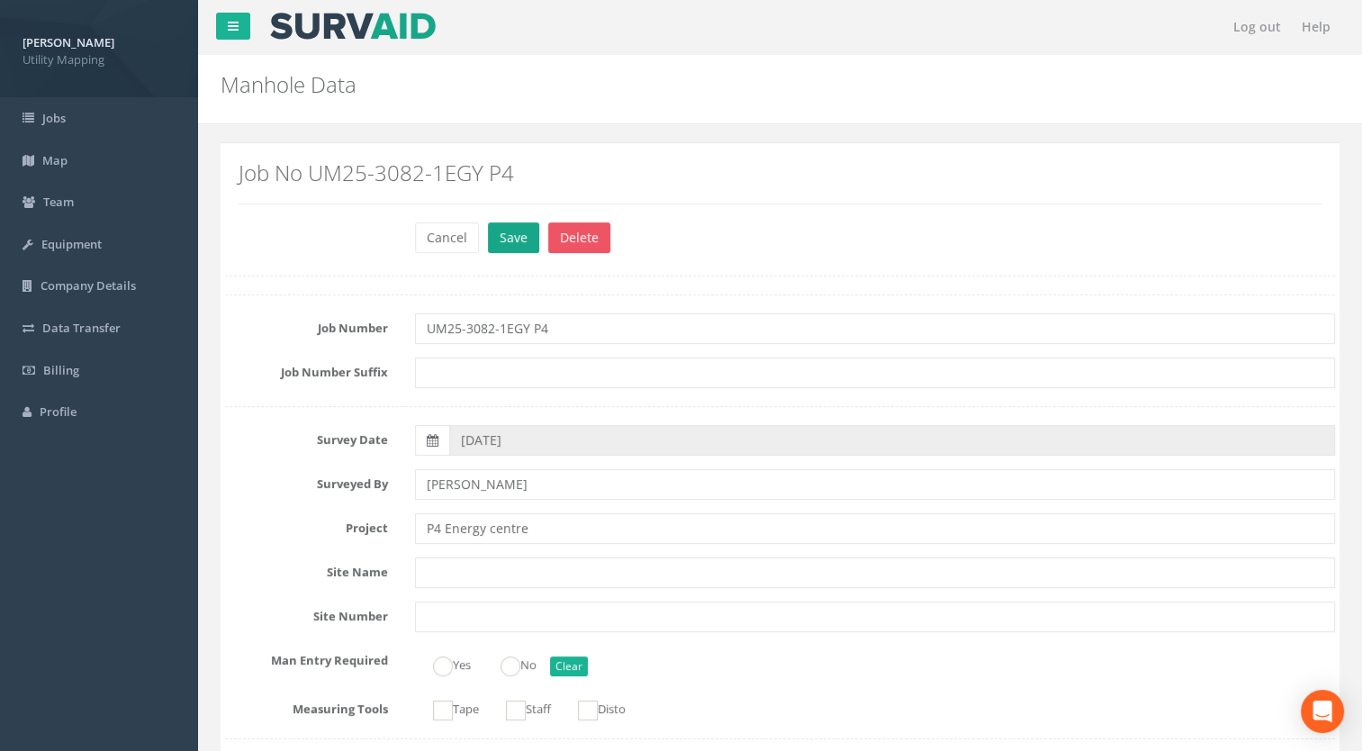
type input "MH10"
click at [504, 250] on button "Save" at bounding box center [513, 237] width 51 height 31
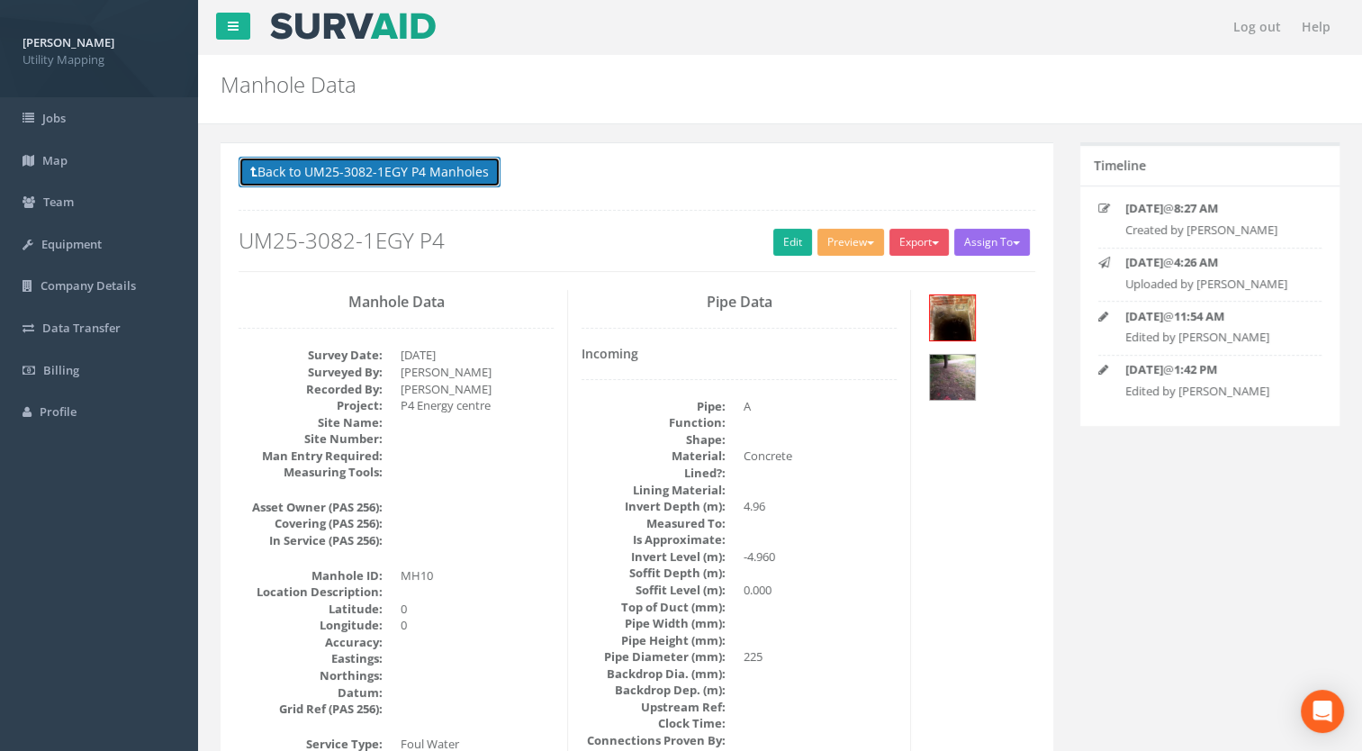
click at [446, 184] on button "Back to UM25-3082-1EGY P4 Manholes" at bounding box center [370, 172] width 262 height 31
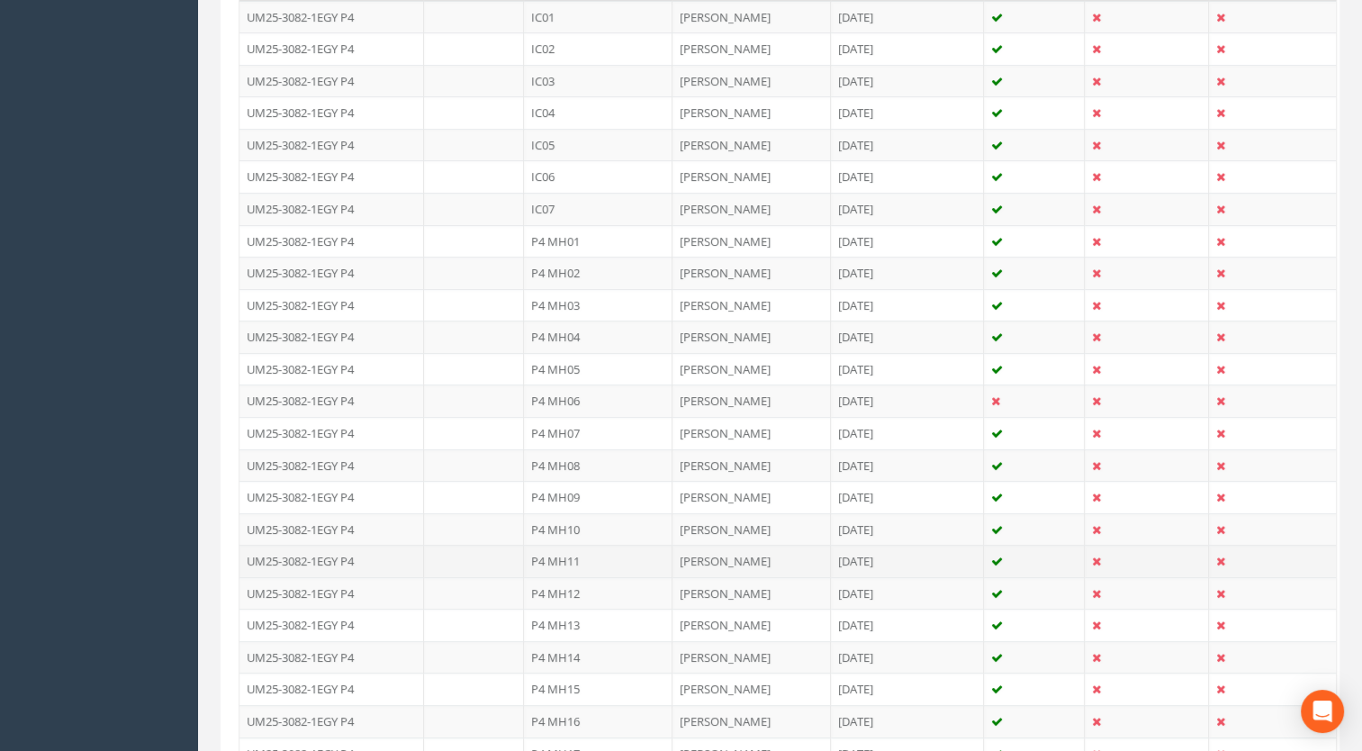
click at [563, 559] on td "P4 MH11" at bounding box center [598, 561] width 149 height 32
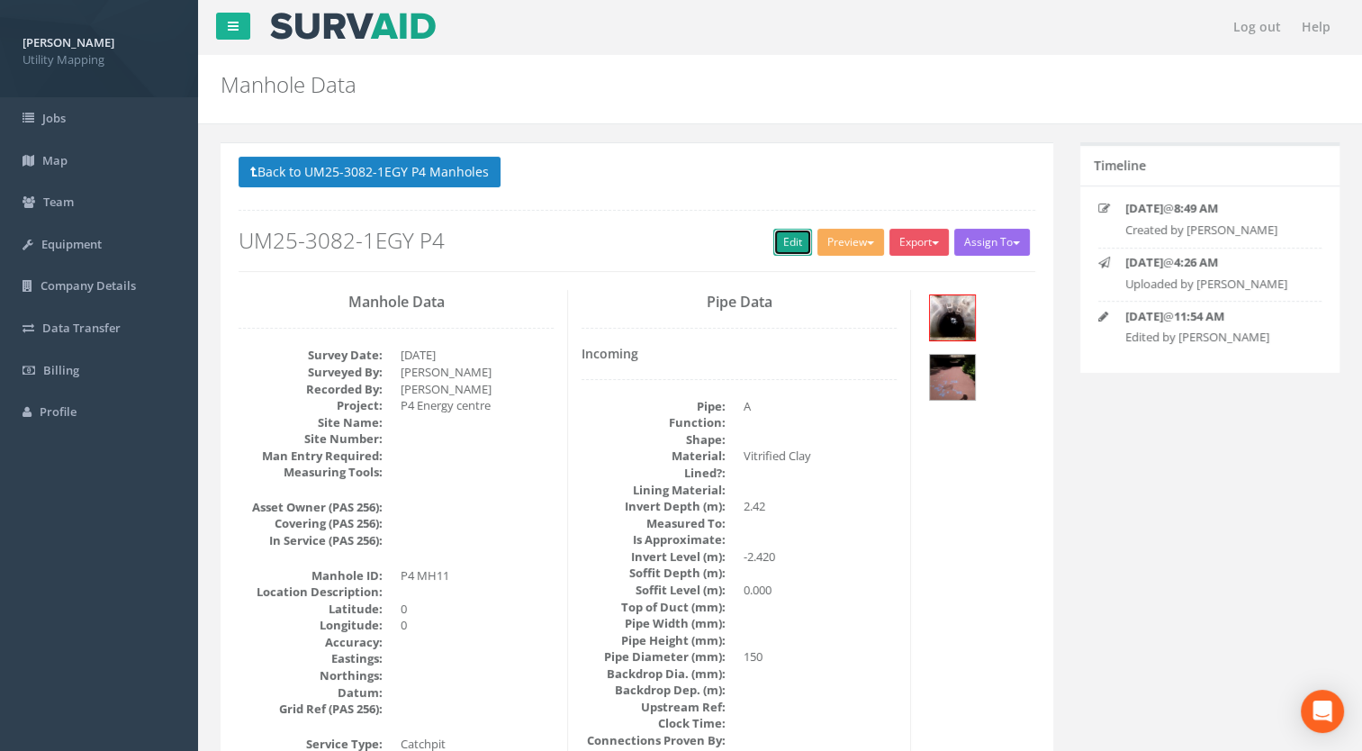
click at [781, 248] on link "Edit" at bounding box center [792, 242] width 39 height 27
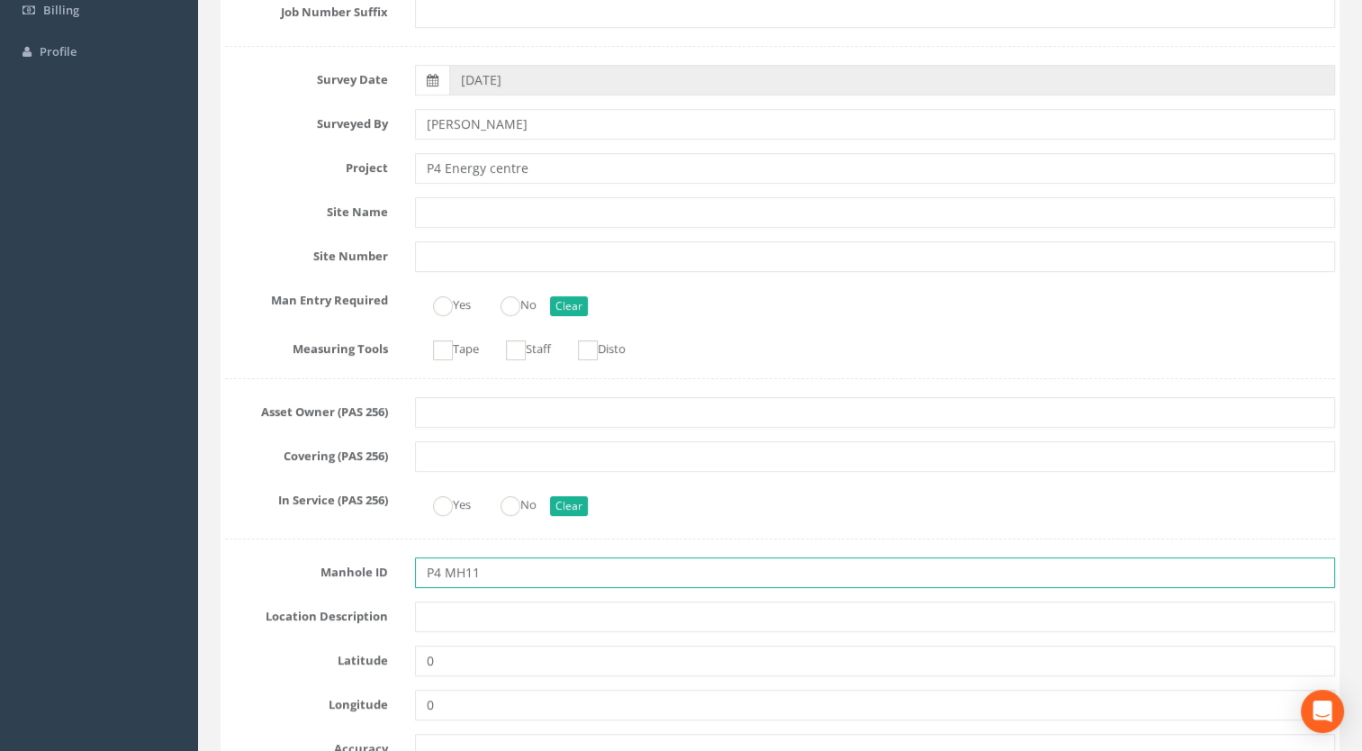
click at [443, 578] on input "P4 MH11" at bounding box center [875, 572] width 921 height 31
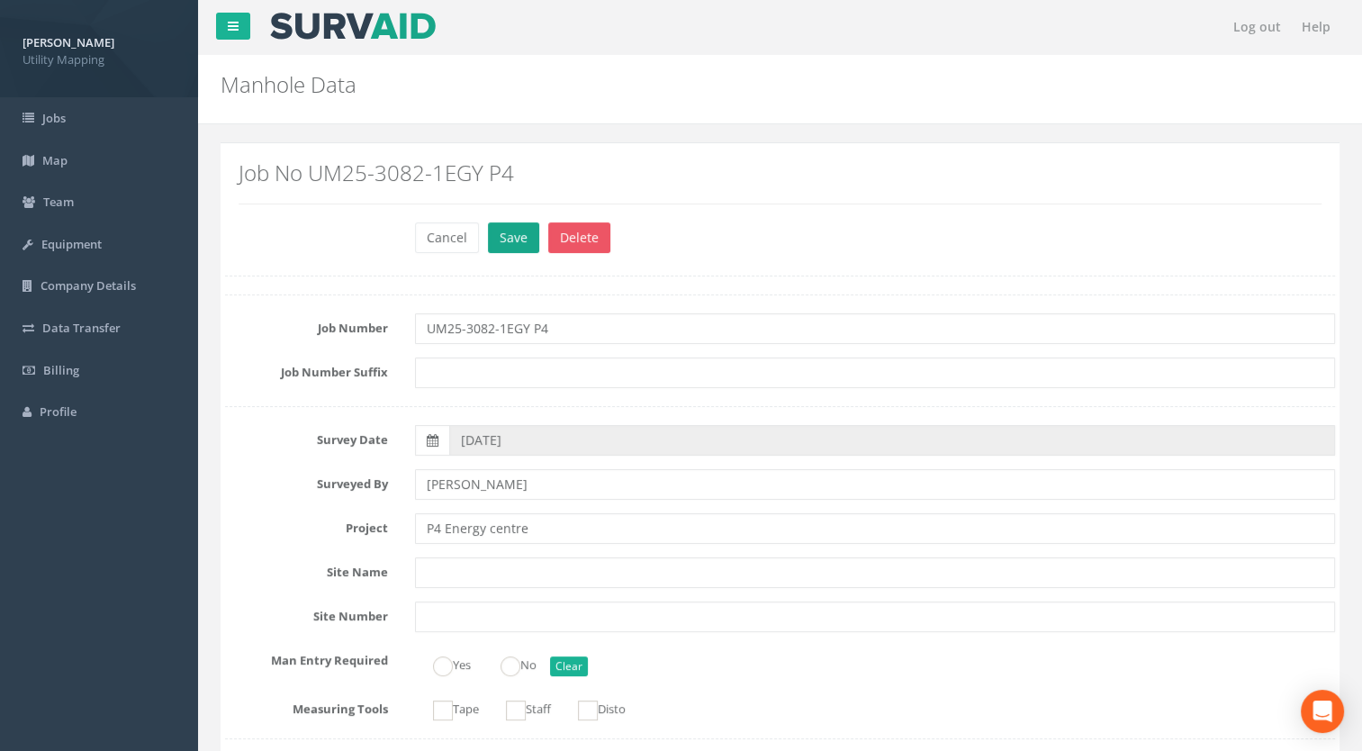
type input "MH11"
click at [499, 236] on button "Save" at bounding box center [513, 237] width 51 height 31
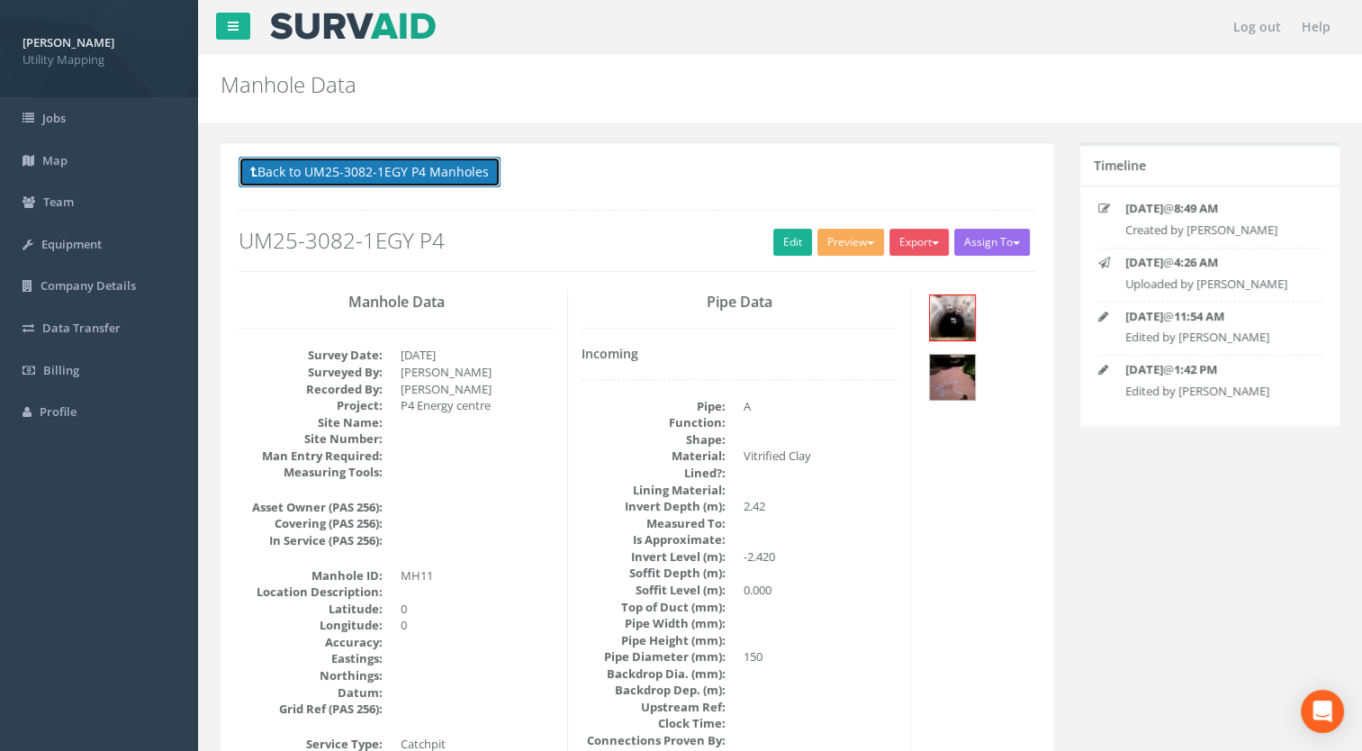
click at [439, 173] on button "Back to UM25-3082-1EGY P4 Manholes" at bounding box center [370, 172] width 262 height 31
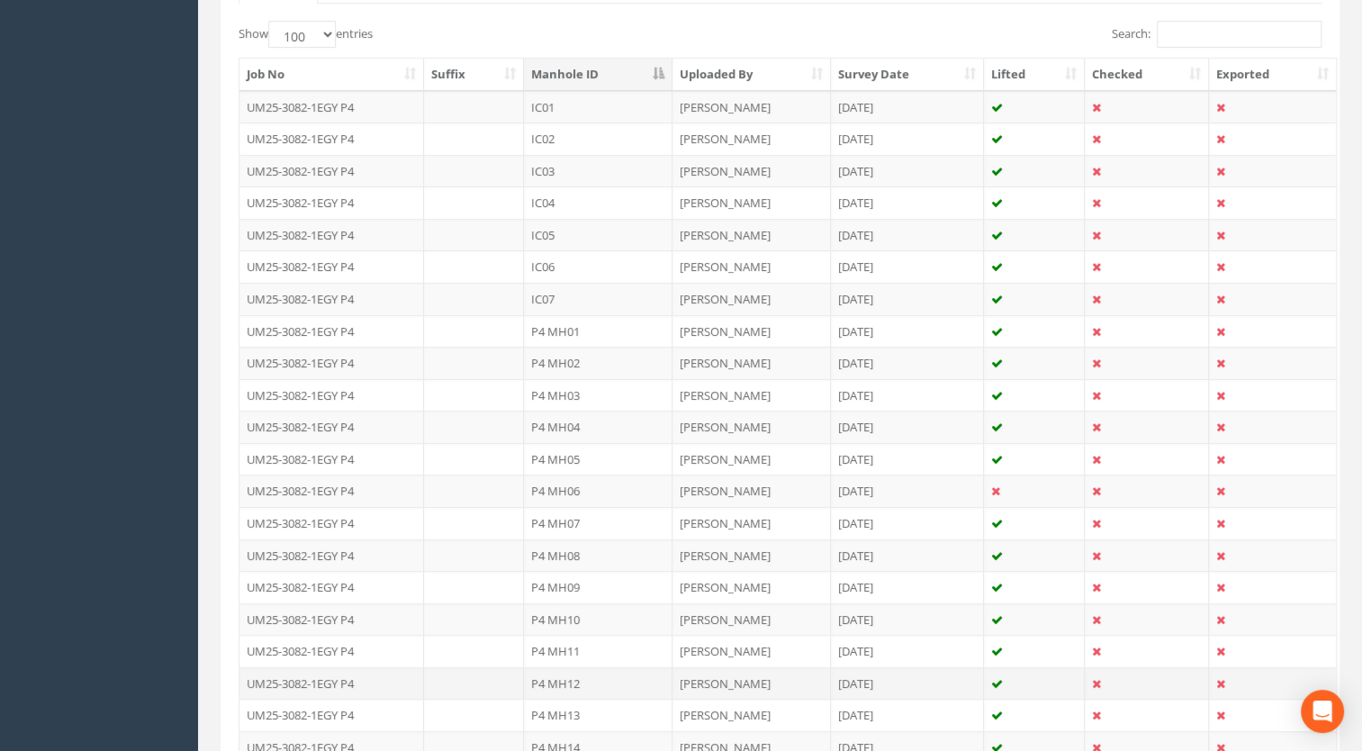
click at [564, 677] on td "P4 MH12" at bounding box center [598, 683] width 149 height 32
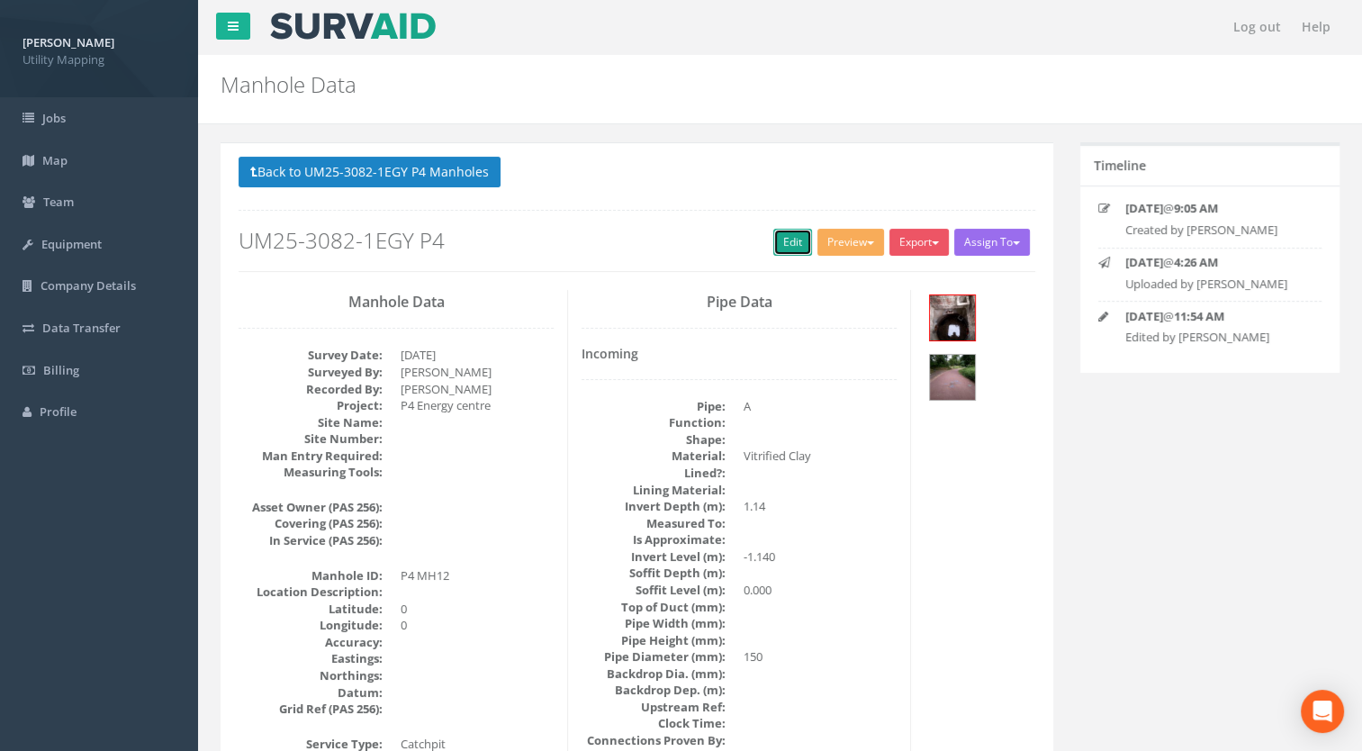
click at [780, 243] on link "Edit" at bounding box center [792, 242] width 39 height 27
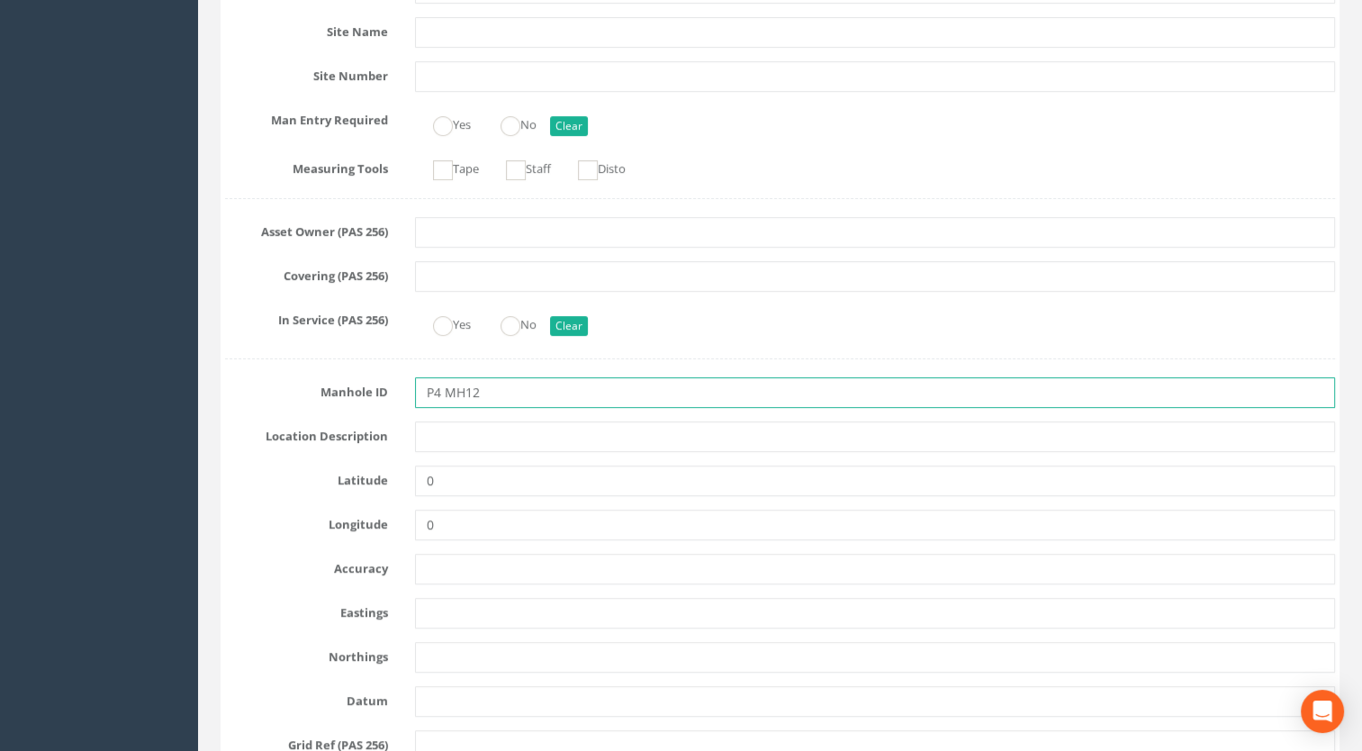
click at [438, 383] on input "P4 MH12" at bounding box center [875, 392] width 921 height 31
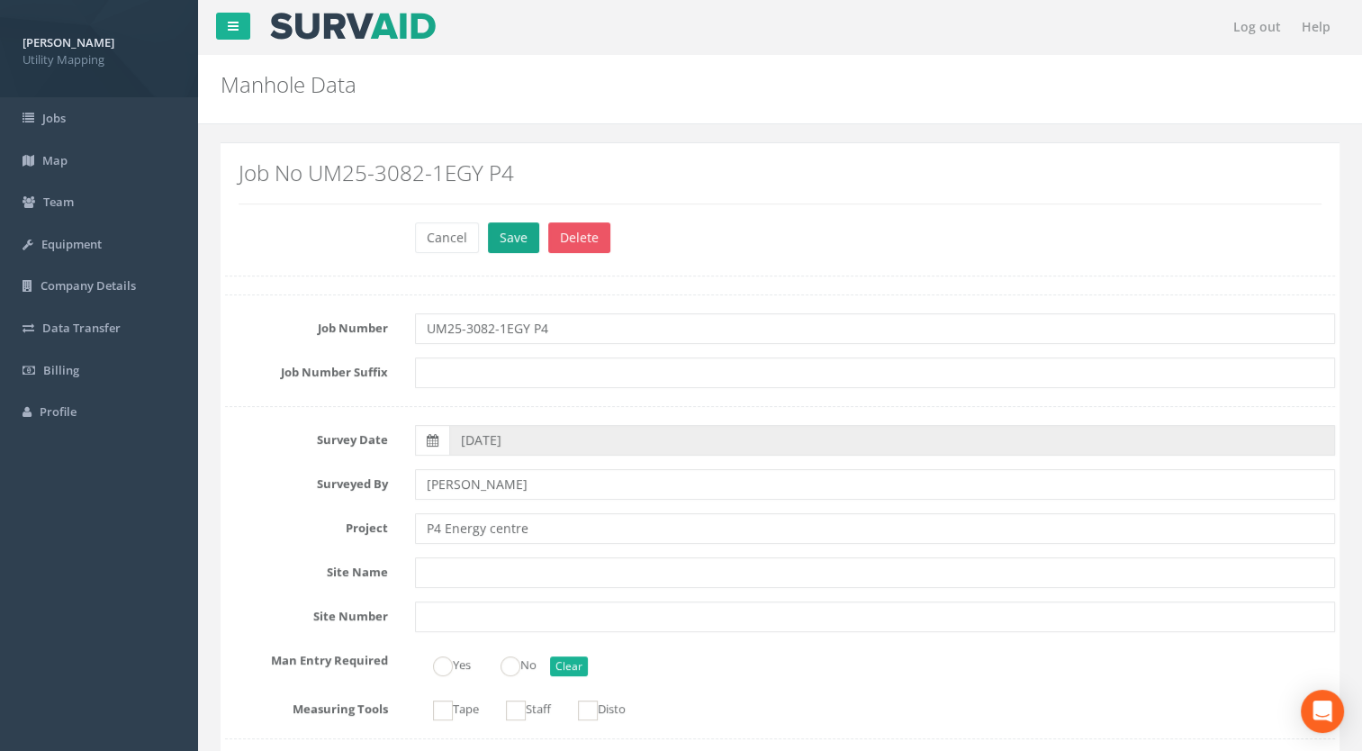
type input "MH12"
click at [497, 239] on button "Save" at bounding box center [513, 237] width 51 height 31
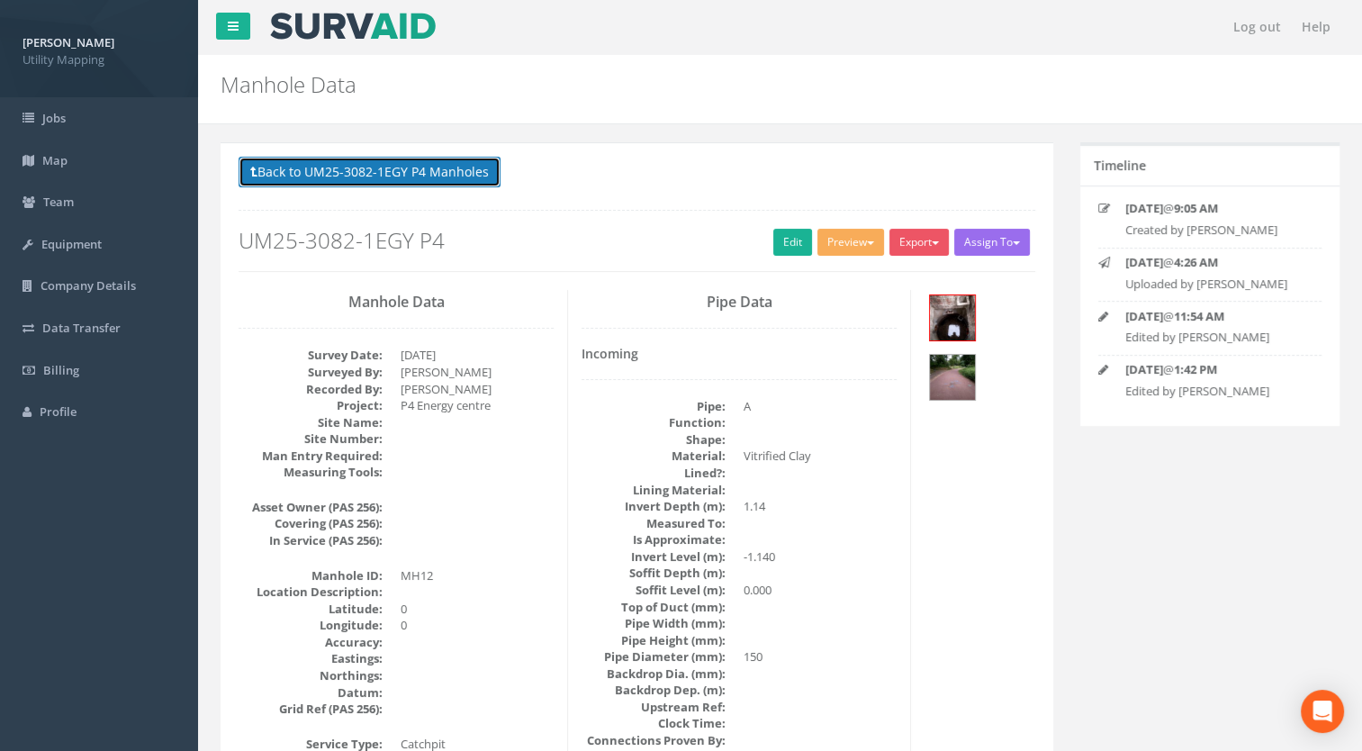
click at [471, 170] on button "Back to UM25-3082-1EGY P4 Manholes" at bounding box center [370, 172] width 262 height 31
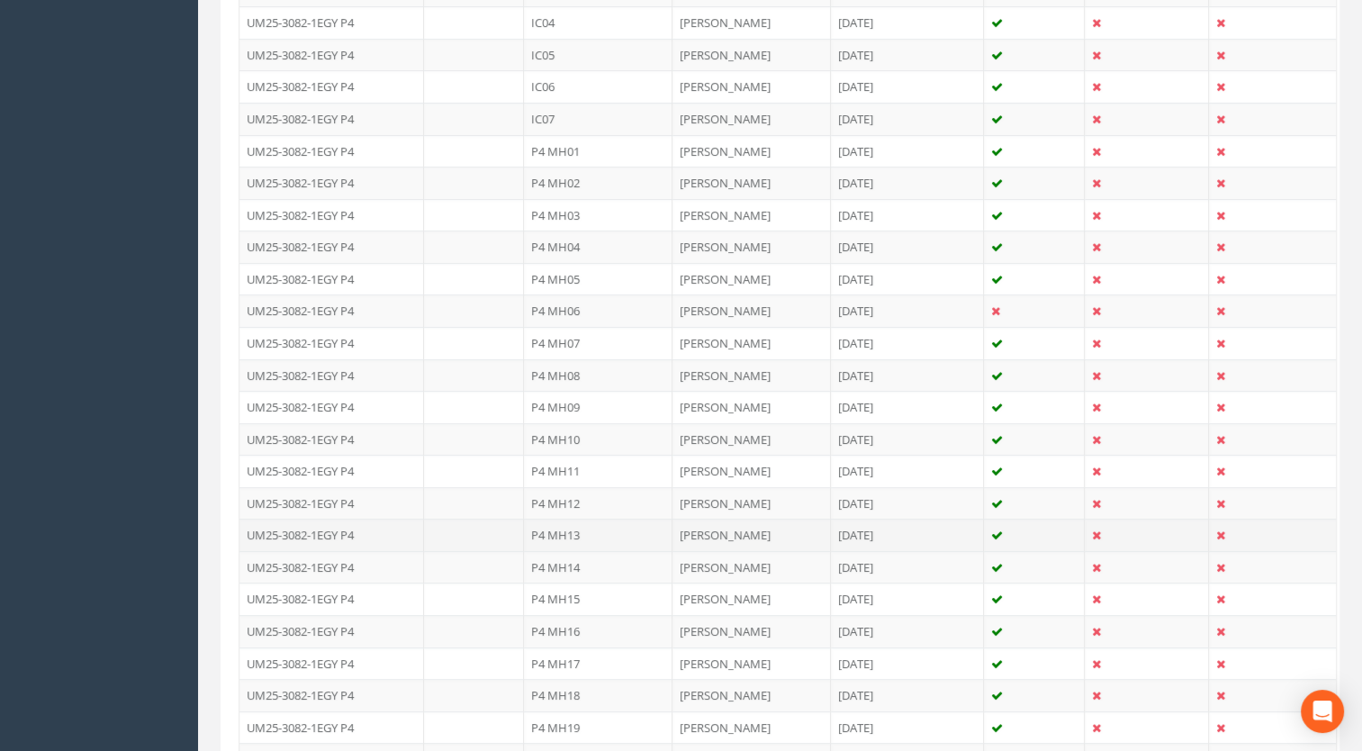
click at [573, 527] on td "P4 MH13" at bounding box center [598, 534] width 149 height 32
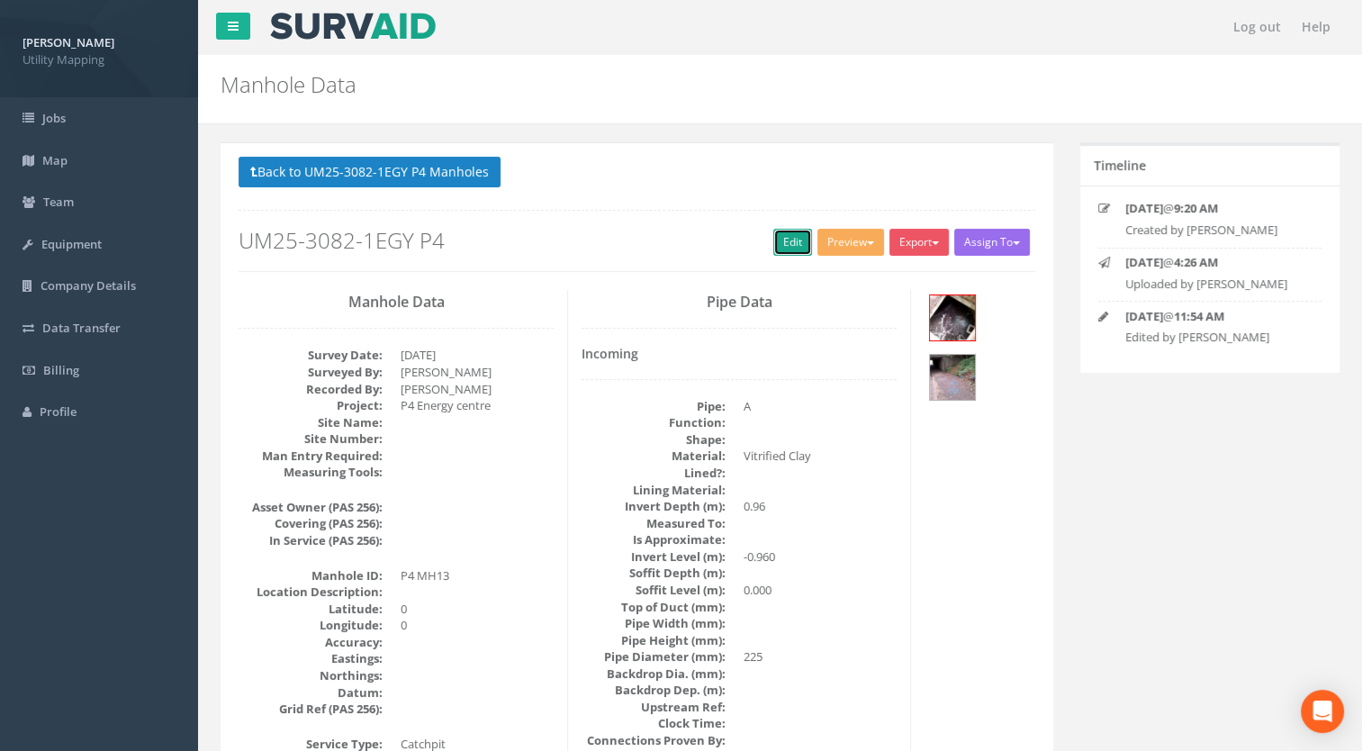
click at [781, 243] on link "Edit" at bounding box center [792, 242] width 39 height 27
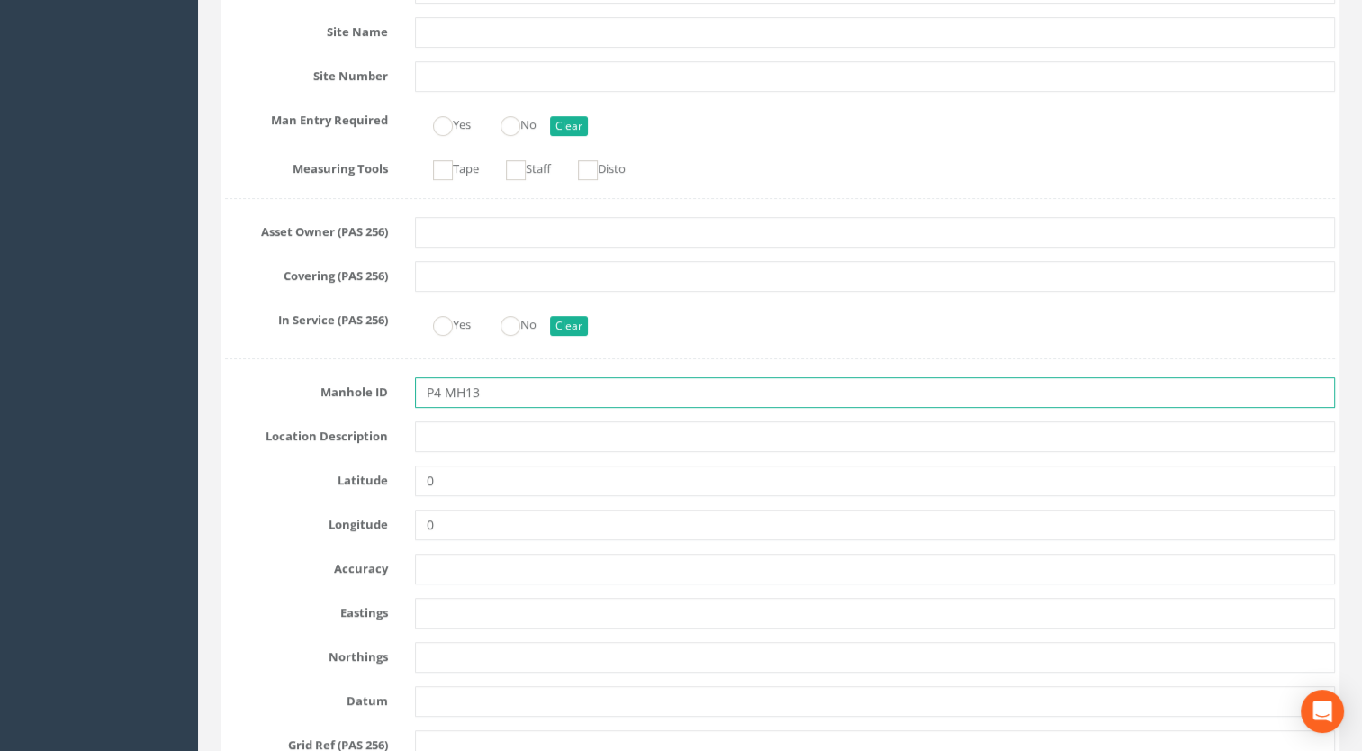
click at [445, 392] on input "P4 MH13" at bounding box center [875, 392] width 921 height 31
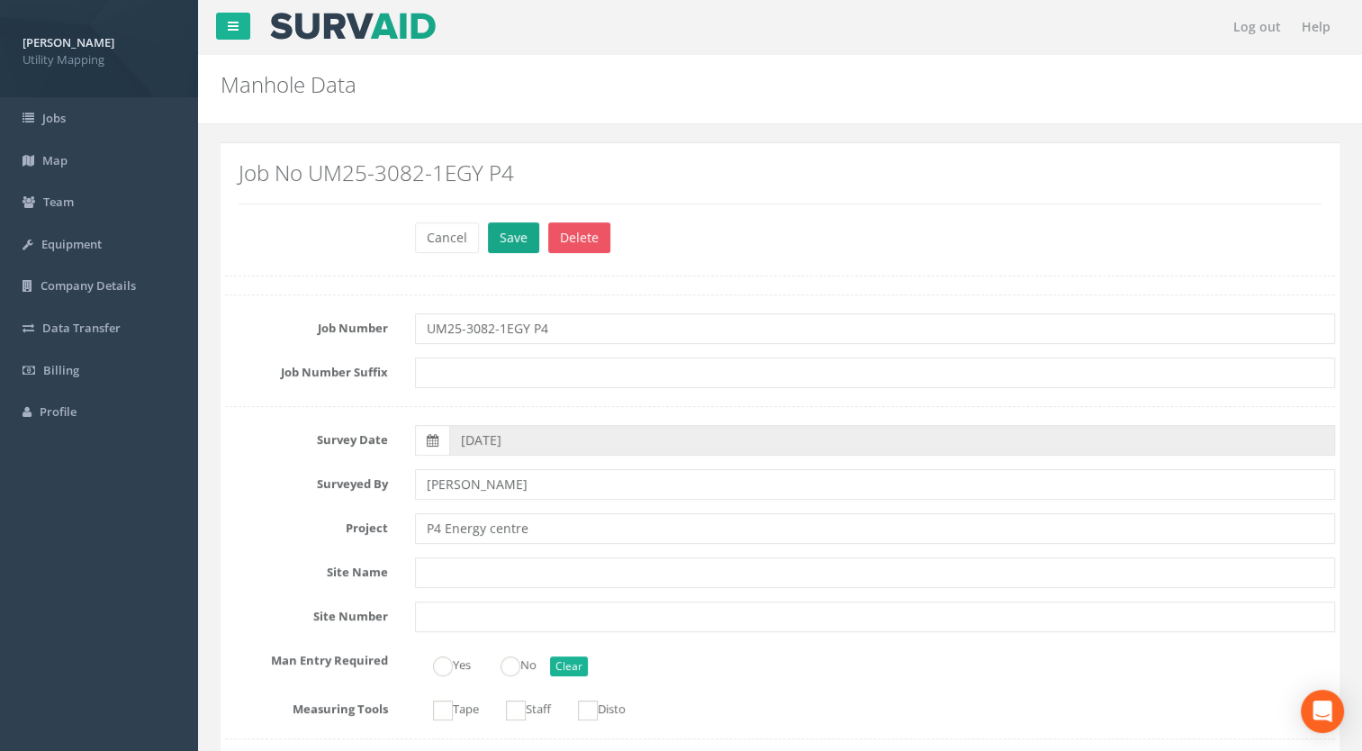
type input "MH13"
click at [511, 234] on button "Save" at bounding box center [513, 237] width 51 height 31
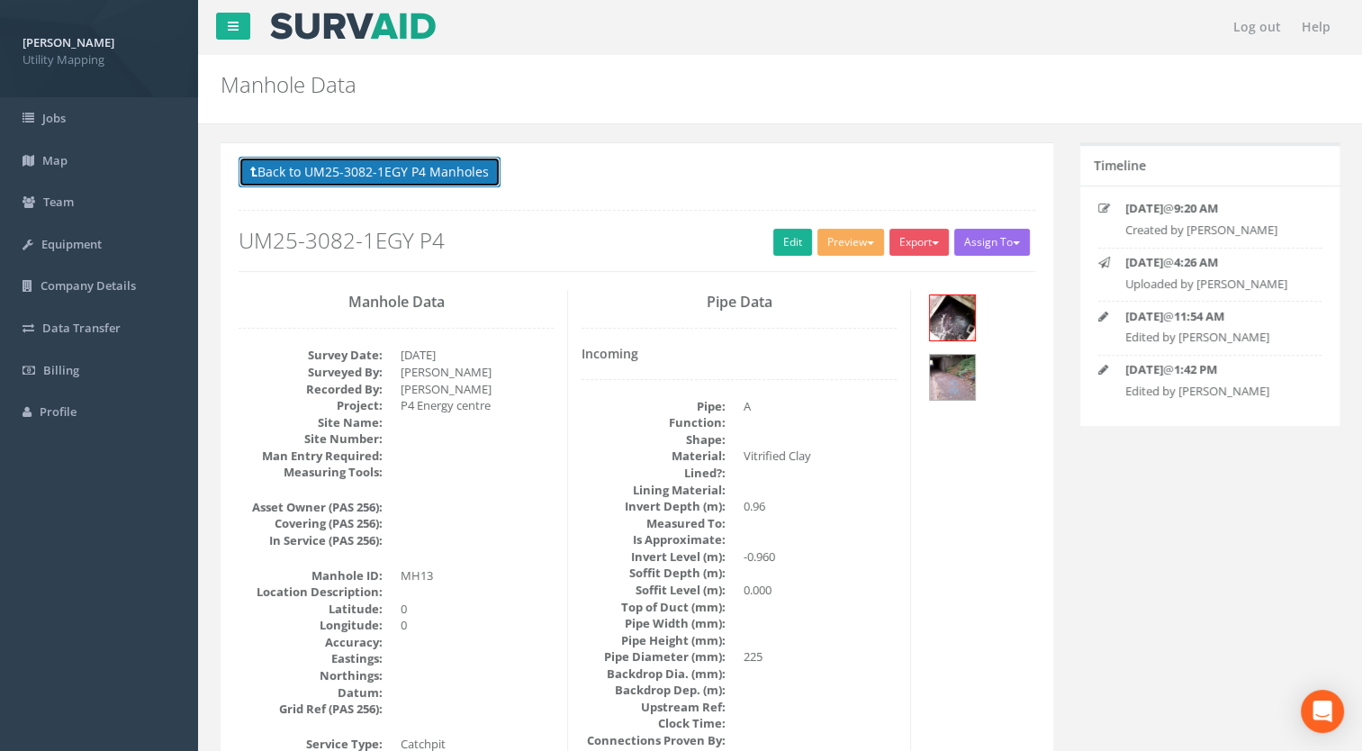
click at [454, 170] on button "Back to UM25-3082-1EGY P4 Manholes" at bounding box center [370, 172] width 262 height 31
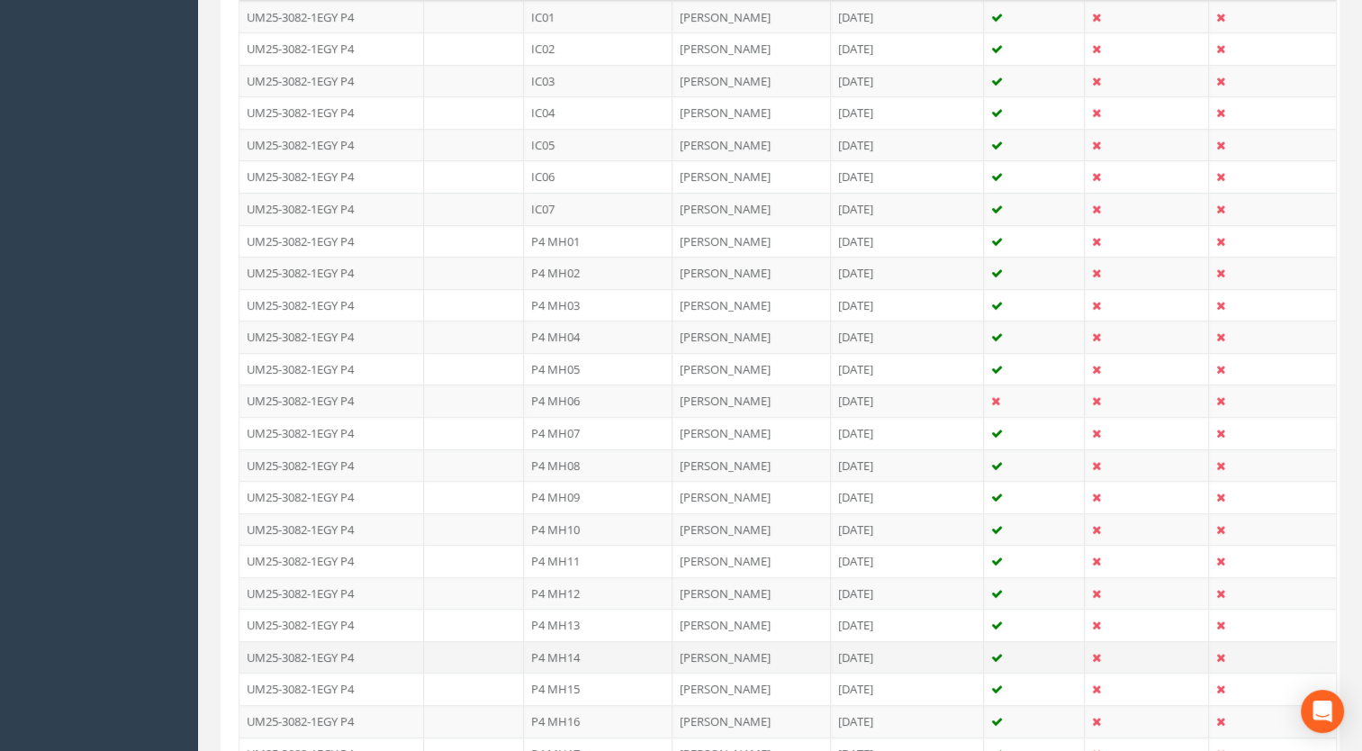
click at [557, 646] on td "P4 MH14" at bounding box center [598, 657] width 149 height 32
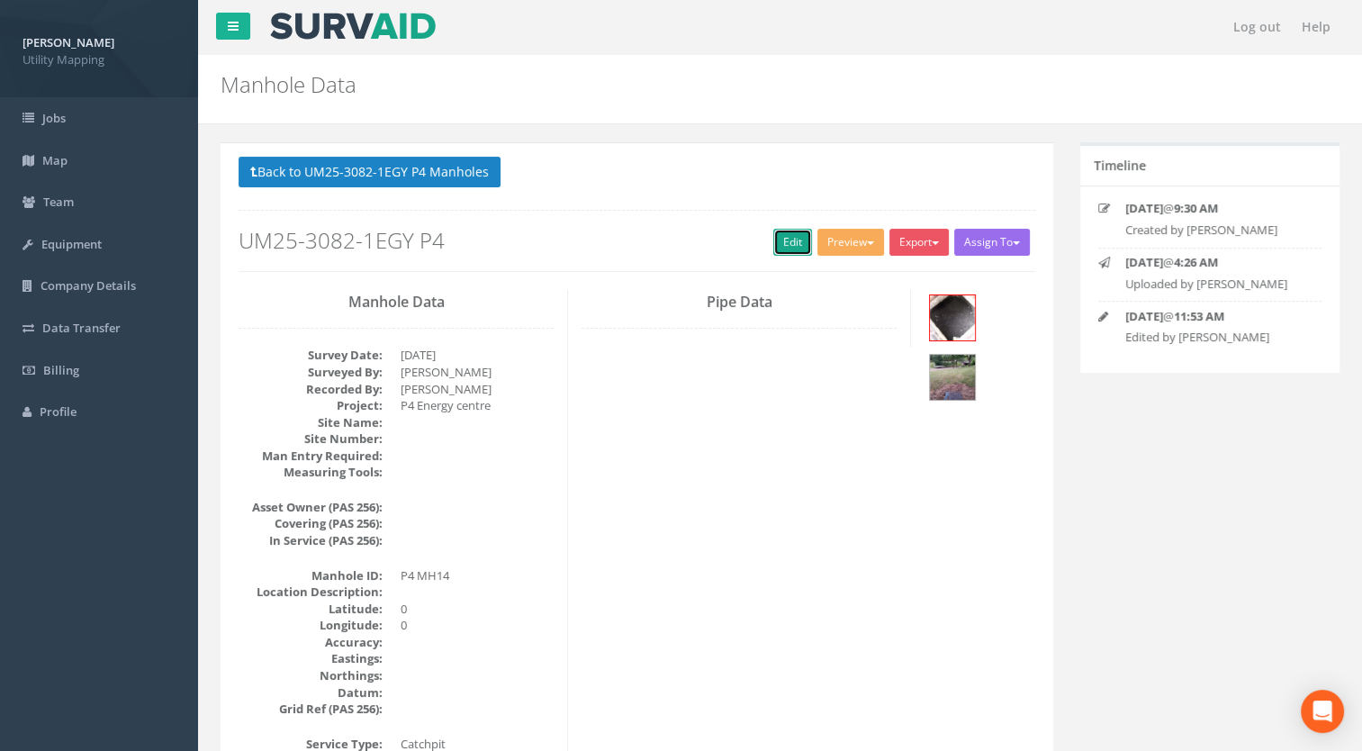
click at [773, 230] on link "Edit" at bounding box center [792, 242] width 39 height 27
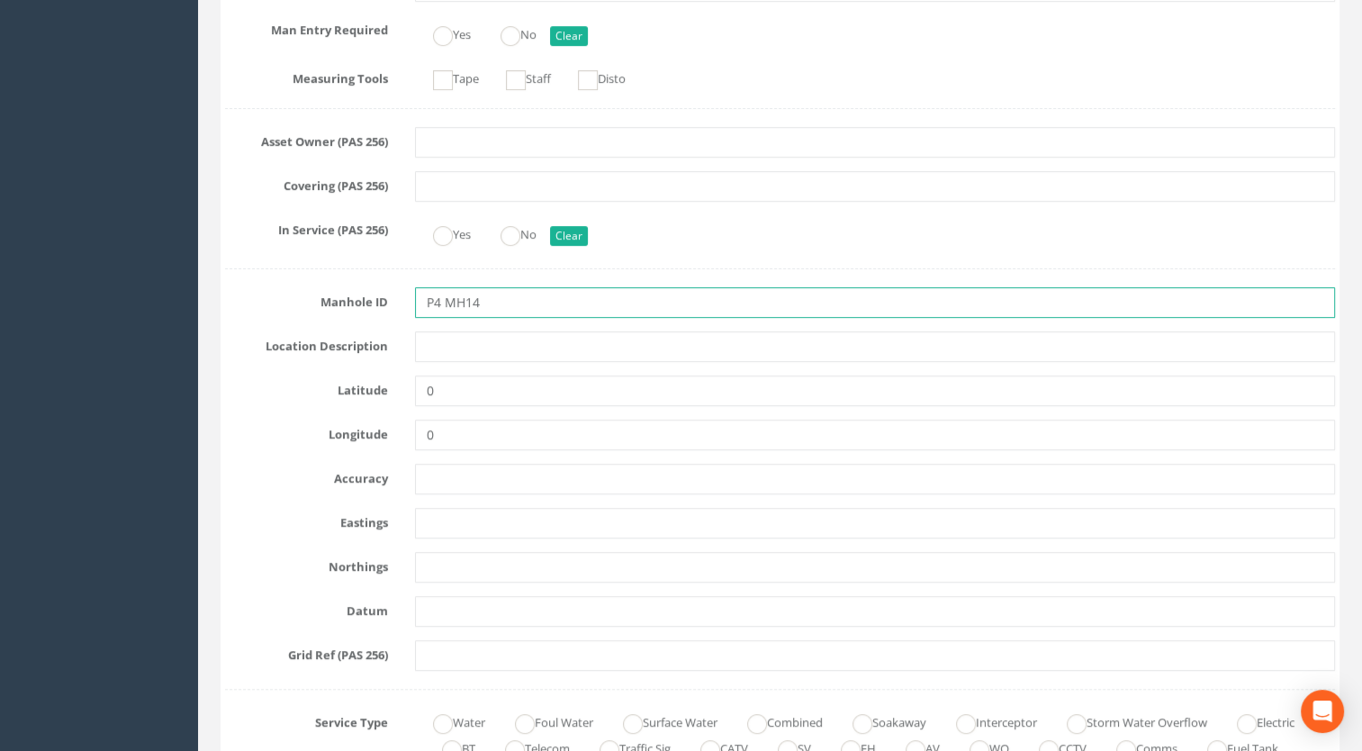
click at [445, 295] on input "P4 MH14" at bounding box center [875, 302] width 921 height 31
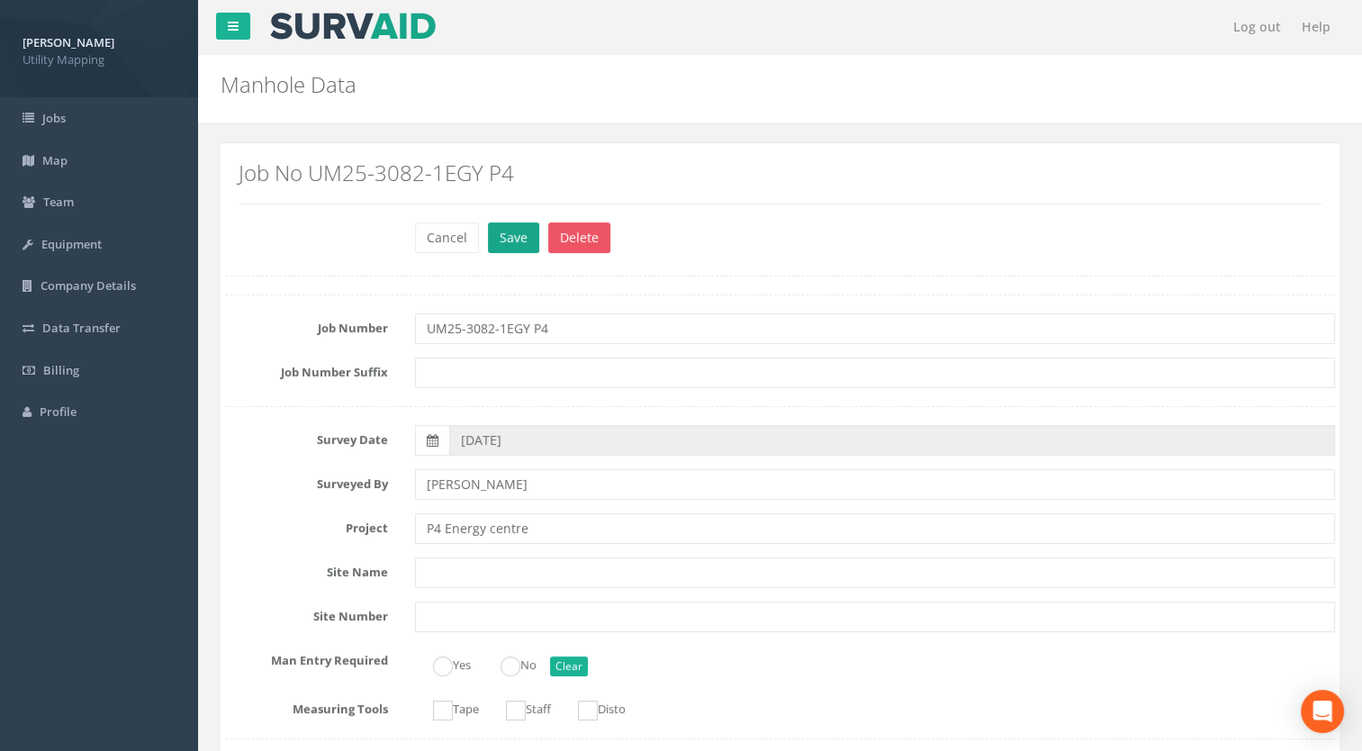
type input "MH14"
click at [501, 238] on button "Save" at bounding box center [513, 237] width 51 height 31
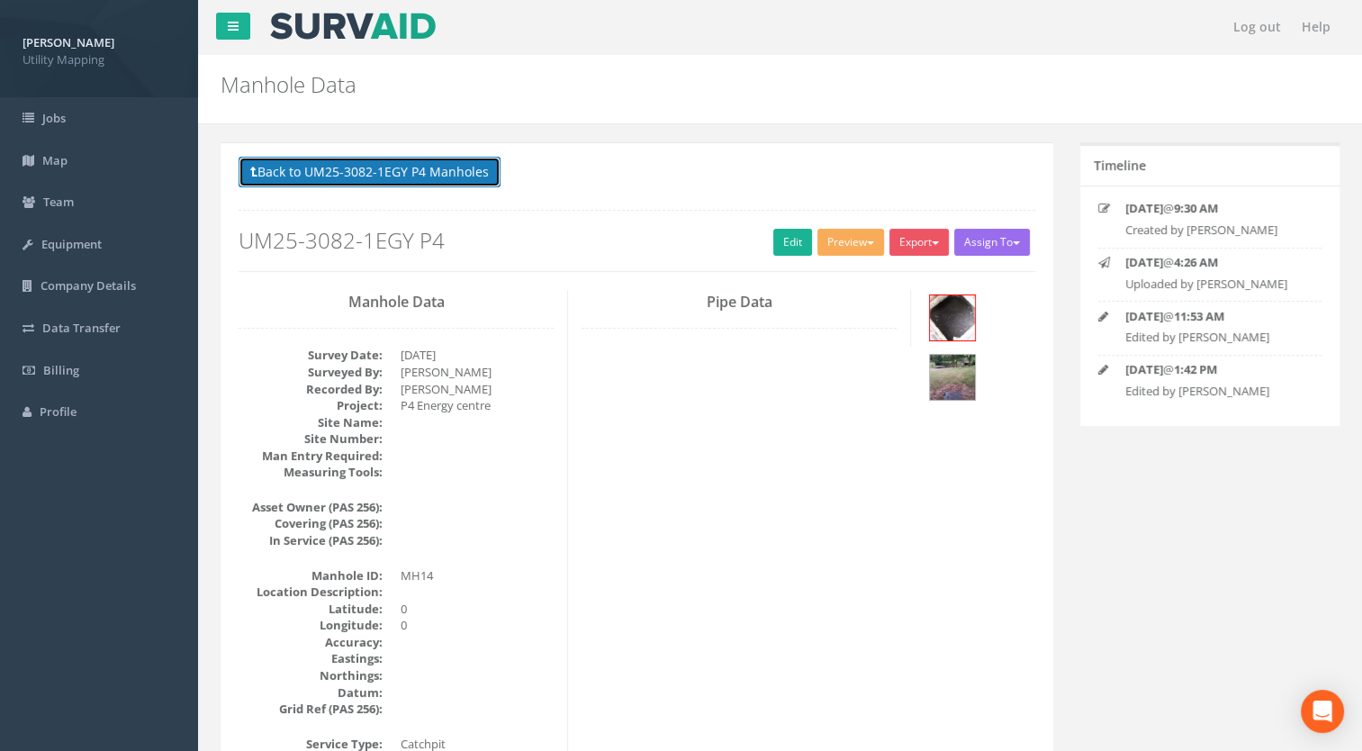
click at [474, 185] on button "Back to UM25-3082-1EGY P4 Manholes" at bounding box center [370, 172] width 262 height 31
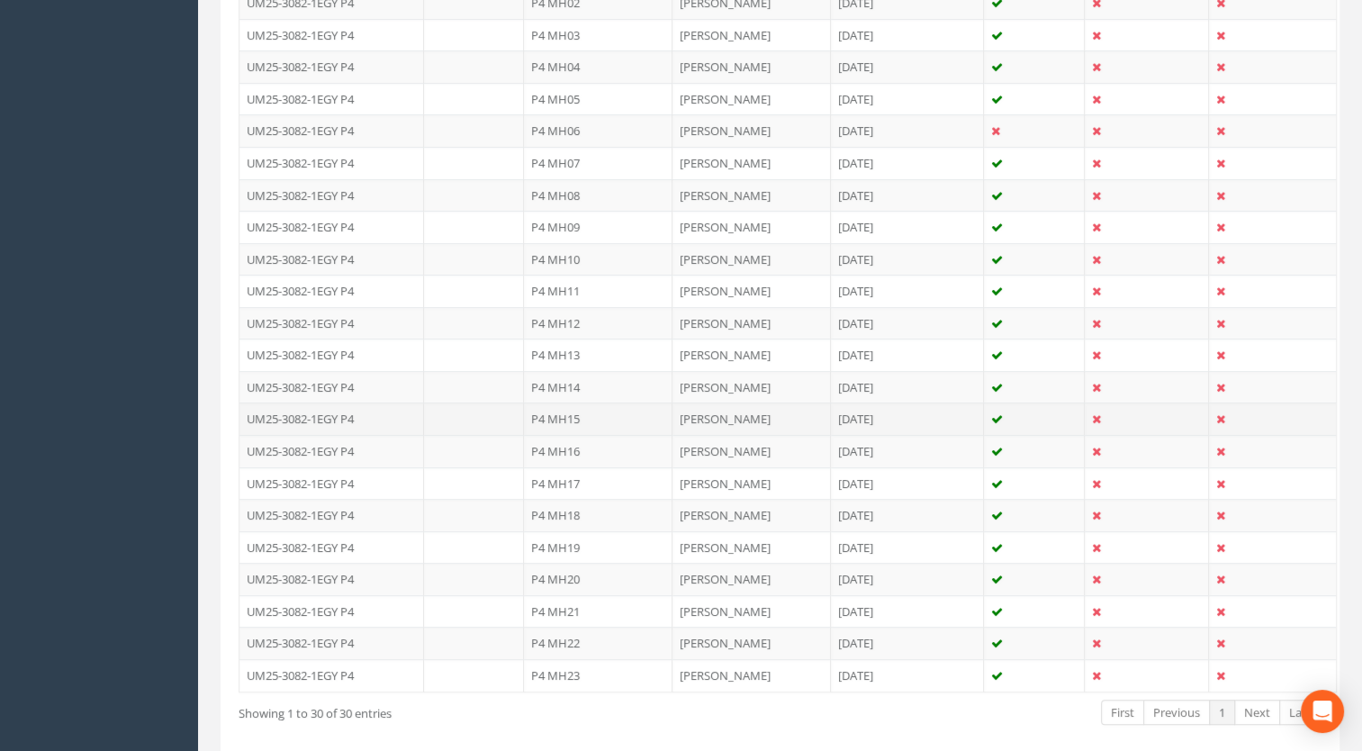
click at [578, 411] on td "P4 MH15" at bounding box center [598, 418] width 149 height 32
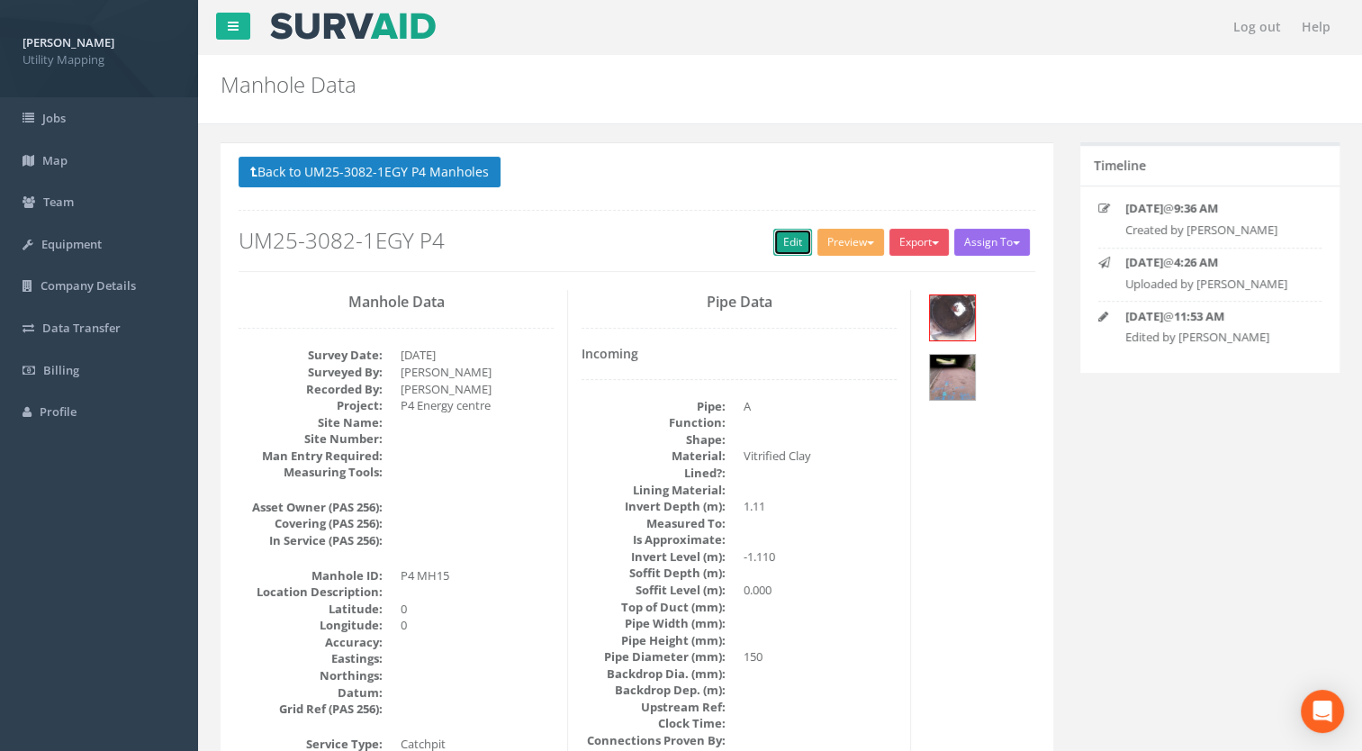
click at [789, 245] on link "Edit" at bounding box center [792, 242] width 39 height 27
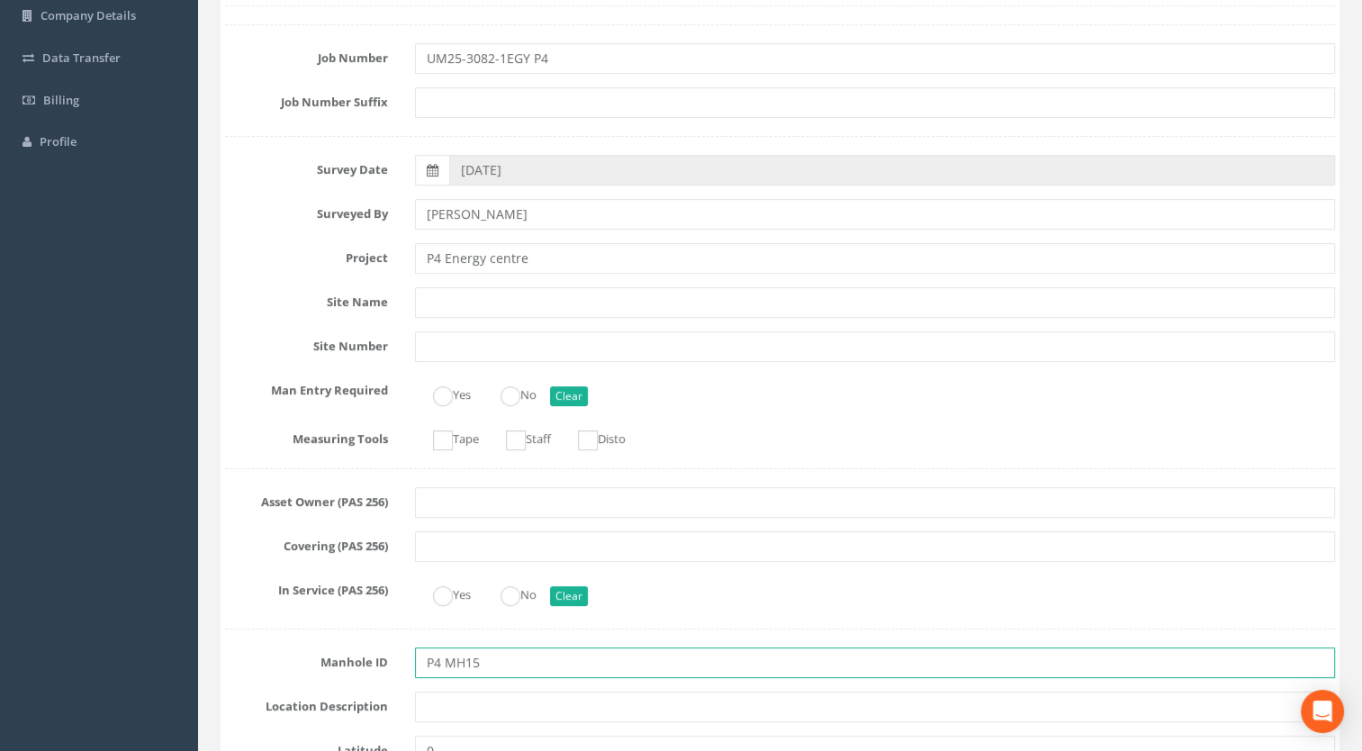
click at [441, 668] on input "P4 MH15" at bounding box center [875, 662] width 921 height 31
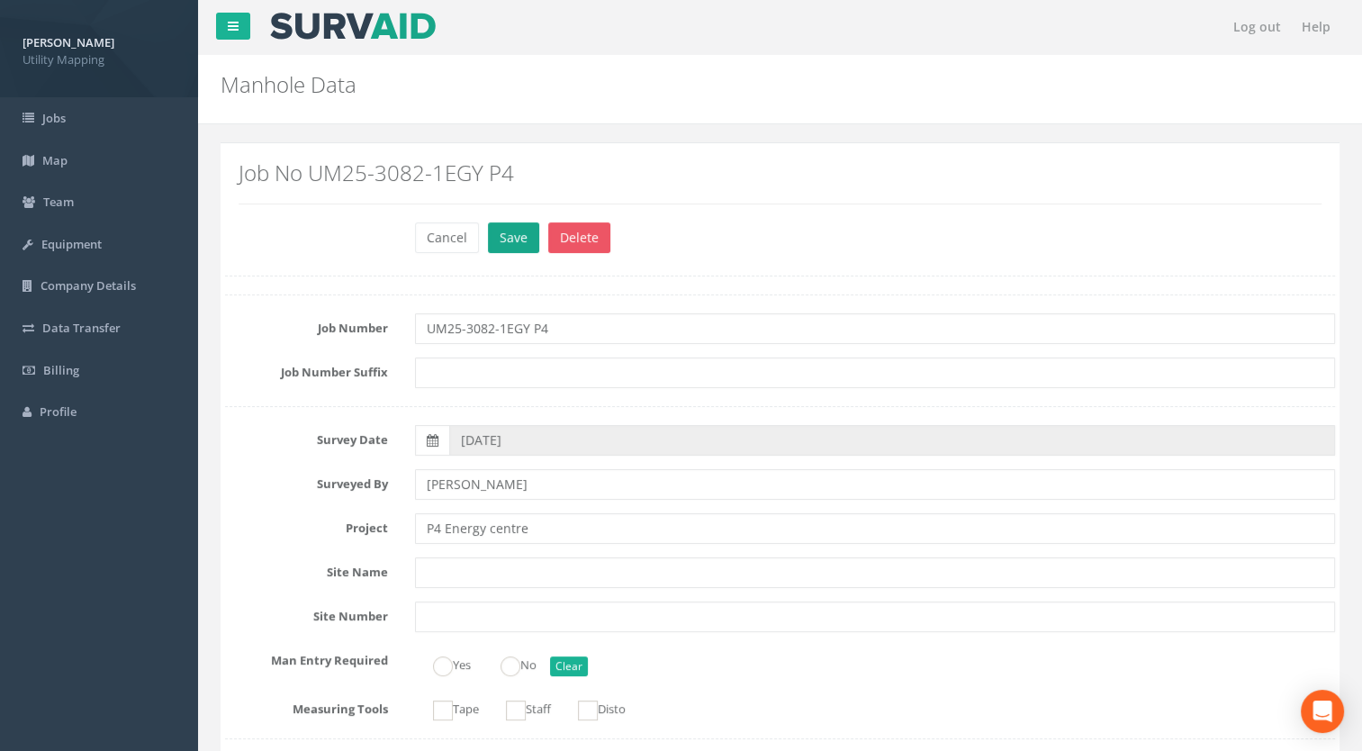
type input "MH15"
click at [514, 239] on button "Save" at bounding box center [513, 237] width 51 height 31
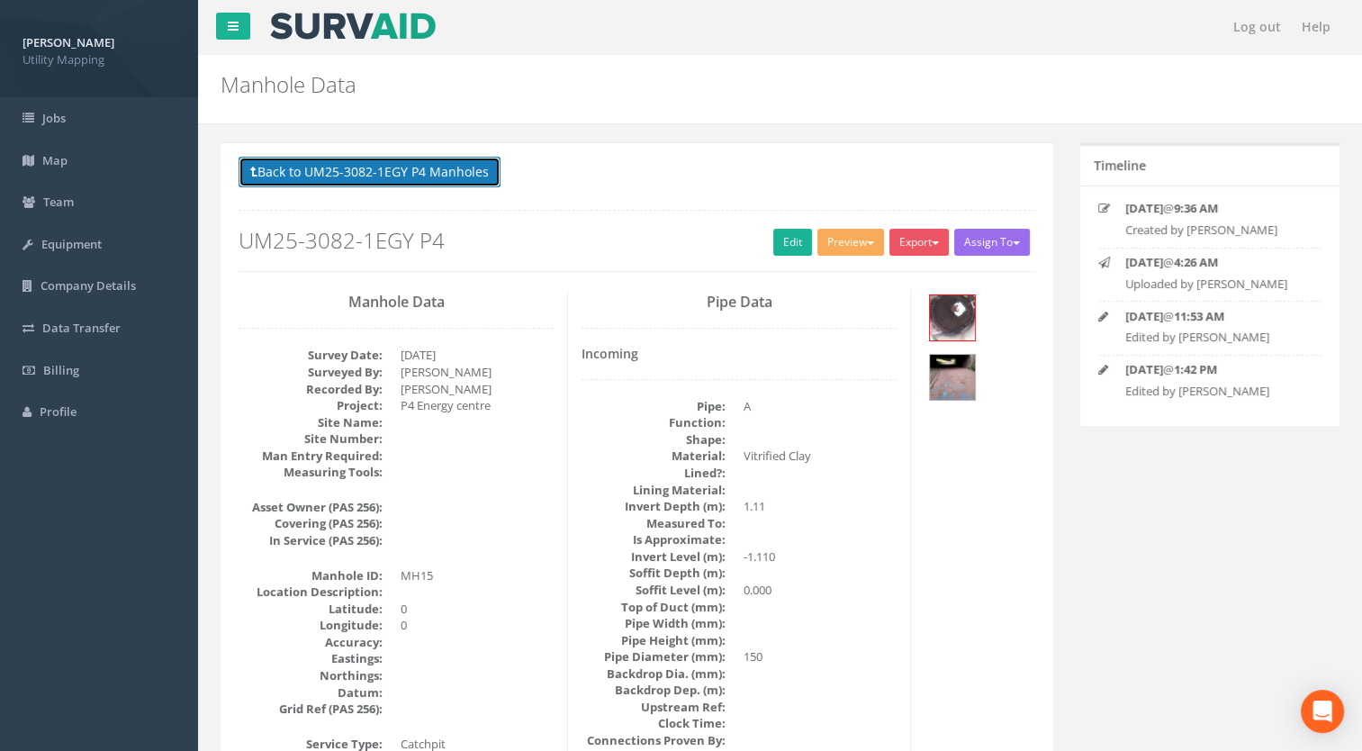
click at [469, 176] on button "Back to UM25-3082-1EGY P4 Manholes" at bounding box center [370, 172] width 262 height 31
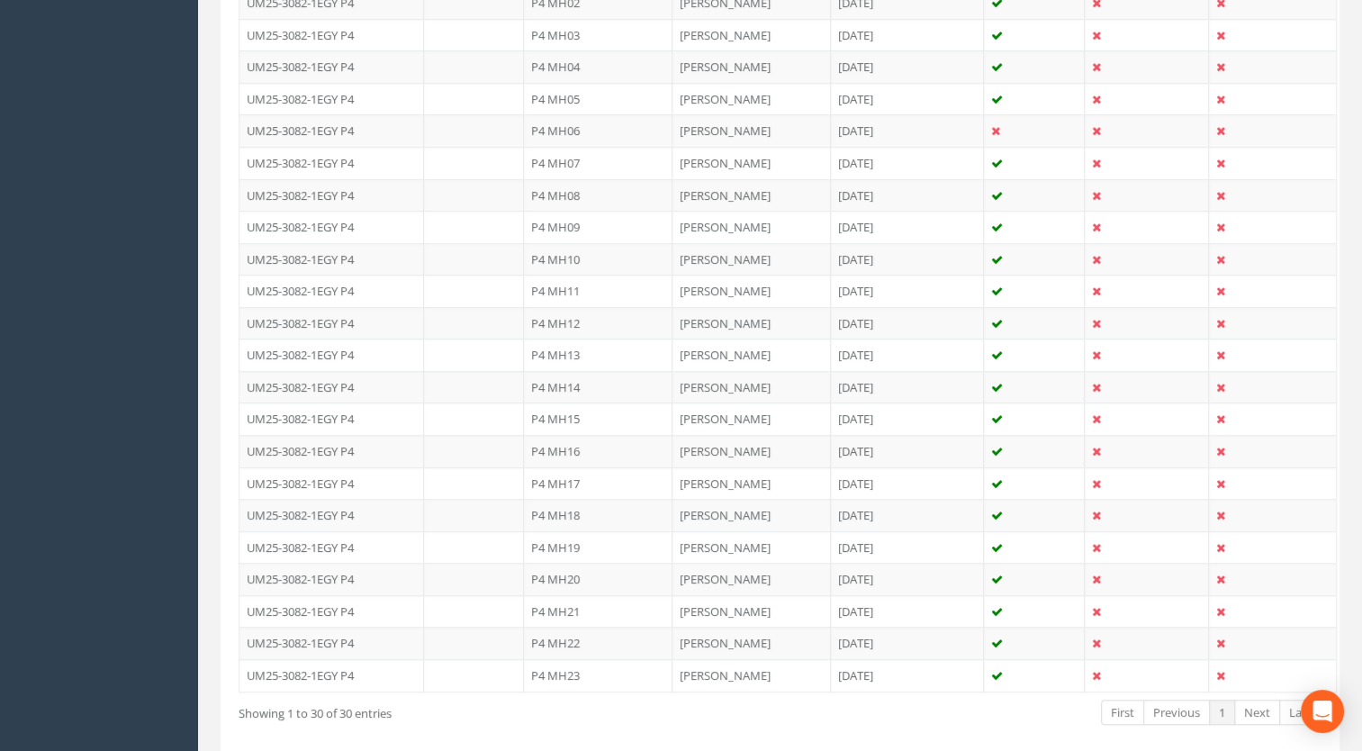
click at [573, 440] on td "P4 MH16" at bounding box center [598, 451] width 149 height 32
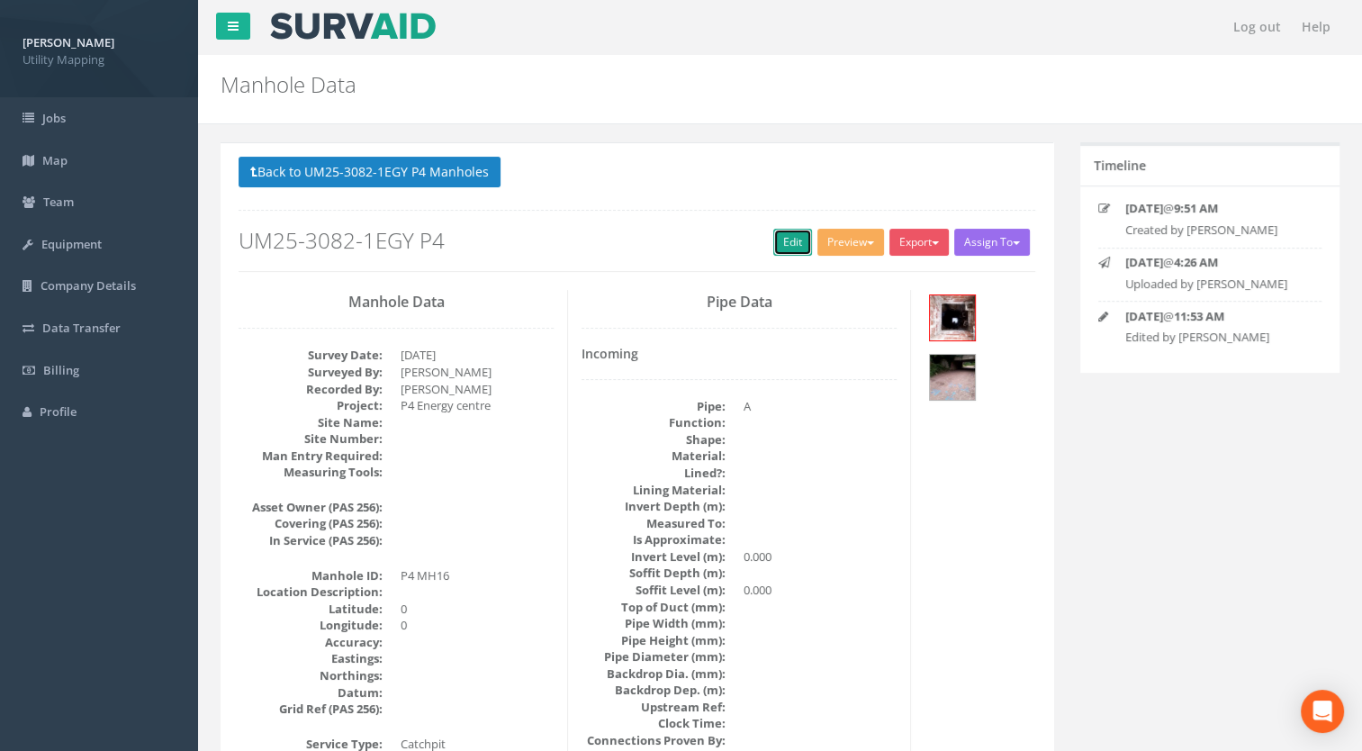
click at [782, 237] on link "Edit" at bounding box center [792, 242] width 39 height 27
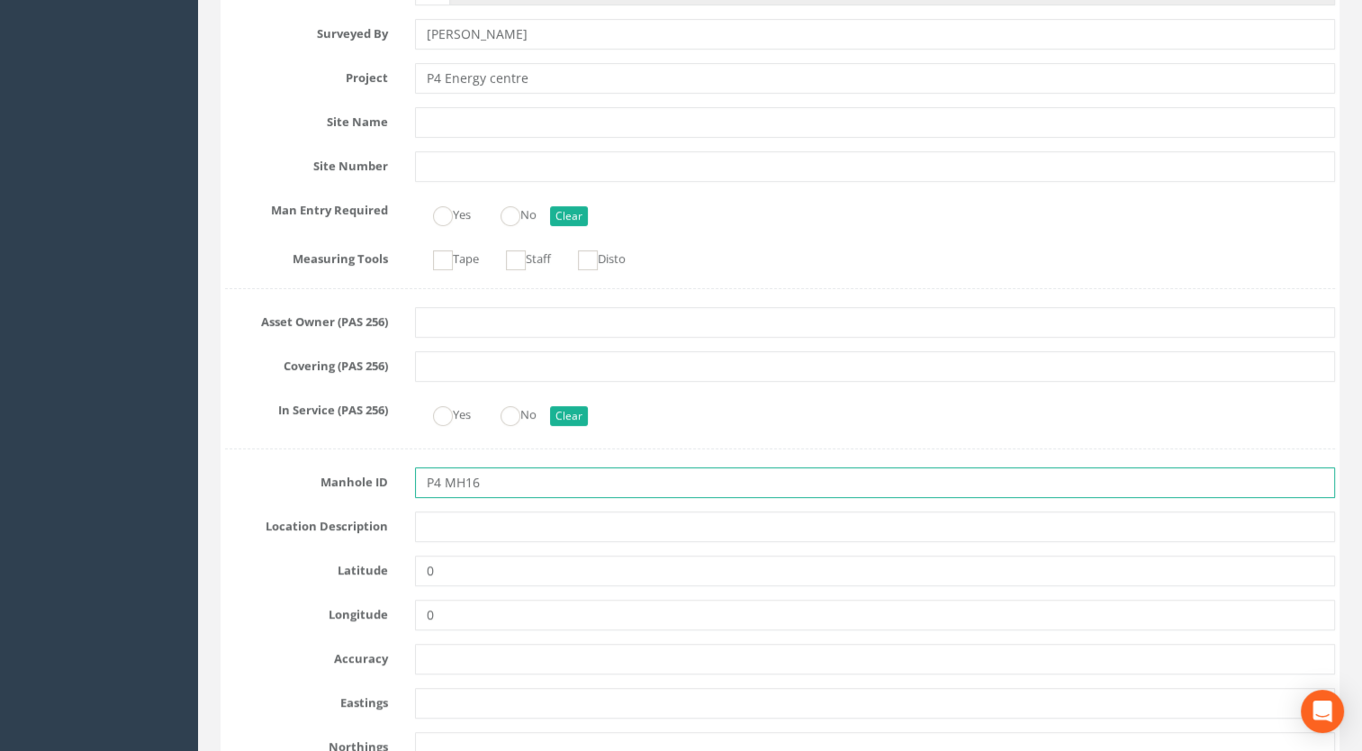
click at [445, 472] on input "P4 MH16" at bounding box center [875, 482] width 921 height 31
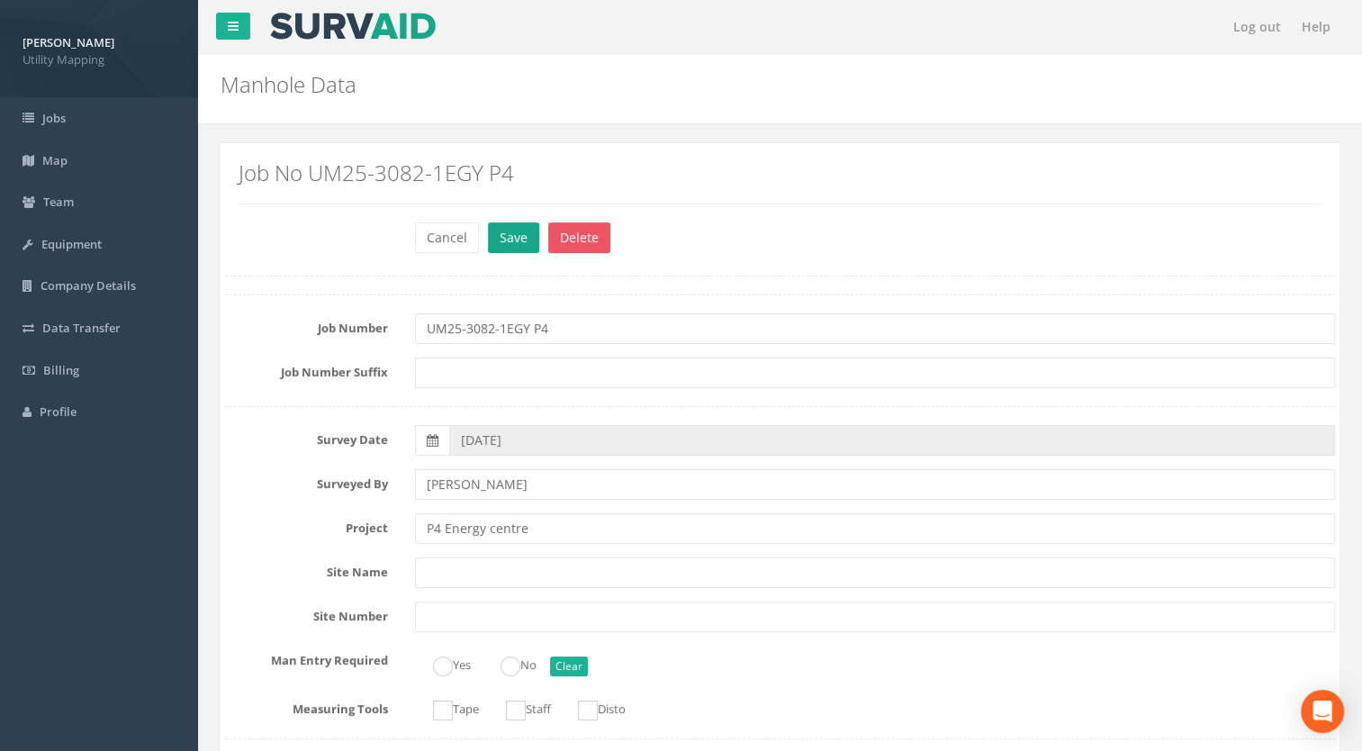
type input "MH16"
click at [520, 234] on button "Save" at bounding box center [513, 237] width 51 height 31
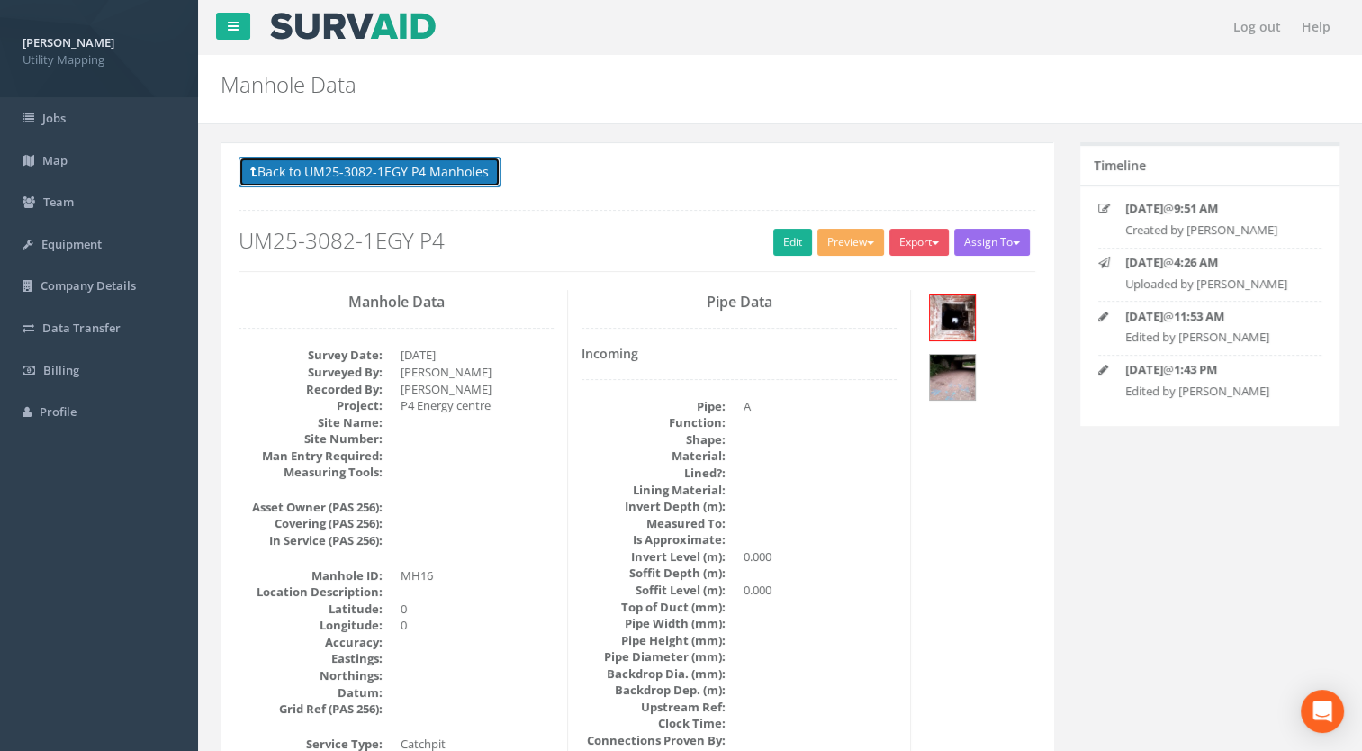
click at [460, 179] on button "Back to UM25-3082-1EGY P4 Manholes" at bounding box center [370, 172] width 262 height 31
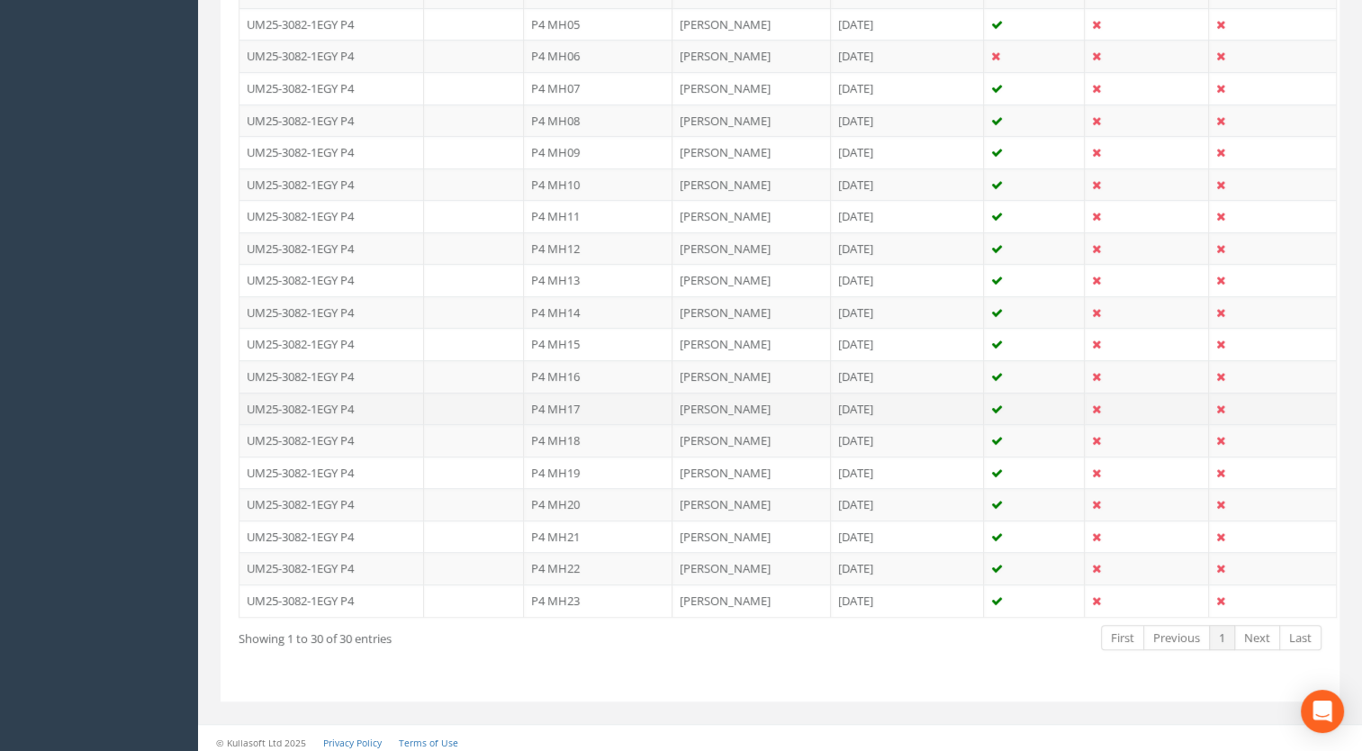
click at [572, 400] on td "P4 MH17" at bounding box center [598, 408] width 149 height 32
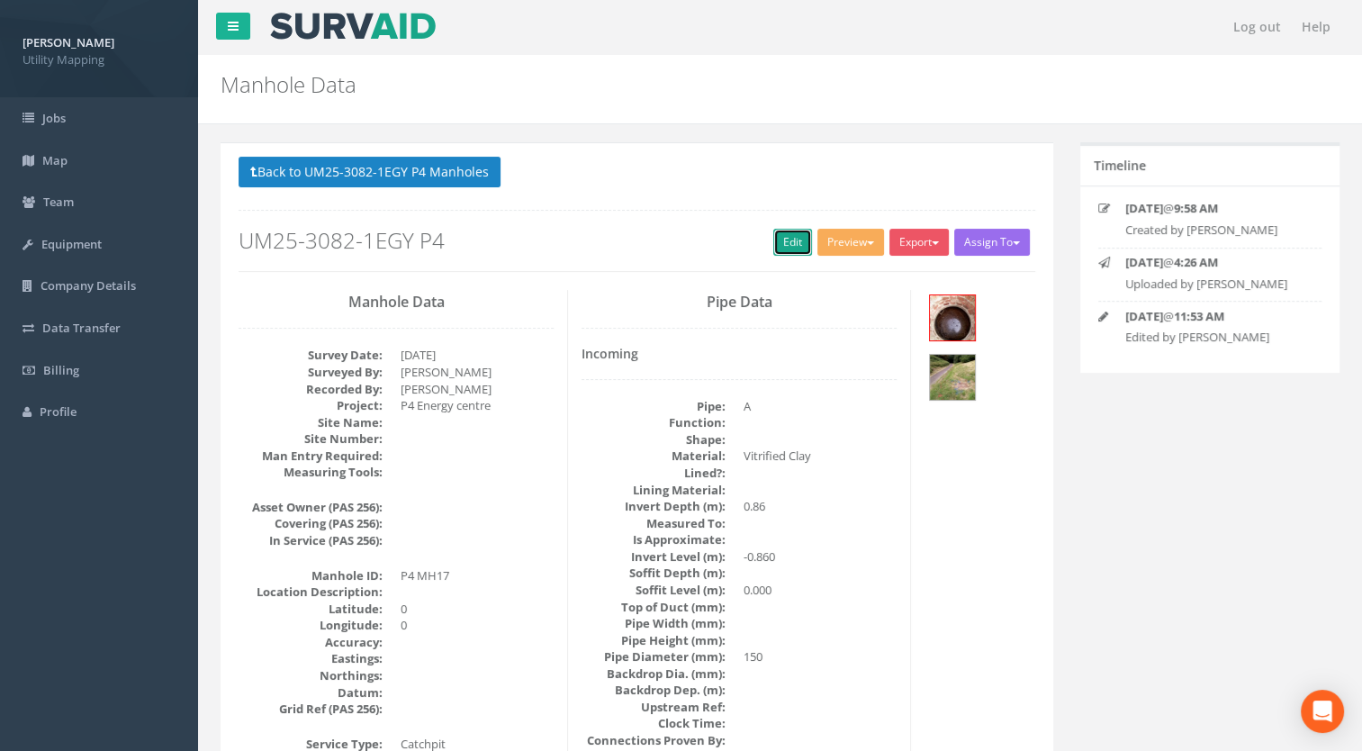
click at [778, 244] on link "Edit" at bounding box center [792, 242] width 39 height 27
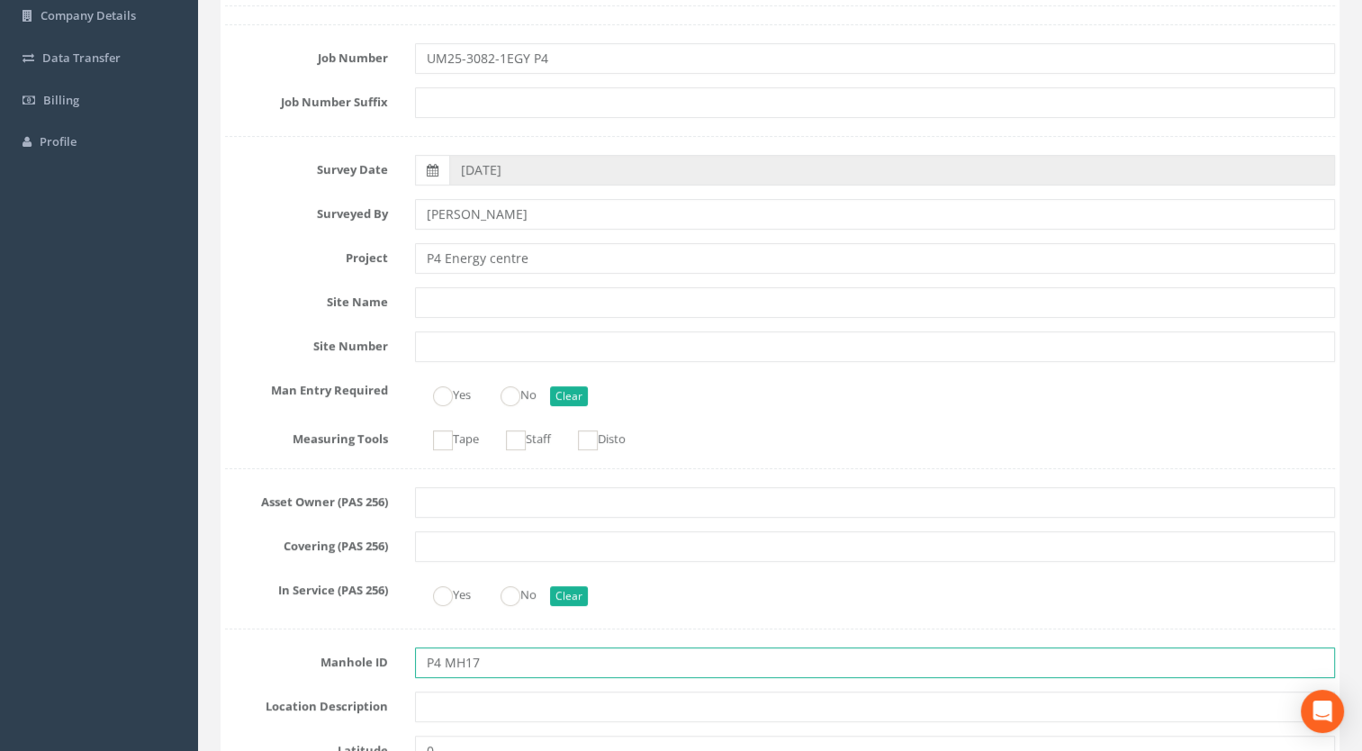
click at [445, 663] on input "P4 MH17" at bounding box center [875, 662] width 921 height 31
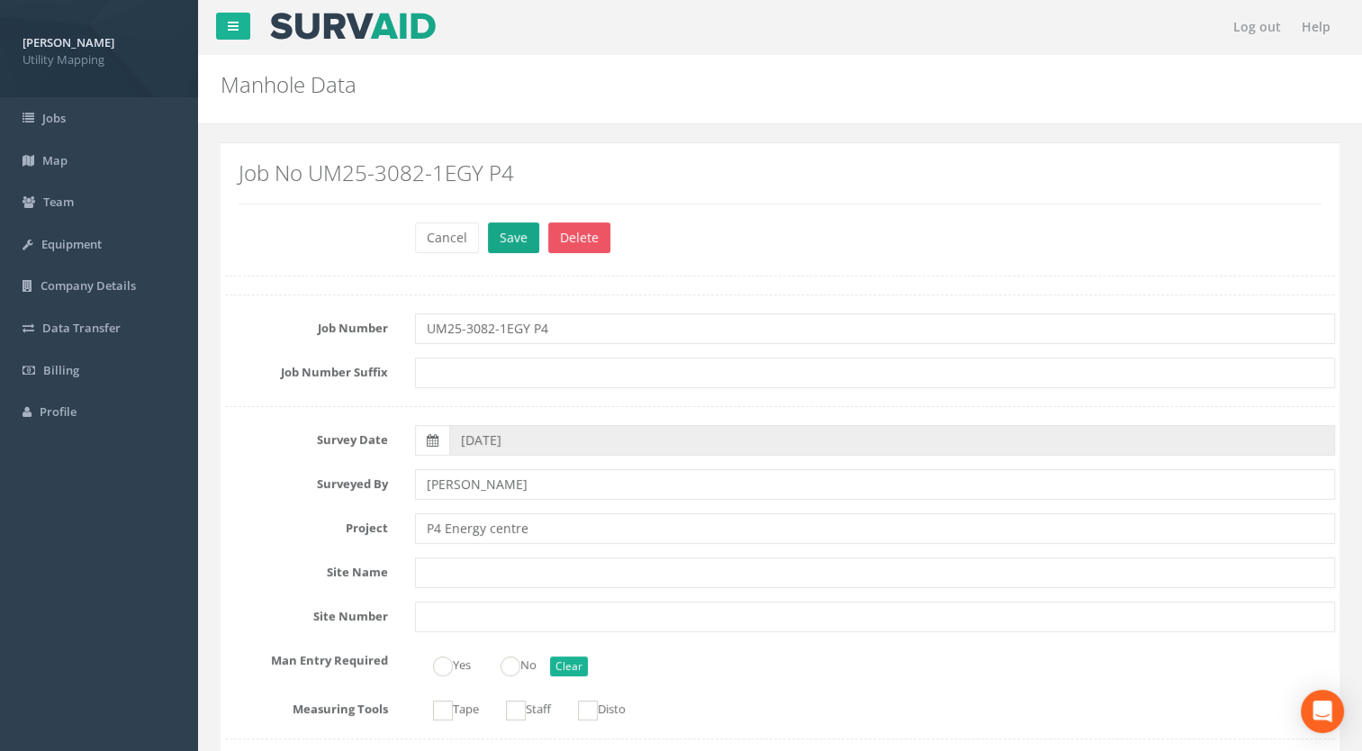
type input "MH17"
click at [504, 231] on button "Save" at bounding box center [513, 237] width 51 height 31
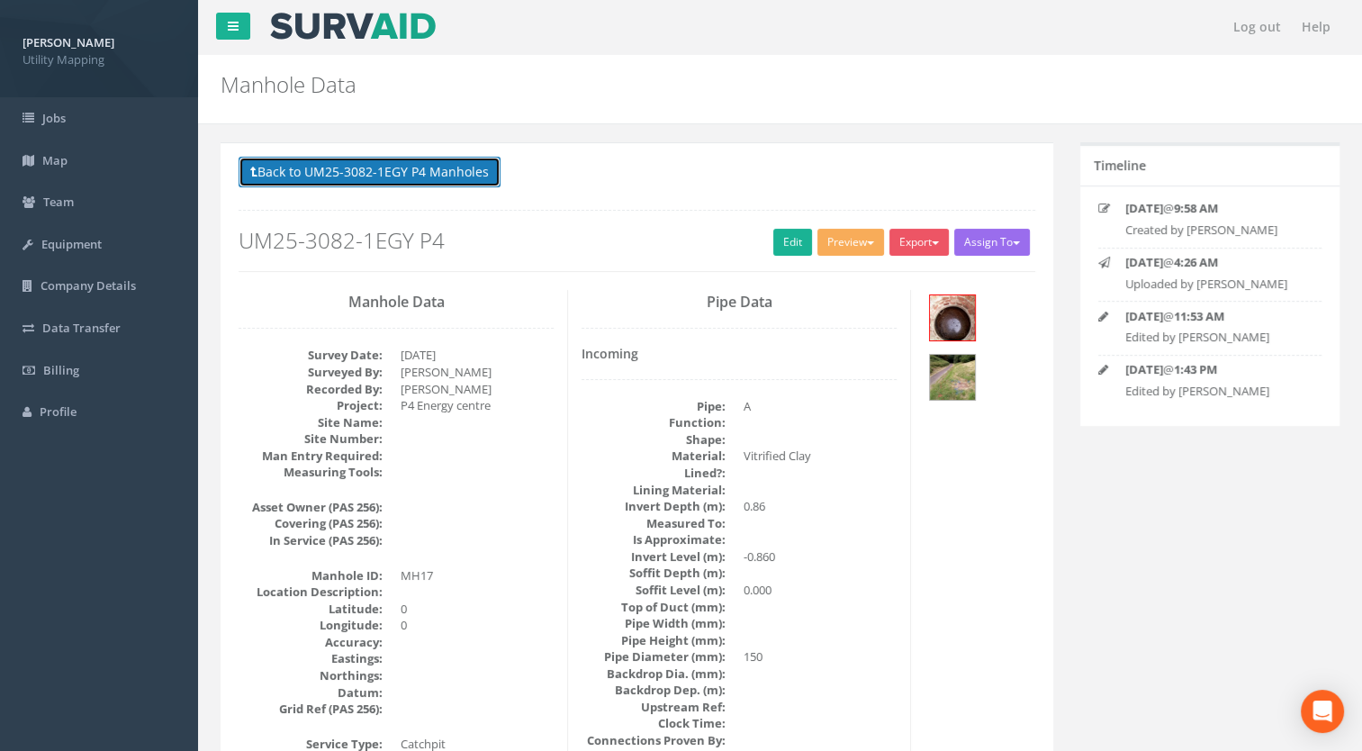
click at [466, 173] on button "Back to UM25-3082-1EGY P4 Manholes" at bounding box center [370, 172] width 262 height 31
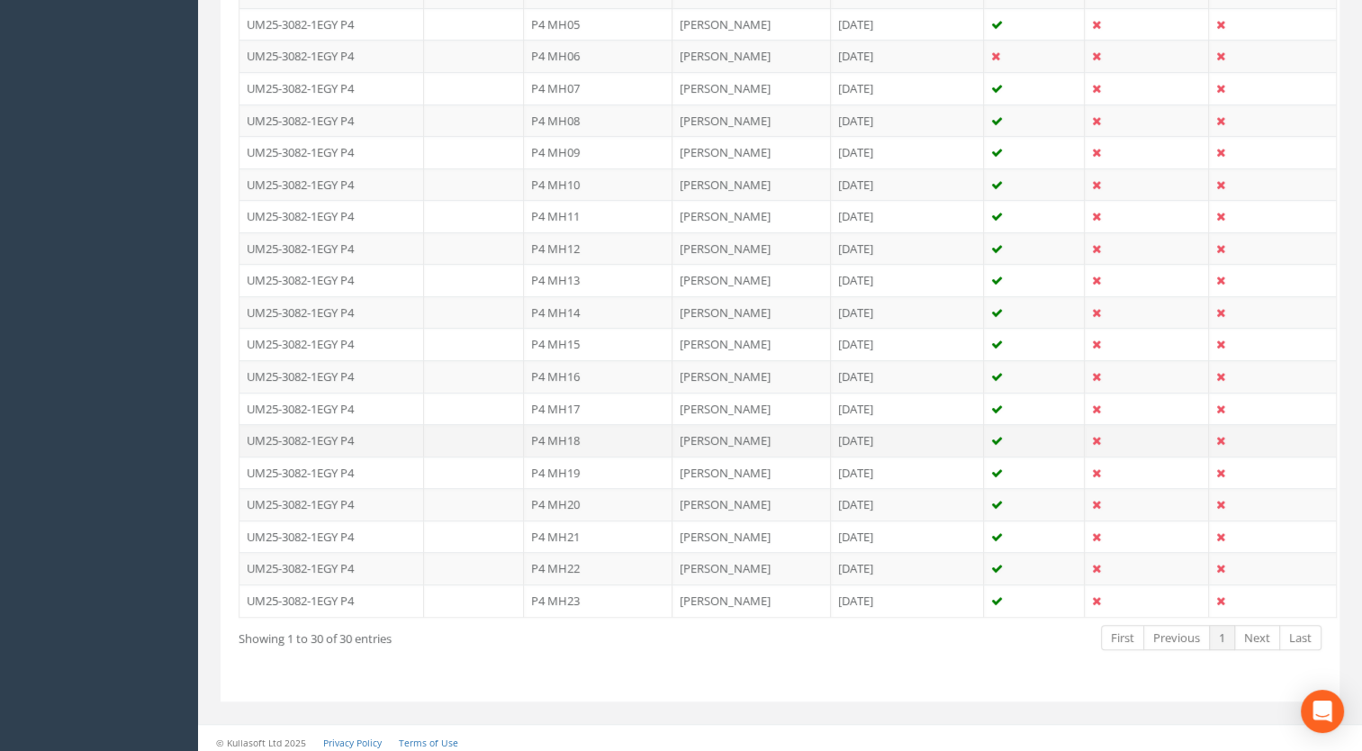
click at [577, 434] on td "P4 MH18" at bounding box center [598, 440] width 149 height 32
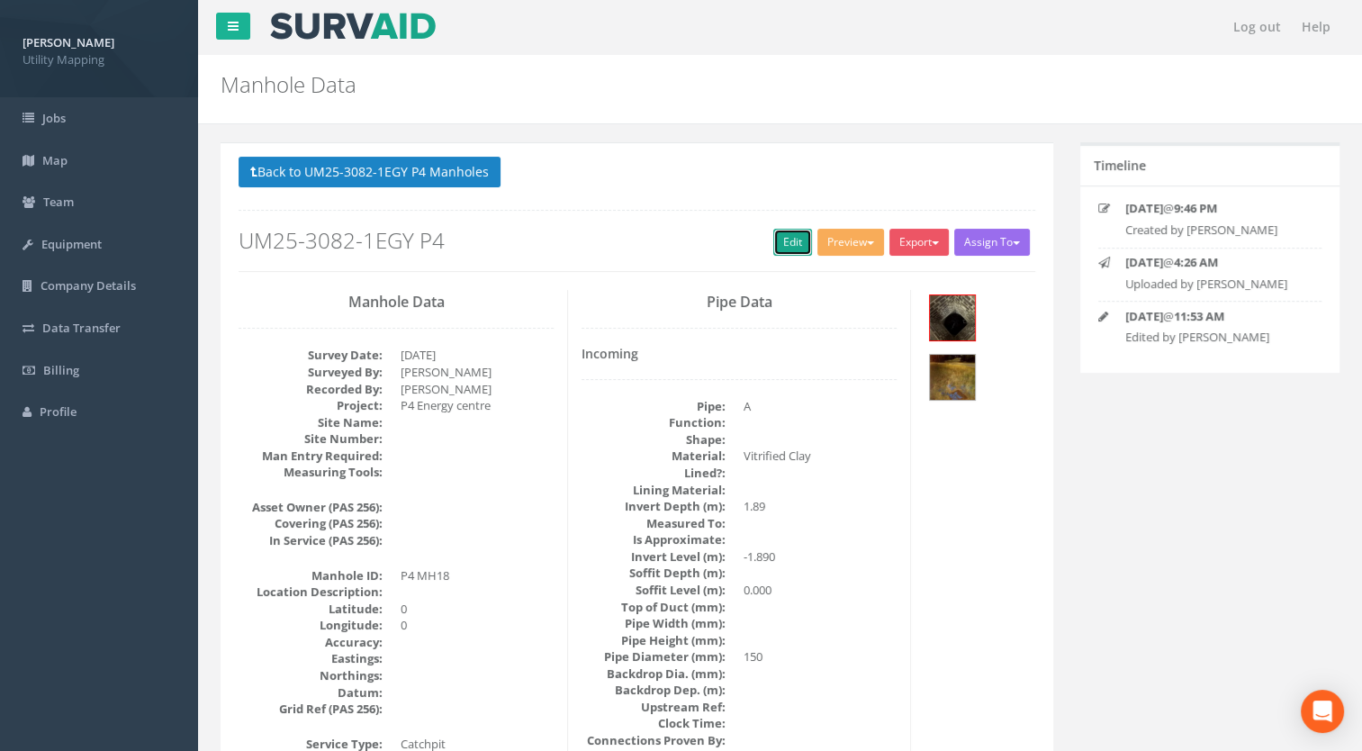
click at [780, 236] on link "Edit" at bounding box center [792, 242] width 39 height 27
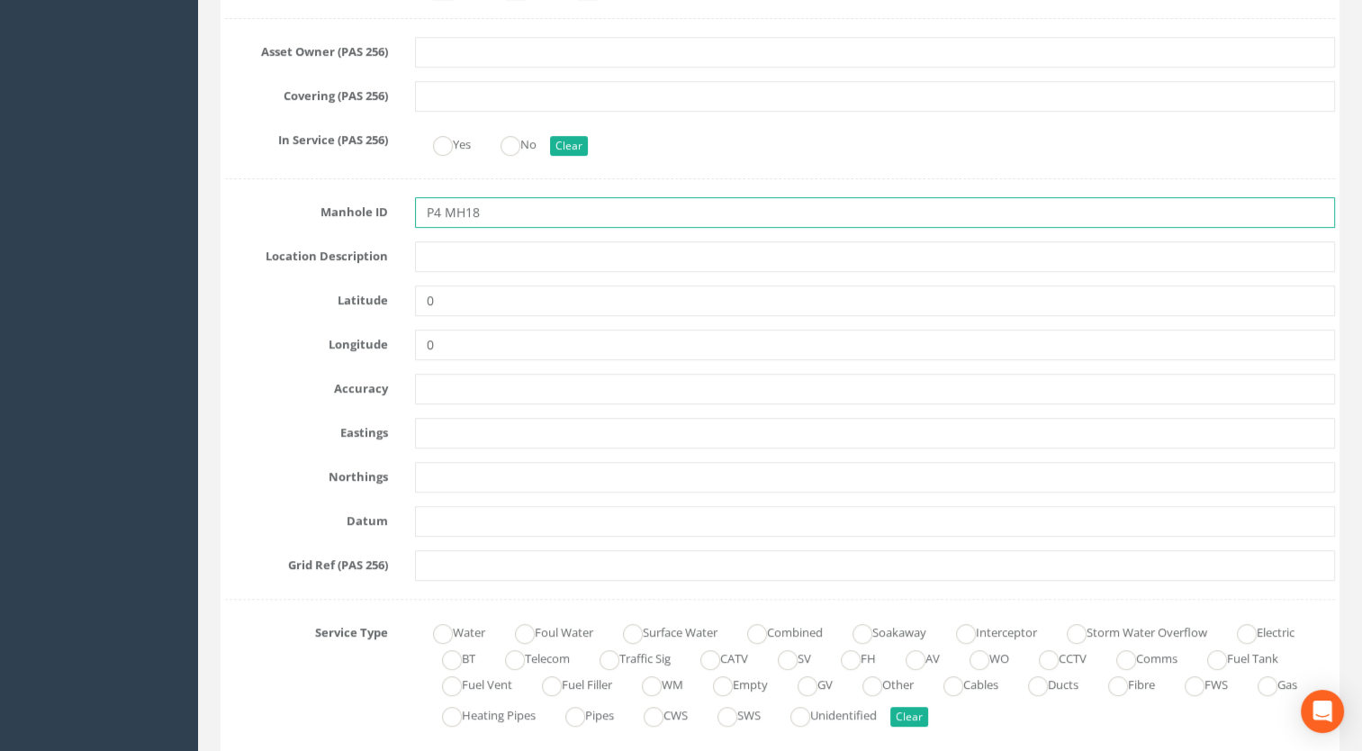
click at [444, 204] on input "P4 MH18" at bounding box center [875, 212] width 921 height 31
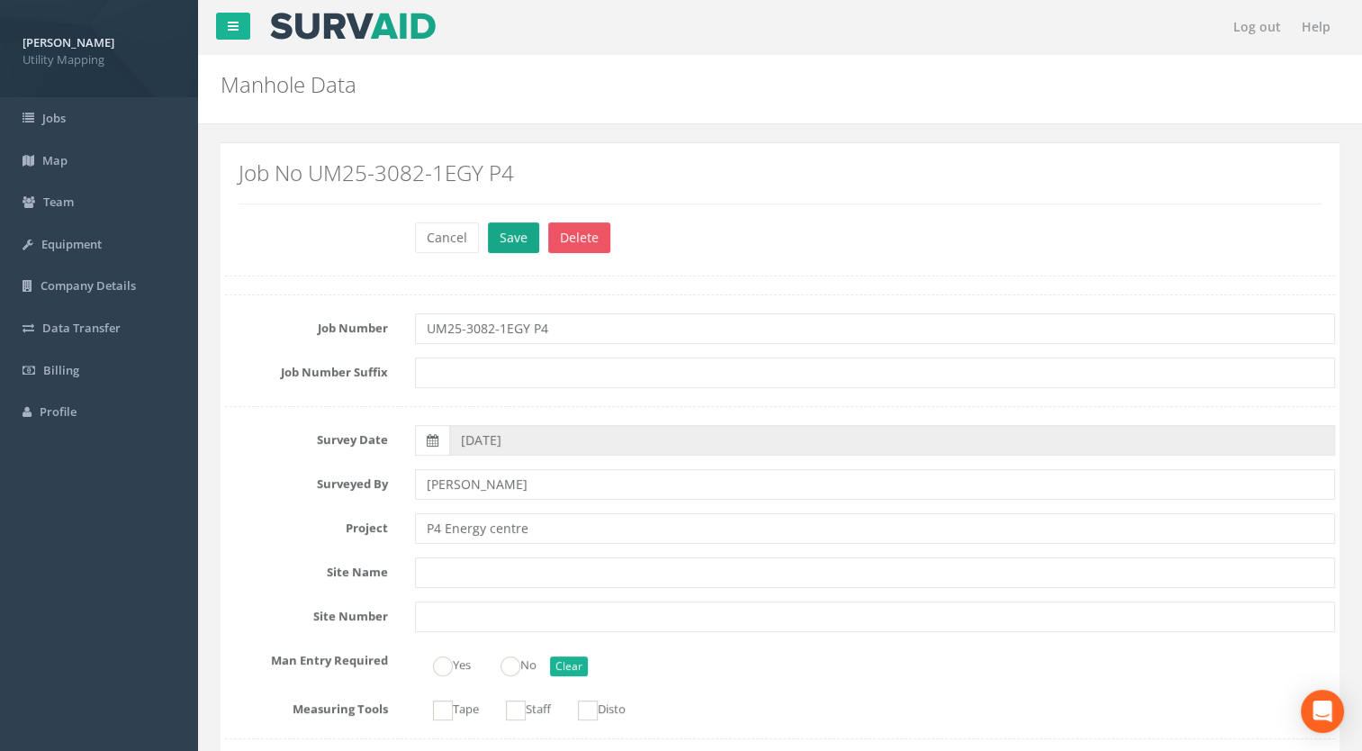
type input "MH18"
click at [522, 234] on button "Save" at bounding box center [513, 237] width 51 height 31
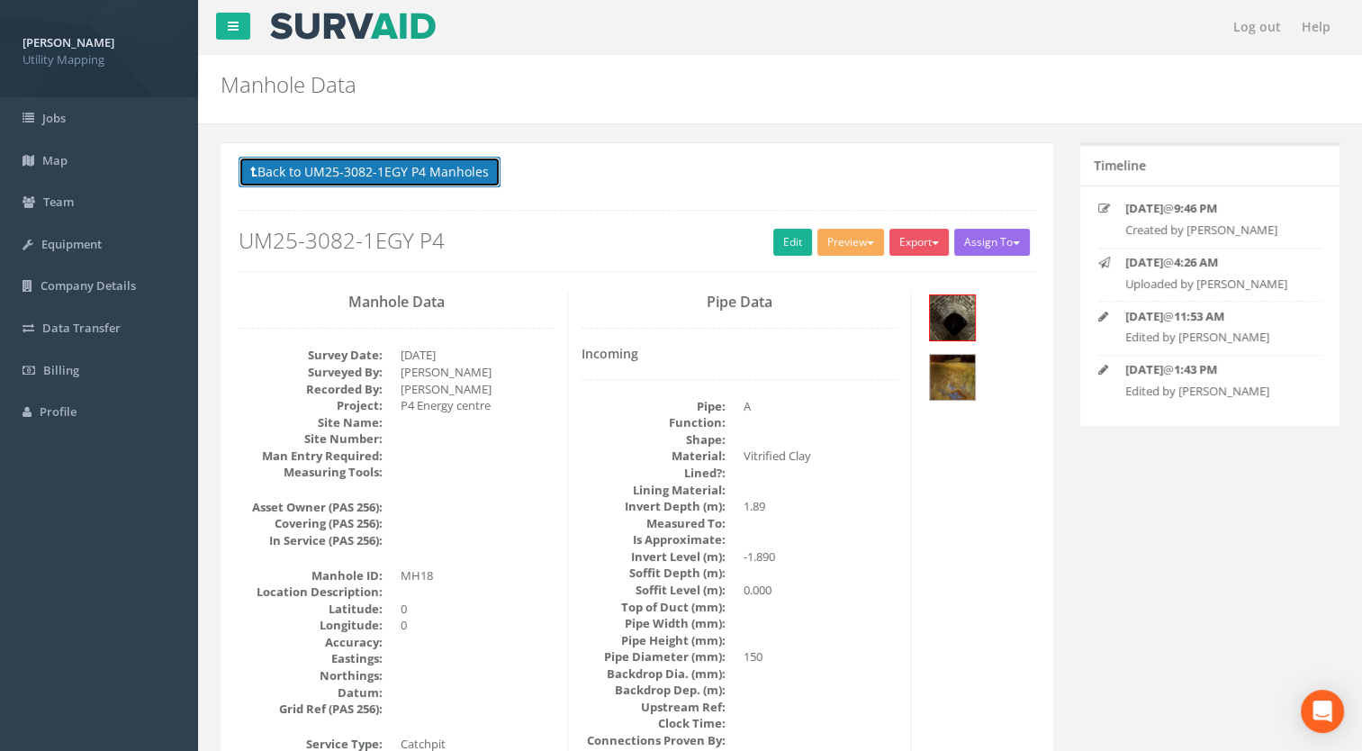
click at [393, 179] on button "Back to UM25-3082-1EGY P4 Manholes" at bounding box center [370, 172] width 262 height 31
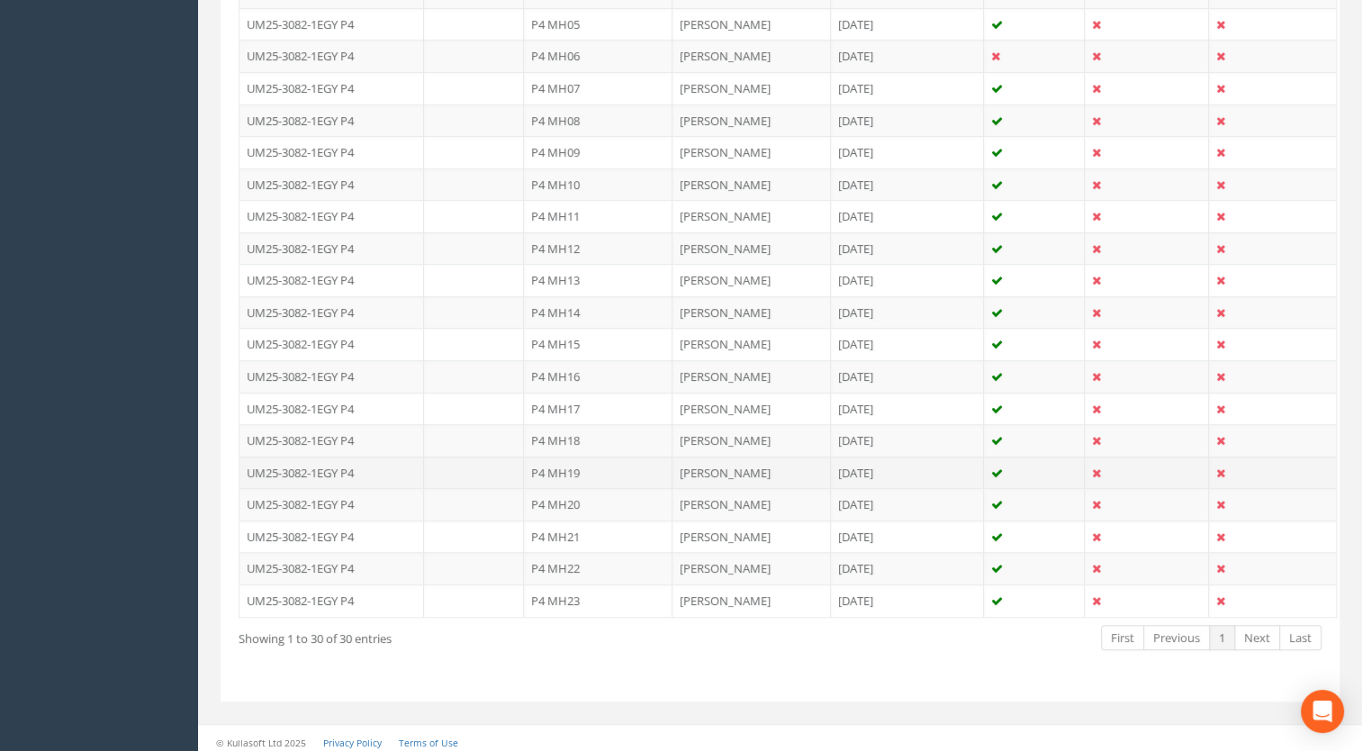
click at [574, 464] on td "P4 MH19" at bounding box center [598, 472] width 149 height 32
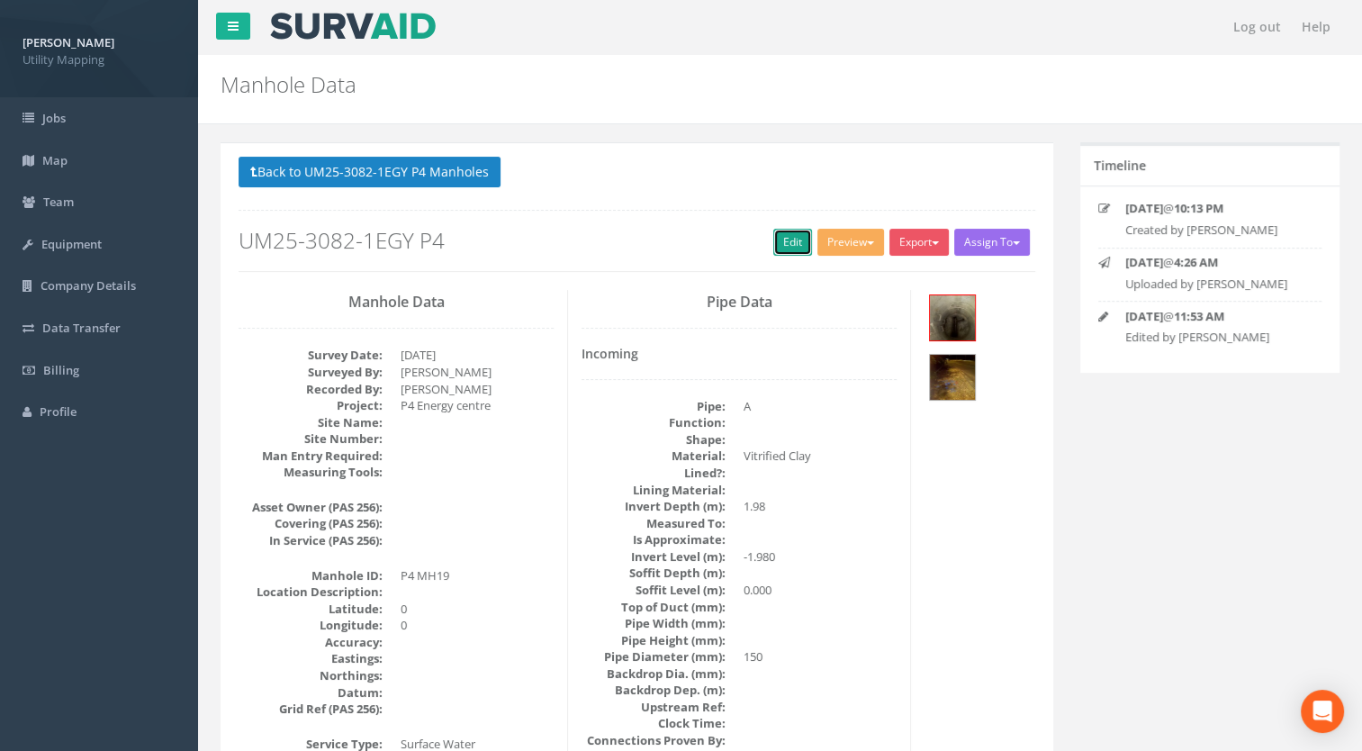
click at [790, 237] on link "Edit" at bounding box center [792, 242] width 39 height 27
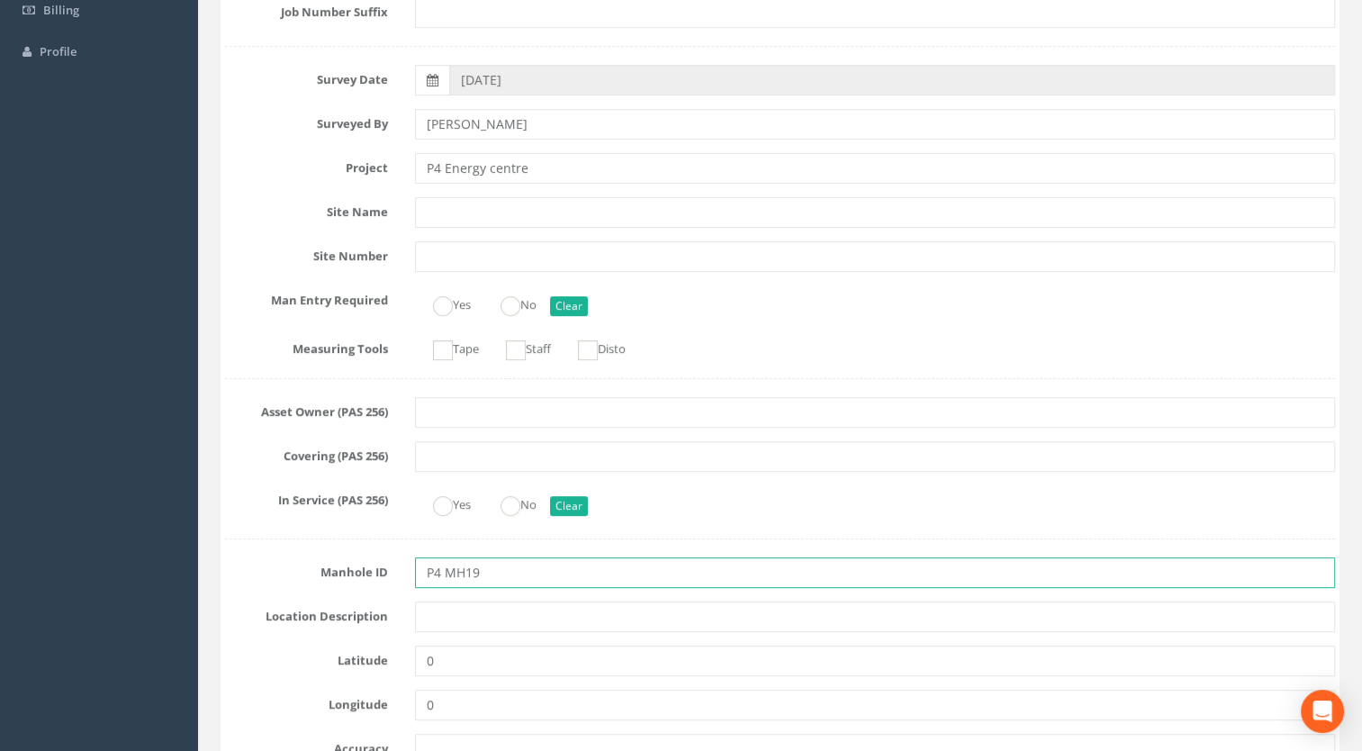
click at [443, 574] on input "P4 MH19" at bounding box center [875, 572] width 921 height 31
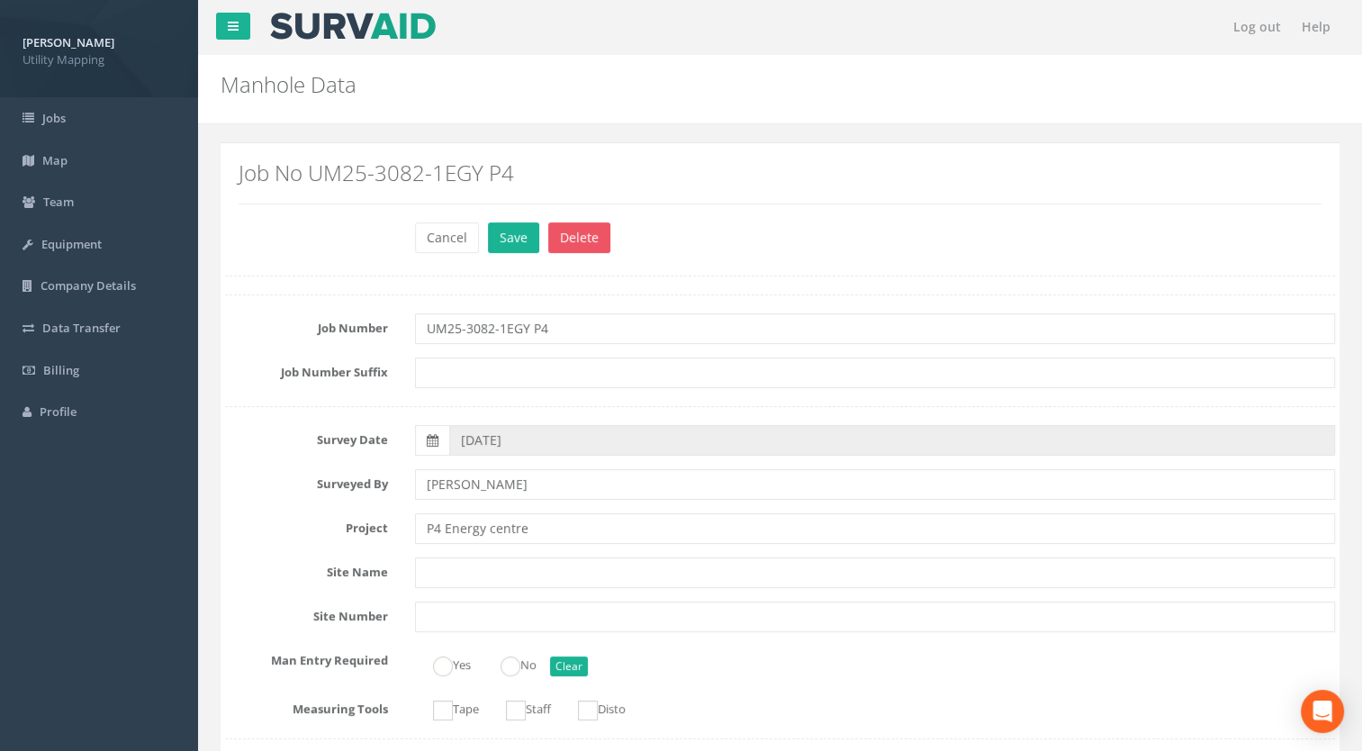
type input "MH19"
click at [503, 219] on div "Job No UM25-3082-1EGY P4" at bounding box center [780, 189] width 1110 height 65
click at [503, 228] on button "Save" at bounding box center [513, 237] width 51 height 31
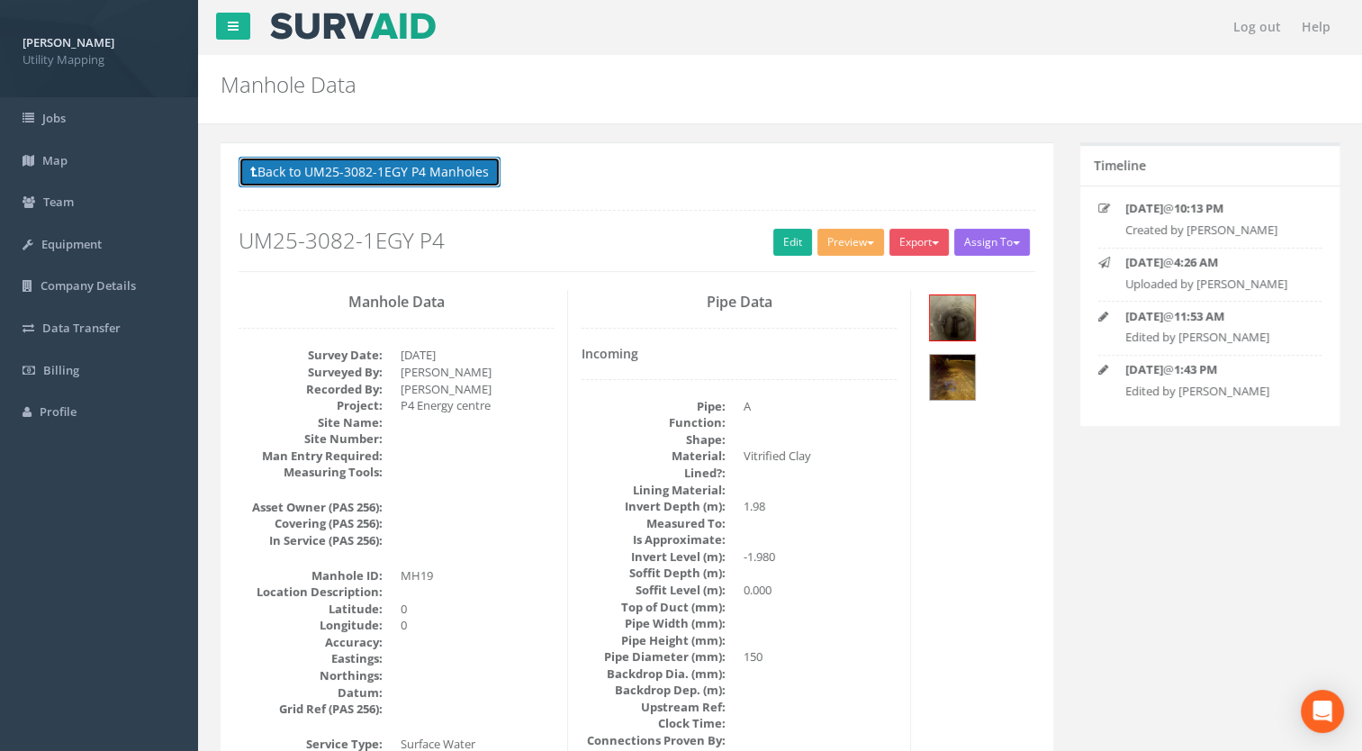
click at [471, 167] on button "Back to UM25-3082-1EGY P4 Manholes" at bounding box center [370, 172] width 262 height 31
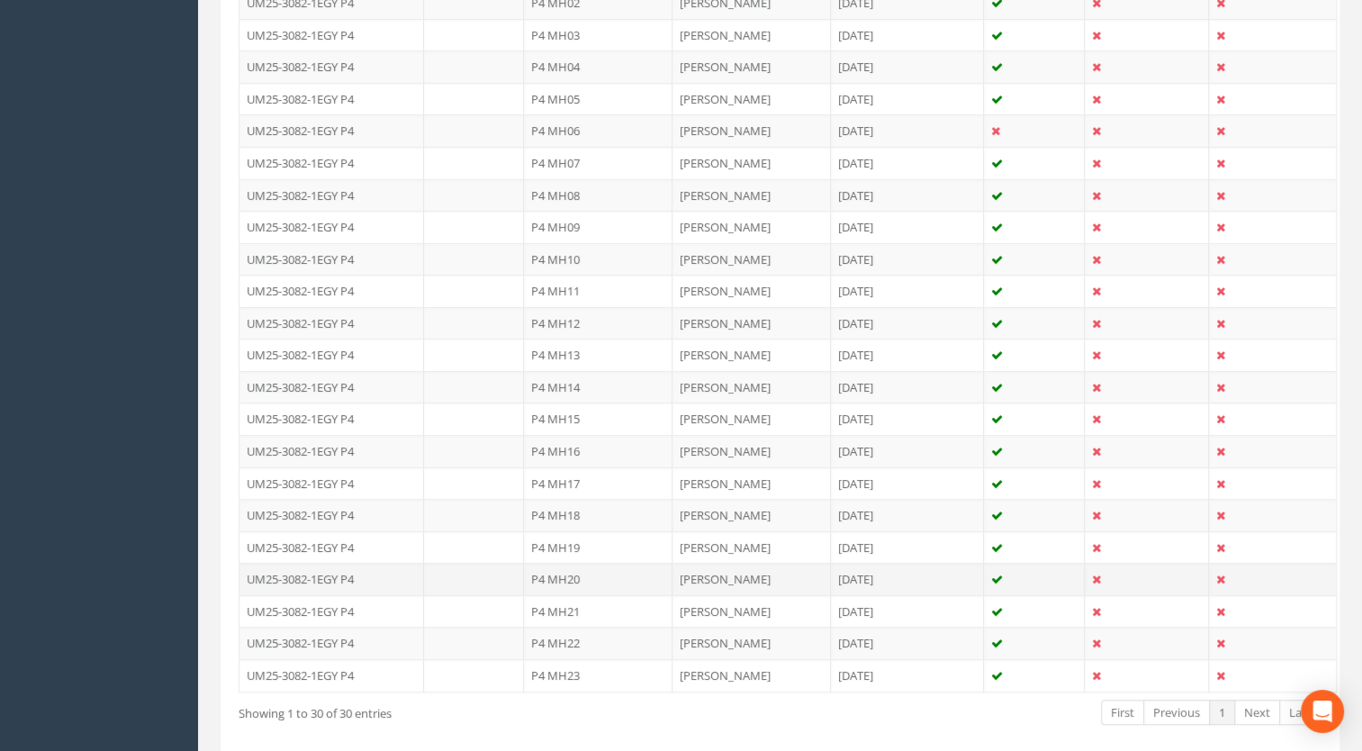
click at [577, 572] on td "P4 MH20" at bounding box center [598, 579] width 149 height 32
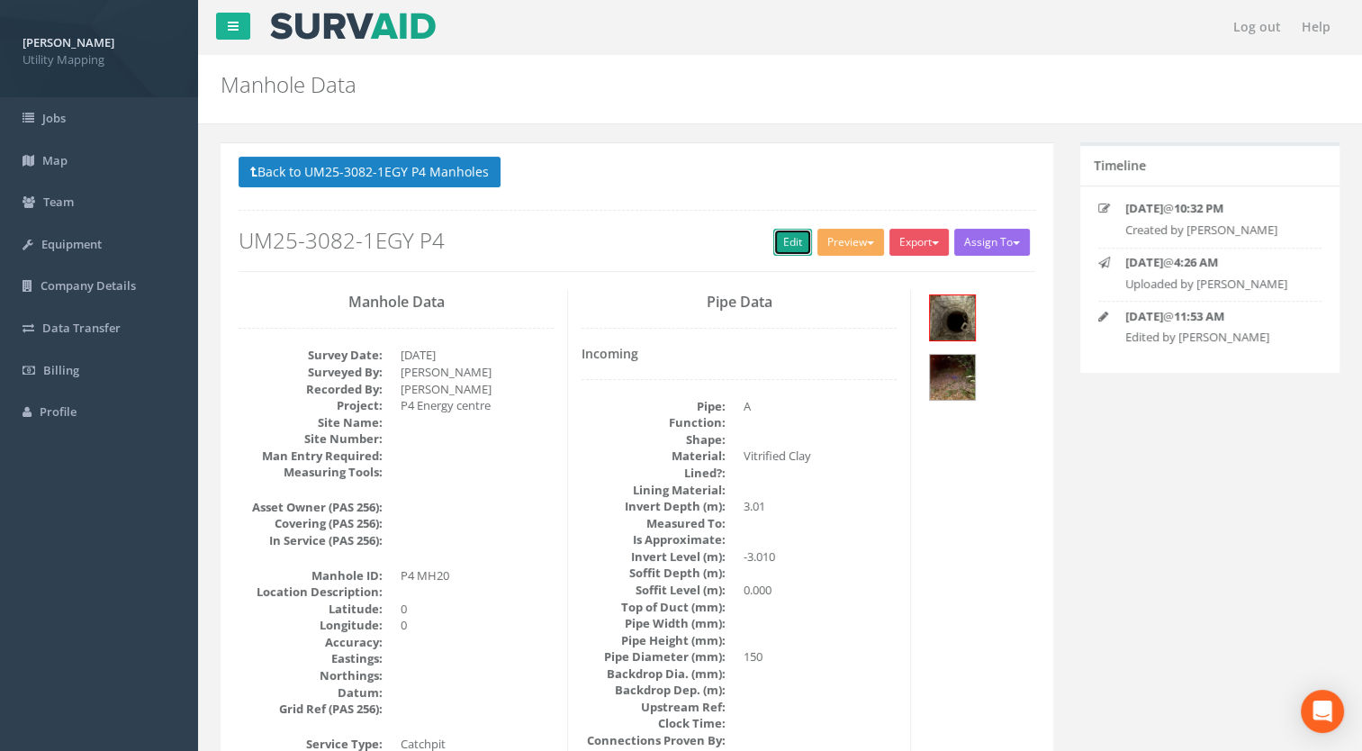
click at [787, 239] on link "Edit" at bounding box center [792, 242] width 39 height 27
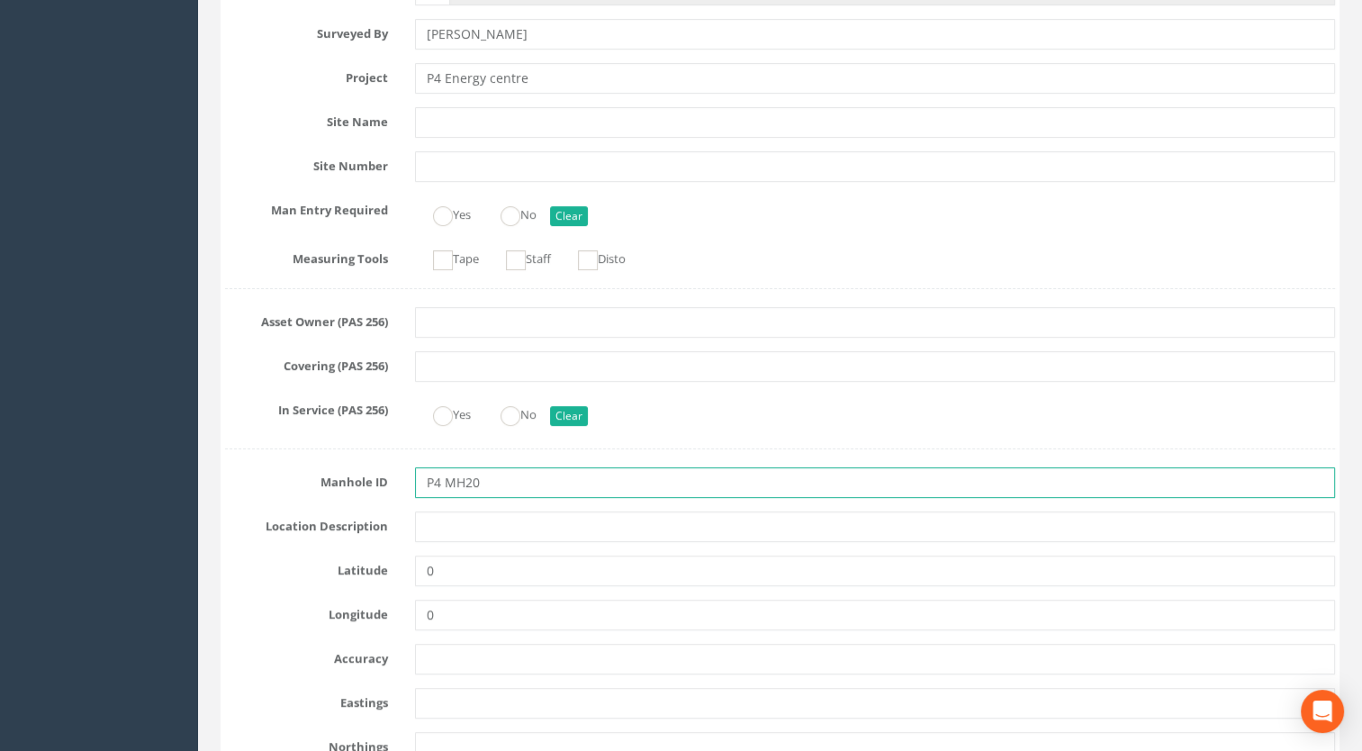
click at [445, 482] on input "P4 MH20" at bounding box center [875, 482] width 921 height 31
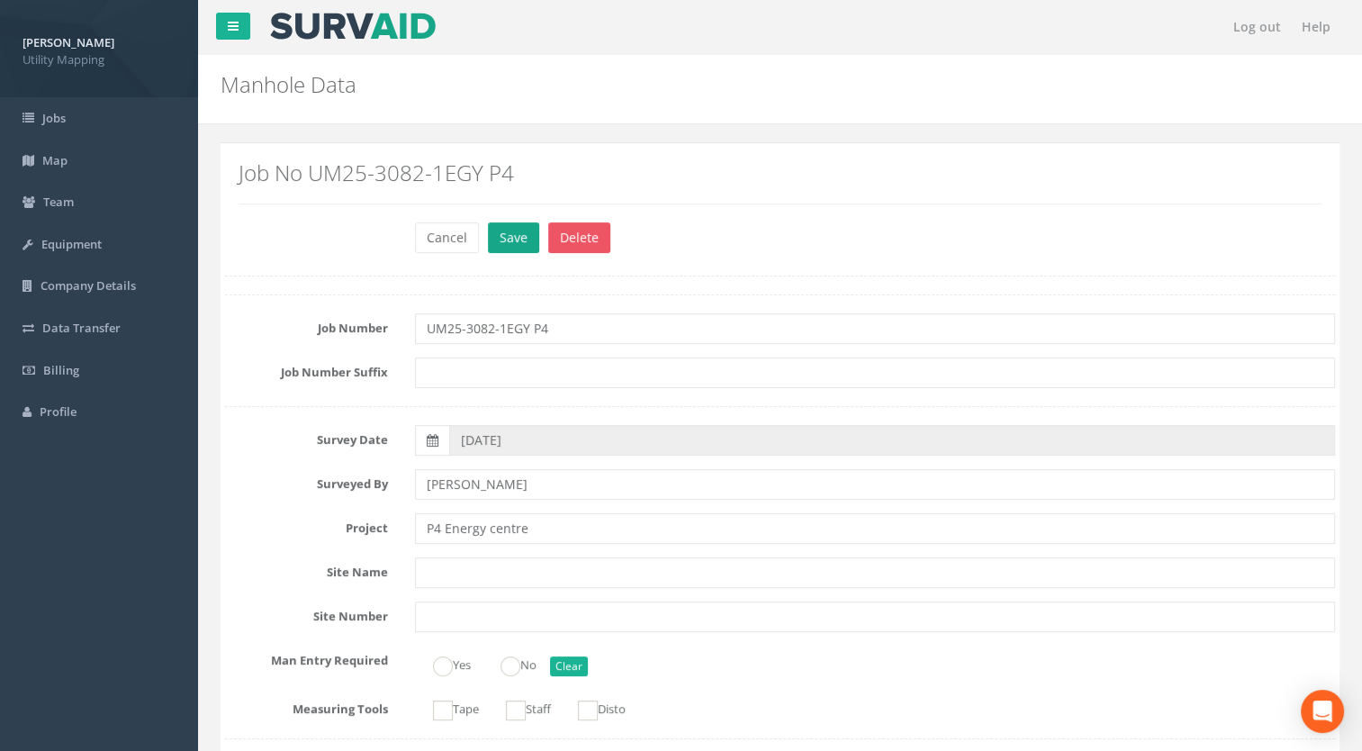
type input "MH20"
click at [504, 247] on button "Save" at bounding box center [513, 237] width 51 height 31
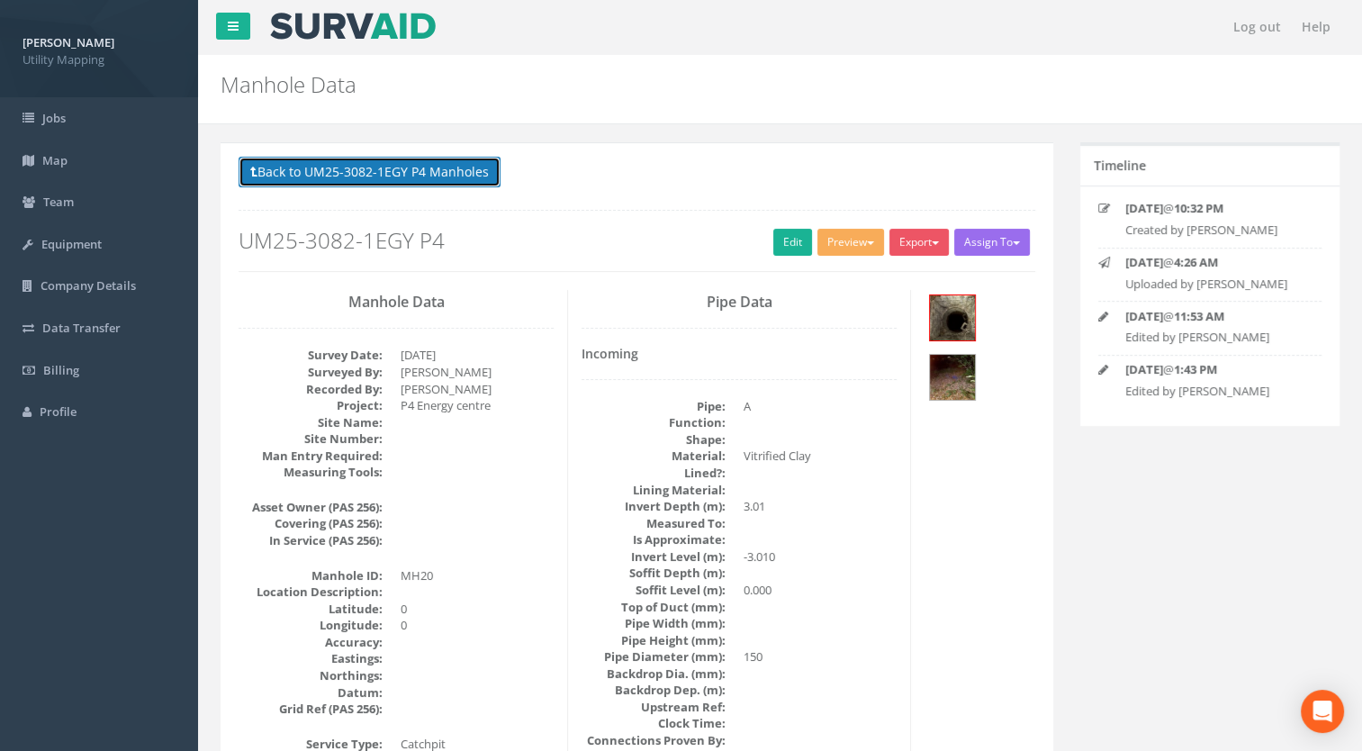
click at [472, 180] on button "Back to UM25-3082-1EGY P4 Manholes" at bounding box center [370, 172] width 262 height 31
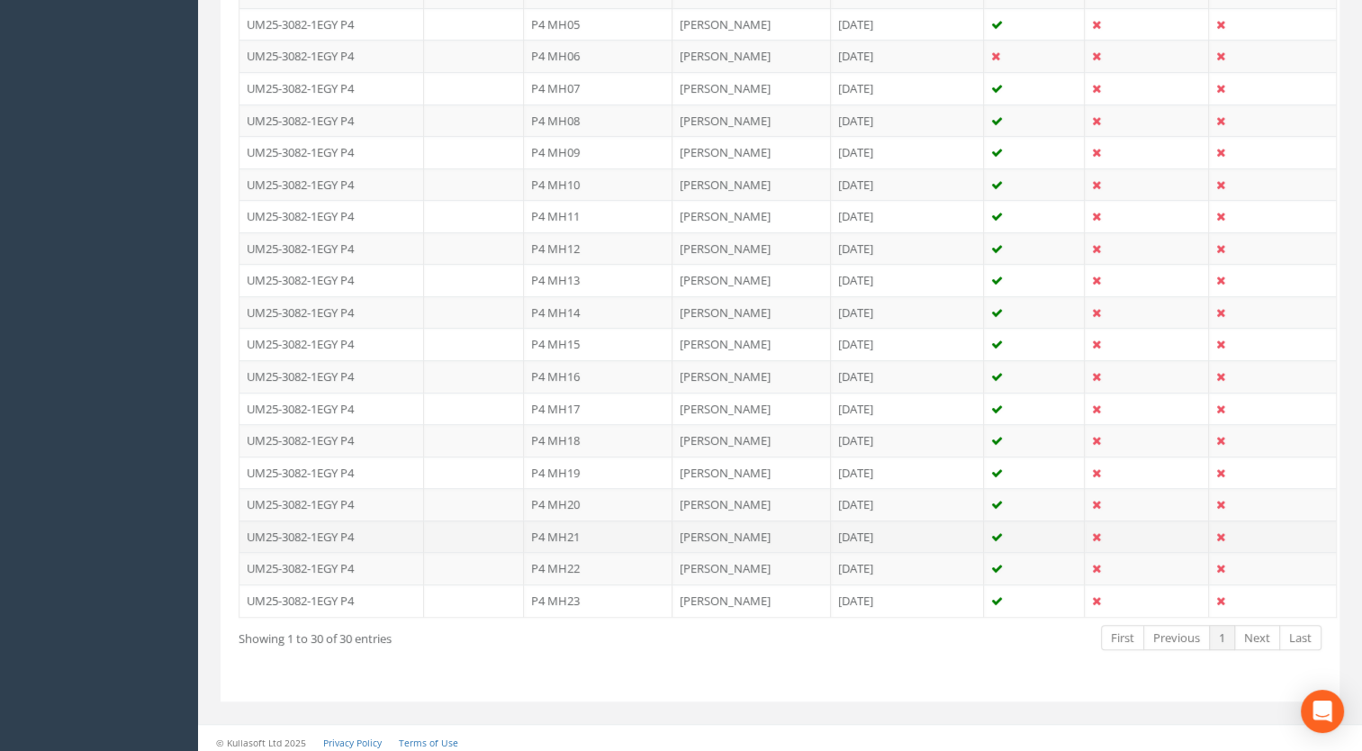
click at [571, 531] on td "P4 MH21" at bounding box center [598, 536] width 149 height 32
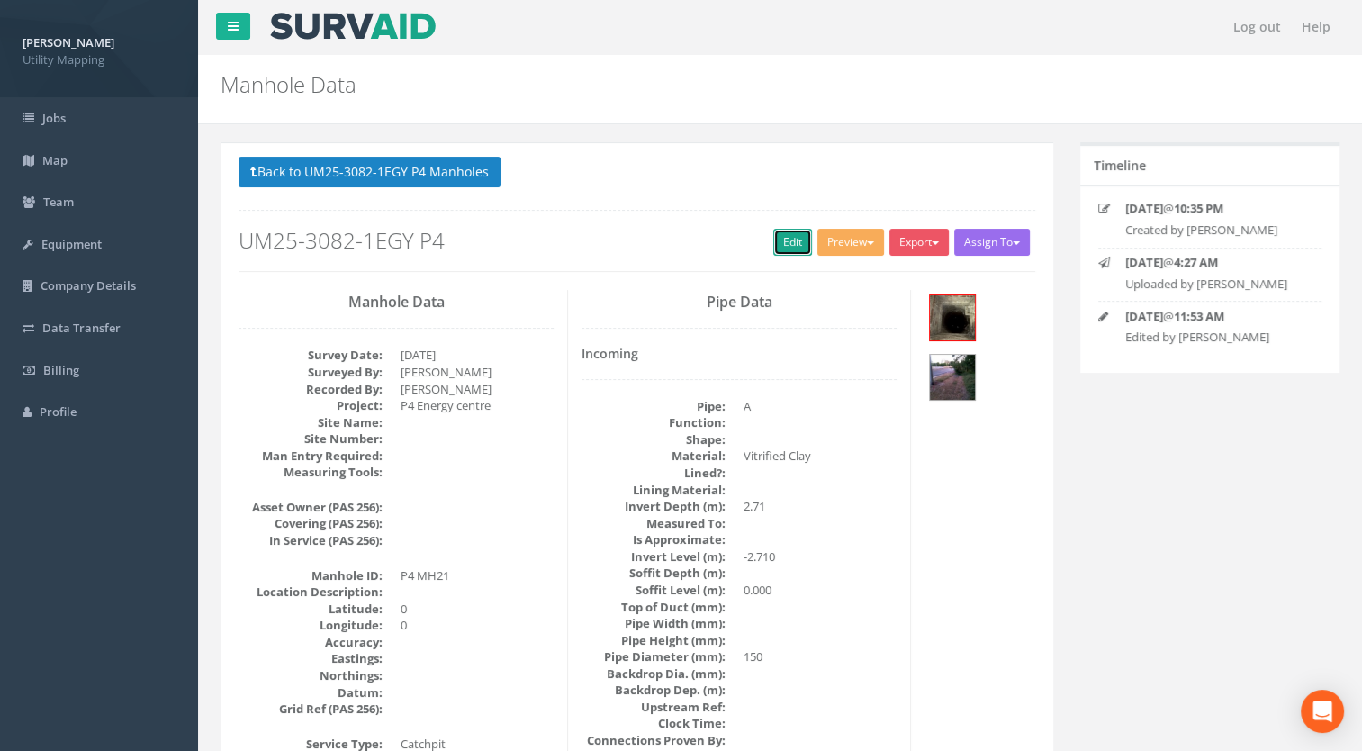
click at [780, 239] on link "Edit" at bounding box center [792, 242] width 39 height 27
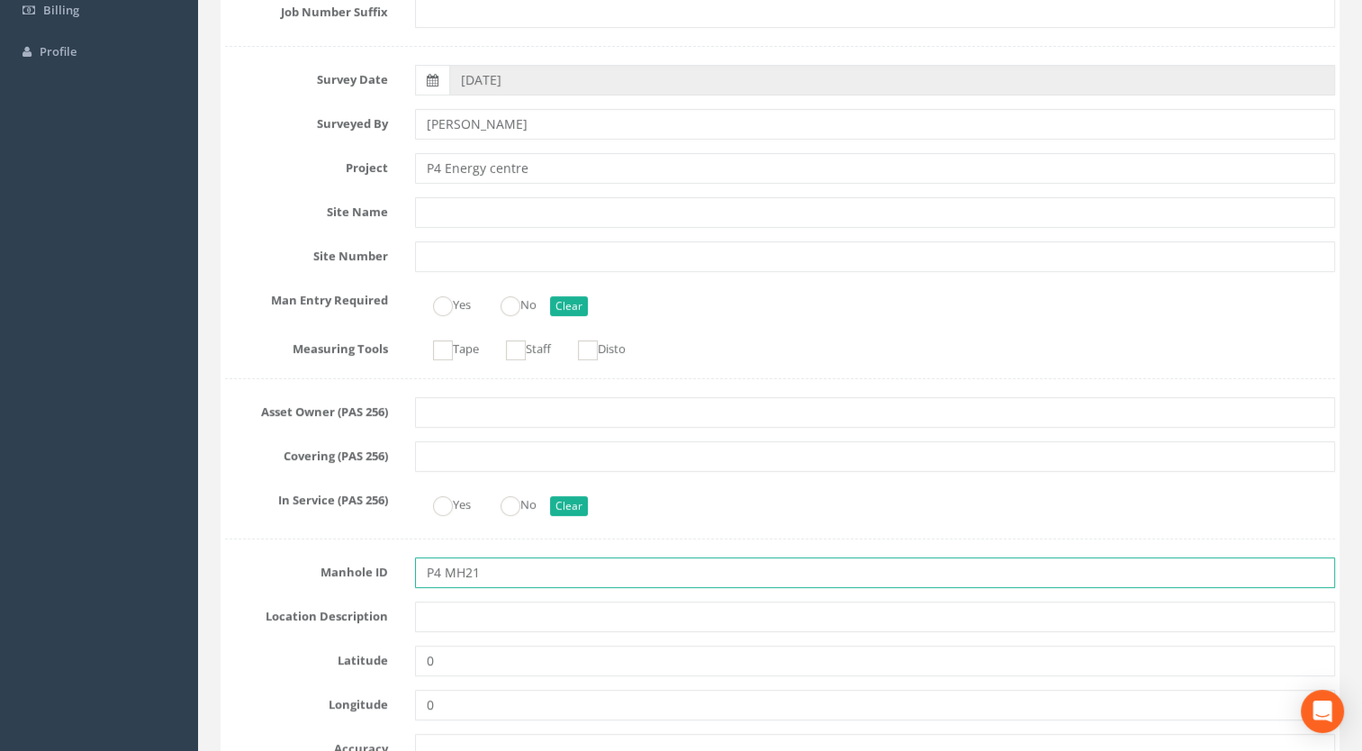
click at [445, 573] on input "P4 MH21" at bounding box center [875, 572] width 921 height 31
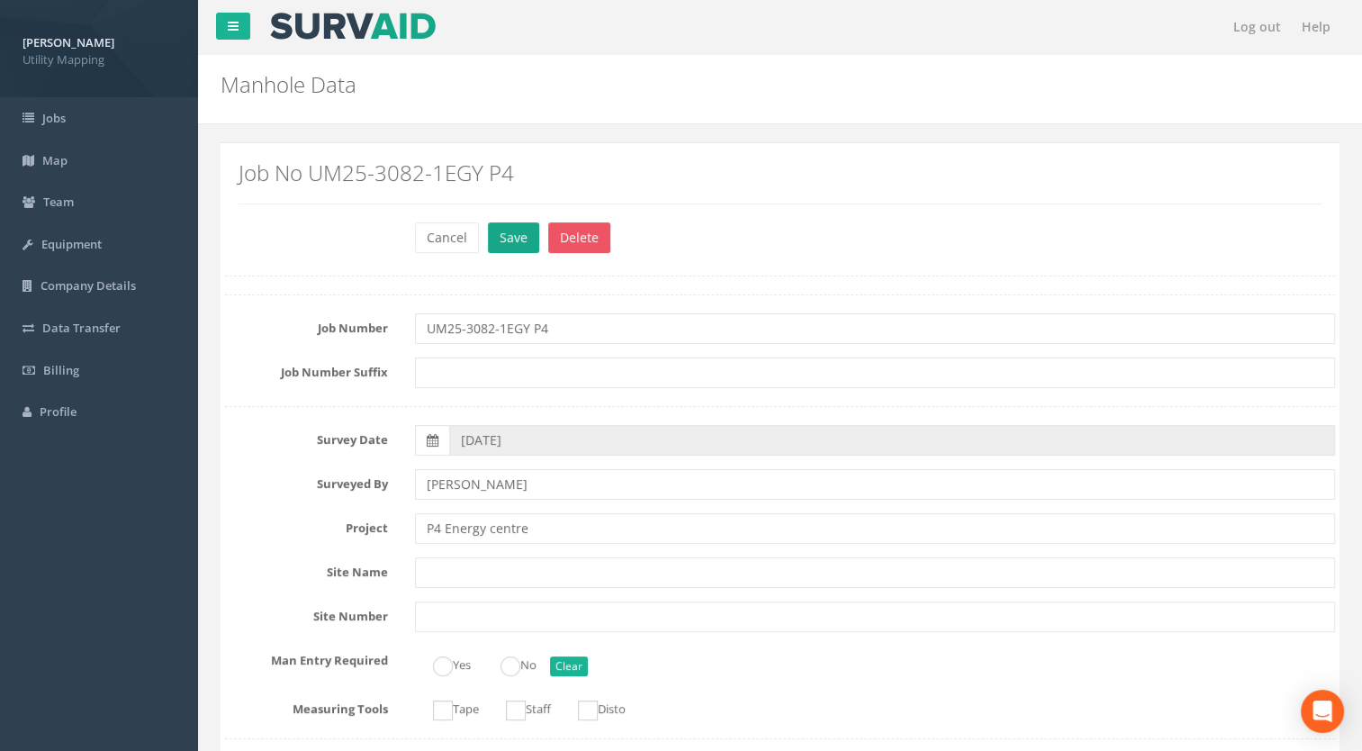
type input "MH21"
click at [493, 242] on button "Save" at bounding box center [513, 237] width 51 height 31
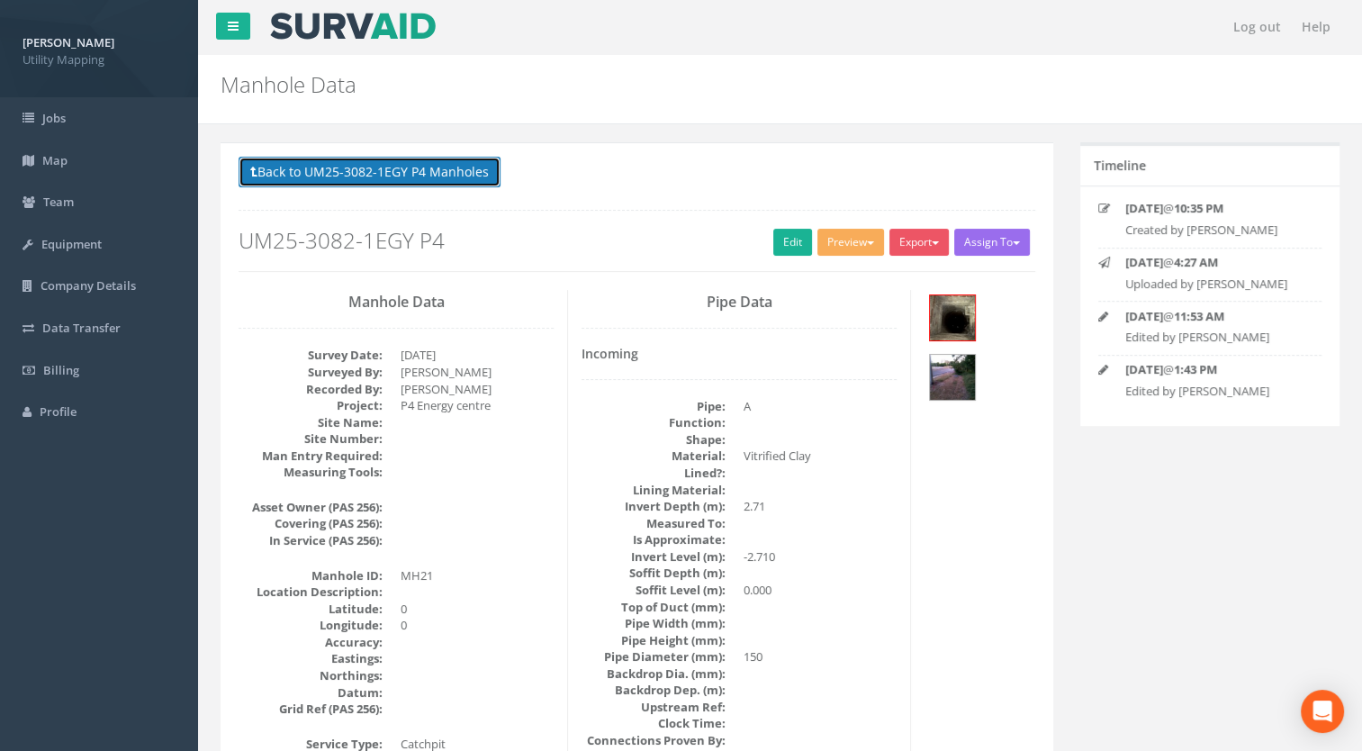
click at [470, 174] on button "Back to UM25-3082-1EGY P4 Manholes" at bounding box center [370, 172] width 262 height 31
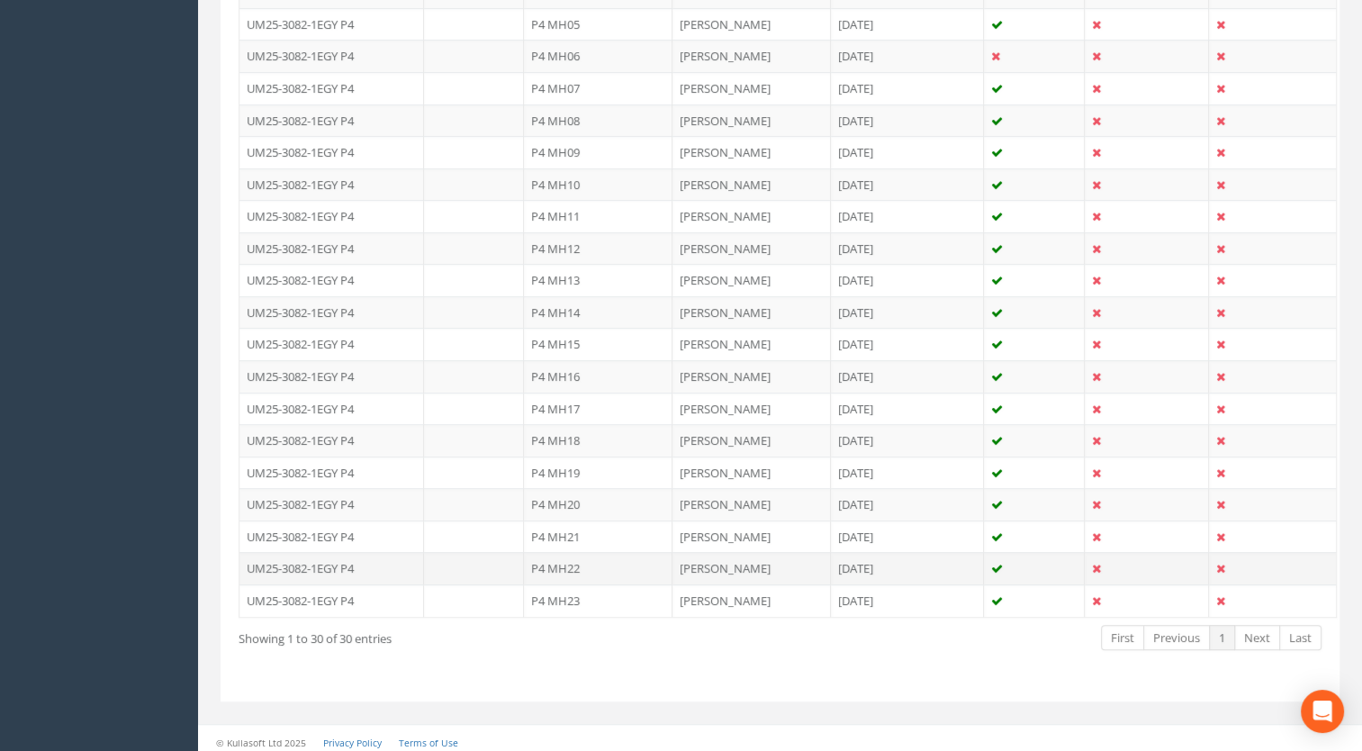
click at [576, 558] on td "P4 MH22" at bounding box center [598, 568] width 149 height 32
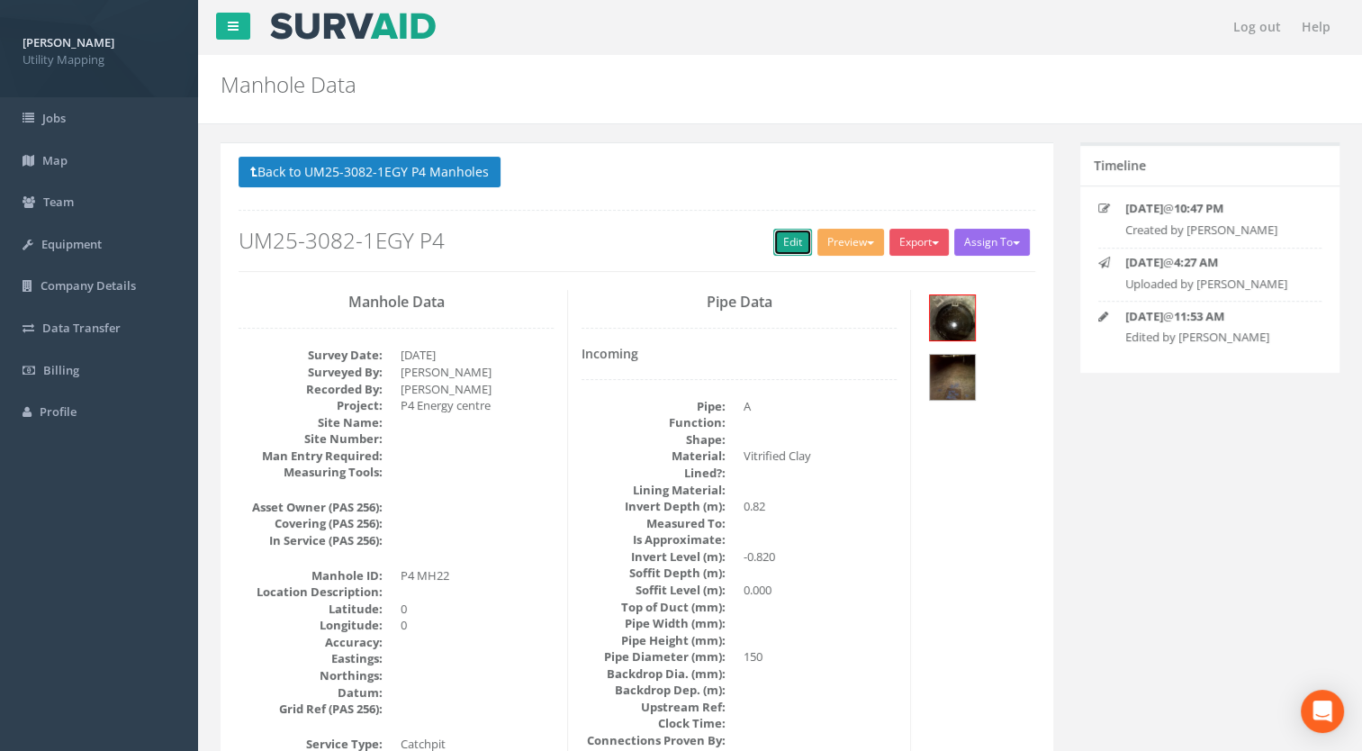
click at [788, 239] on link "Edit" at bounding box center [792, 242] width 39 height 27
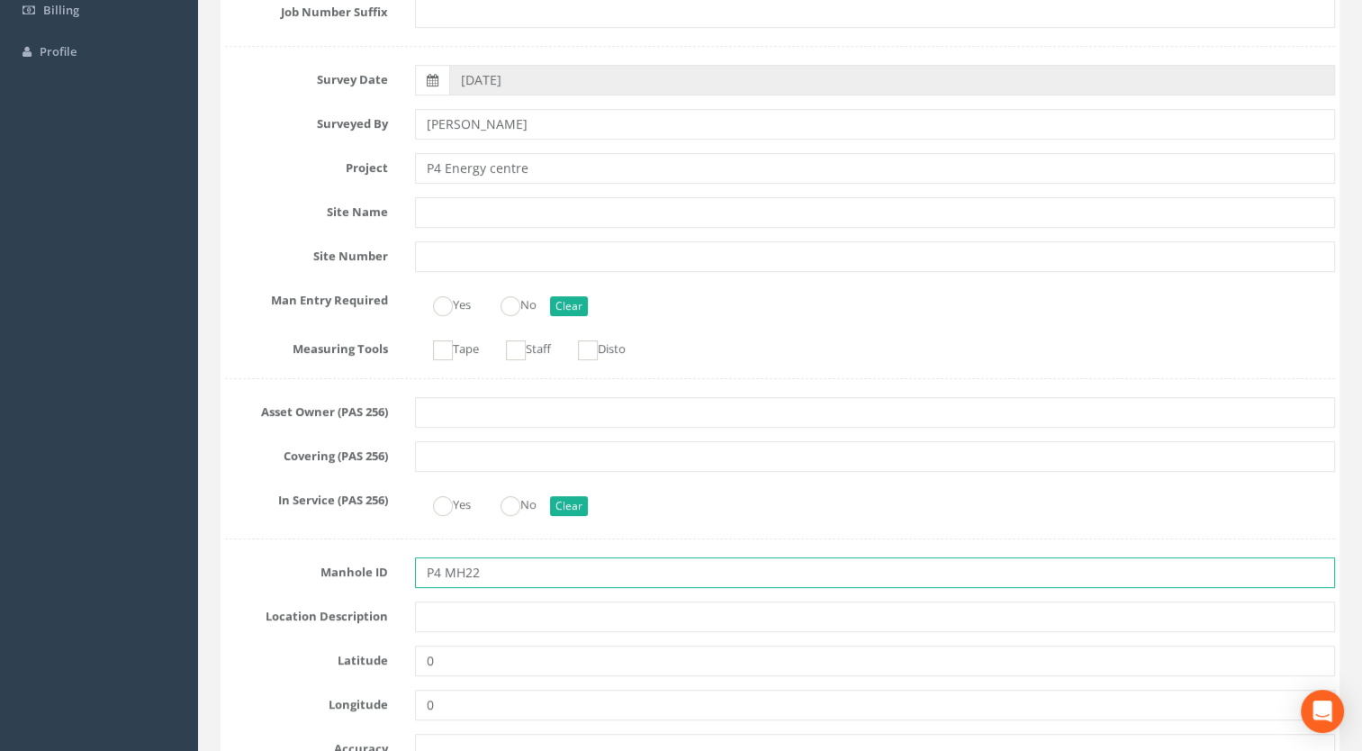
click at [443, 580] on input "P4 MH22" at bounding box center [875, 572] width 921 height 31
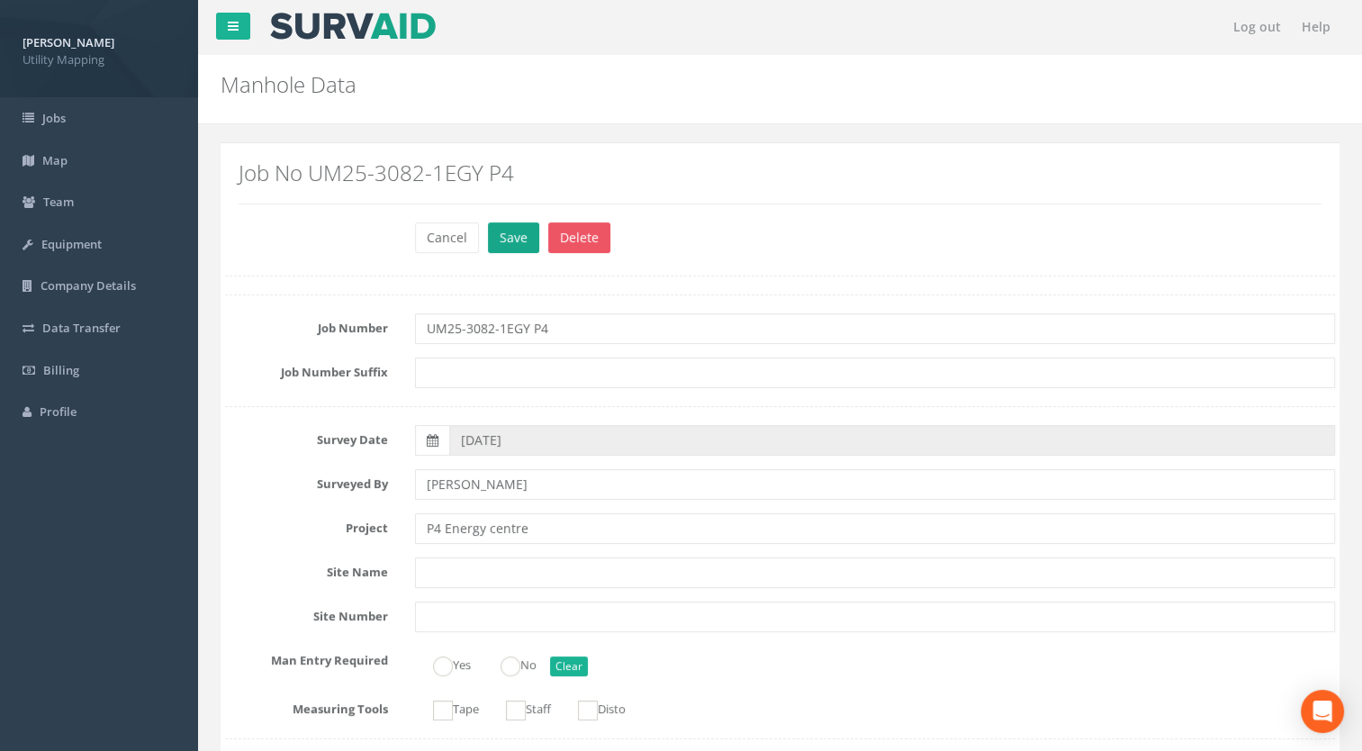
type input "MH22"
click at [500, 243] on button "Save" at bounding box center [513, 237] width 51 height 31
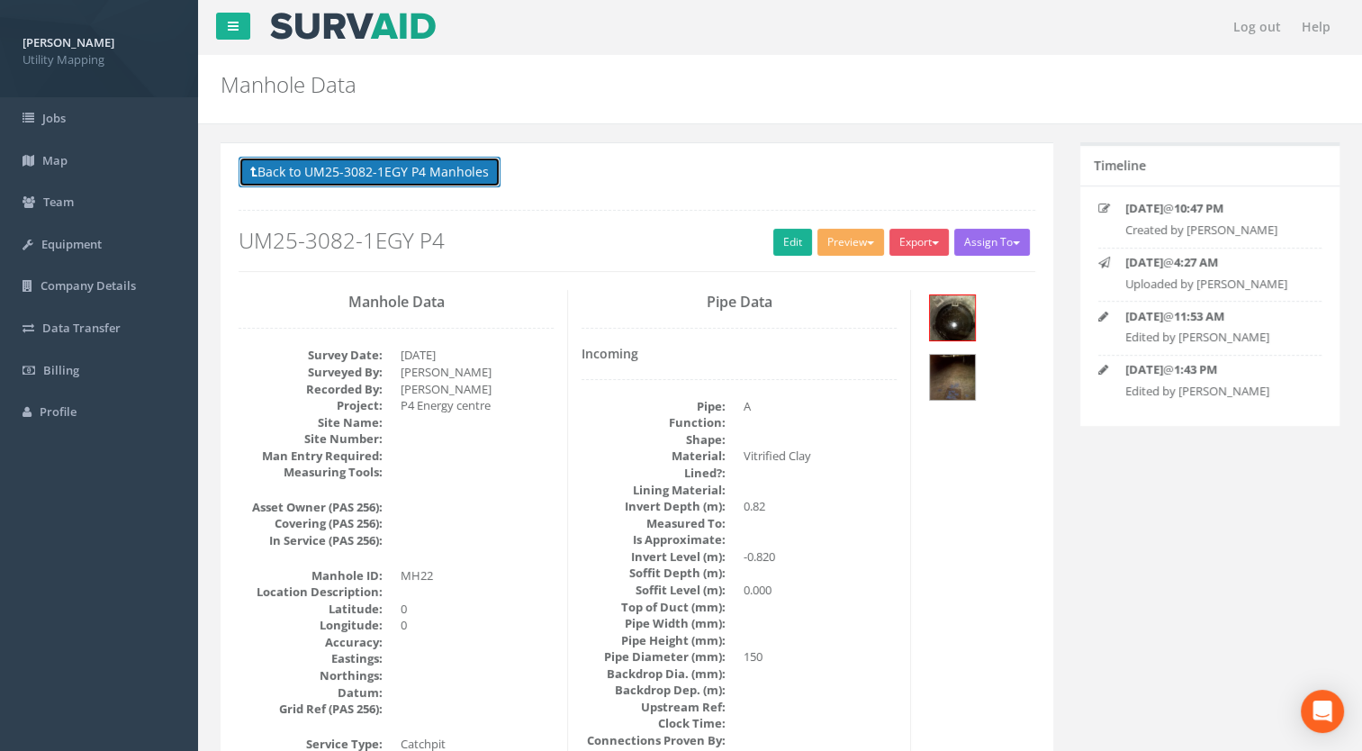
click at [475, 176] on button "Back to UM25-3082-1EGY P4 Manholes" at bounding box center [370, 172] width 262 height 31
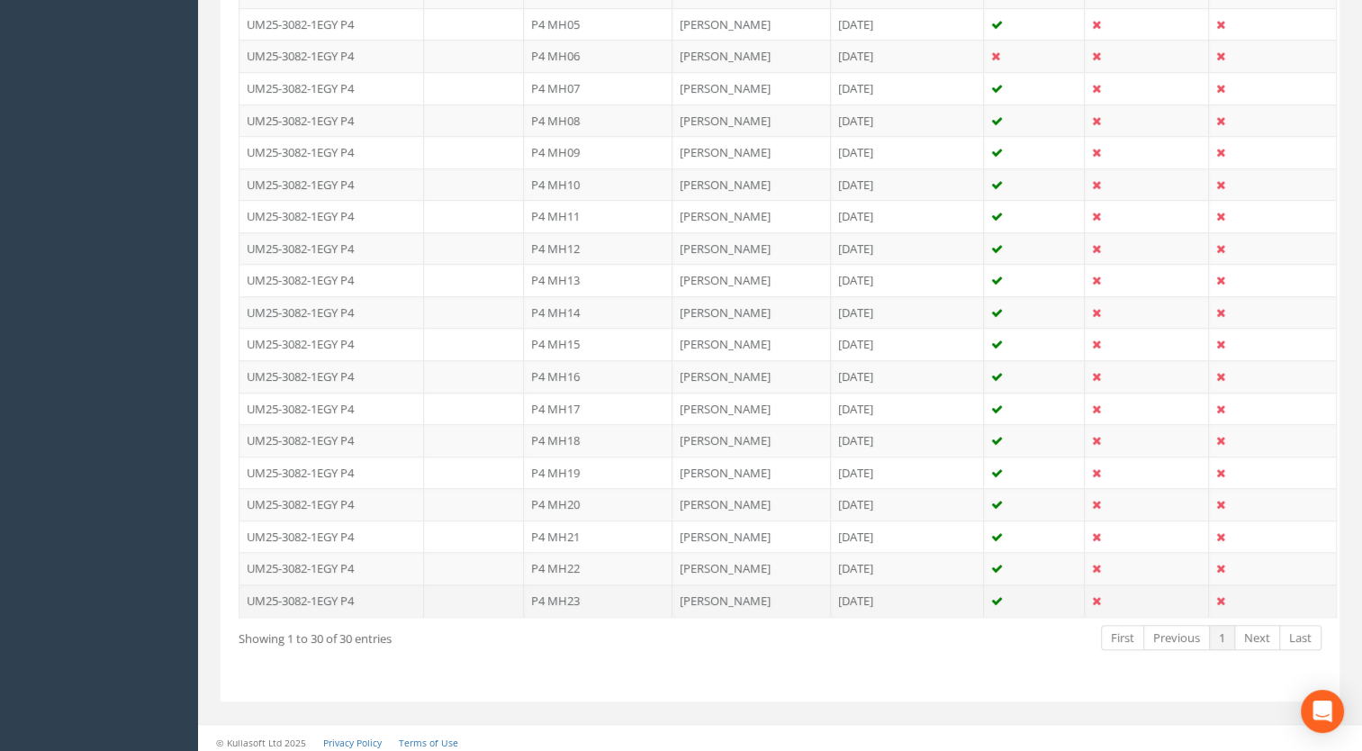
click at [572, 597] on td "P4 MH23" at bounding box center [598, 600] width 149 height 32
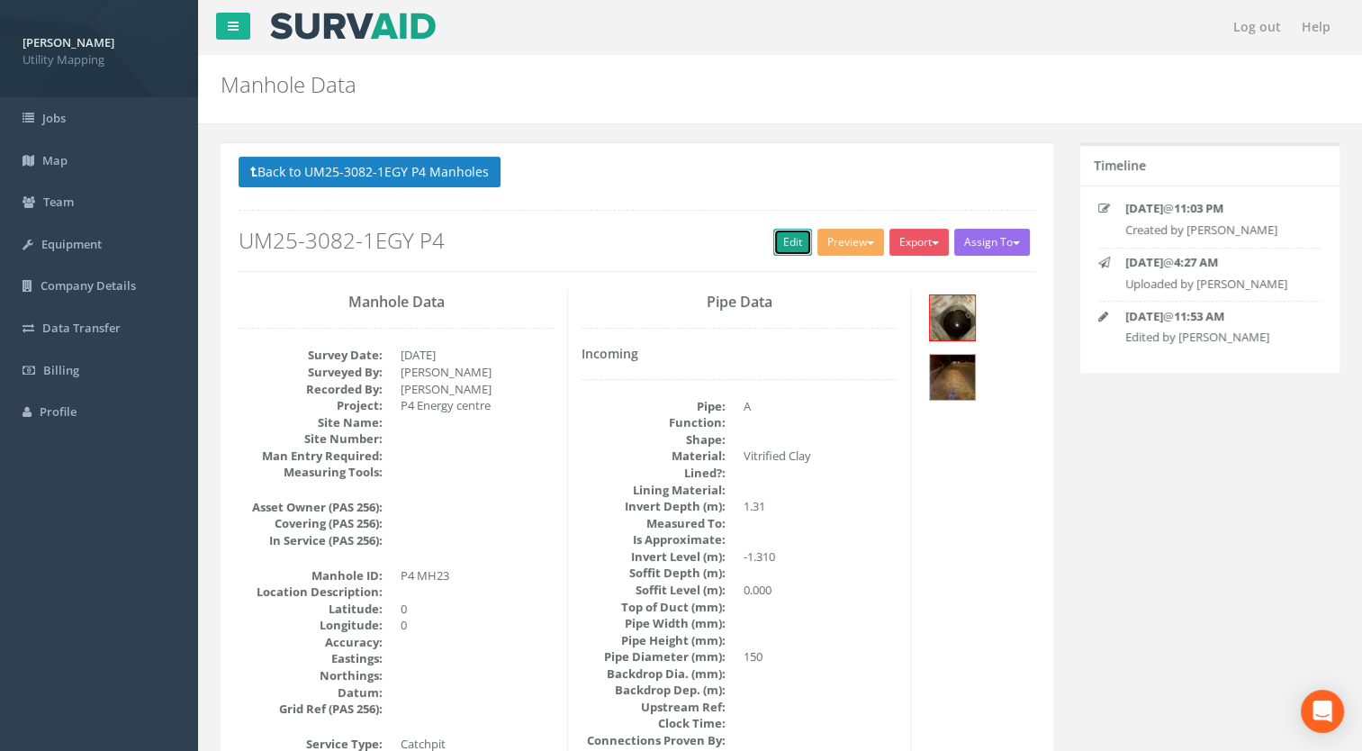
click at [780, 232] on link "Edit" at bounding box center [792, 242] width 39 height 27
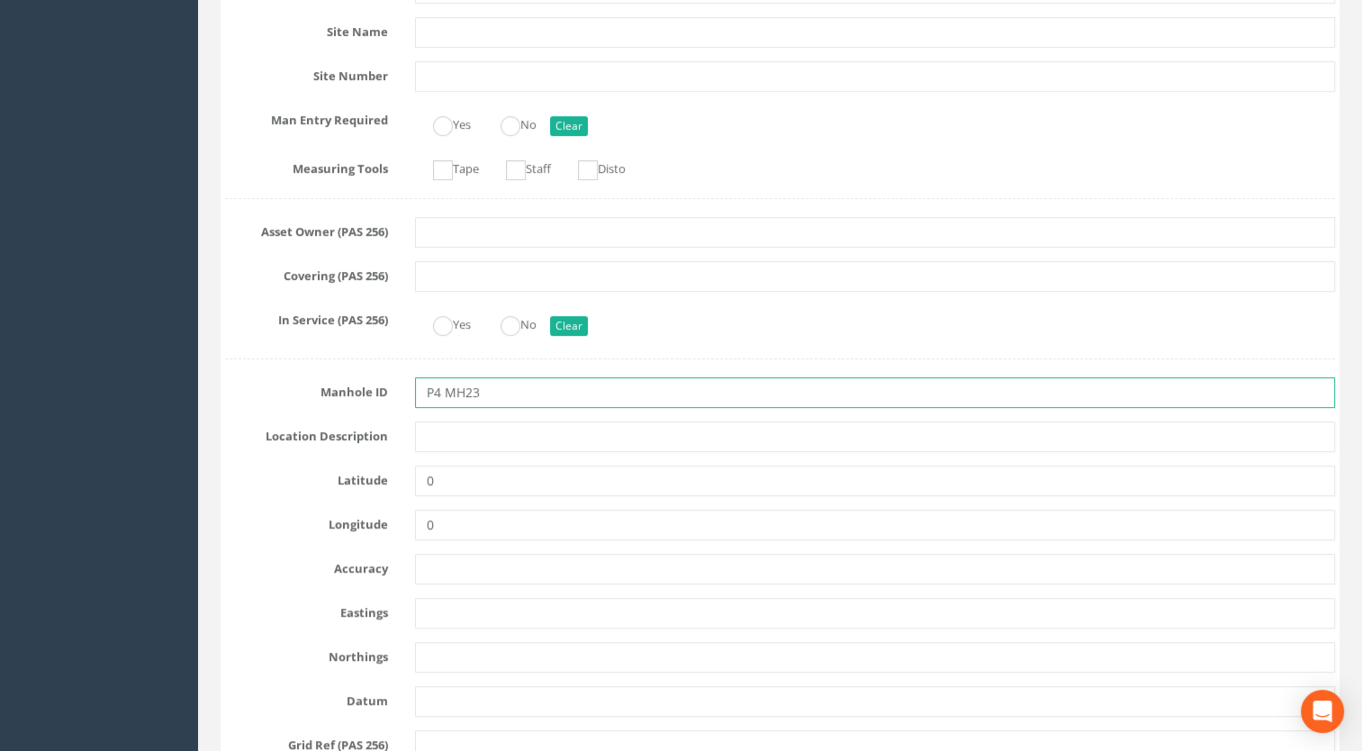
click at [447, 389] on input "P4 MH23" at bounding box center [875, 392] width 921 height 31
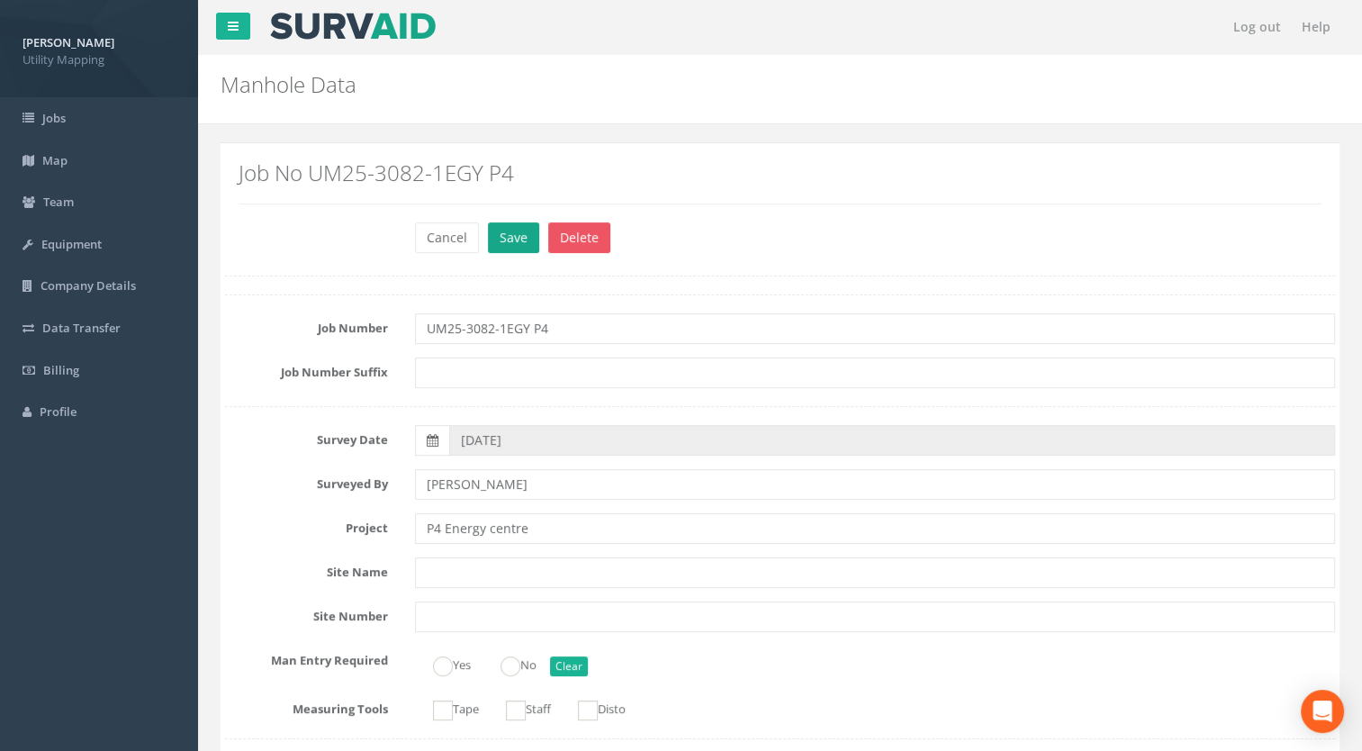
type input "MH23"
click at [520, 230] on button "Save" at bounding box center [513, 237] width 51 height 31
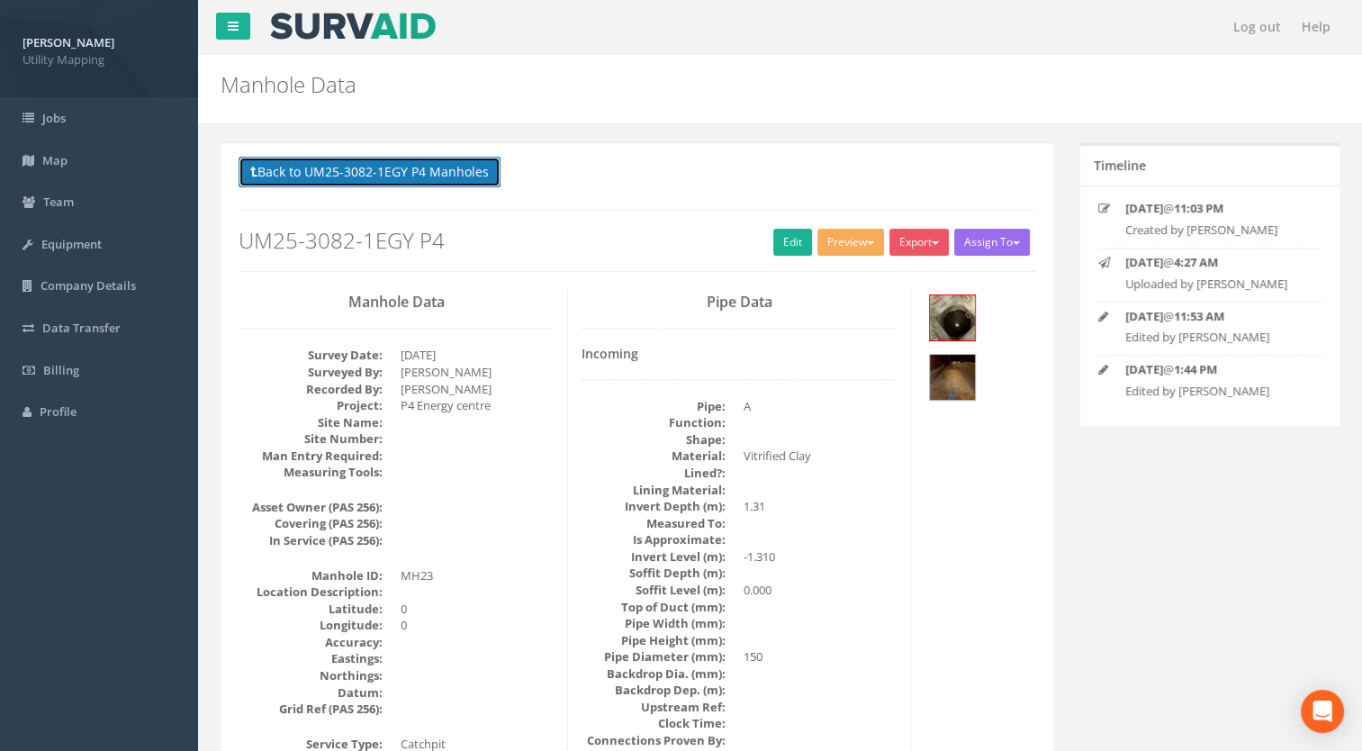
click at [448, 174] on button "Back to UM25-3082-1EGY P4 Manholes" at bounding box center [370, 172] width 262 height 31
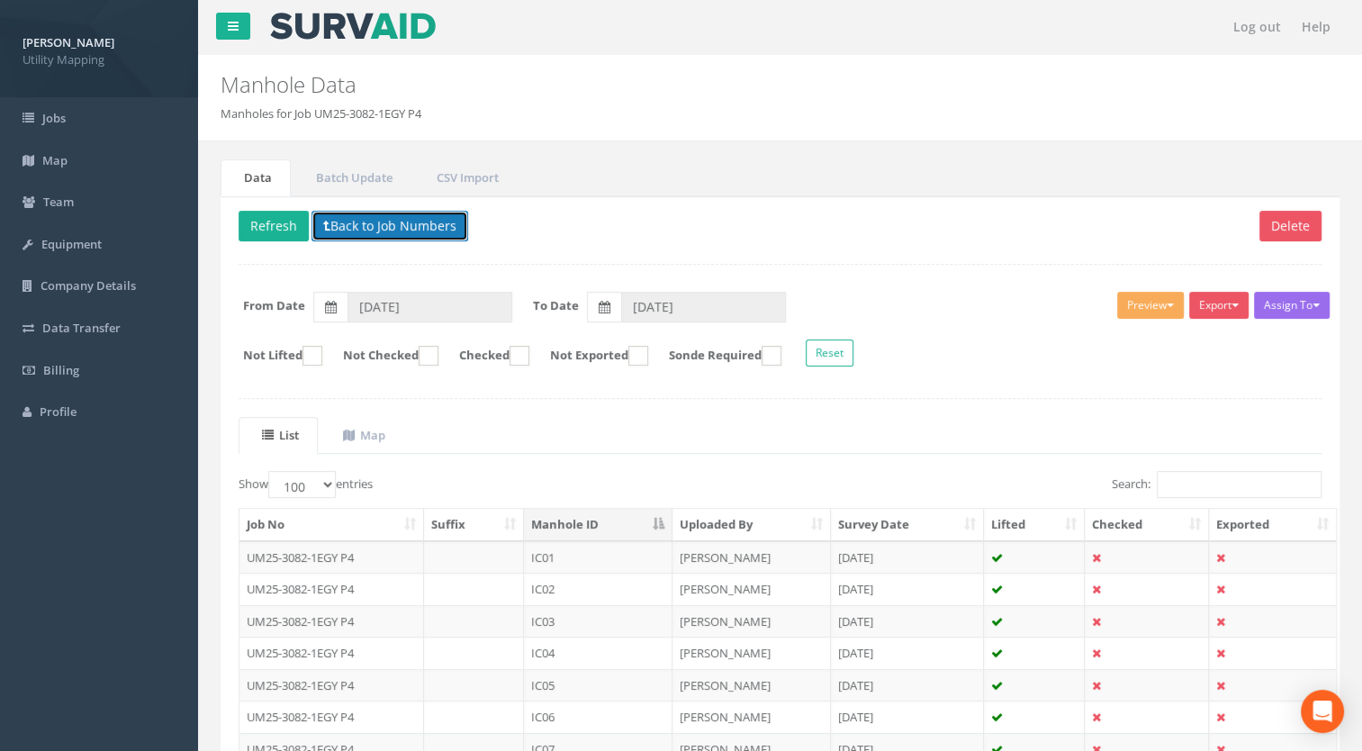
click at [432, 221] on button "Back to Job Numbers" at bounding box center [389, 226] width 157 height 31
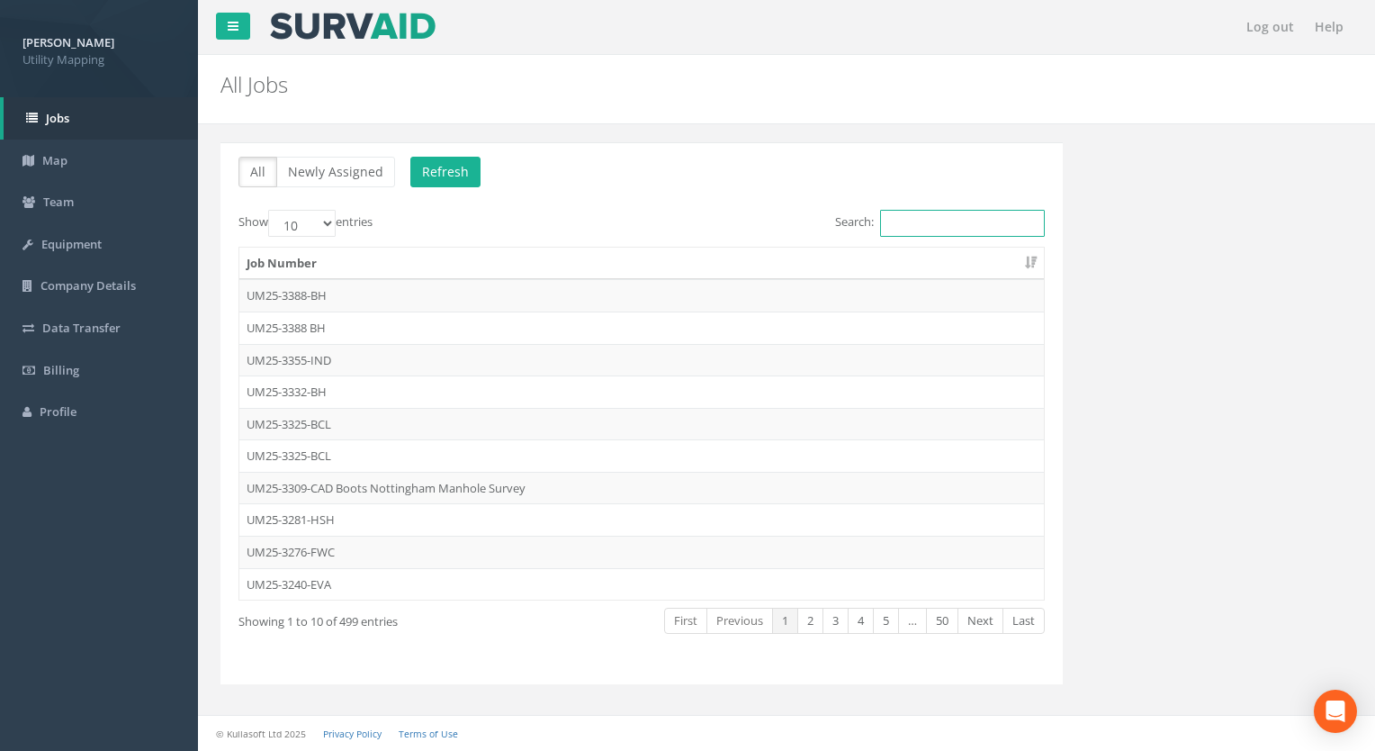
click at [915, 227] on input "Search:" at bounding box center [962, 223] width 165 height 27
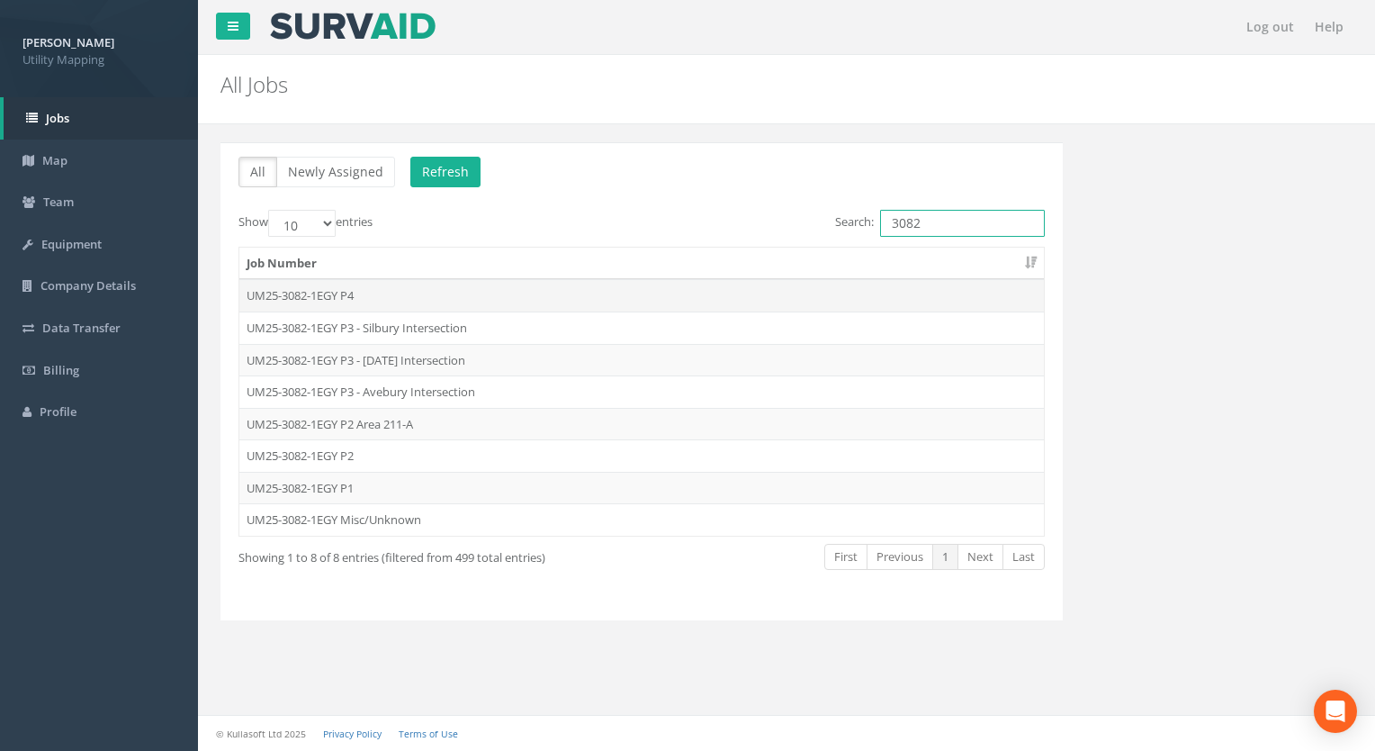
type input "3082"
click at [339, 293] on td "UM25-3082-1EGY P4" at bounding box center [641, 295] width 805 height 32
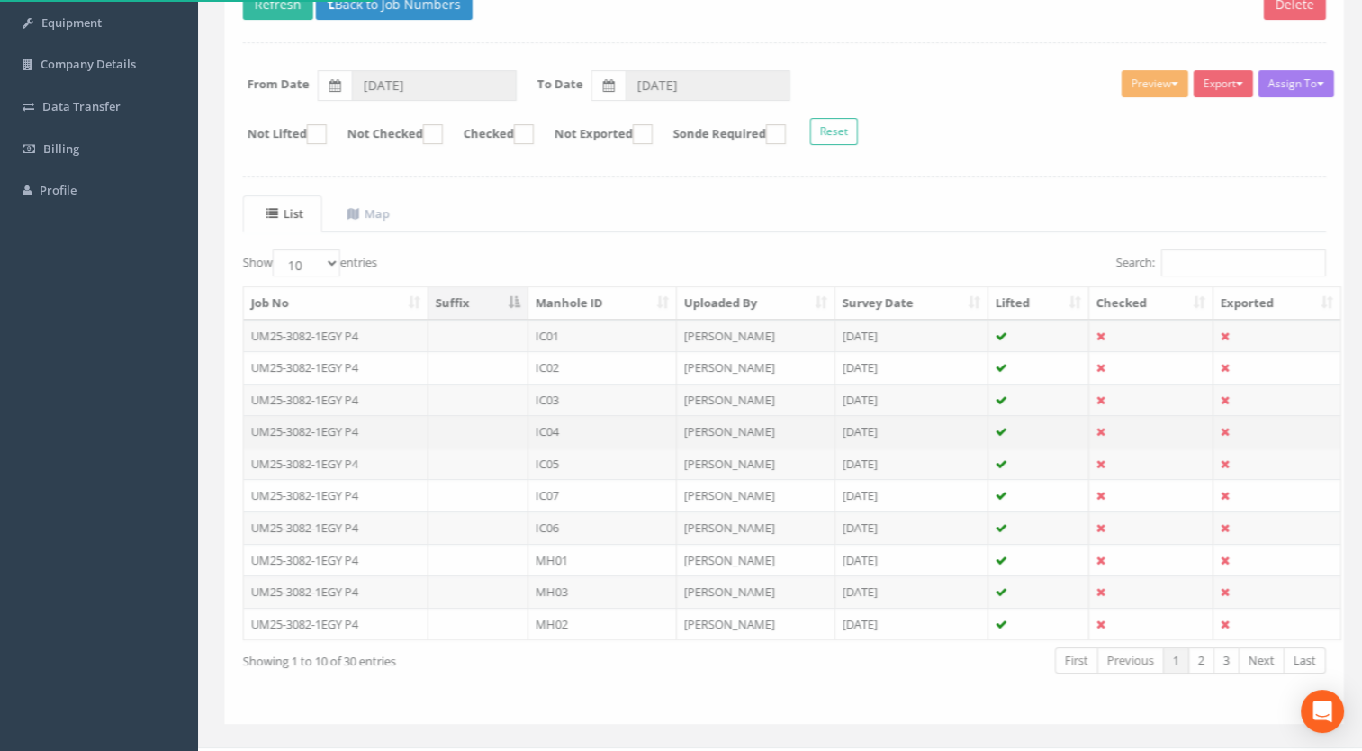
scroll to position [248, 0]
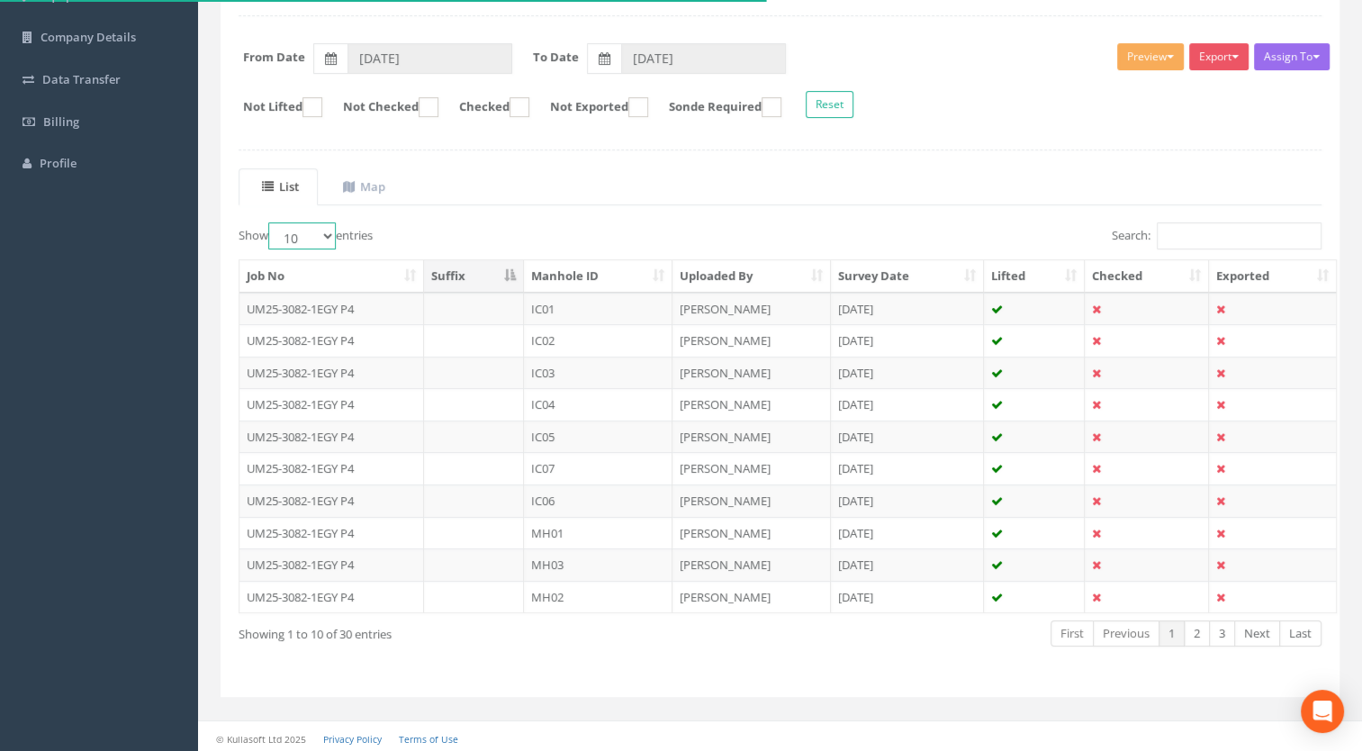
click at [308, 234] on select "10 25 50 100" at bounding box center [302, 235] width 68 height 27
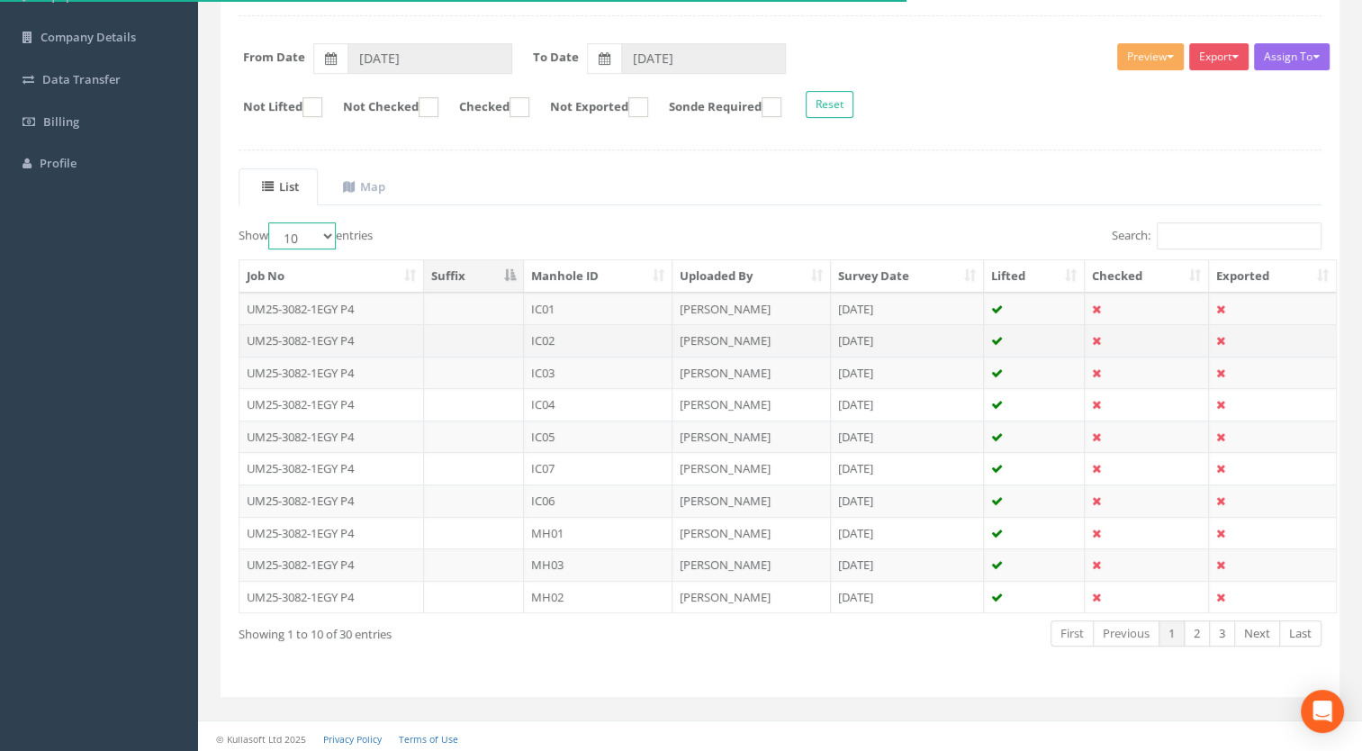
select select "100"
click at [271, 222] on select "10 25 50 100" at bounding box center [302, 235] width 68 height 27
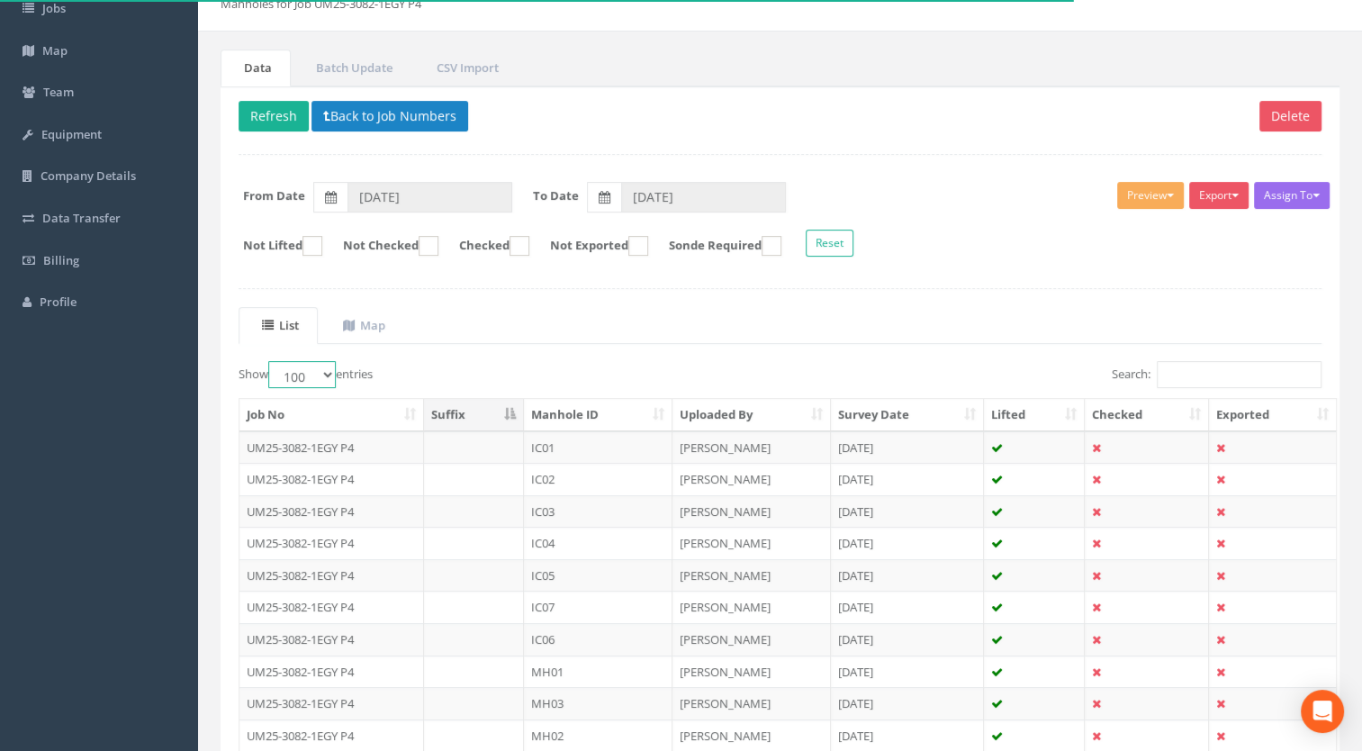
scroll to position [0, 0]
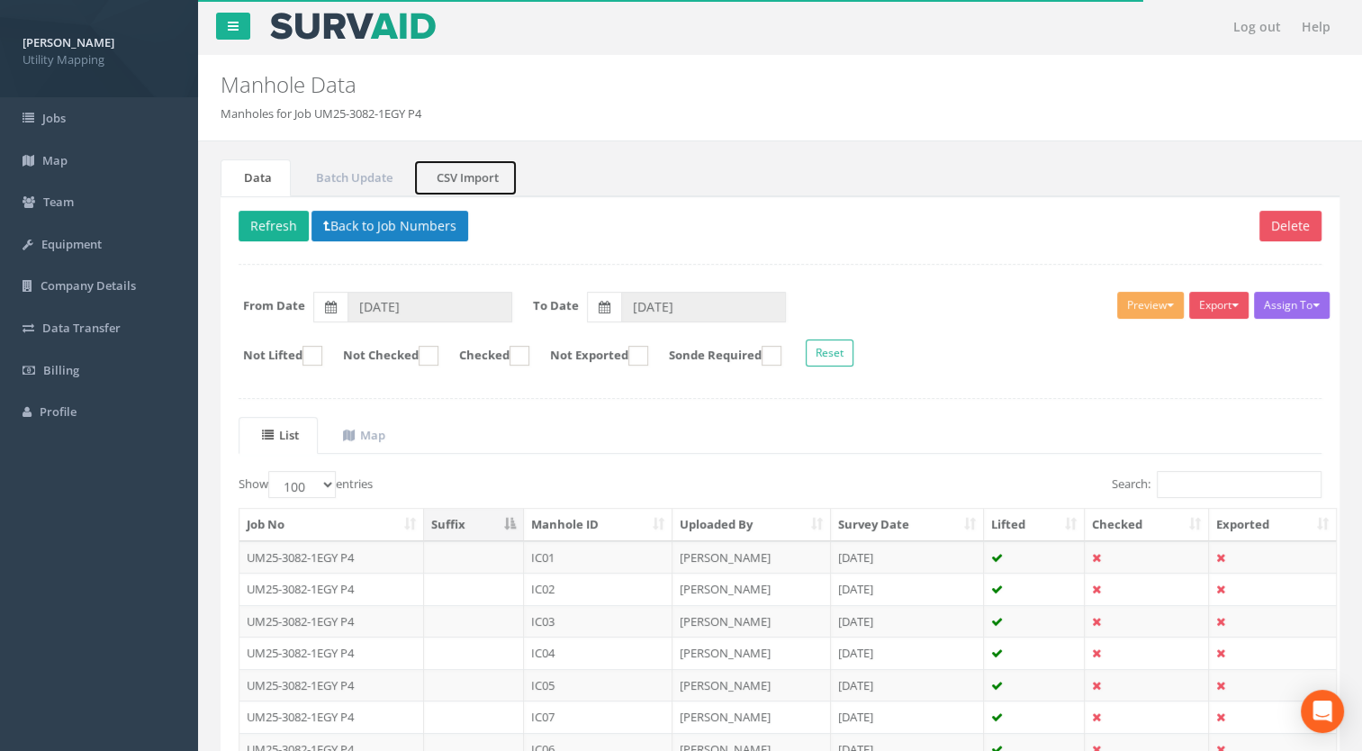
click at [446, 172] on link "CSV Import" at bounding box center [465, 177] width 104 height 37
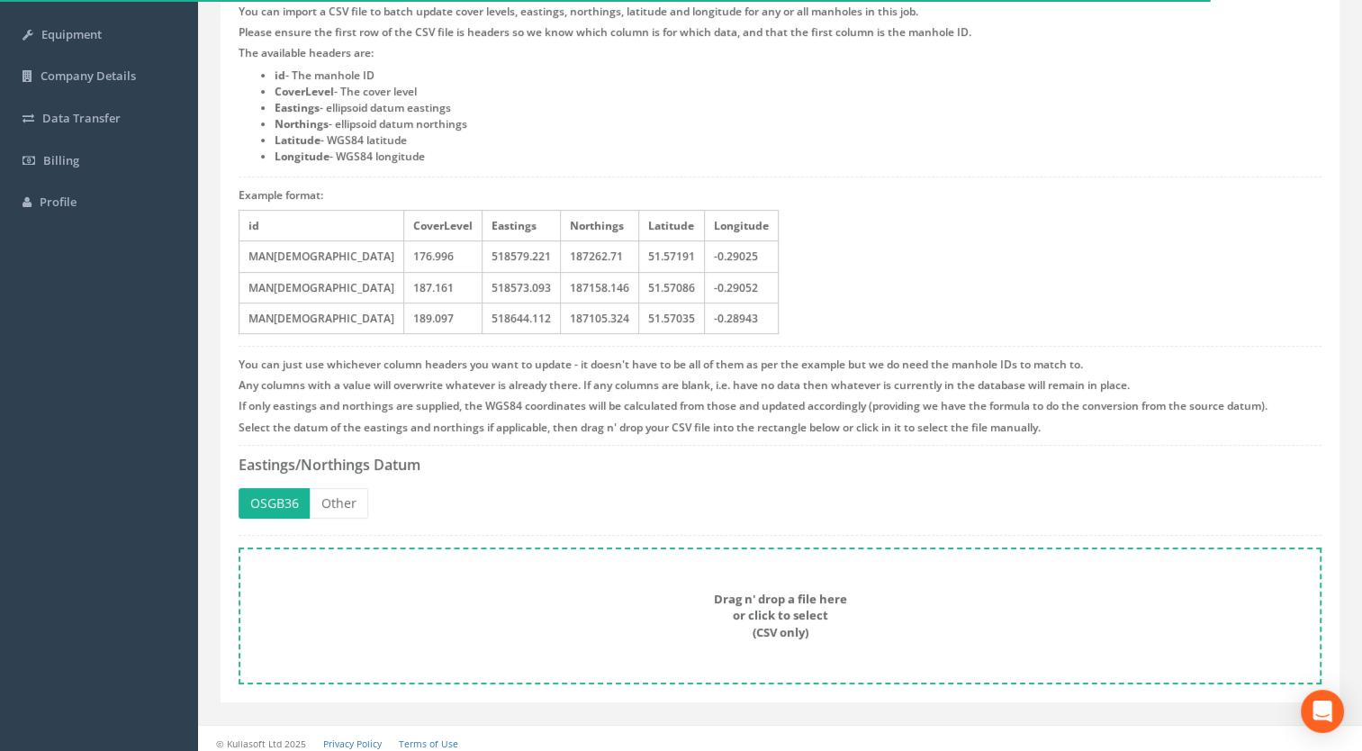
scroll to position [217, 0]
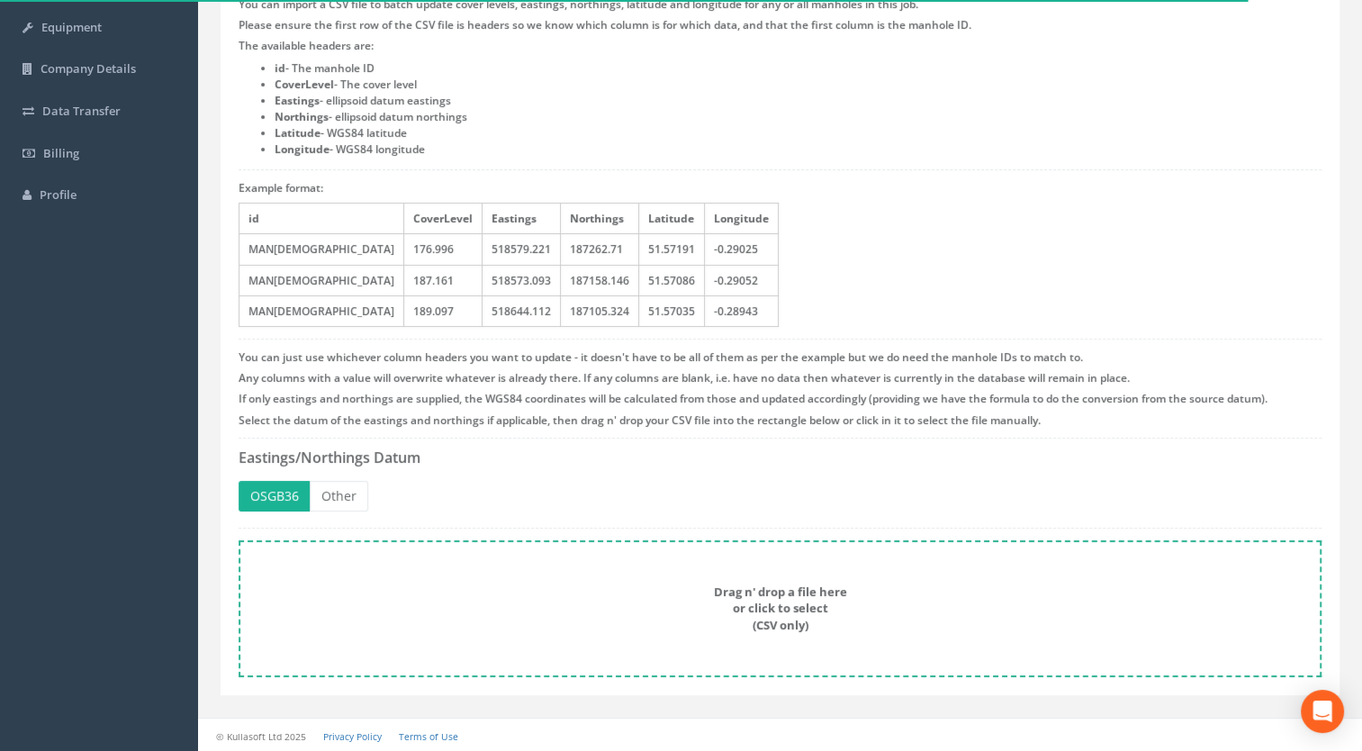
click at [488, 587] on div "Drag n' drop a file here or click to select (CSV only)" at bounding box center [779, 608] width 1043 height 50
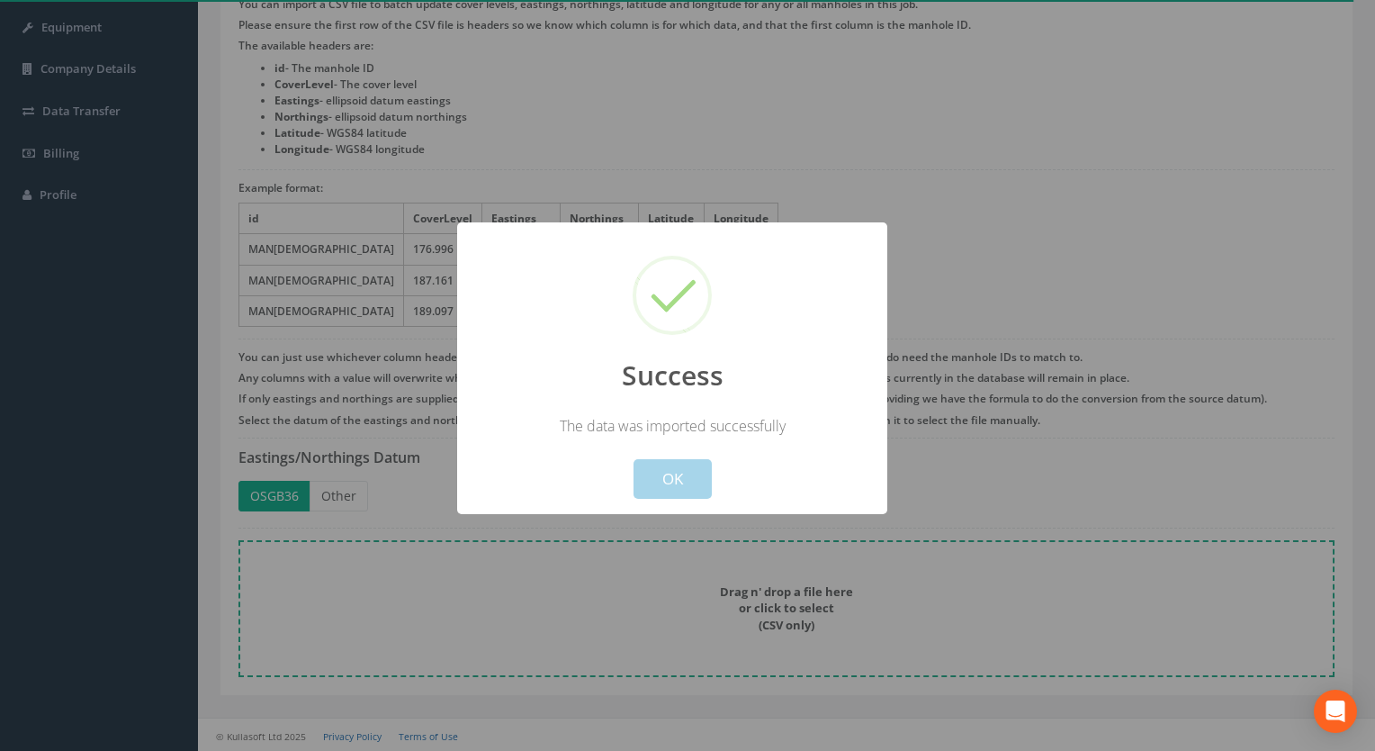
click at [700, 471] on button "OK" at bounding box center [673, 479] width 78 height 40
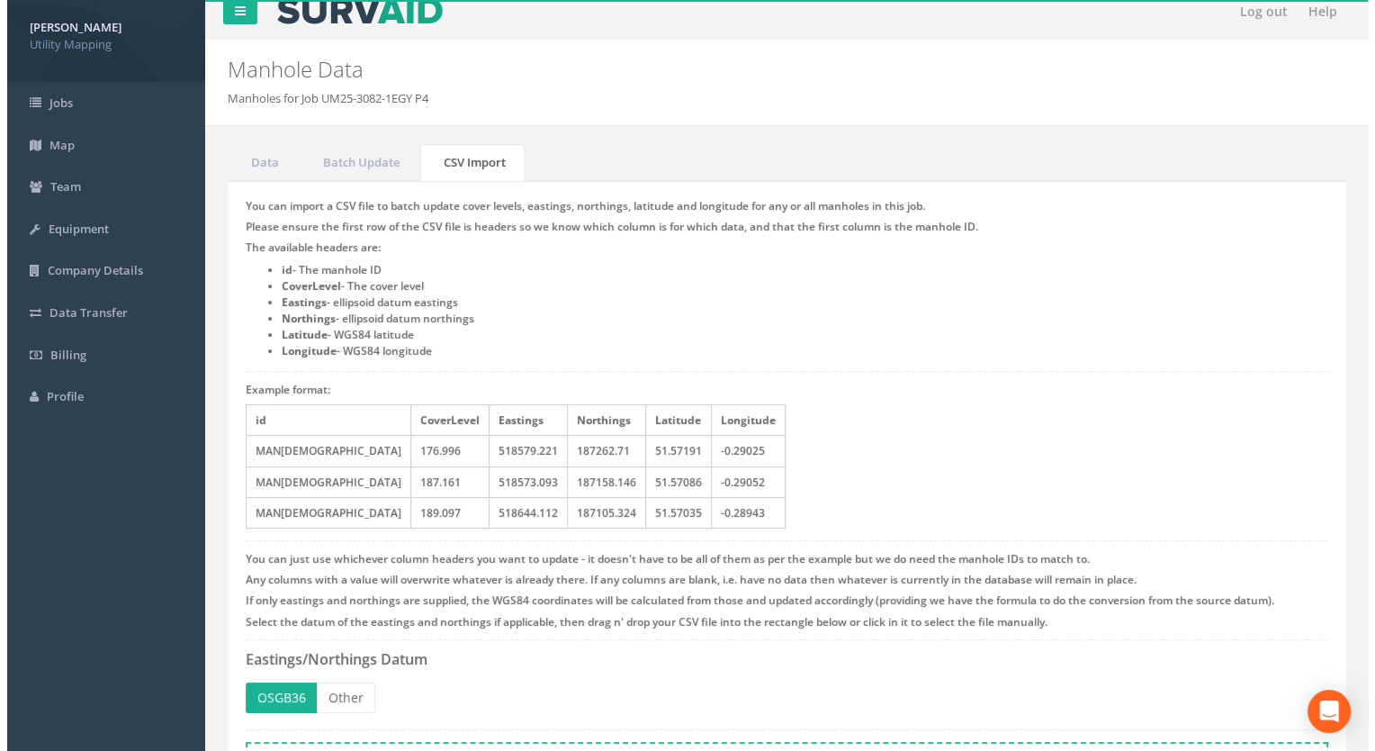
scroll to position [0, 0]
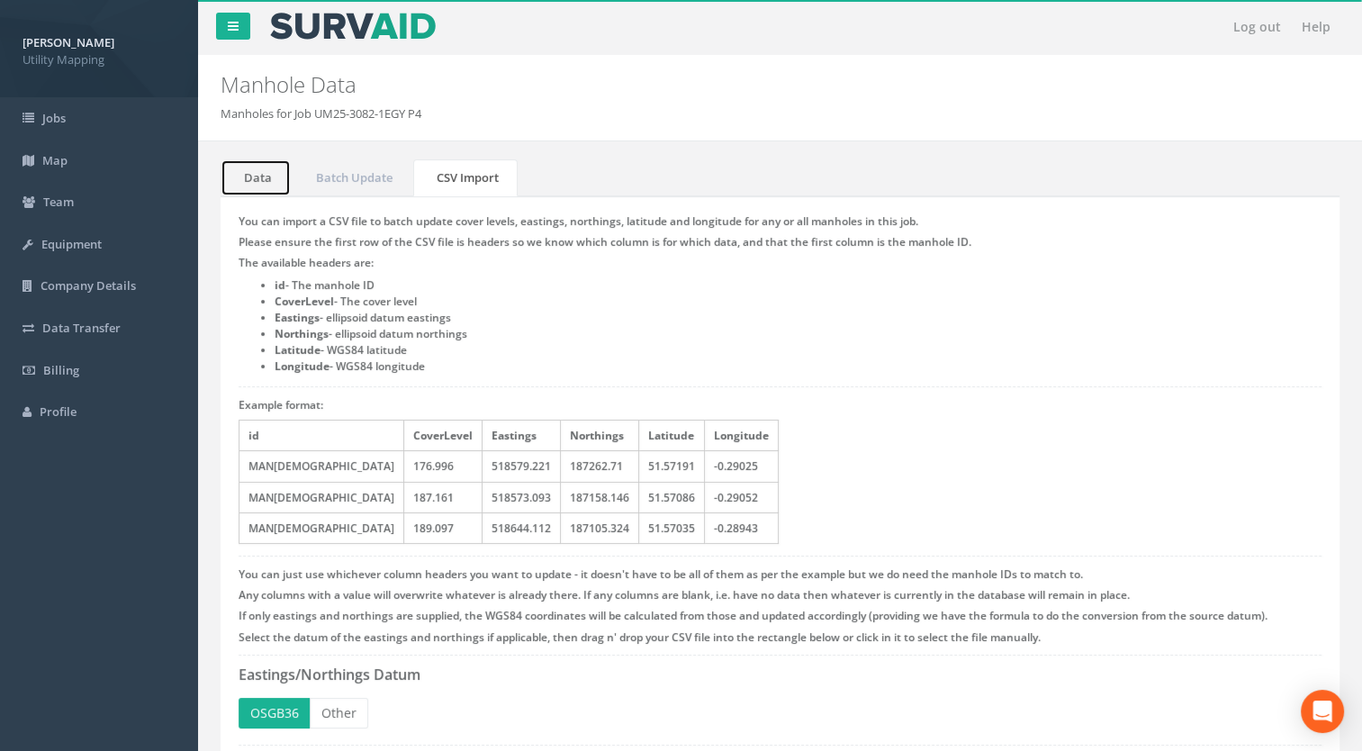
click at [254, 173] on link "Data" at bounding box center [256, 177] width 70 height 37
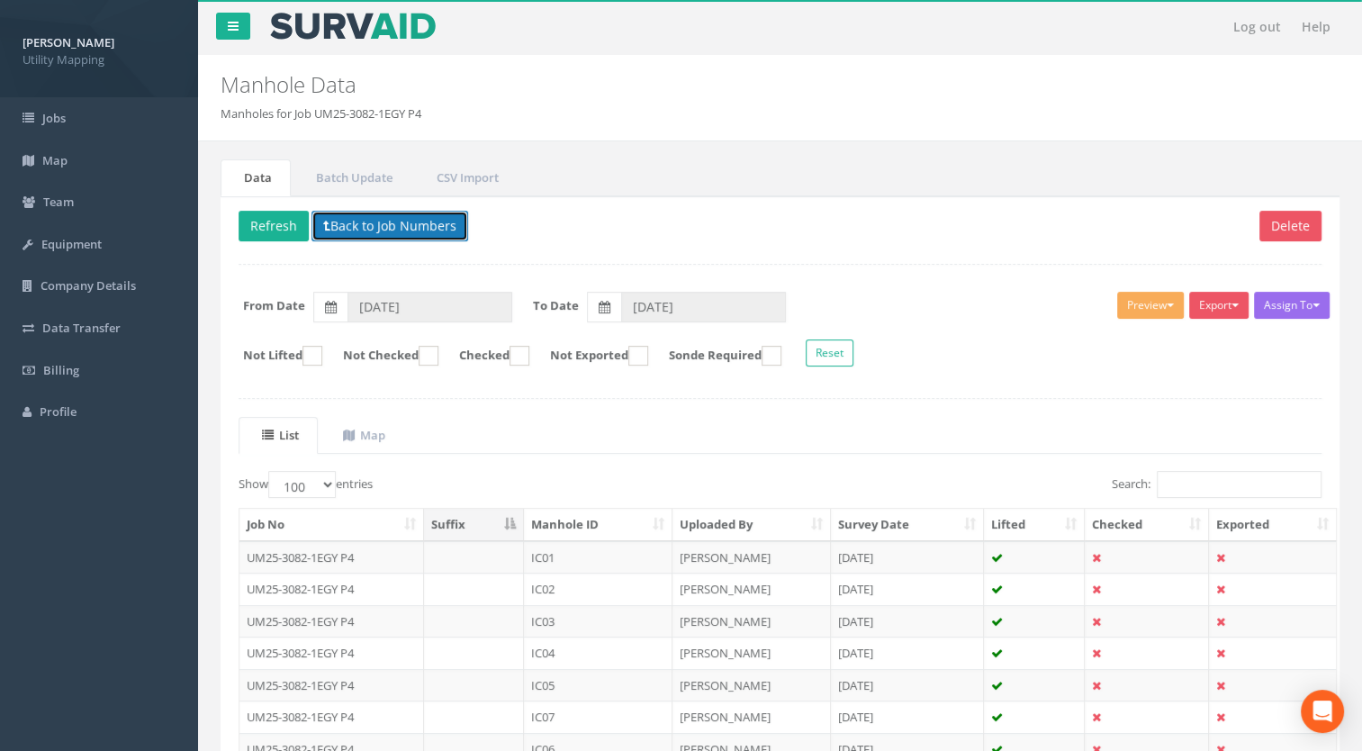
click at [373, 226] on button "Back to Job Numbers" at bounding box center [389, 226] width 157 height 31
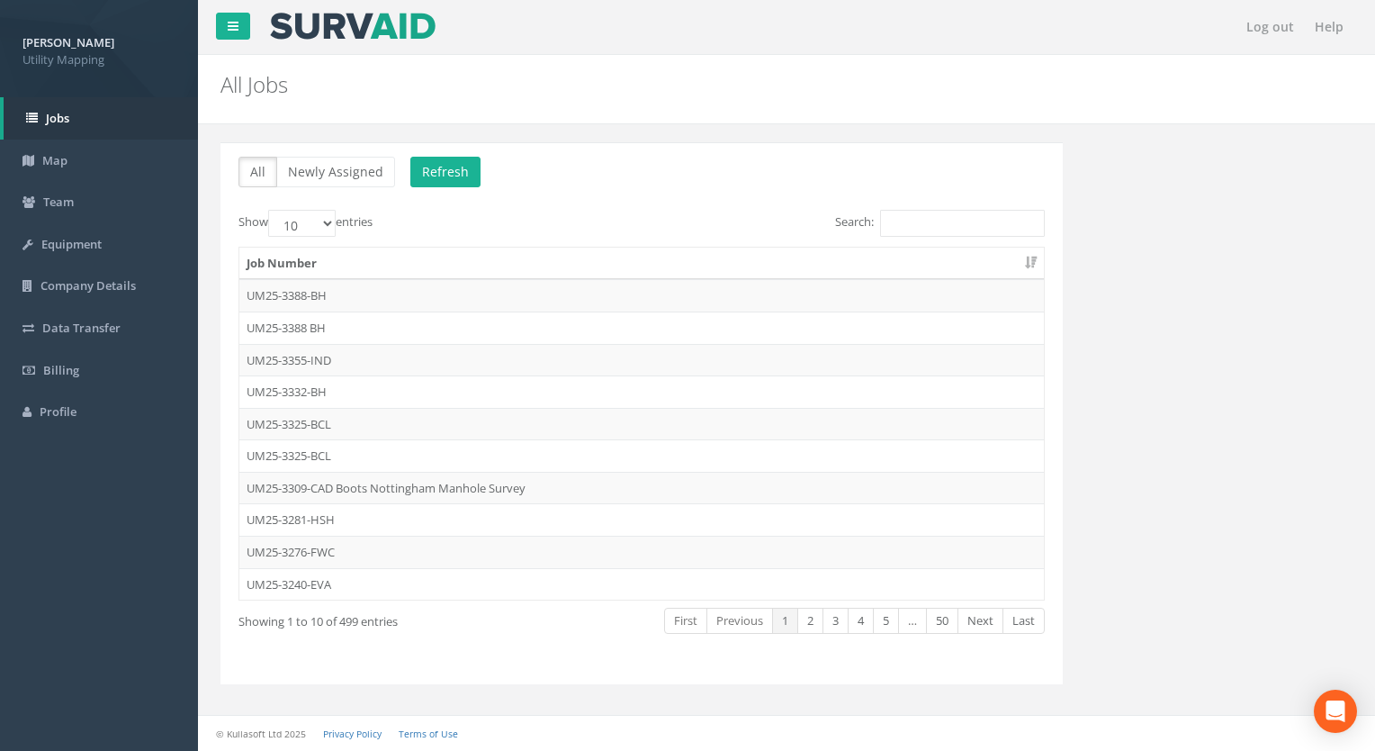
drag, startPoint x: 0, startPoint y: 626, endPoint x: 56, endPoint y: 581, distance: 71.7
click at [0, 626] on html "[PERSON_NAME] Utility Mapping Logout S Jobs Map Team Equipment Company Details …" at bounding box center [687, 375] width 1375 height 751
click at [924, 226] on input "Search:" at bounding box center [962, 223] width 165 height 27
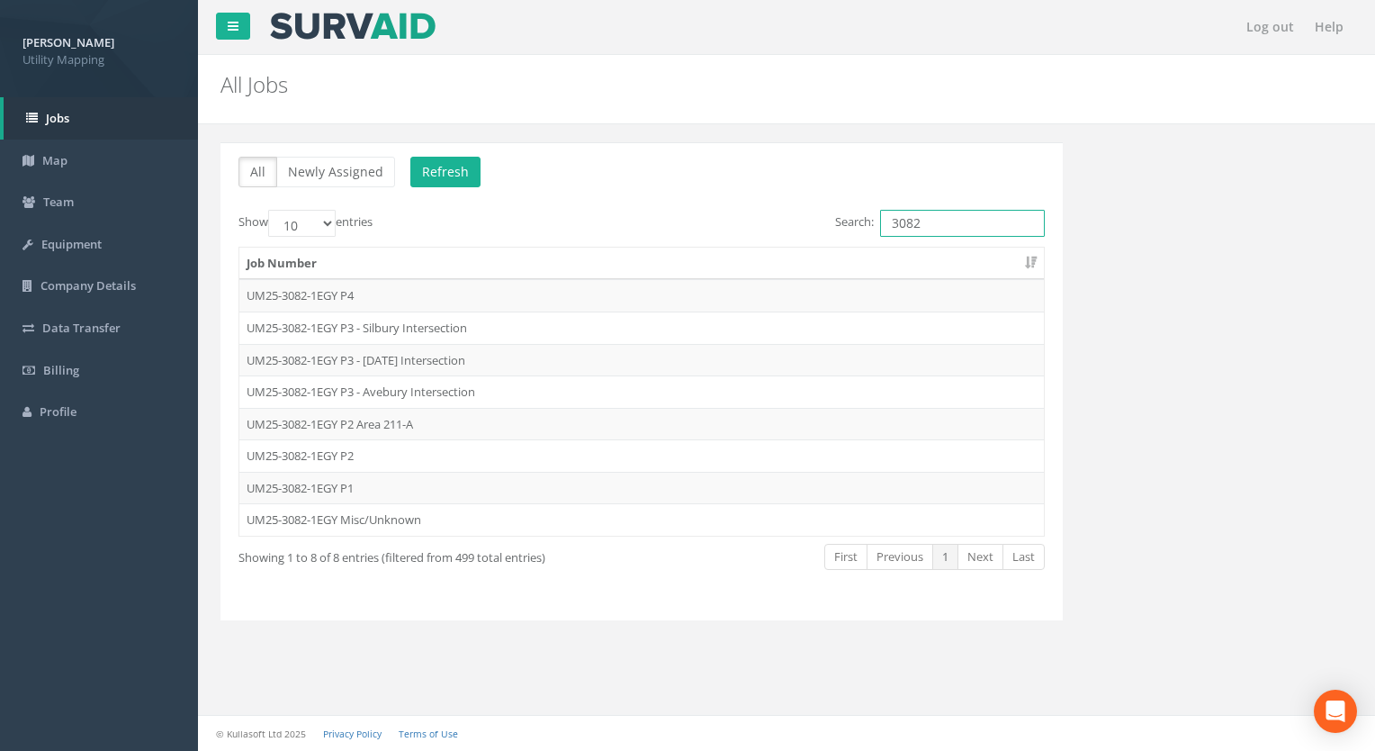
type input "3082"
